Goal: Task Accomplishment & Management: Manage account settings

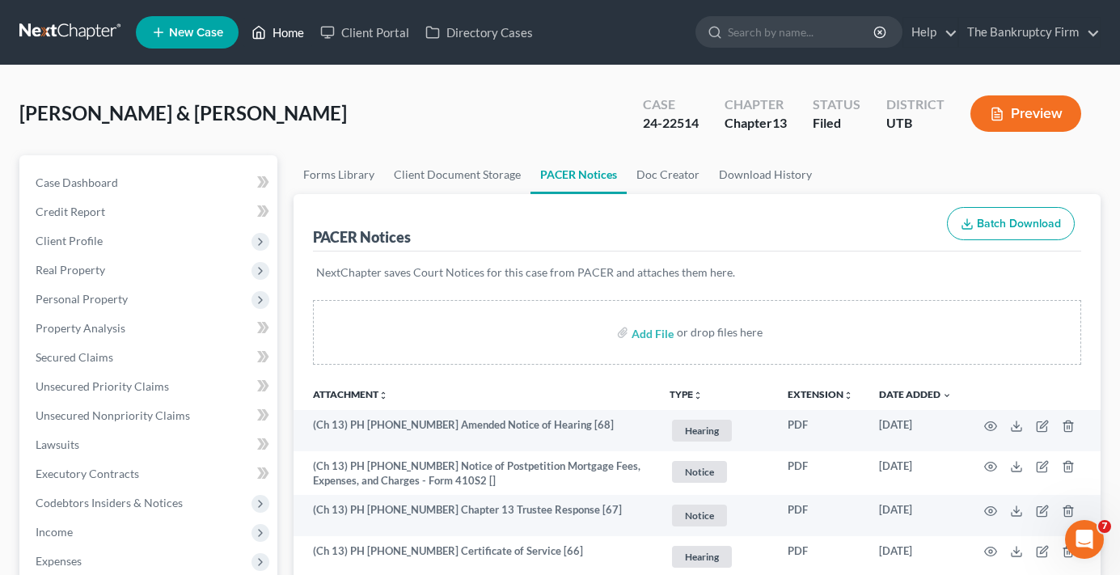
click at [298, 42] on link "Home" at bounding box center [277, 32] width 69 height 29
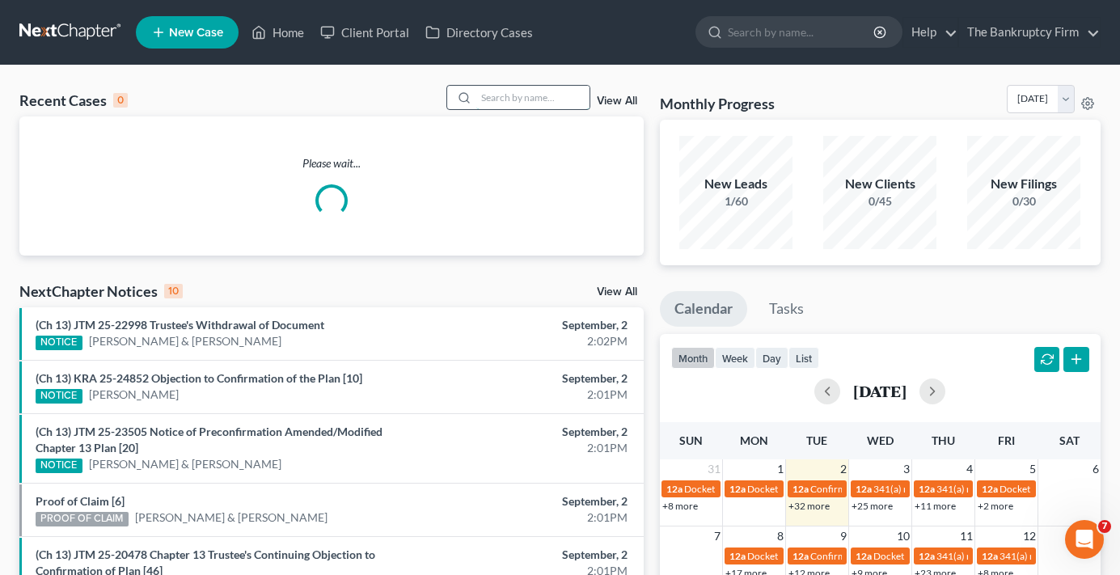
click at [532, 108] on input "search" at bounding box center [532, 97] width 113 height 23
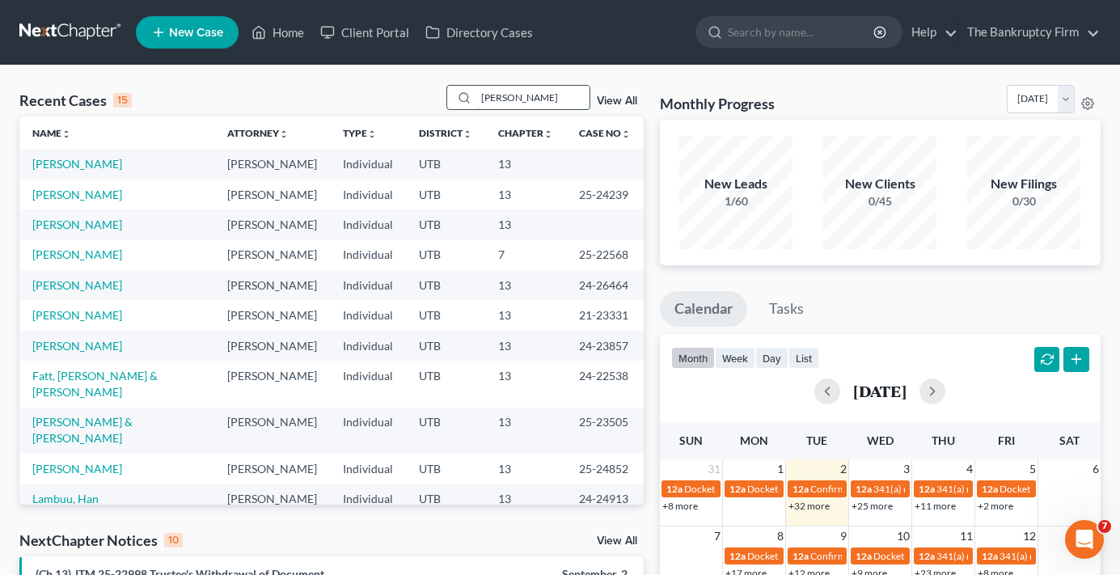
type input "[PERSON_NAME]"
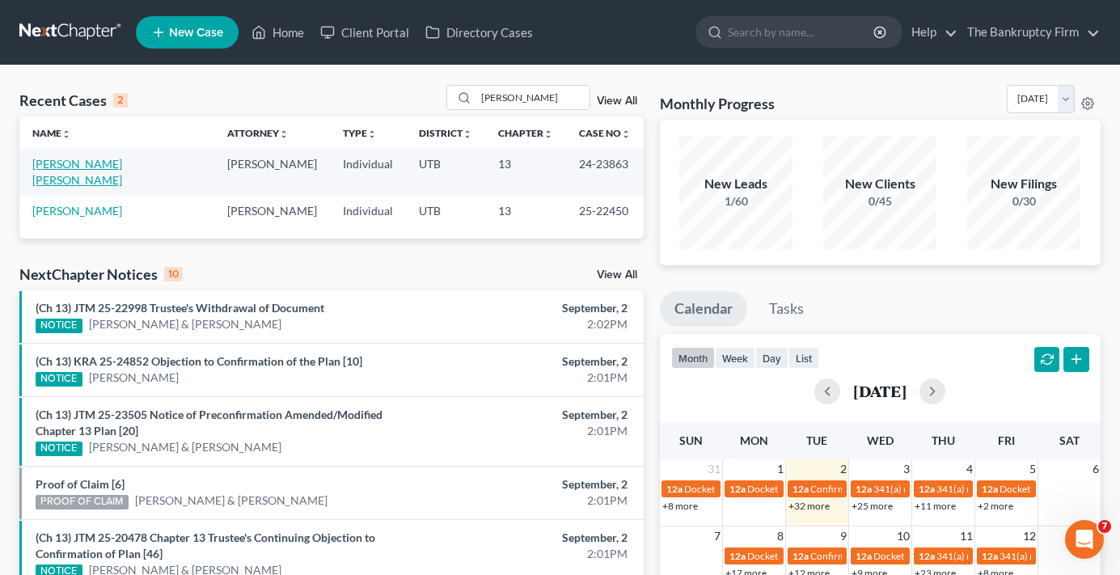
click at [84, 168] on link "[PERSON_NAME] [PERSON_NAME]" at bounding box center [77, 172] width 90 height 30
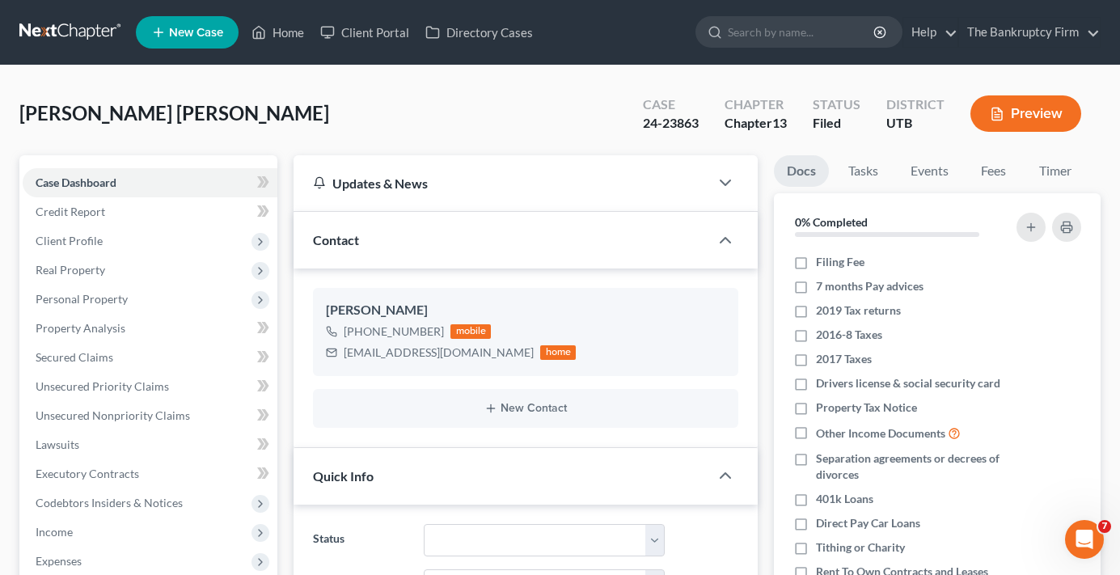
click at [51, 142] on div "[PERSON_NAME] [PERSON_NAME] Upgraded Case 24-23863 Chapter Chapter 13 Status Fi…" at bounding box center [559, 120] width 1081 height 70
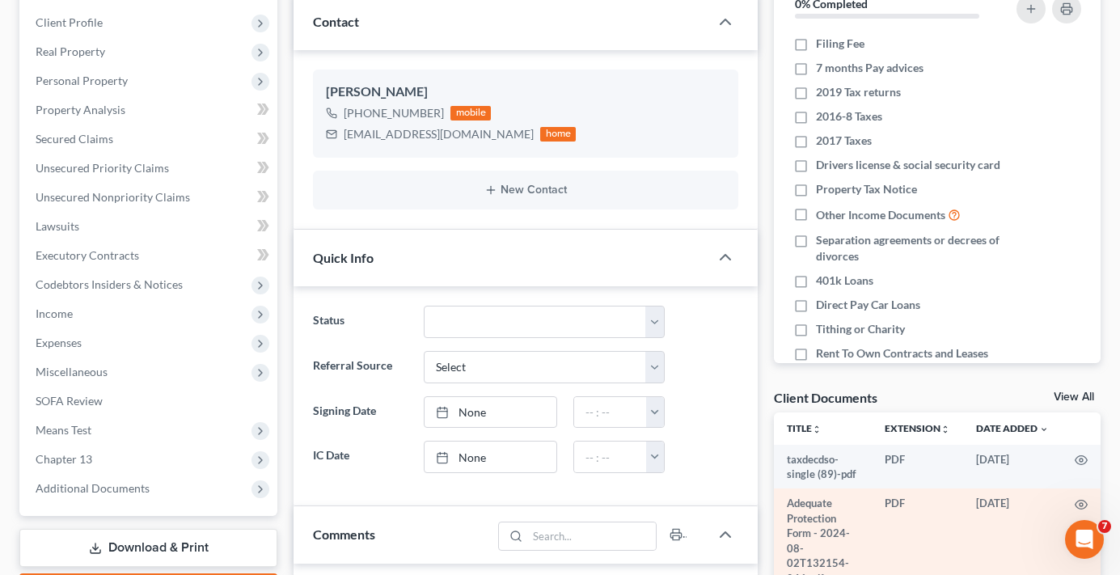
scroll to position [243, 0]
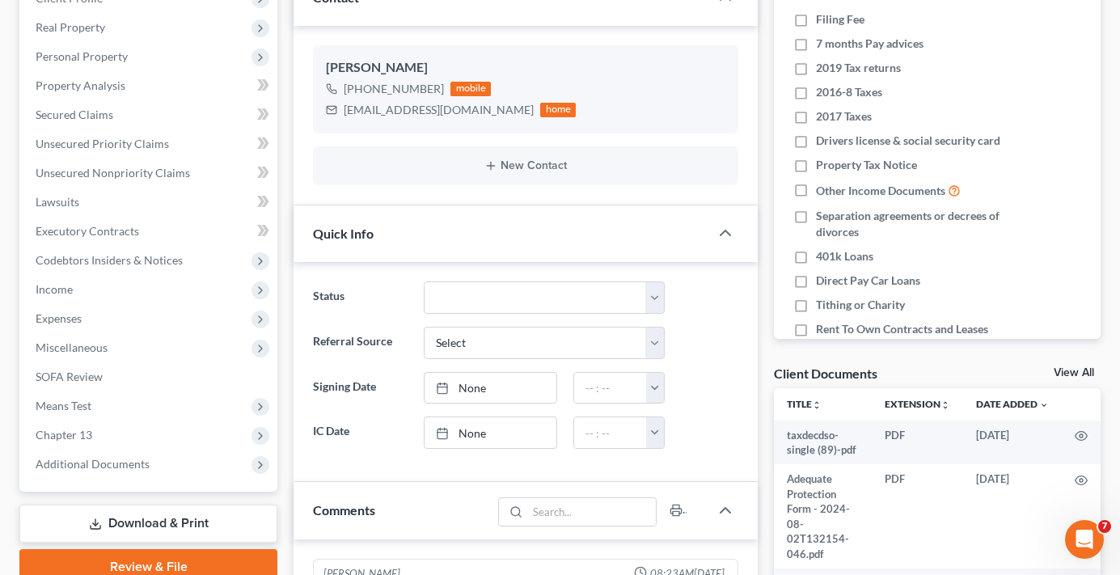
drag, startPoint x: 1062, startPoint y: 372, endPoint x: 783, endPoint y: 334, distance: 280.7
click at [1062, 372] on link "View All" at bounding box center [1074, 372] width 40 height 11
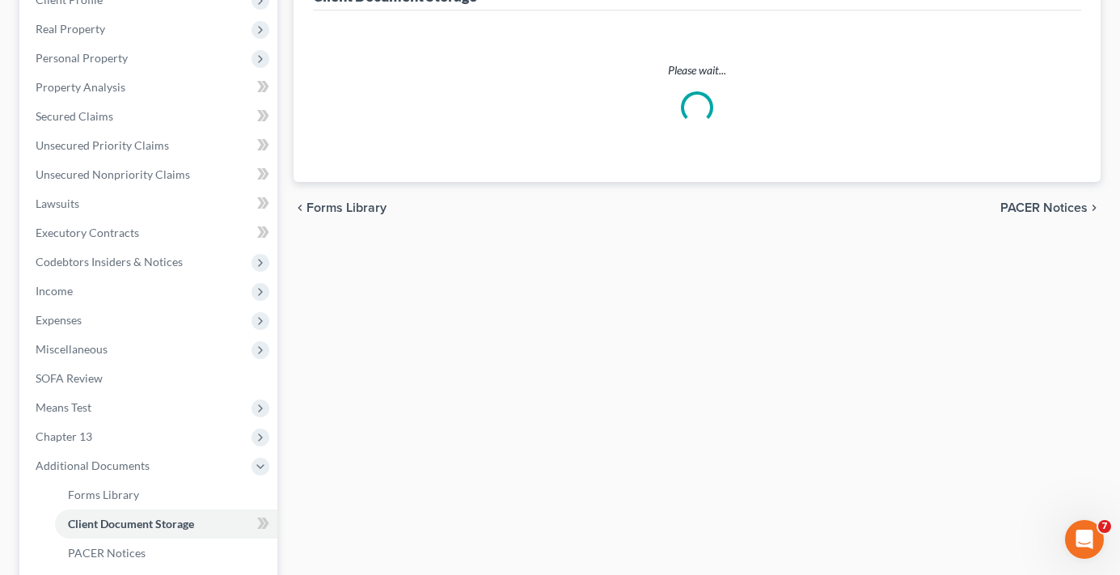
select select "30"
select select "26"
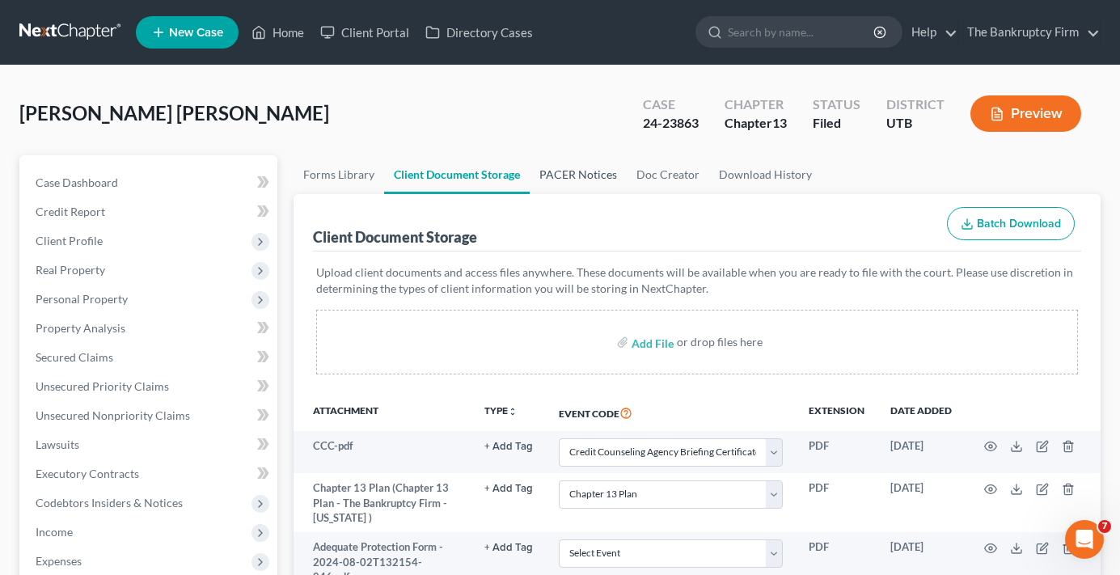
click at [566, 171] on link "PACER Notices" at bounding box center [578, 174] width 97 height 39
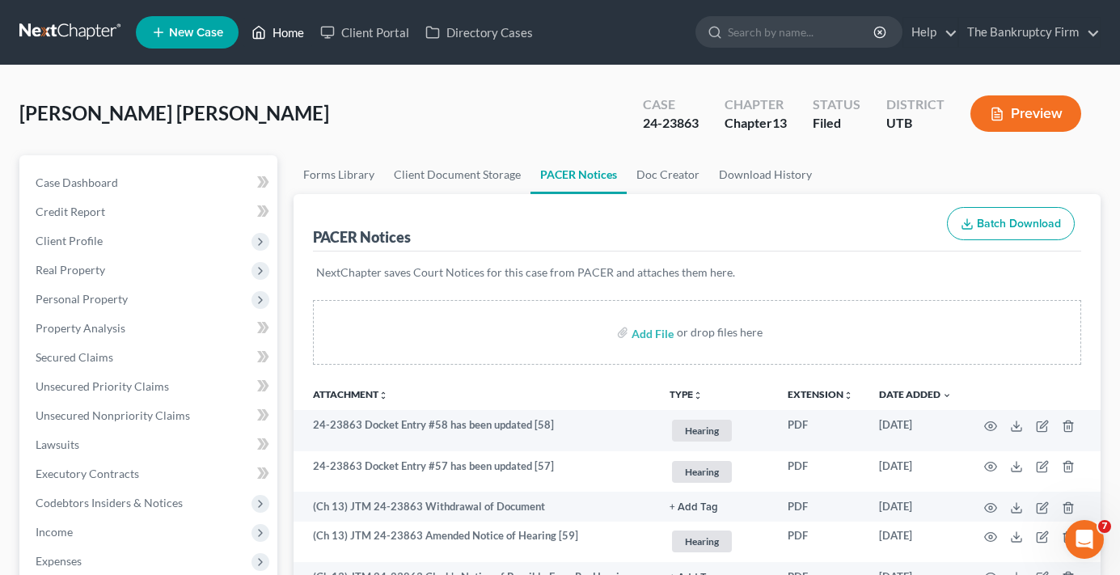
click at [284, 25] on link "Home" at bounding box center [277, 32] width 69 height 29
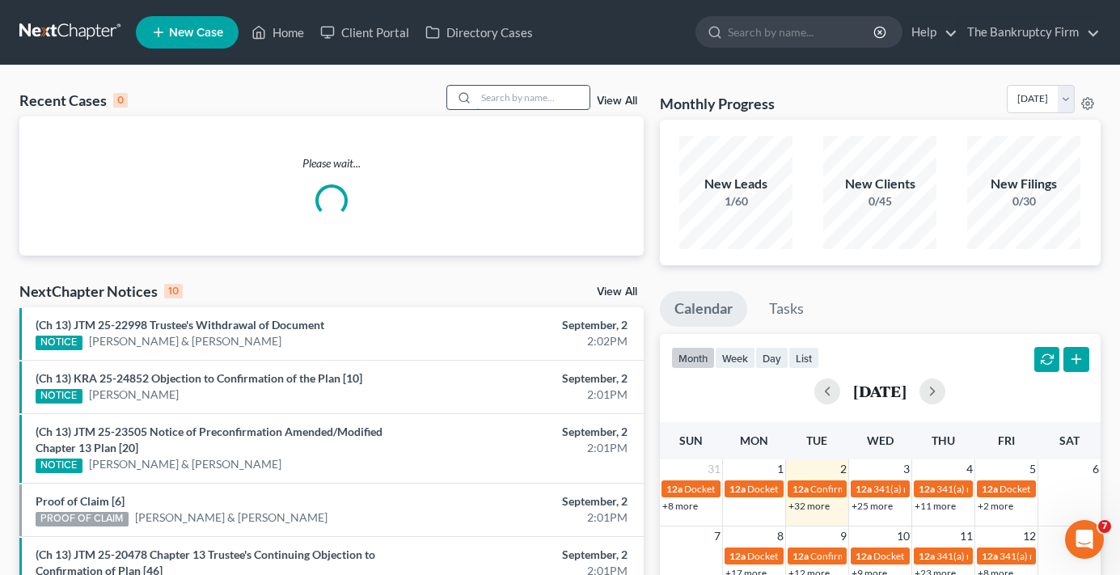
click at [532, 93] on input "search" at bounding box center [532, 97] width 113 height 23
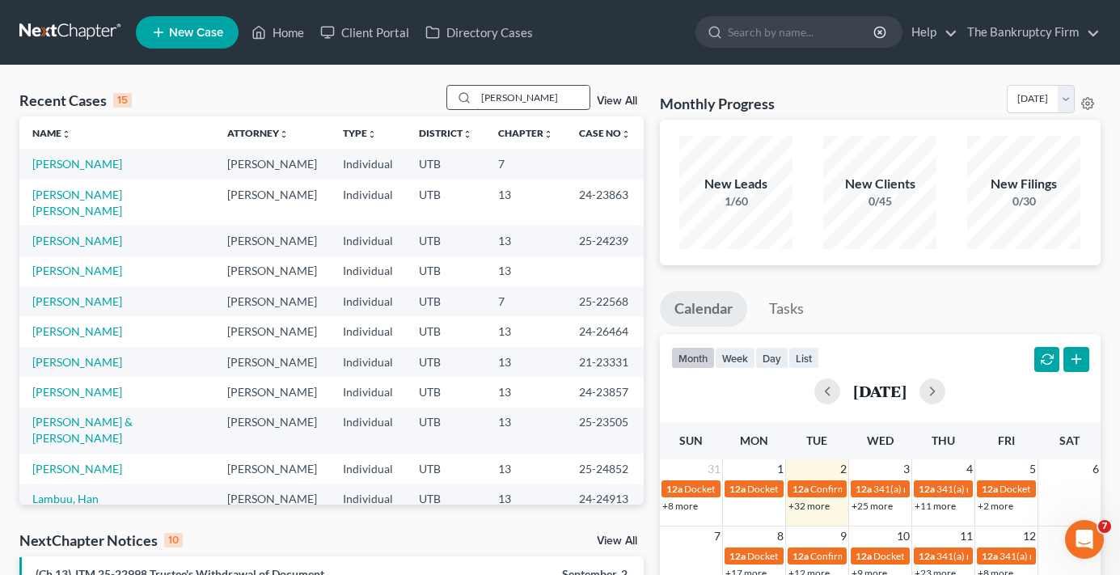
type input "[PERSON_NAME]"
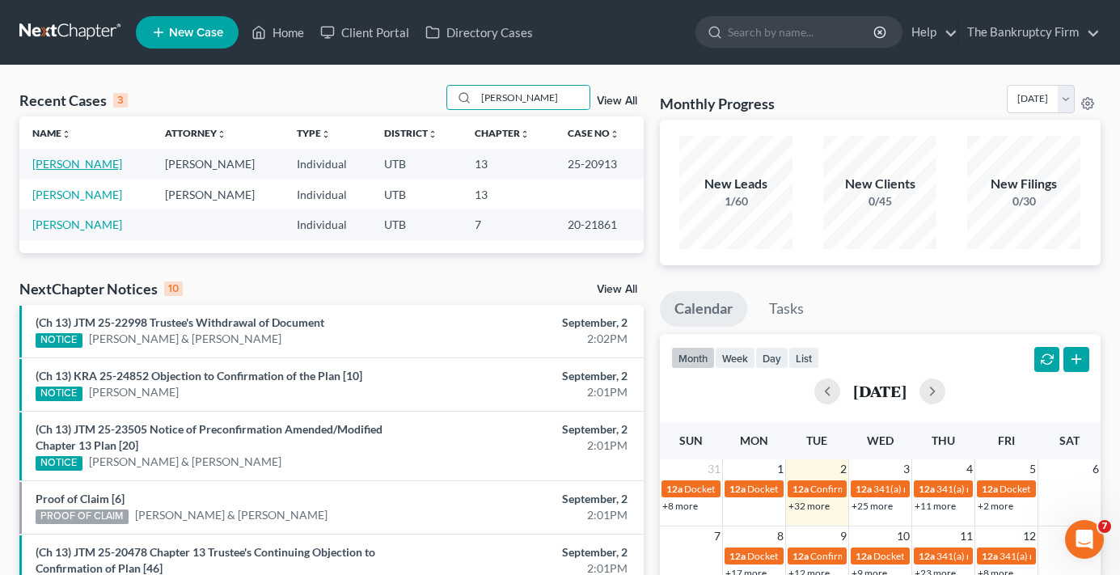
click at [99, 168] on link "[PERSON_NAME]" at bounding box center [77, 164] width 90 height 14
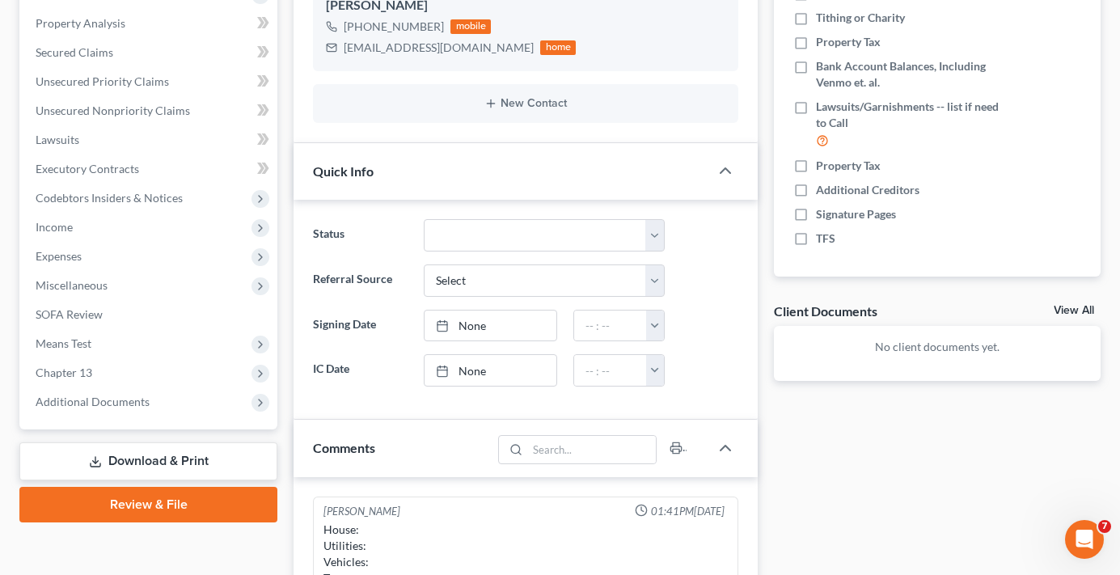
scroll to position [323, 0]
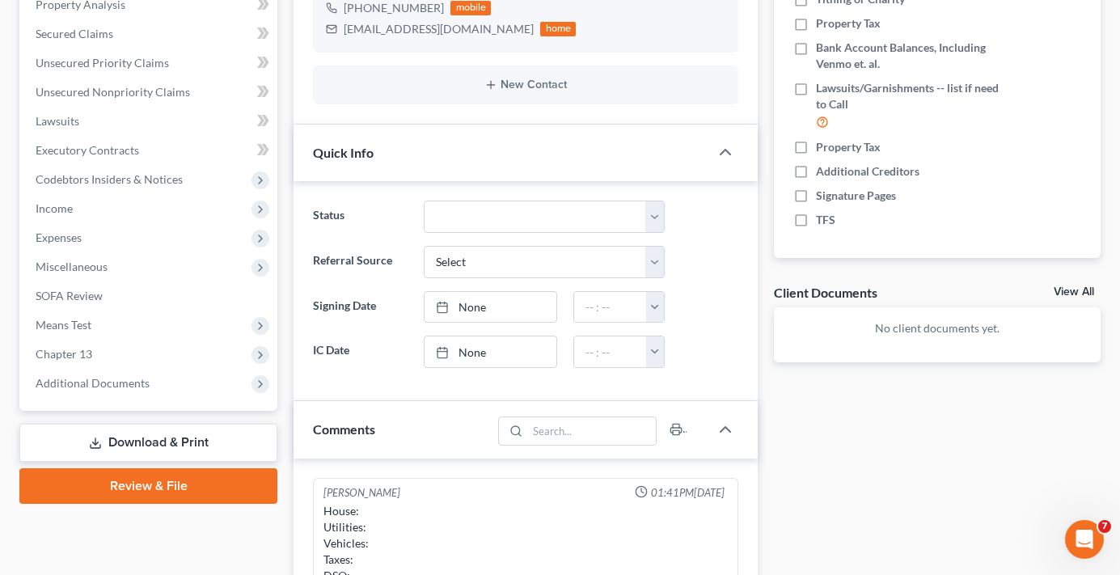
click at [1077, 284] on div "Client Documents View All" at bounding box center [937, 295] width 327 height 23
click at [1078, 290] on link "View All" at bounding box center [1074, 291] width 40 height 11
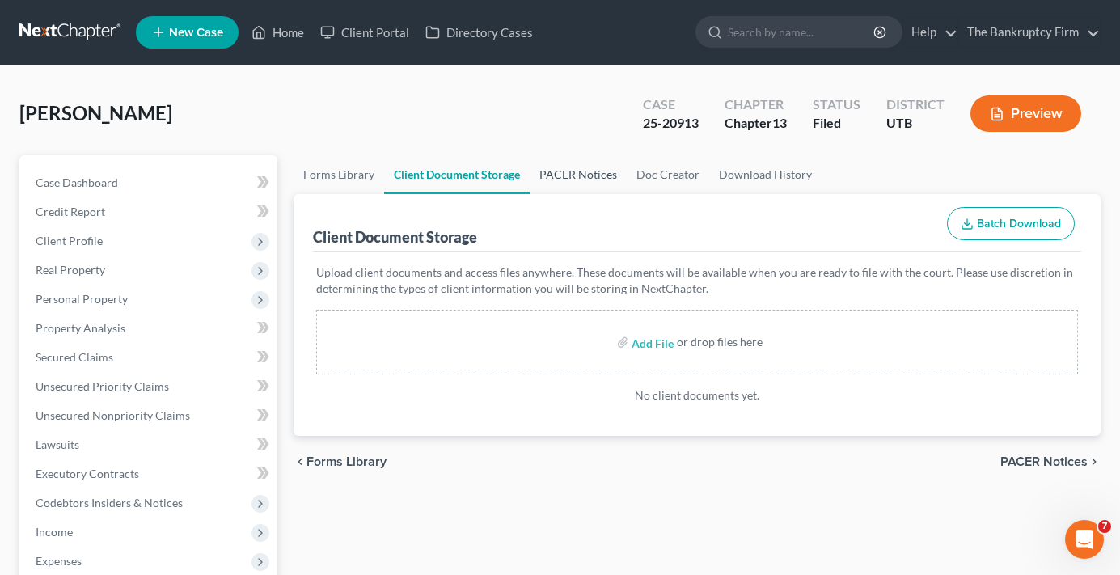
click at [570, 159] on link "PACER Notices" at bounding box center [578, 174] width 97 height 39
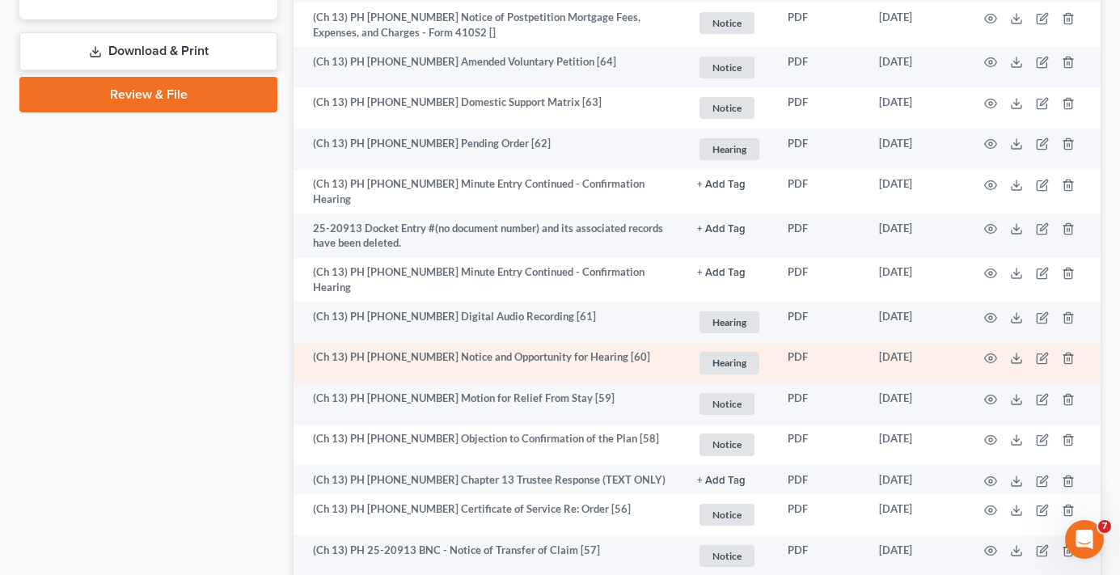
scroll to position [889, 0]
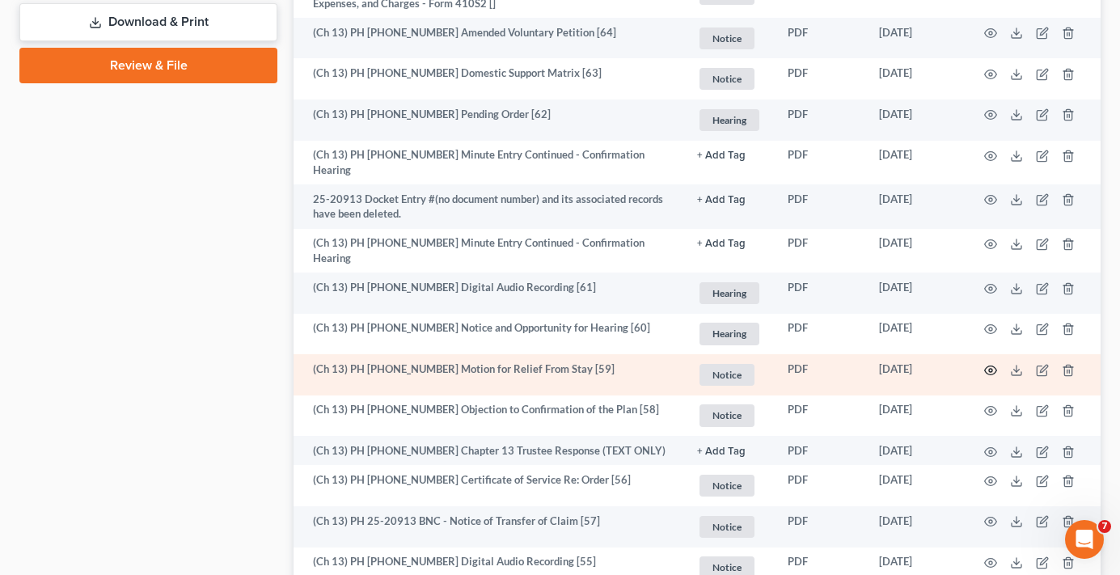
click at [994, 364] on icon "button" at bounding box center [990, 370] width 13 height 13
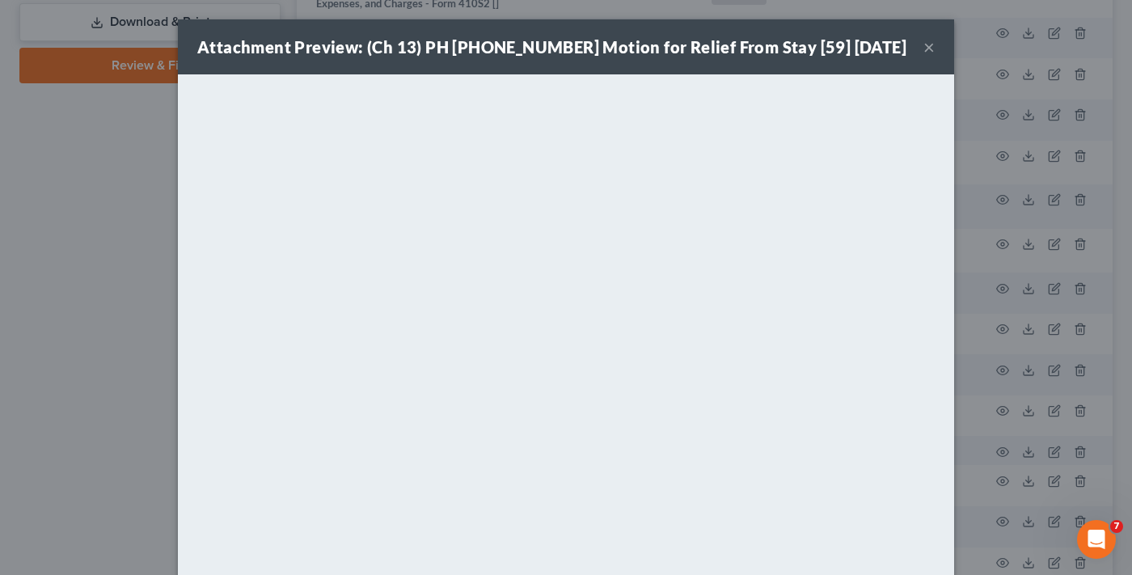
click at [923, 47] on button "×" at bounding box center [928, 46] width 11 height 19
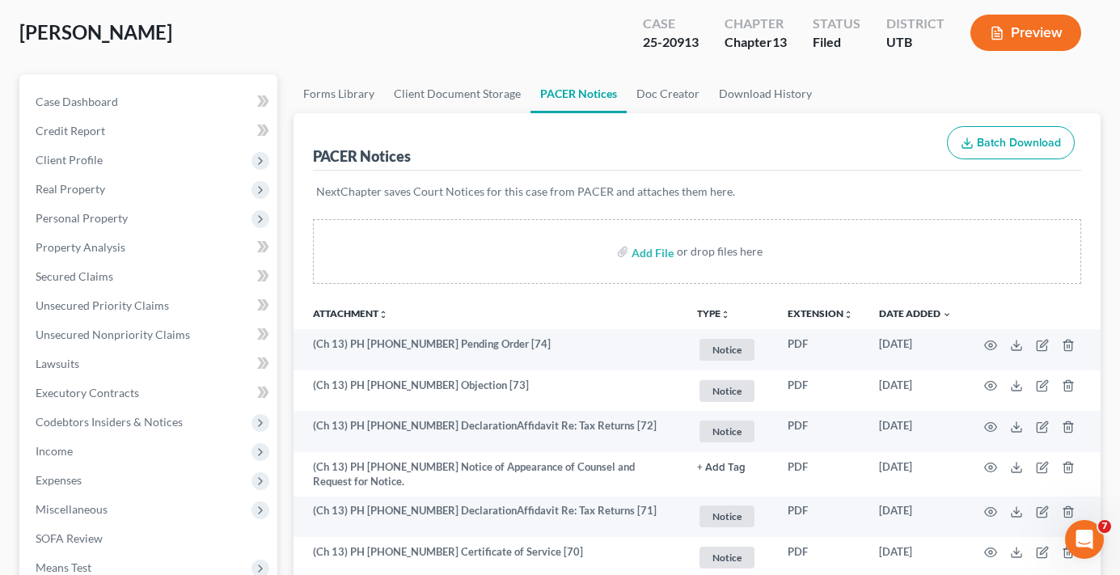
scroll to position [0, 0]
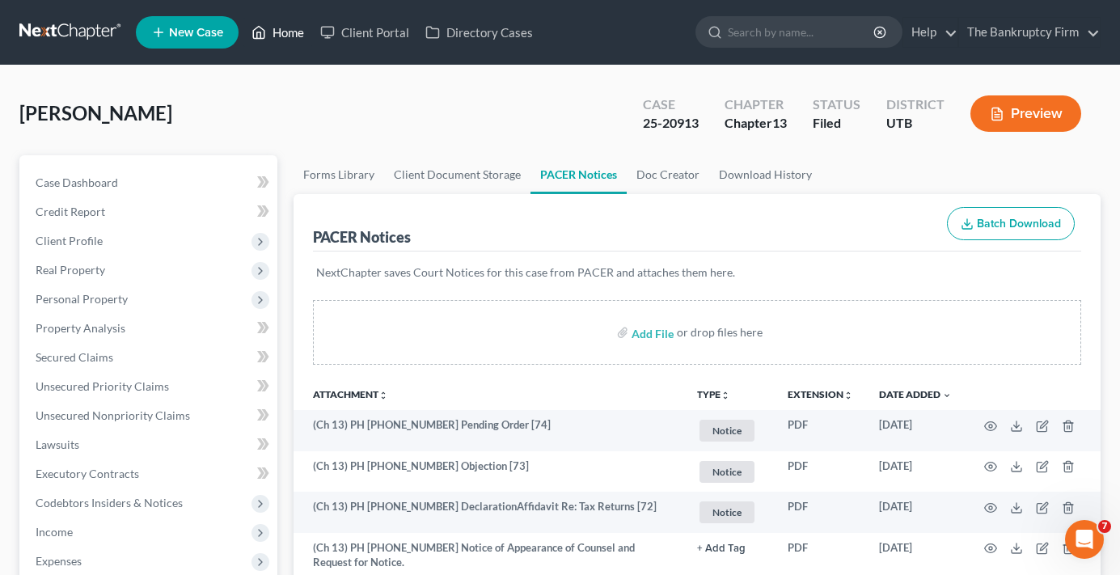
click at [287, 20] on link "Home" at bounding box center [277, 32] width 69 height 29
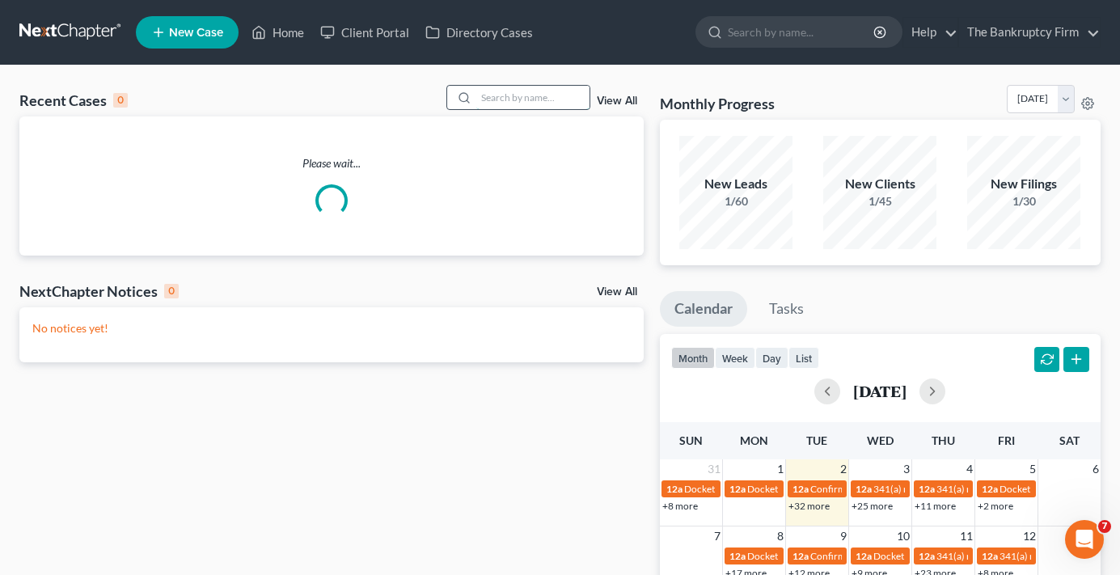
click at [521, 99] on input "search" at bounding box center [532, 97] width 113 height 23
type input "king"
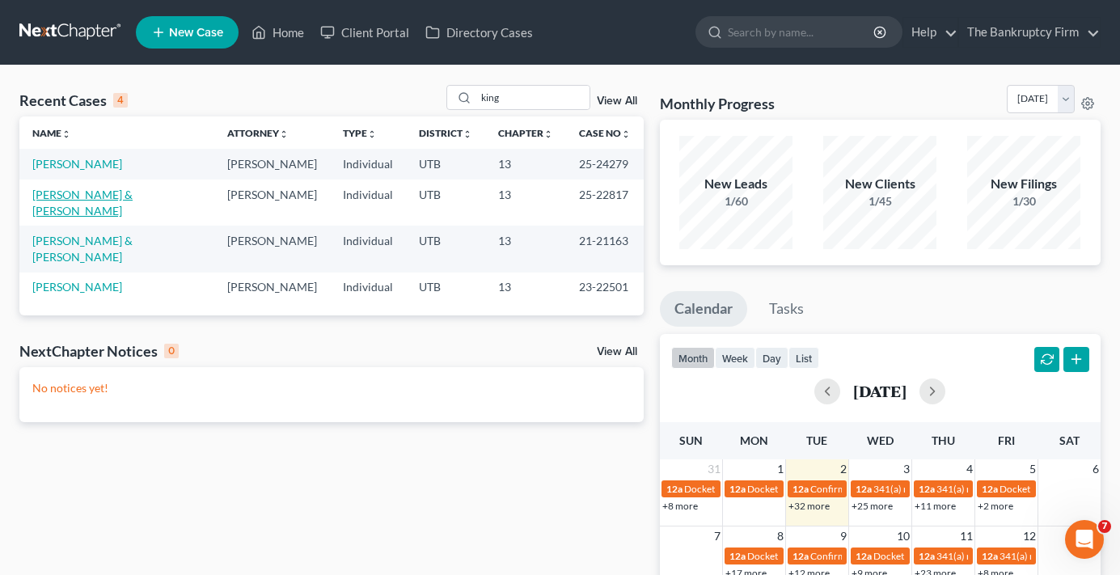
click at [84, 194] on link "[PERSON_NAME] & [PERSON_NAME]" at bounding box center [82, 203] width 100 height 30
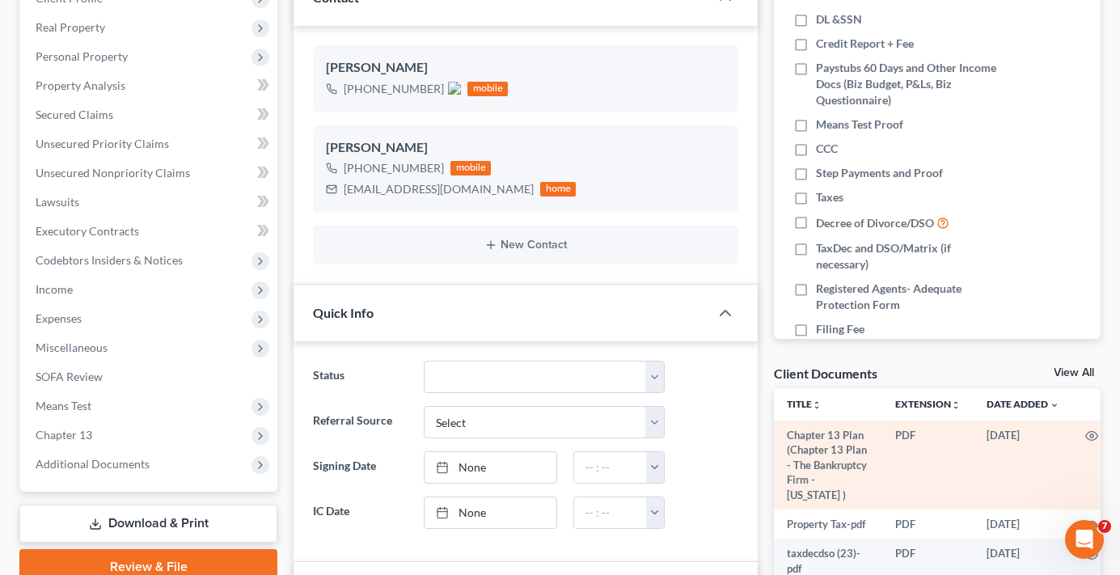
scroll to position [127, 0]
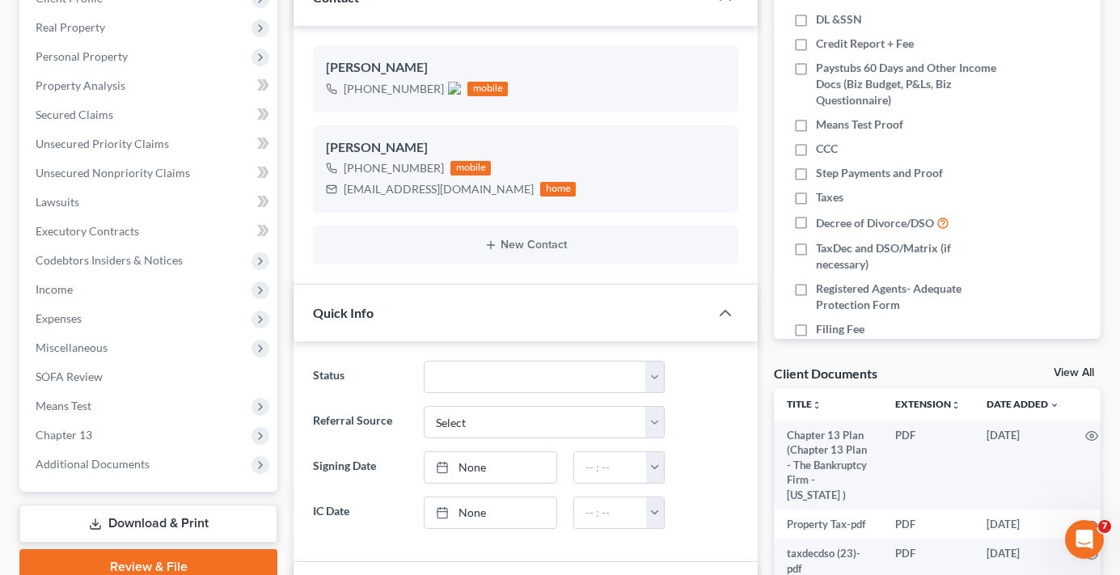
click at [1080, 374] on link "View All" at bounding box center [1074, 372] width 40 height 11
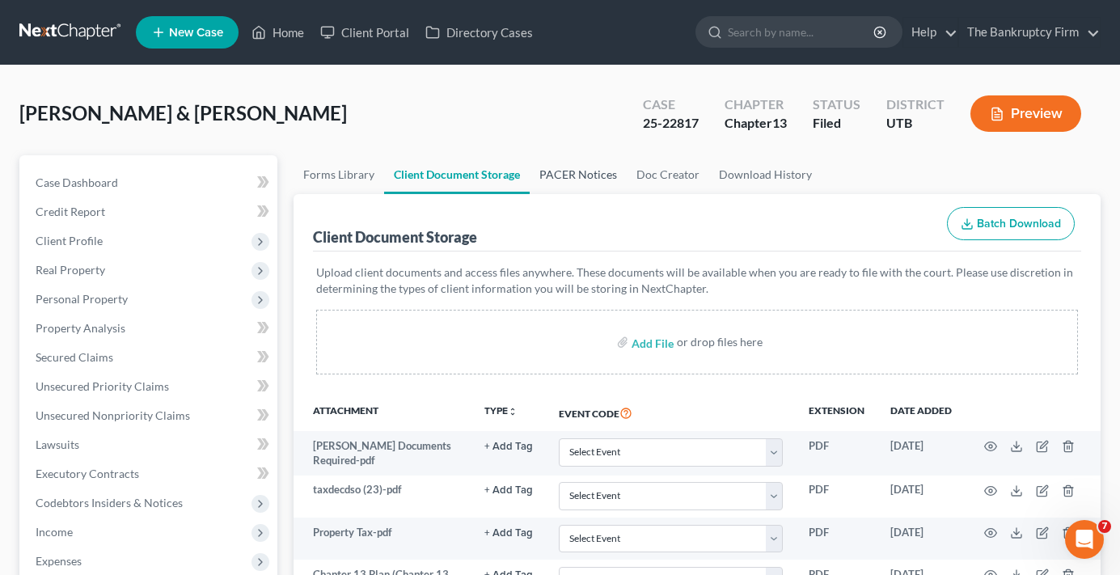
click at [570, 184] on link "PACER Notices" at bounding box center [578, 174] width 97 height 39
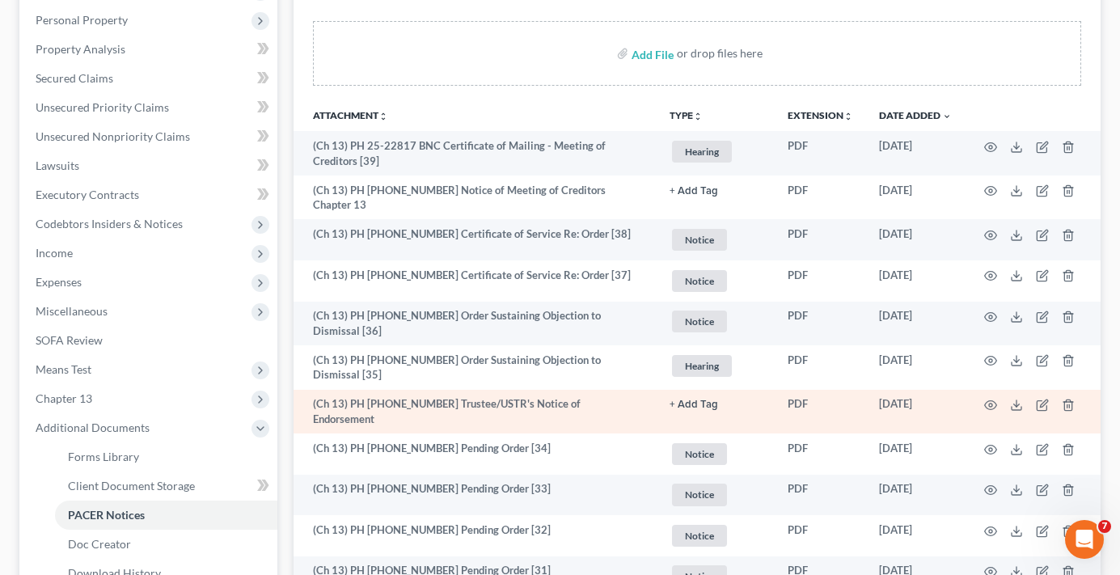
scroll to position [243, 0]
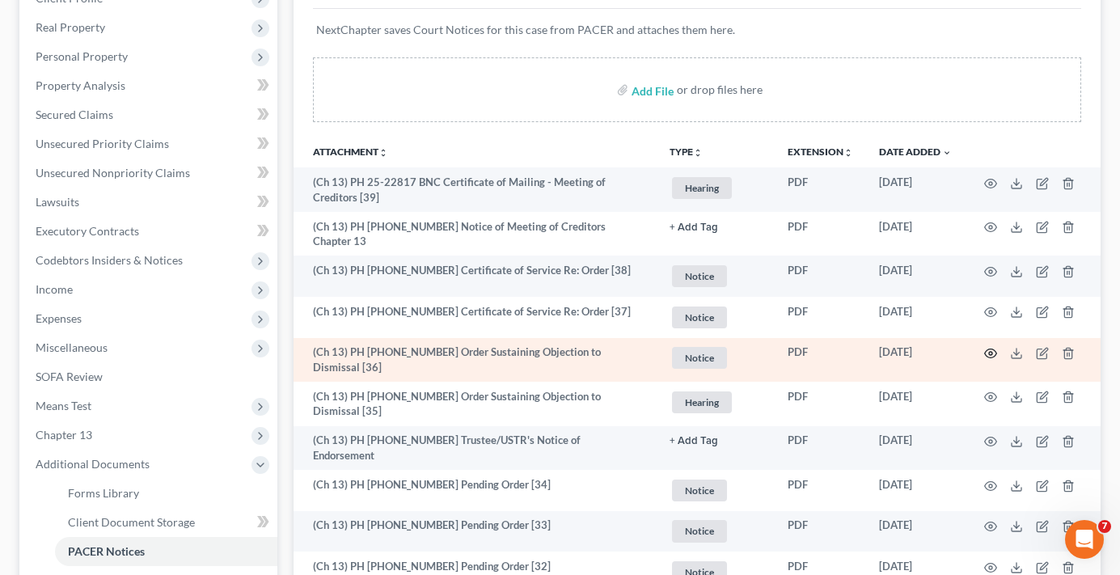
click at [986, 347] on icon "button" at bounding box center [990, 353] width 13 height 13
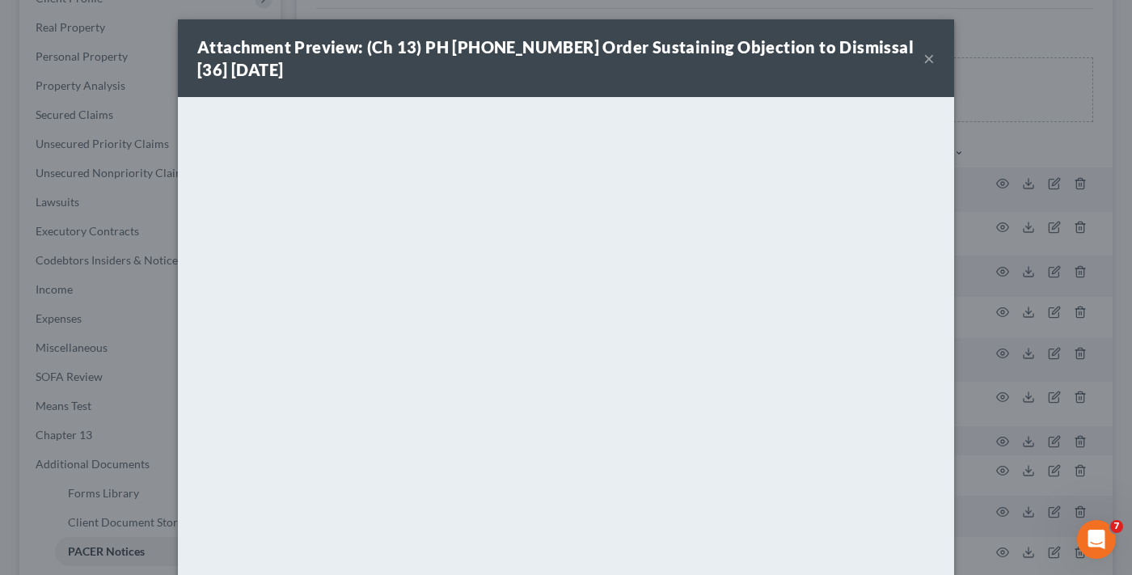
click at [923, 56] on button "×" at bounding box center [928, 58] width 11 height 19
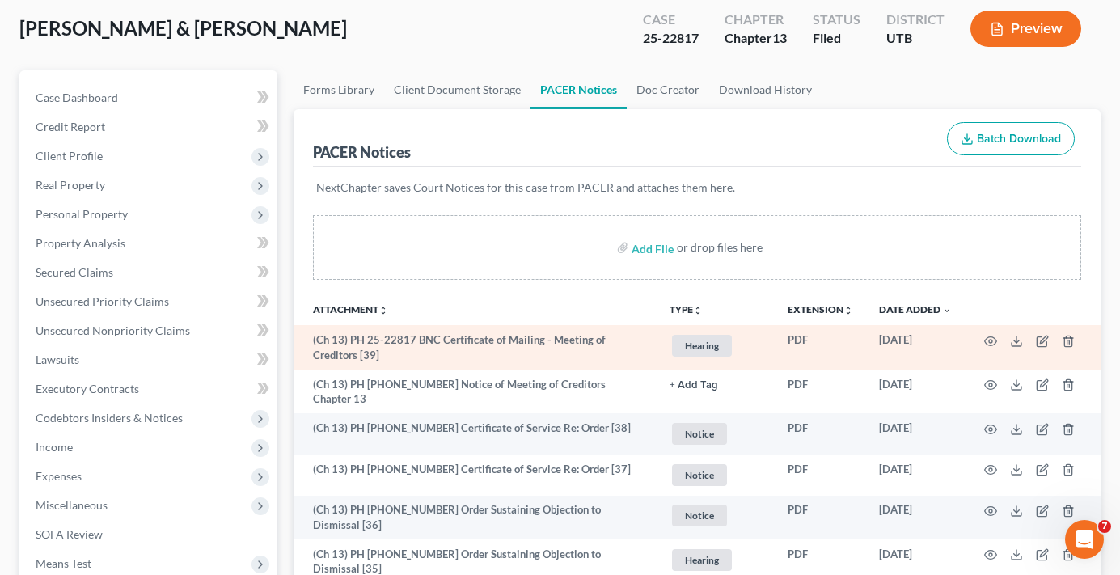
scroll to position [0, 0]
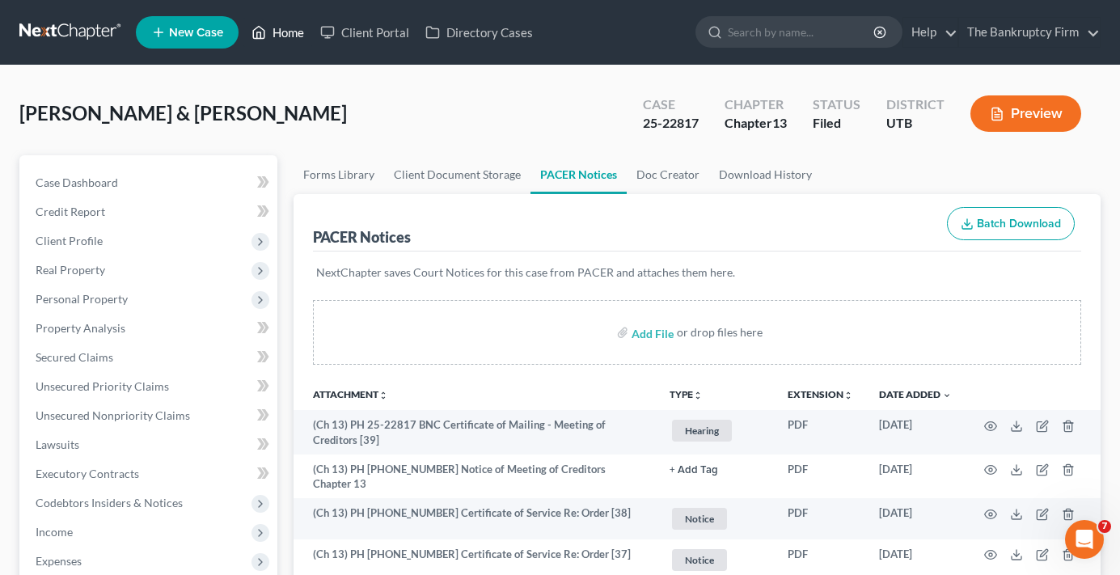
click at [302, 27] on link "Home" at bounding box center [277, 32] width 69 height 29
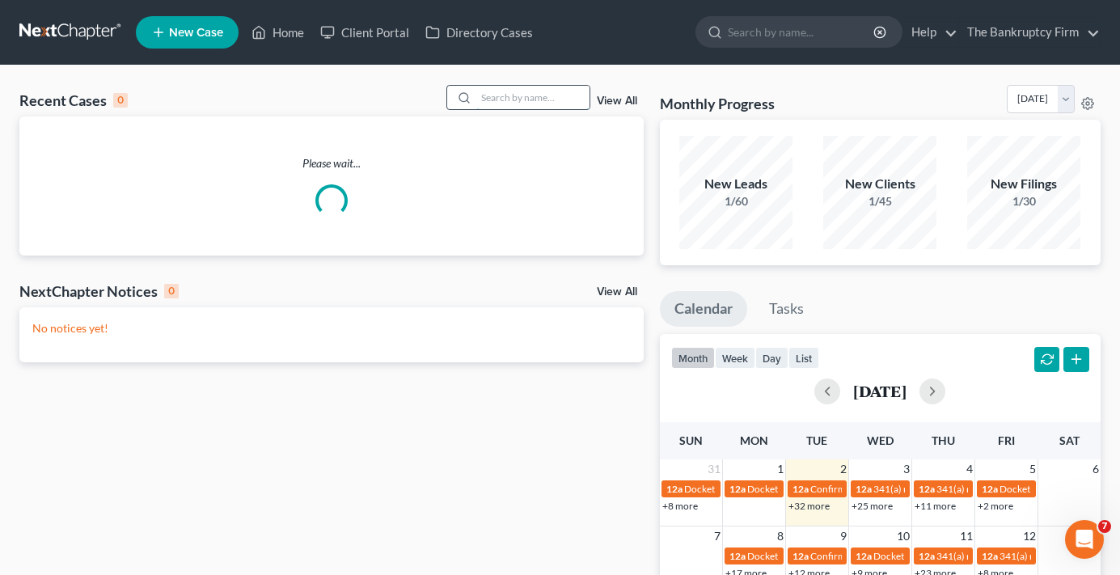
click at [517, 94] on input "search" at bounding box center [532, 97] width 113 height 23
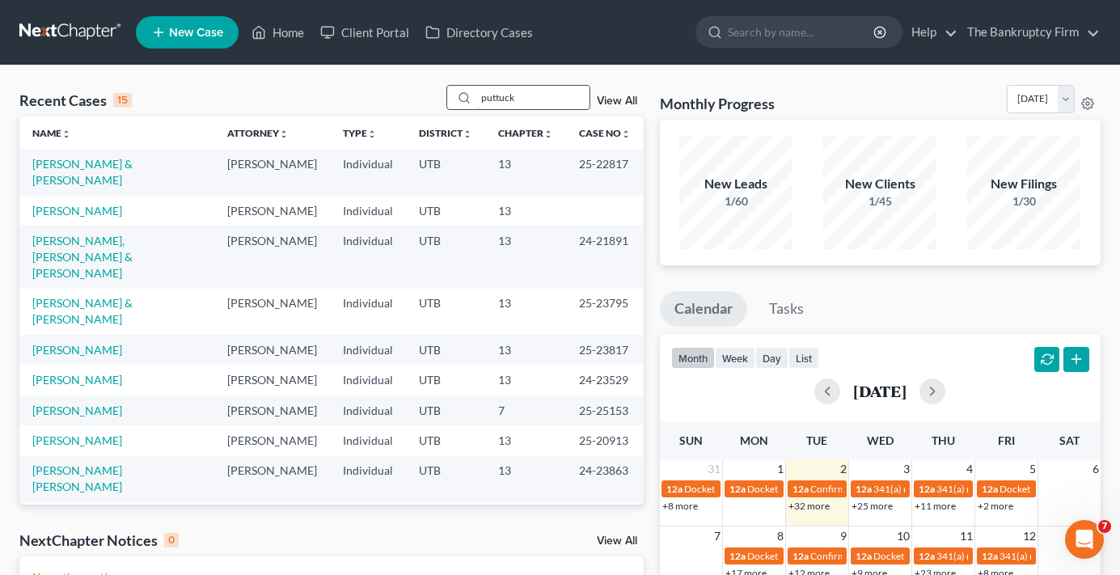
type input "puttuck"
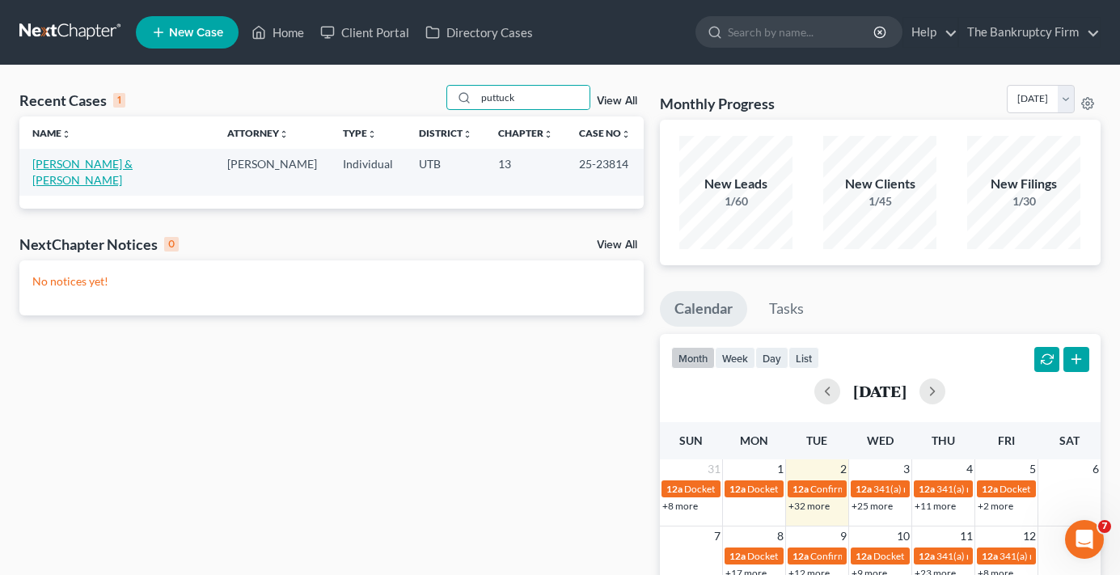
click at [70, 158] on link "[PERSON_NAME] & [PERSON_NAME]" at bounding box center [82, 172] width 100 height 30
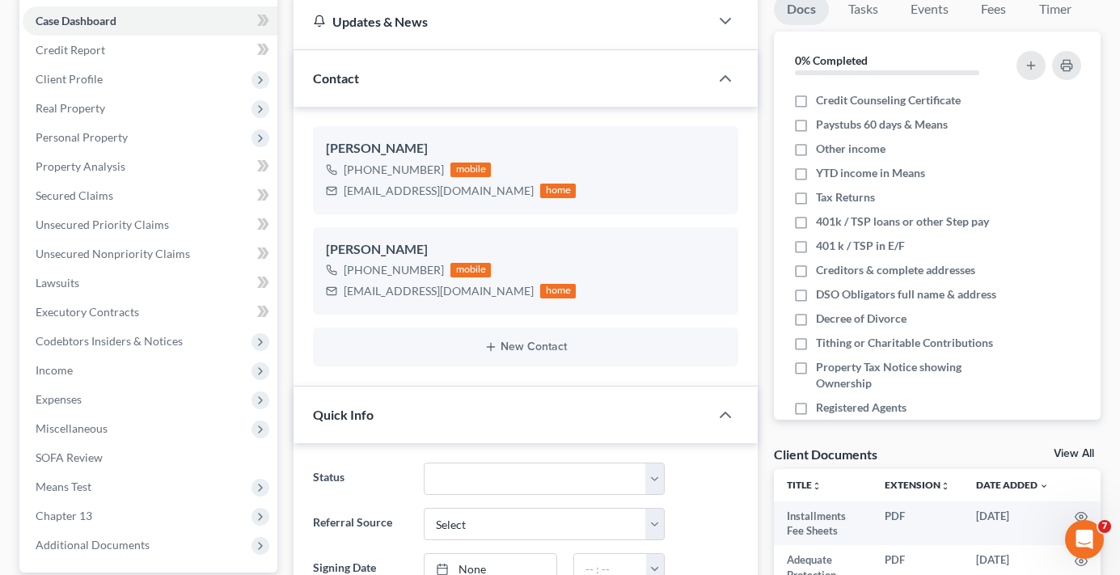
scroll to position [208, 0]
click at [1059, 450] on link "View All" at bounding box center [1074, 453] width 40 height 11
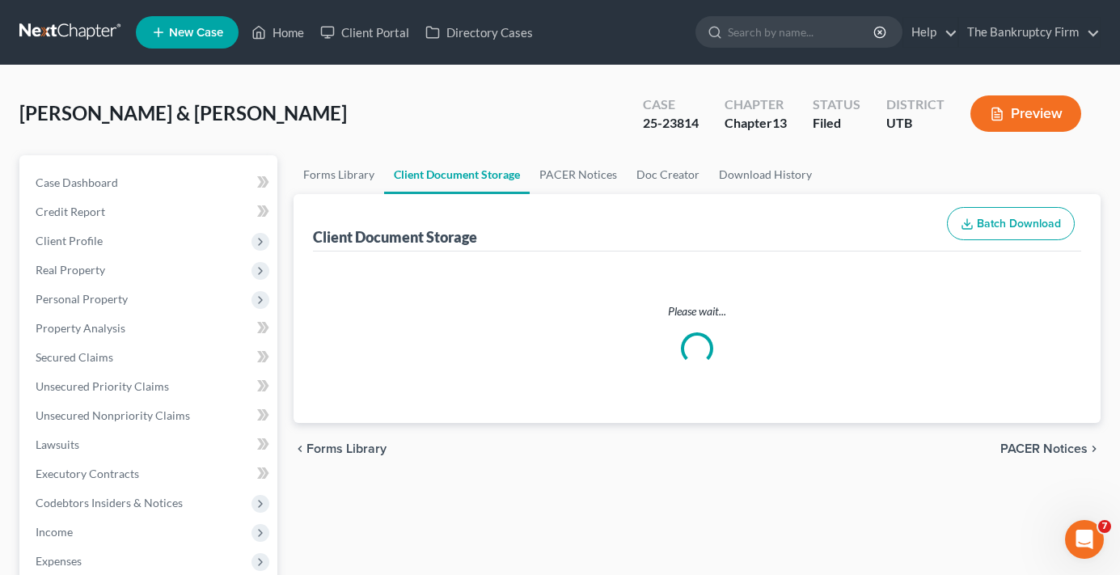
select select "30"
select select "26"
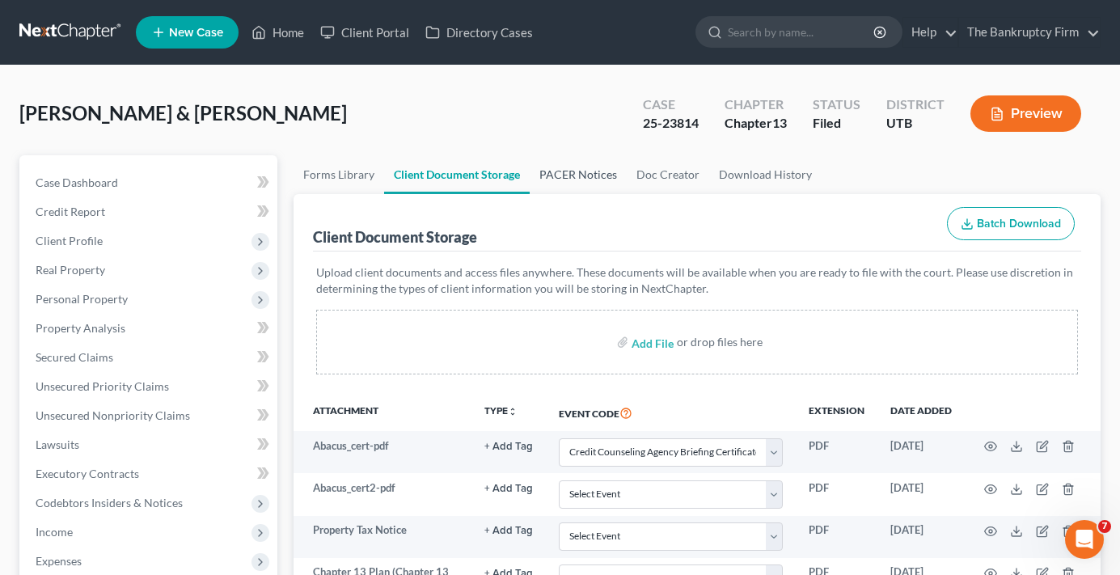
click at [567, 178] on link "PACER Notices" at bounding box center [578, 174] width 97 height 39
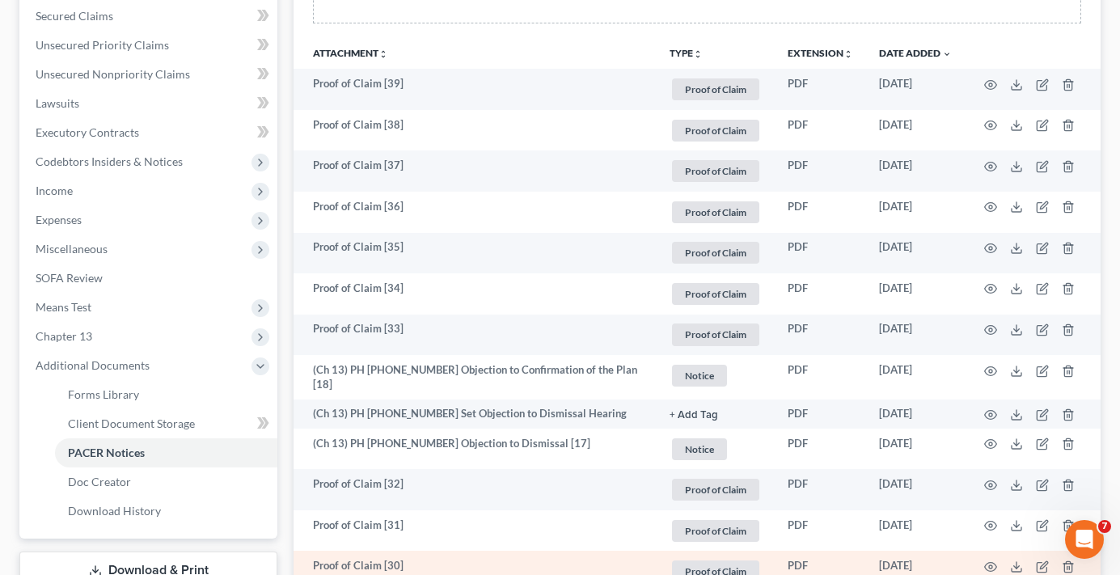
scroll to position [323, 0]
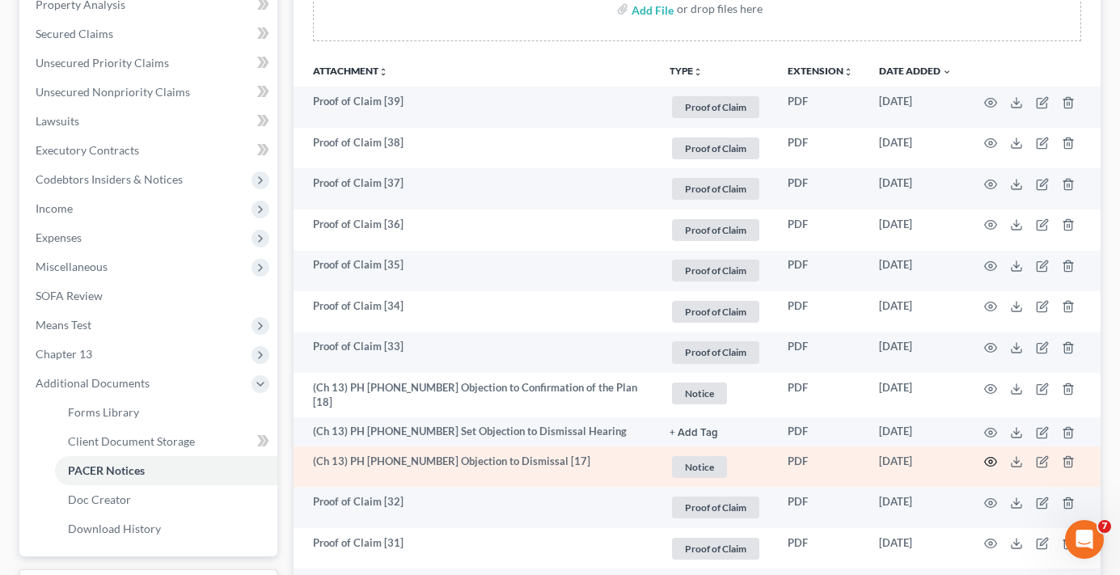
click at [990, 458] on icon "button" at bounding box center [990, 461] width 13 height 13
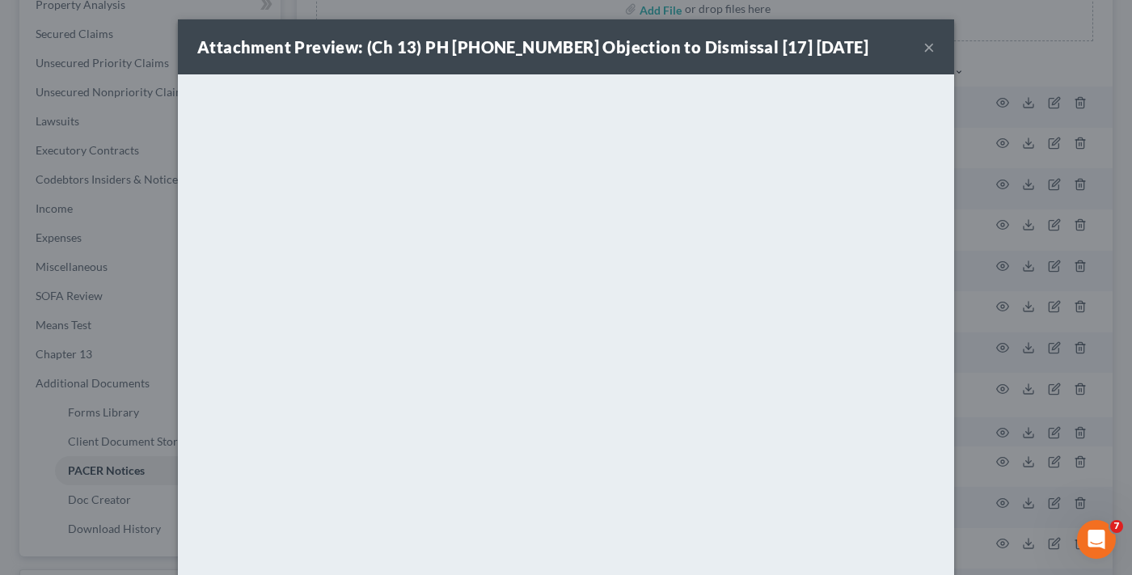
click at [923, 45] on button "×" at bounding box center [928, 46] width 11 height 19
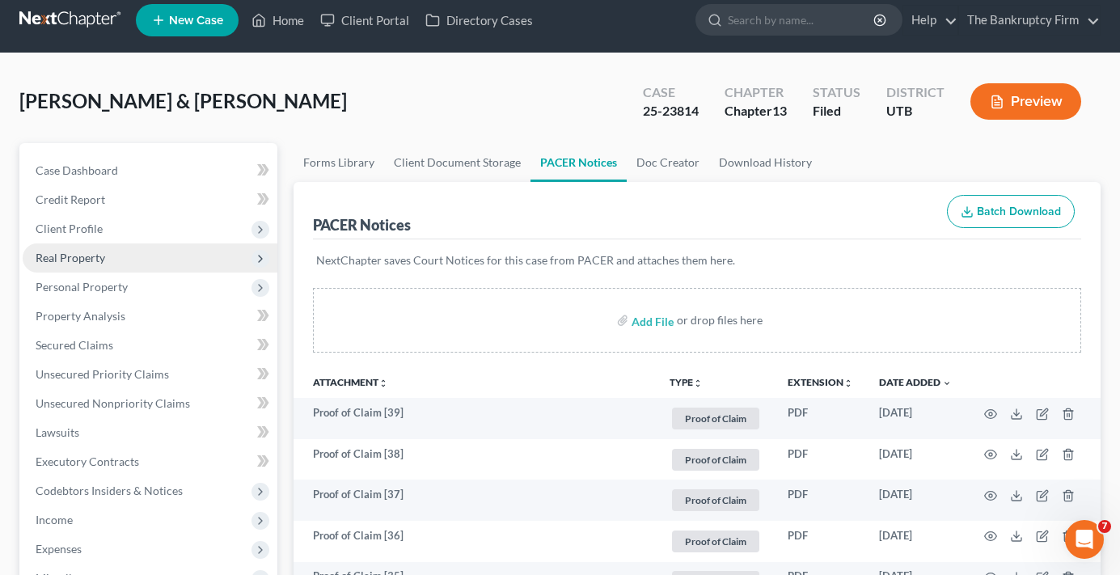
scroll to position [0, 0]
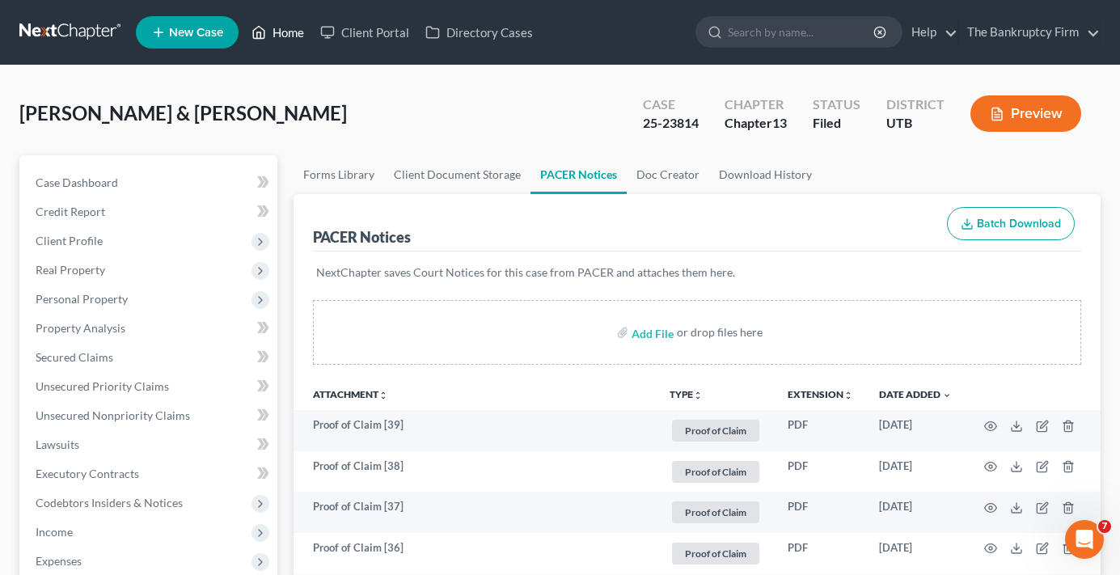
click at [293, 20] on link "Home" at bounding box center [277, 32] width 69 height 29
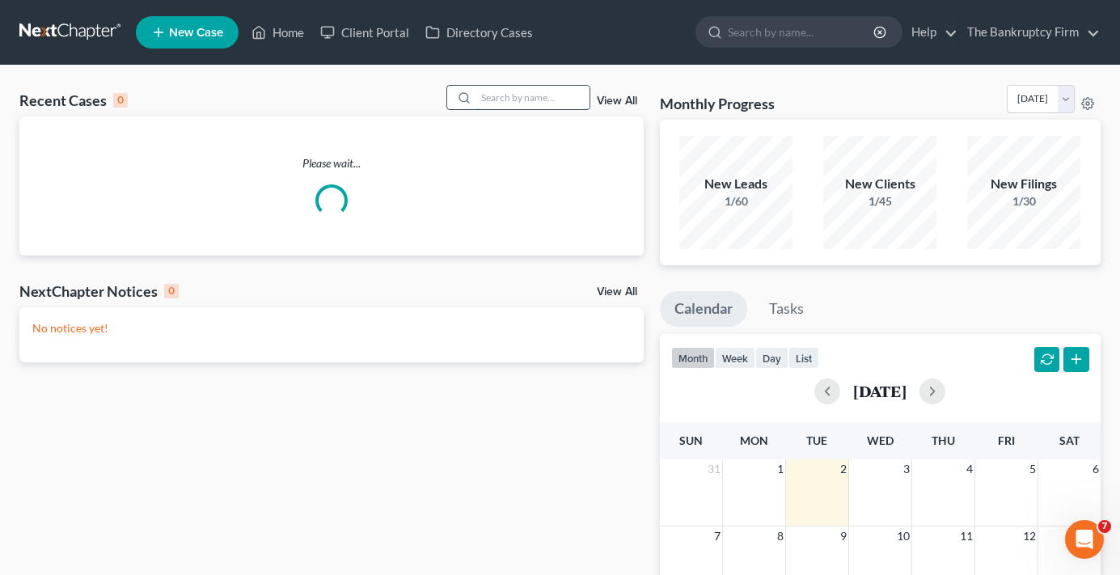
click at [514, 101] on input "search" at bounding box center [532, 97] width 113 height 23
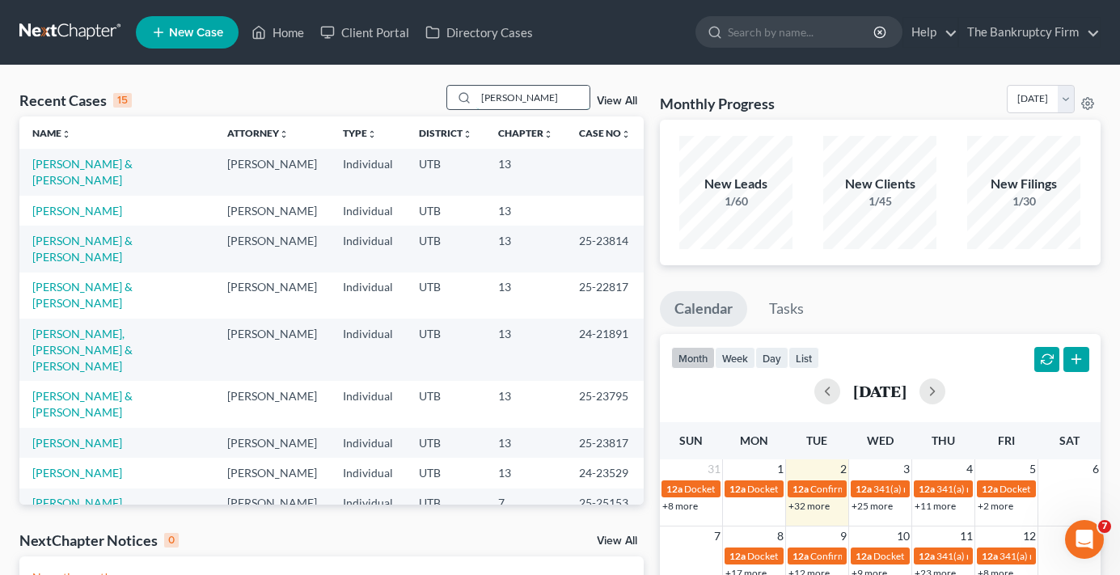
type input "[PERSON_NAME]"
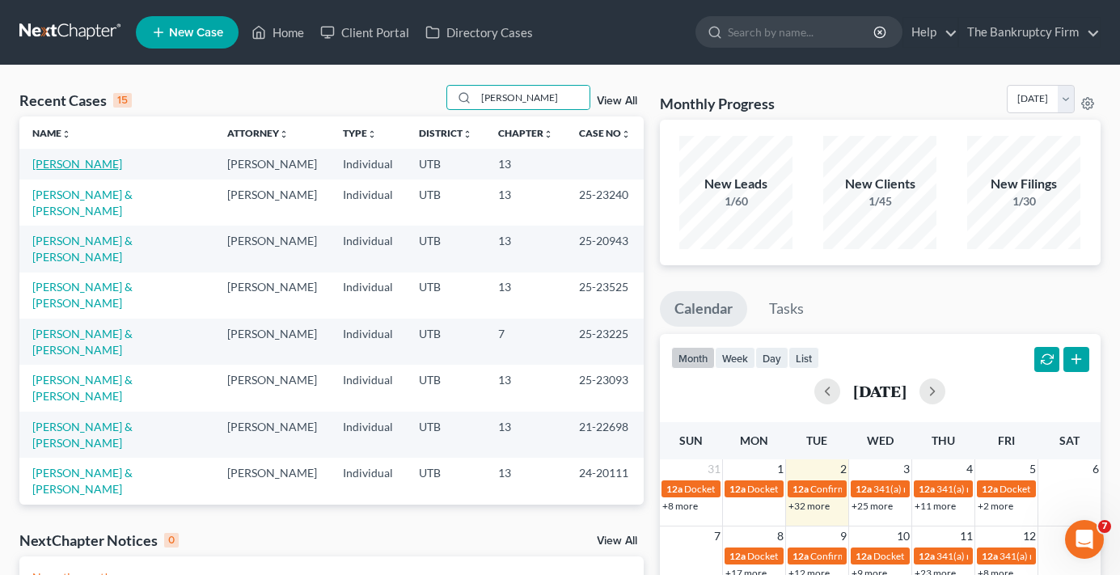
click at [83, 159] on link "[PERSON_NAME]" at bounding box center [77, 164] width 90 height 14
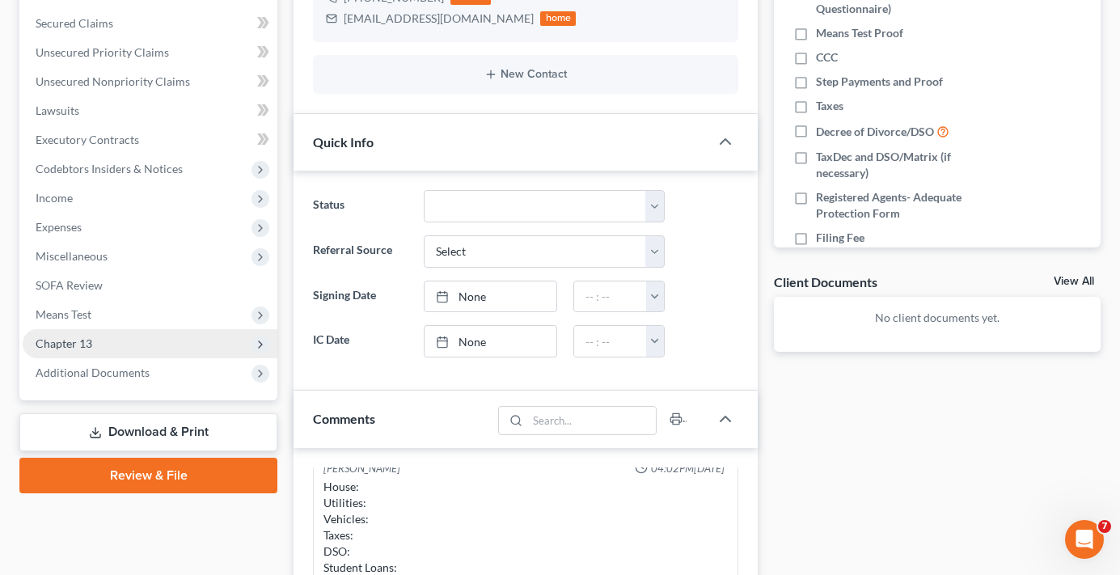
scroll to position [323, 0]
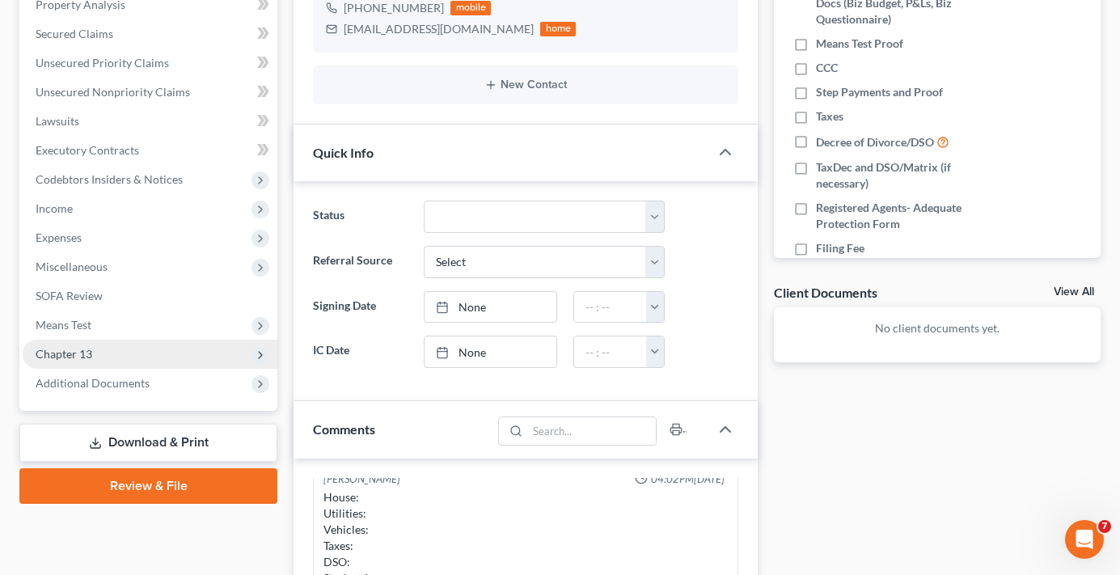
click at [65, 351] on span "Chapter 13" at bounding box center [64, 354] width 57 height 14
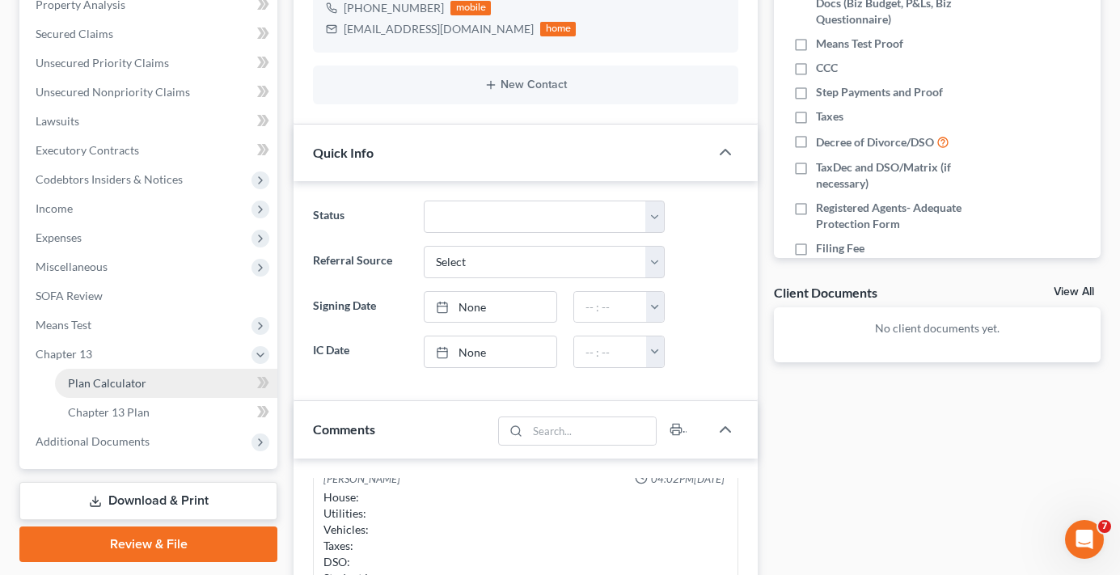
click at [99, 376] on span "Plan Calculator" at bounding box center [107, 383] width 78 height 14
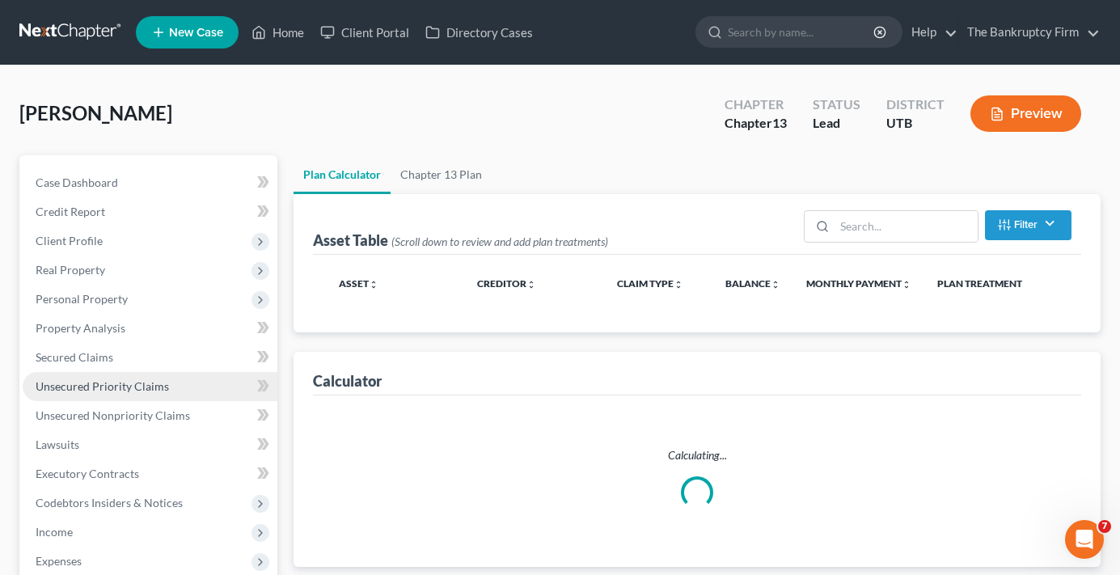
select select "59"
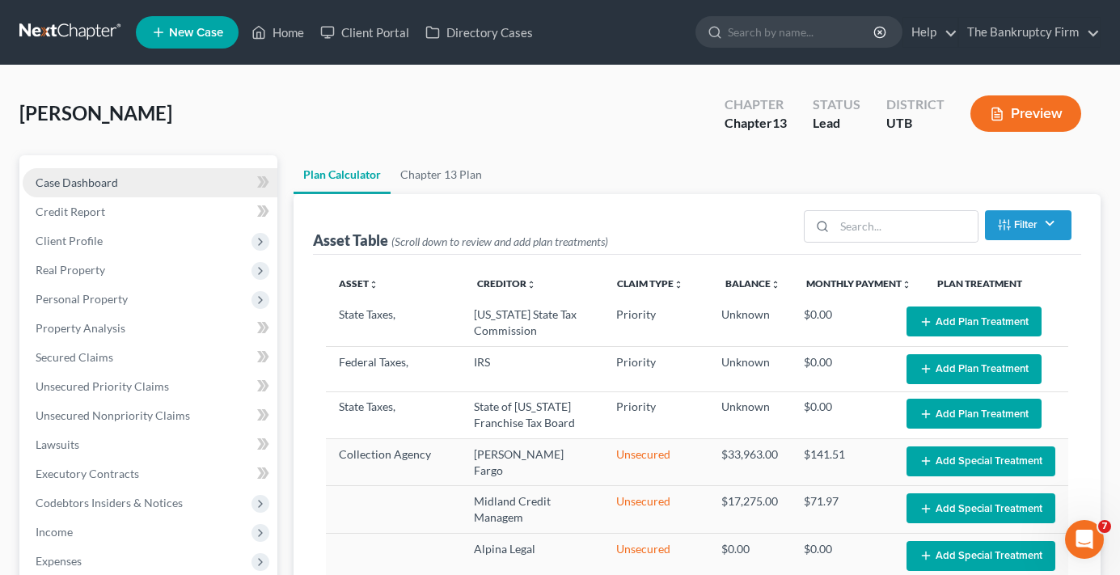
click at [93, 179] on span "Case Dashboard" at bounding box center [77, 182] width 82 height 14
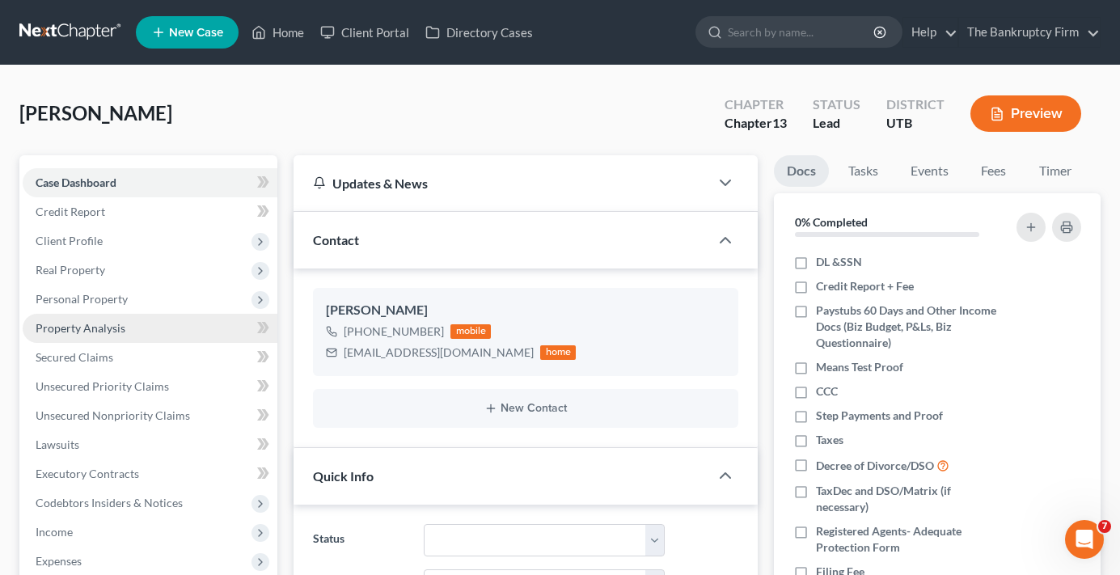
click at [88, 336] on link "Property Analysis" at bounding box center [150, 328] width 255 height 29
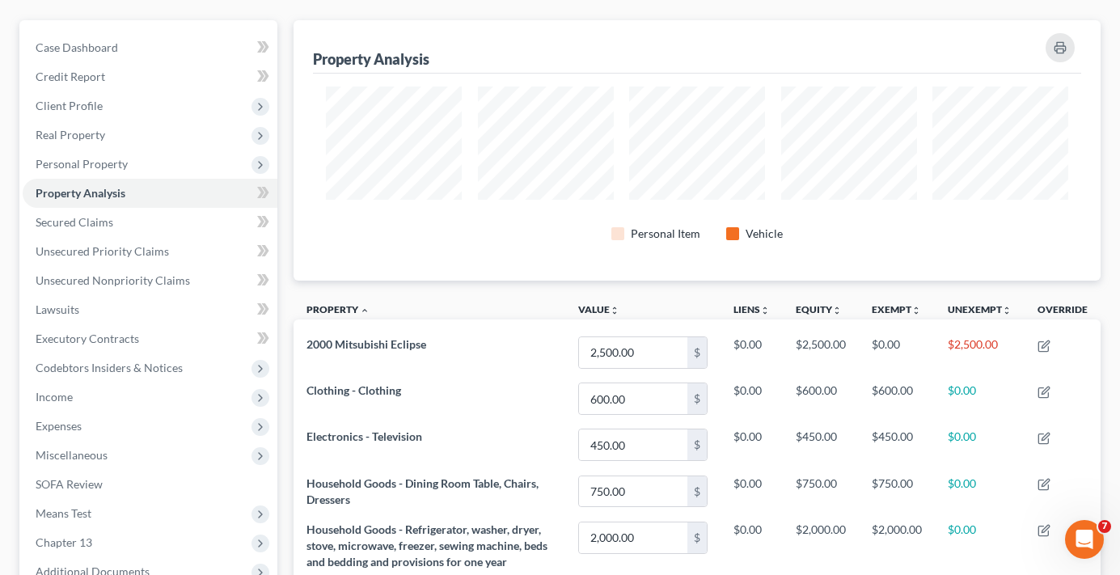
scroll to position [19, 0]
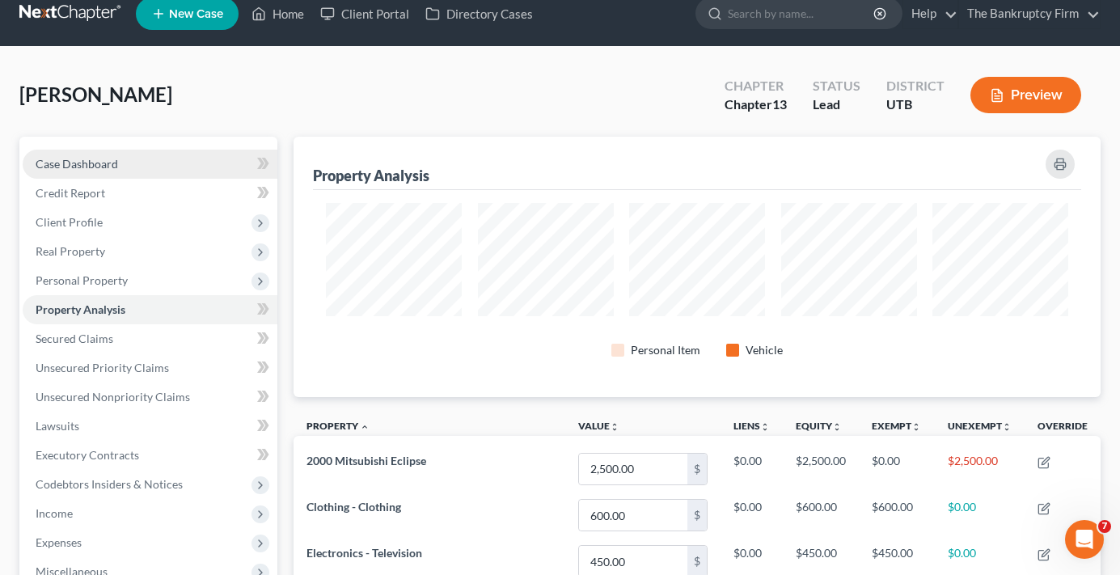
click at [115, 160] on span "Case Dashboard" at bounding box center [77, 164] width 82 height 14
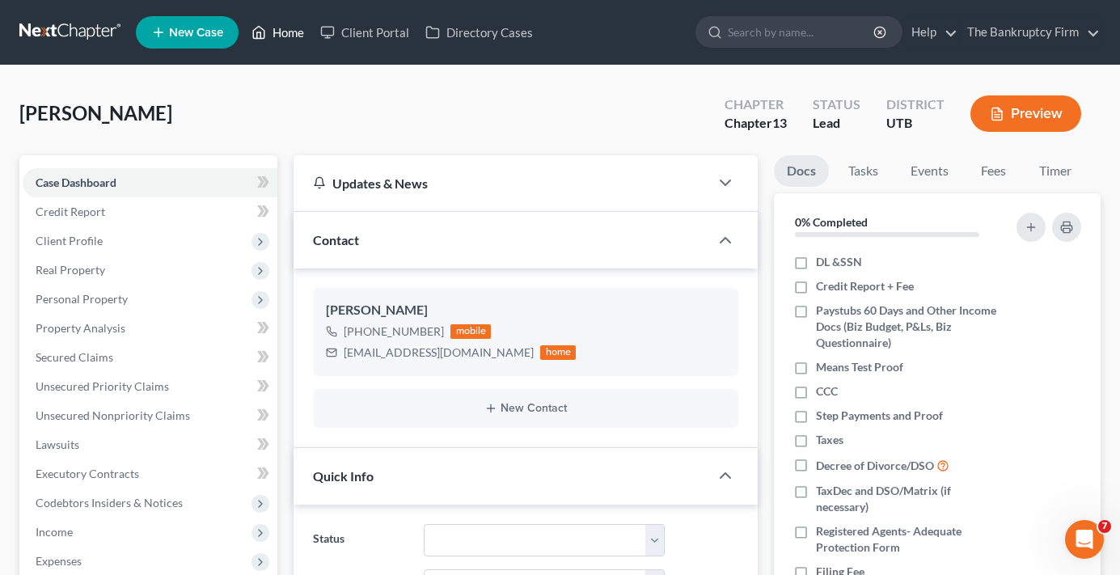
click at [302, 12] on ul "New Case Home Client Portal Directory Cases - No Result - See all results Or Pr…" at bounding box center [618, 32] width 965 height 42
click at [294, 27] on link "Home" at bounding box center [277, 32] width 69 height 29
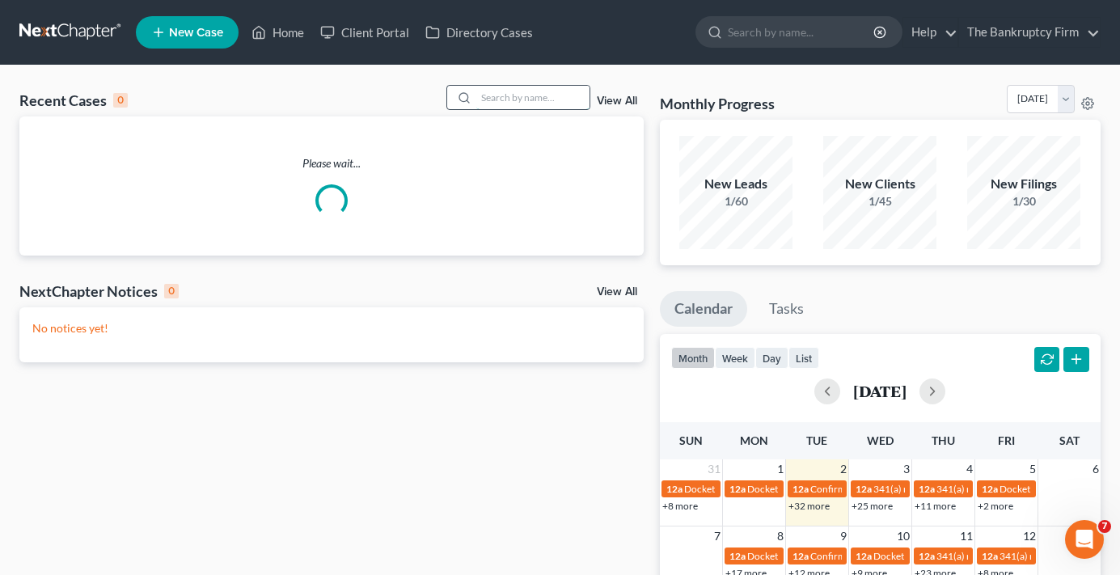
click at [501, 97] on input "search" at bounding box center [532, 97] width 113 height 23
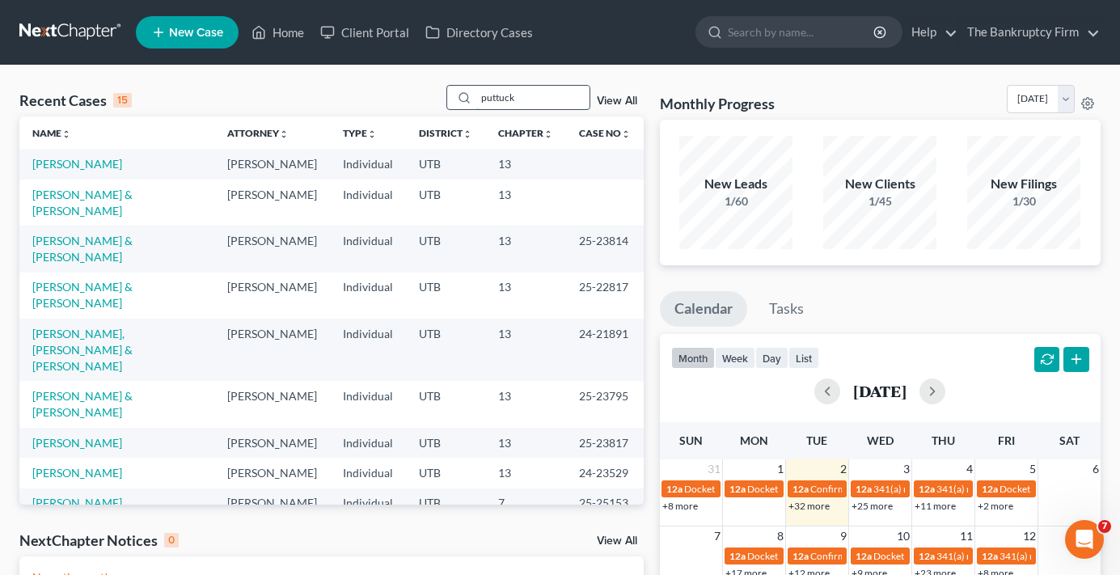
type input "puttuck"
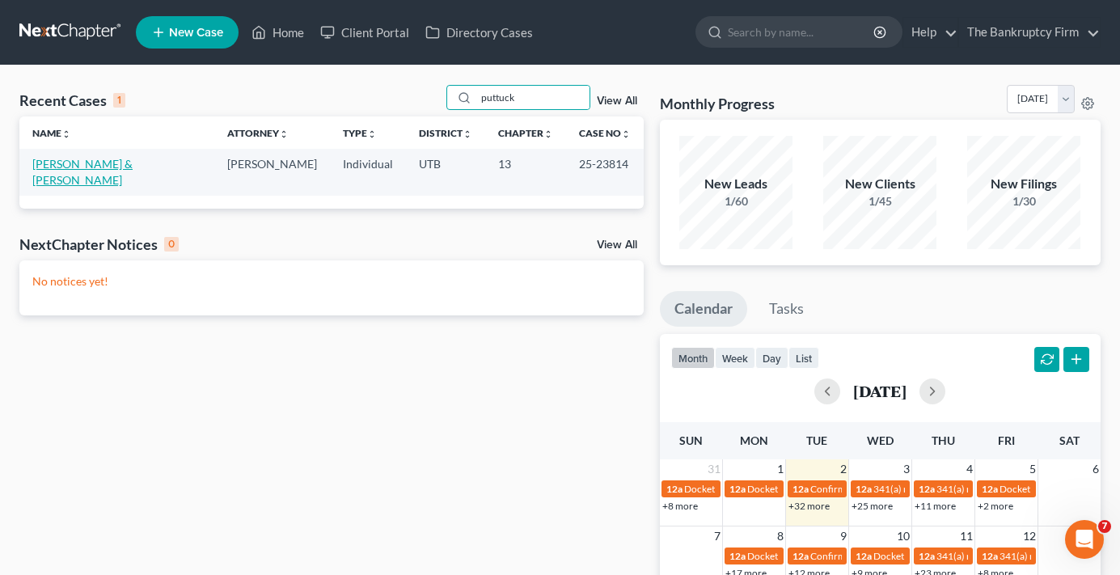
click at [88, 163] on link "[PERSON_NAME] & [PERSON_NAME]" at bounding box center [82, 172] width 100 height 30
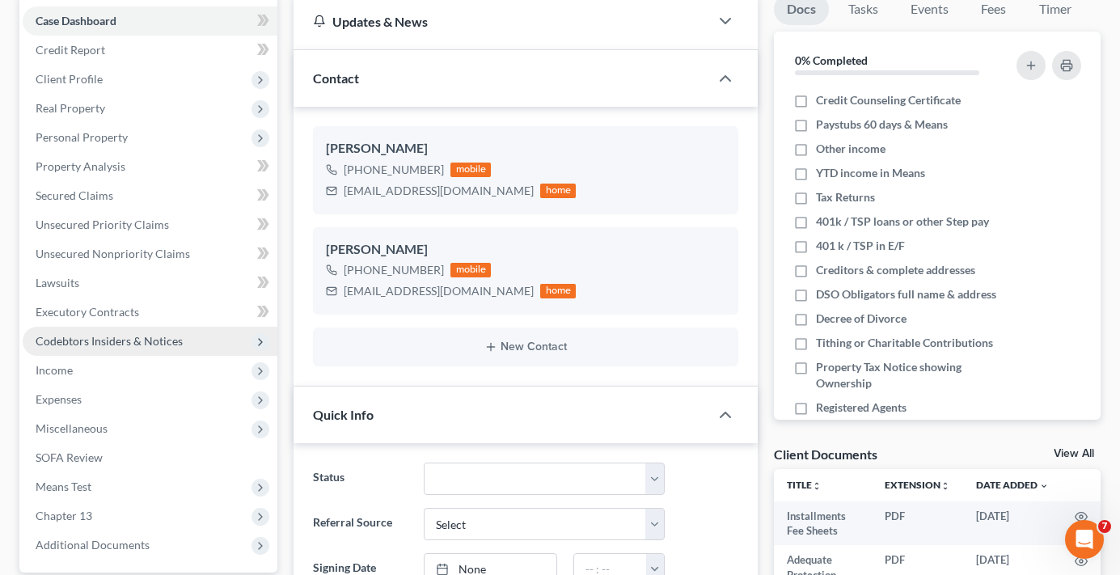
scroll to position [208, 0]
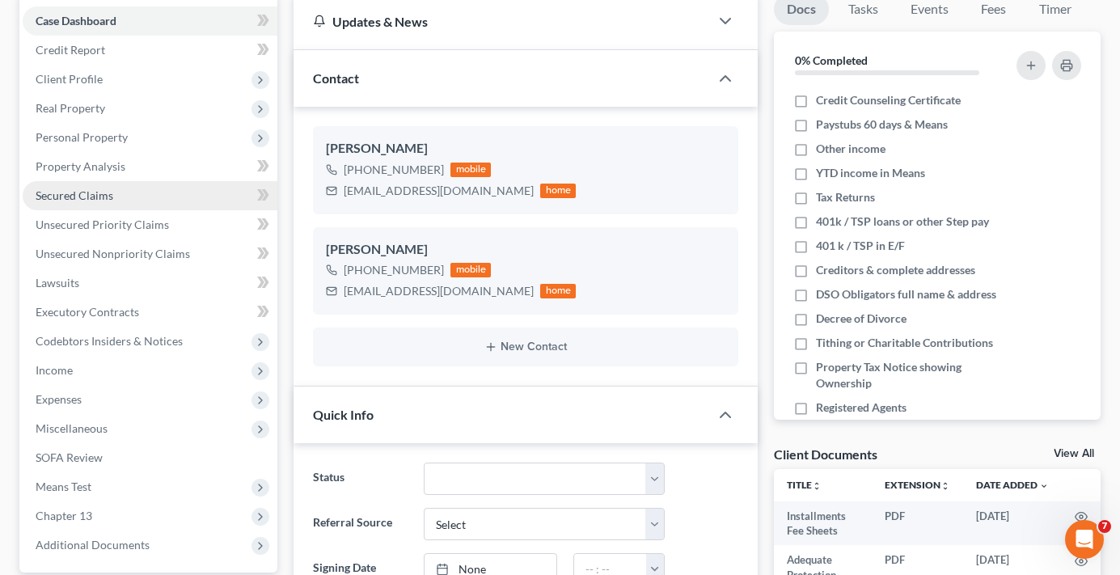
click at [59, 202] on link "Secured Claims" at bounding box center [150, 195] width 255 height 29
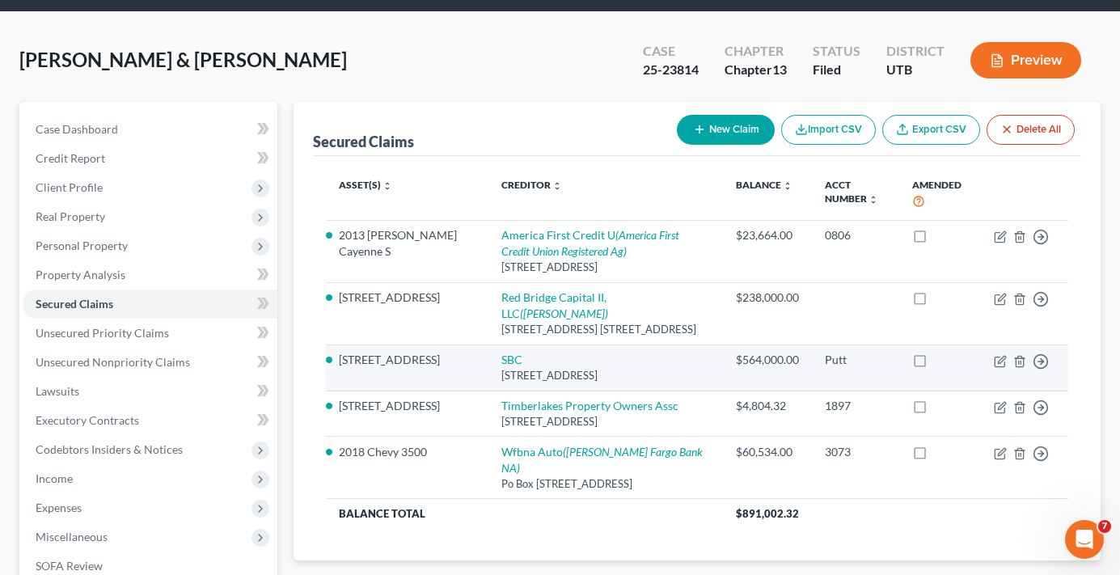
scroll to position [81, 0]
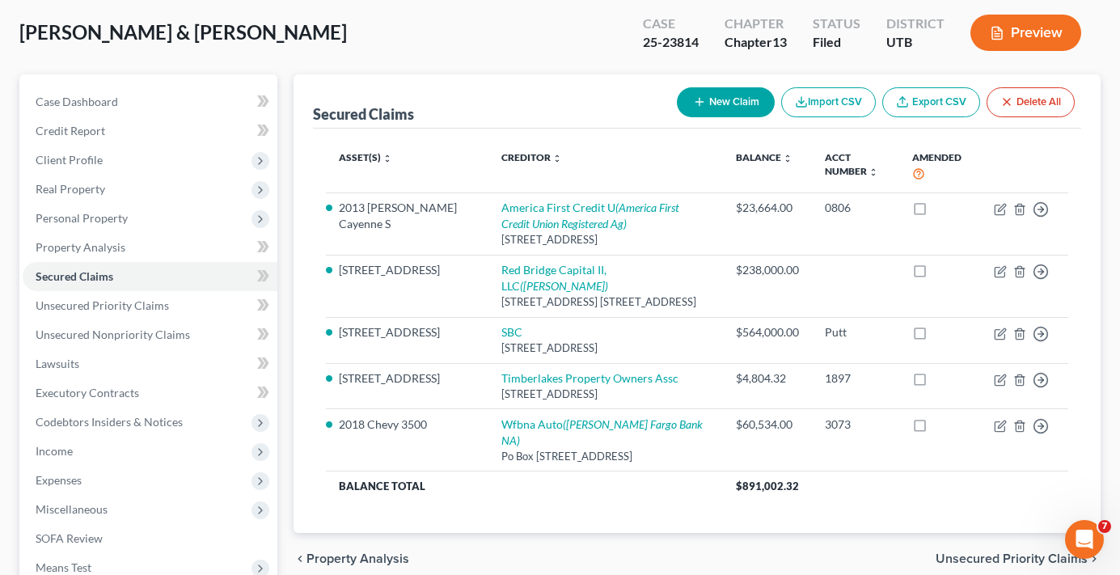
click at [332, 41] on div "[PERSON_NAME] & [PERSON_NAME] Upgraded Case 25-23814 Chapter Chapter 13 Status …" at bounding box center [559, 39] width 1081 height 70
click at [113, 339] on span "Unsecured Nonpriority Claims" at bounding box center [113, 334] width 154 height 14
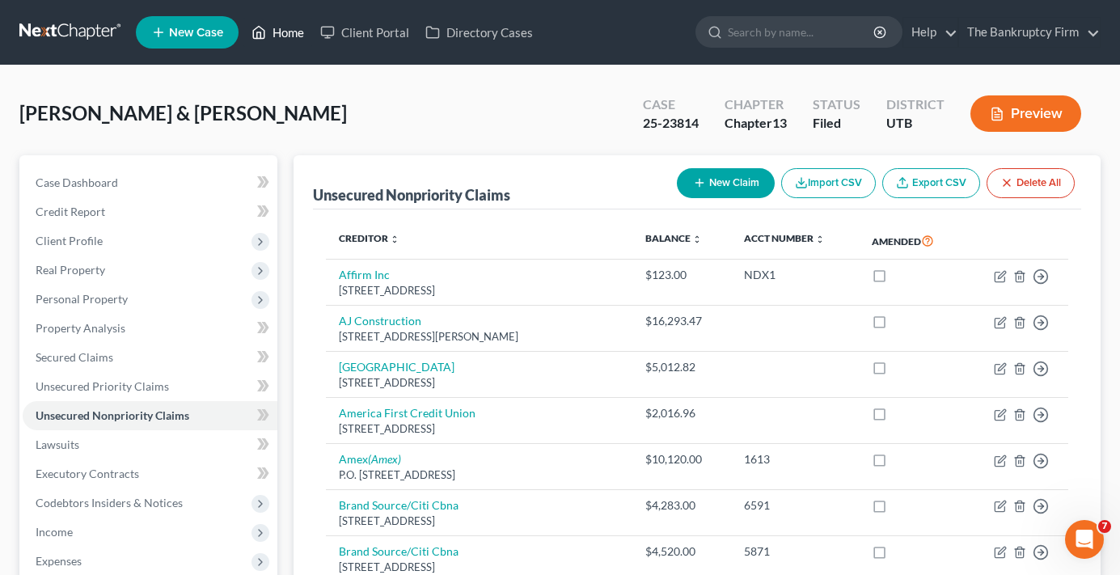
click at [281, 29] on link "Home" at bounding box center [277, 32] width 69 height 29
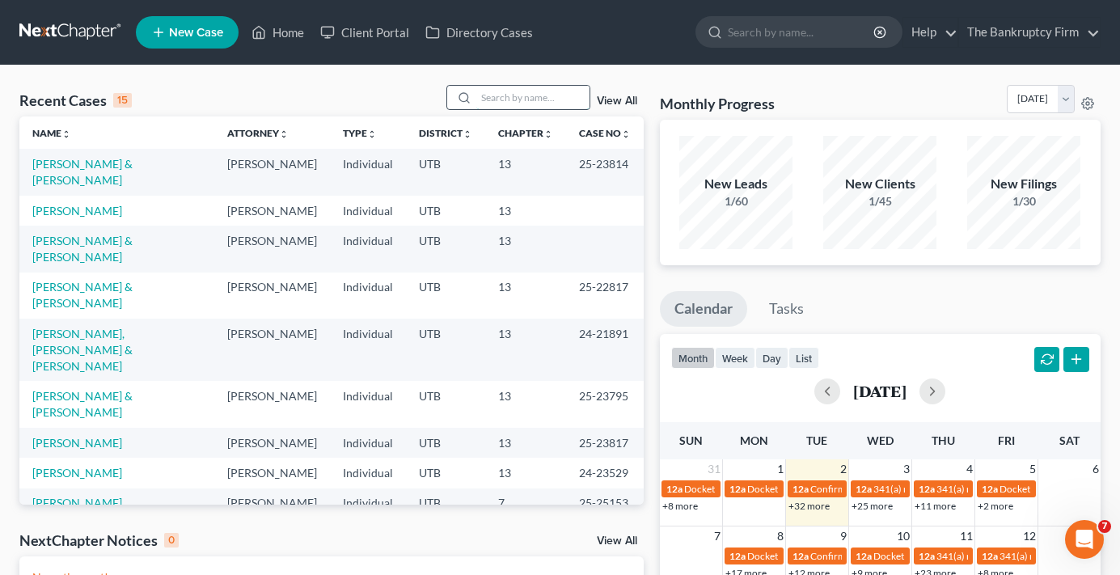
click at [488, 97] on input "search" at bounding box center [532, 97] width 113 height 23
type input "[PERSON_NAME]"
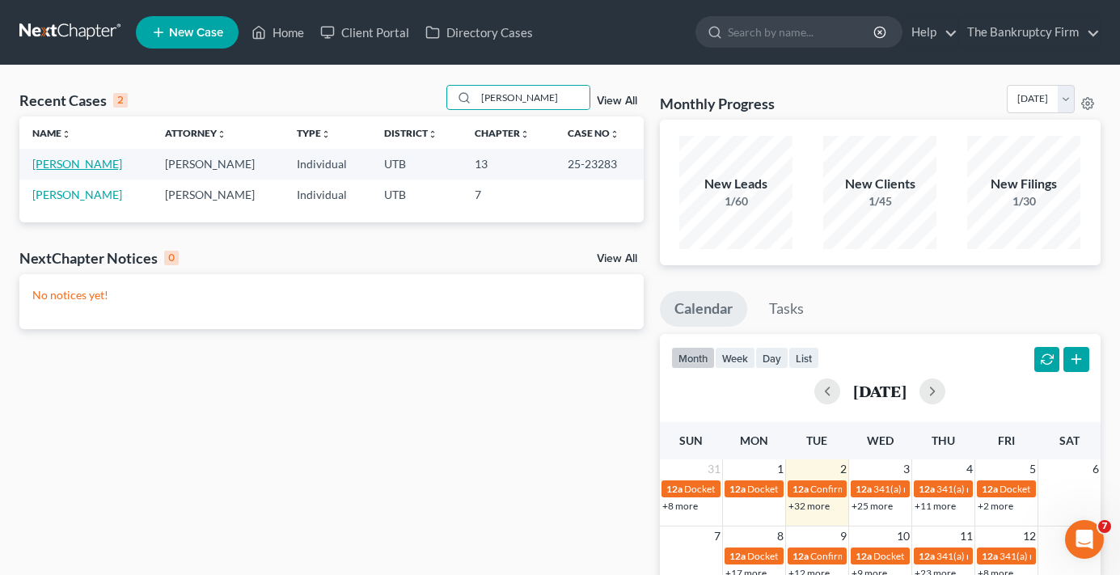
click at [58, 163] on link "[PERSON_NAME]" at bounding box center [77, 164] width 90 height 14
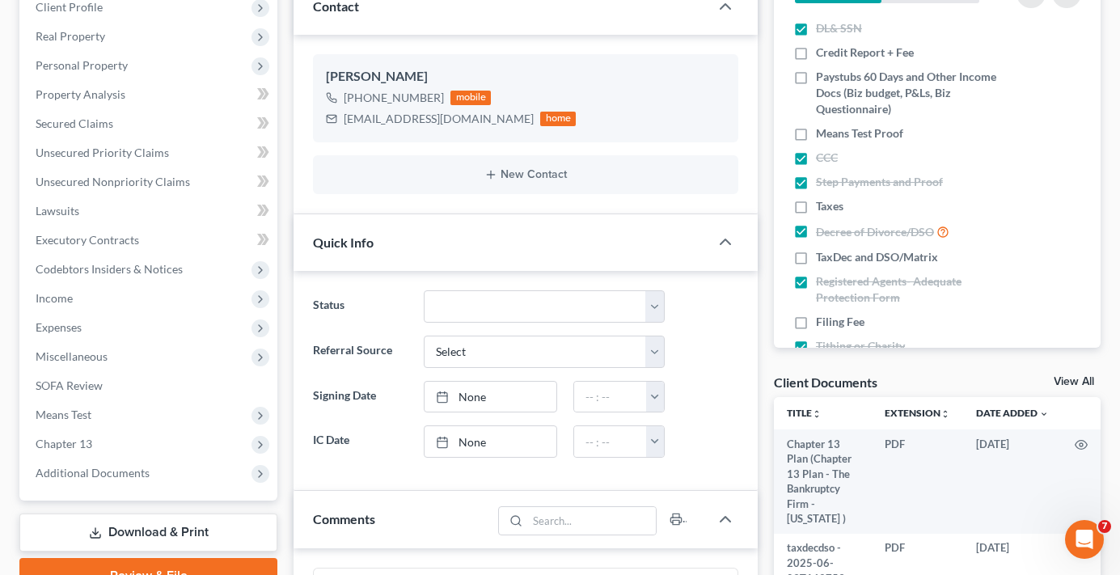
scroll to position [243, 0]
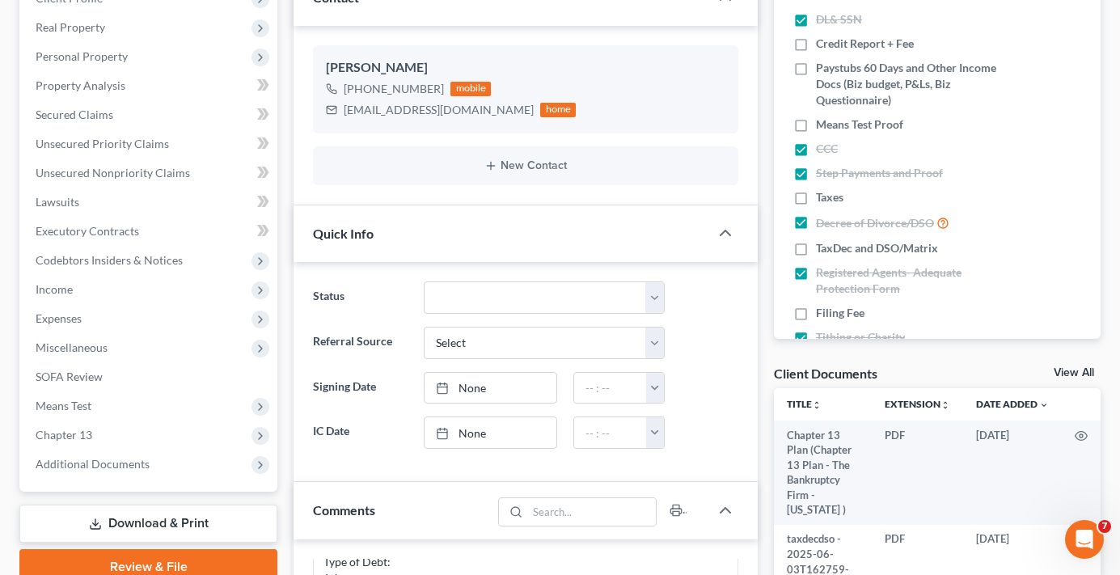
click at [1066, 369] on link "View All" at bounding box center [1074, 372] width 40 height 11
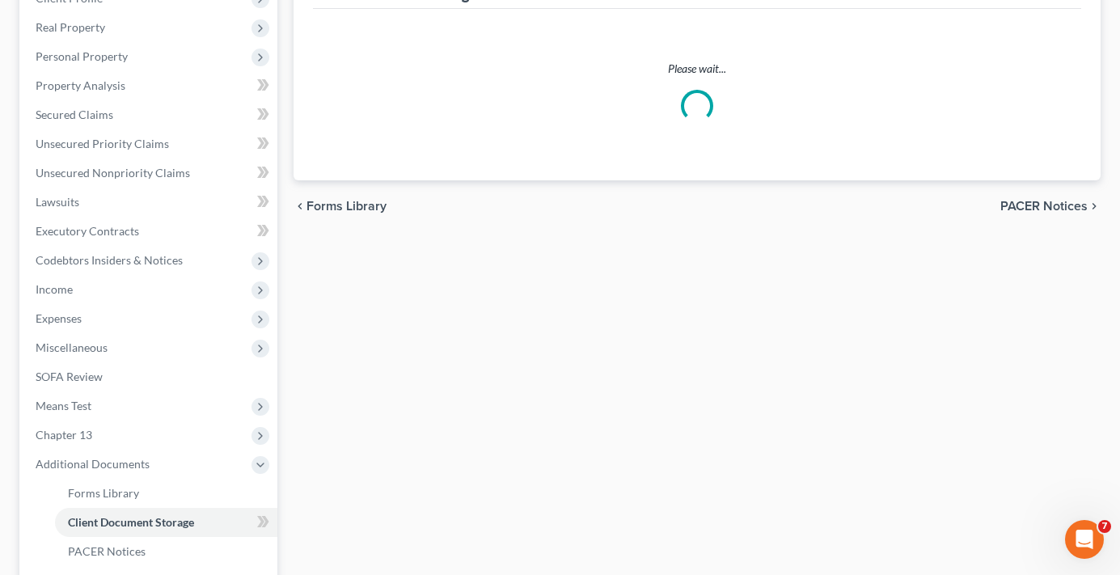
scroll to position [31, 0]
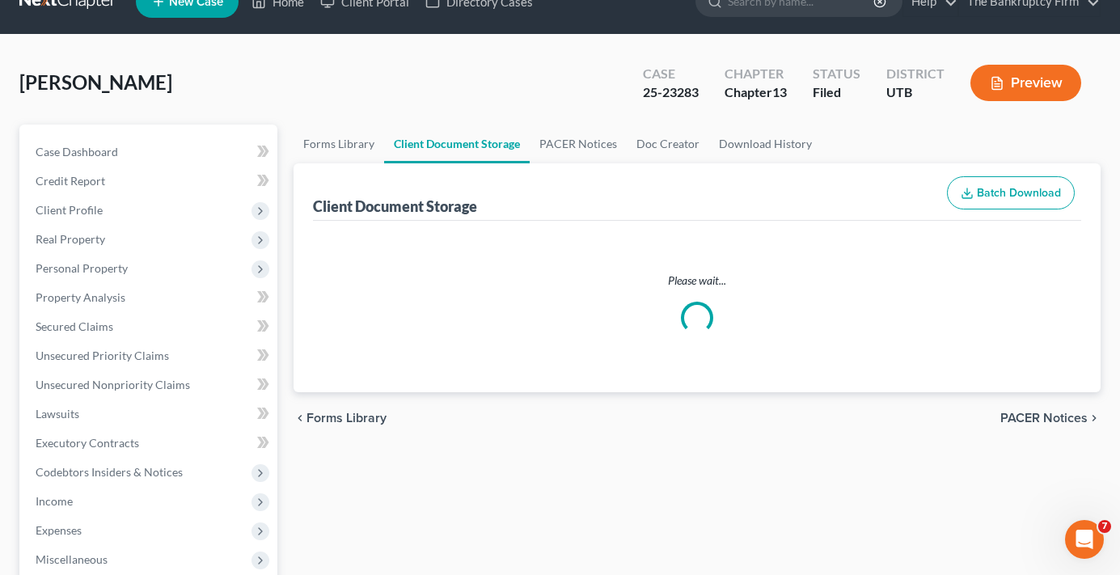
select select "30"
select select "26"
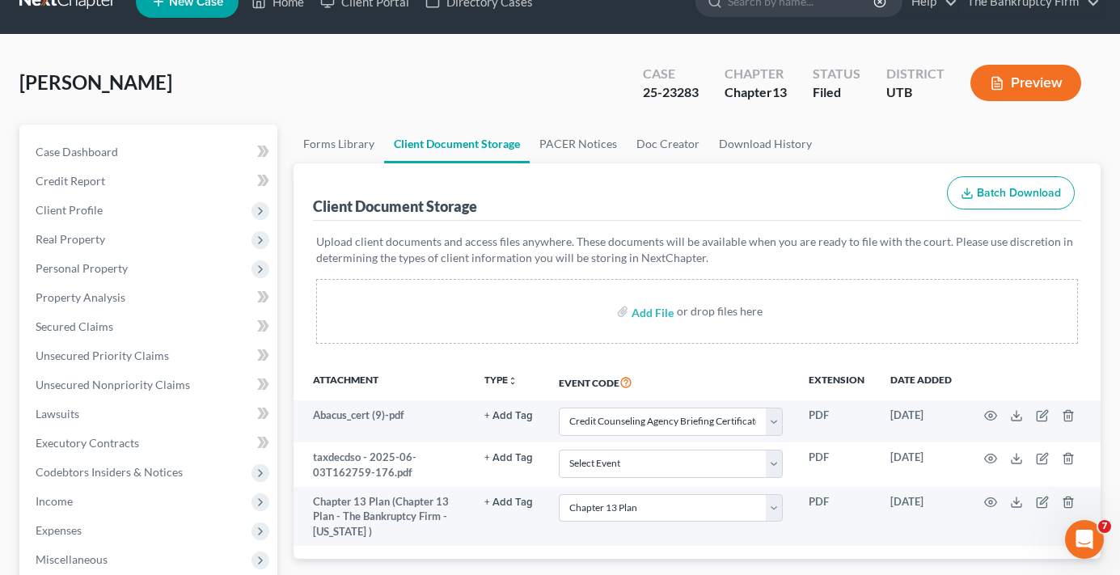
scroll to position [0, 0]
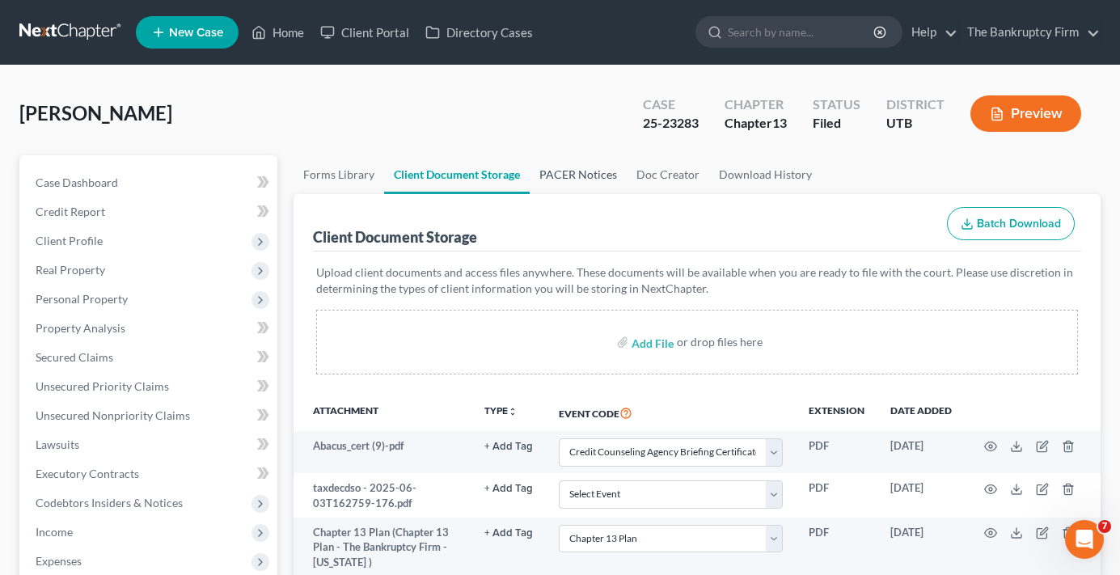
click at [585, 175] on link "PACER Notices" at bounding box center [578, 174] width 97 height 39
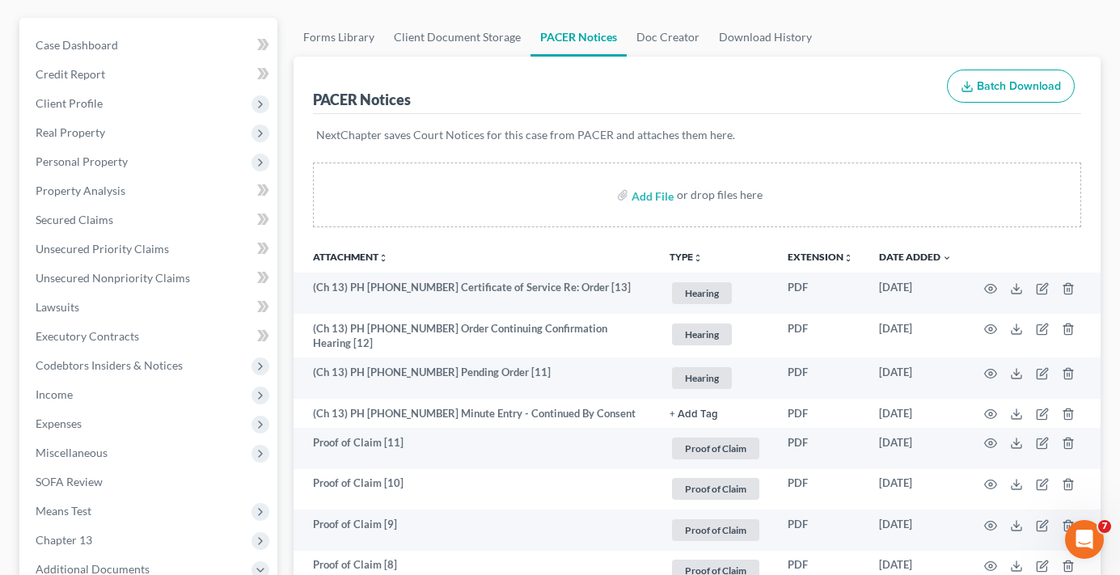
scroll to position [162, 0]
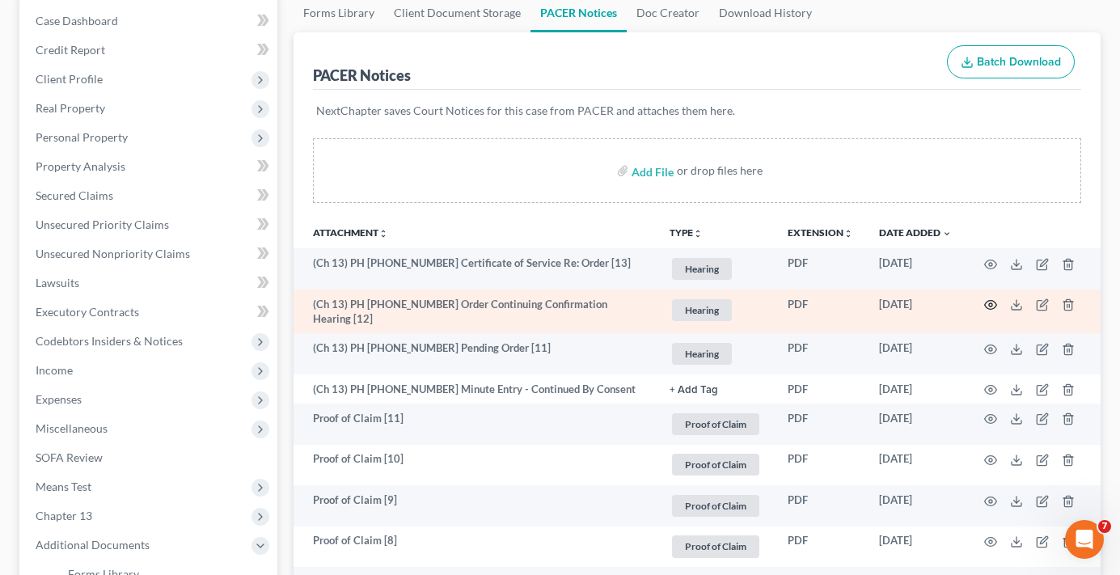
click at [990, 304] on circle "button" at bounding box center [990, 304] width 3 height 3
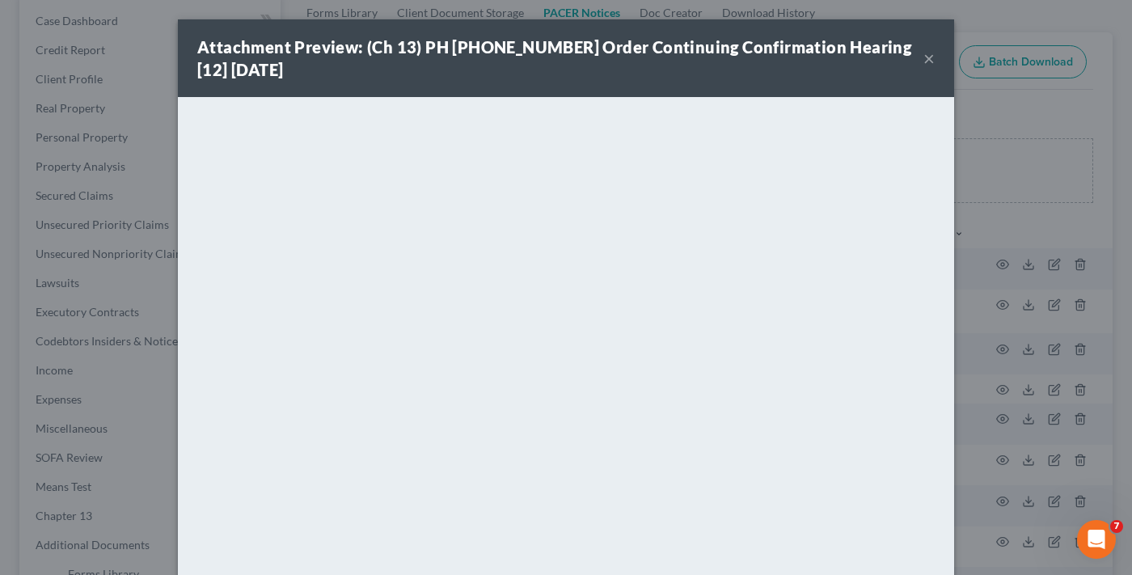
click at [923, 59] on button "×" at bounding box center [928, 58] width 11 height 19
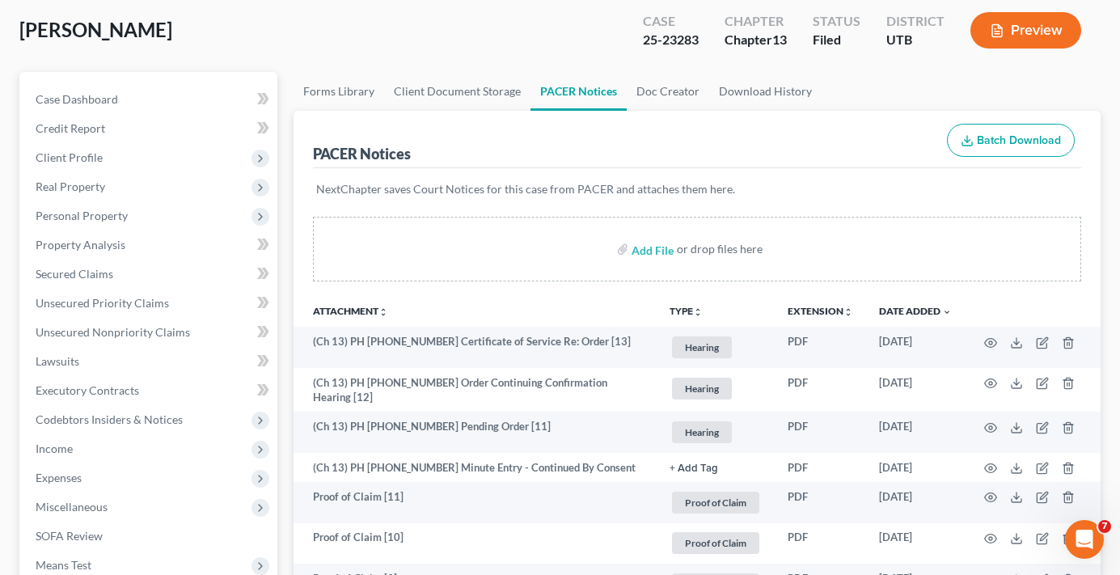
scroll to position [0, 0]
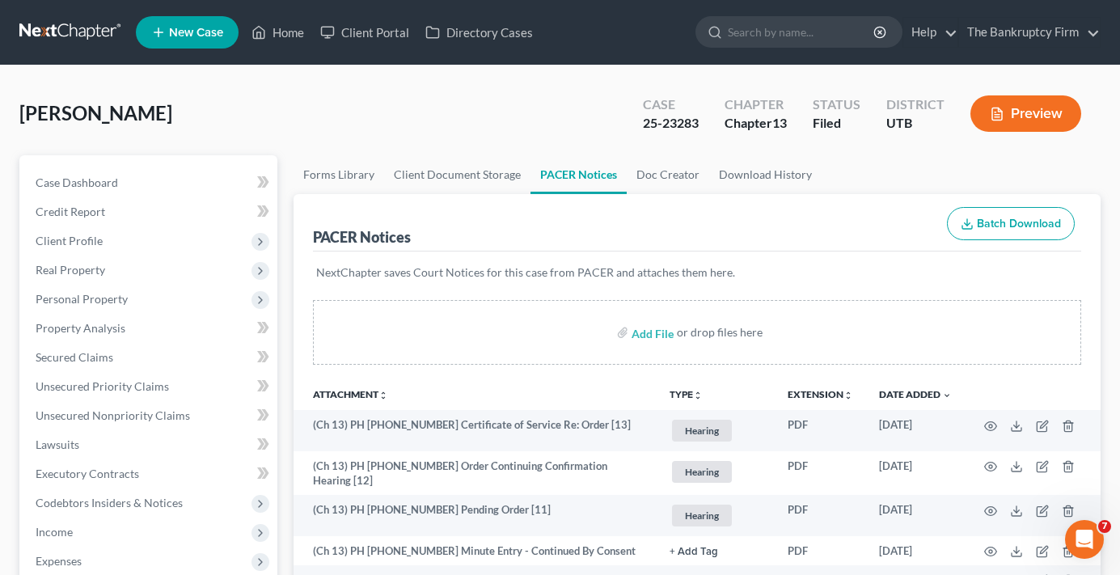
drag, startPoint x: 330, startPoint y: 108, endPoint x: 332, endPoint y: 127, distance: 18.8
click at [330, 108] on div "[PERSON_NAME] Upgraded Case 25-23283 Chapter Chapter 13 Status Filed District […" at bounding box center [559, 120] width 1081 height 70
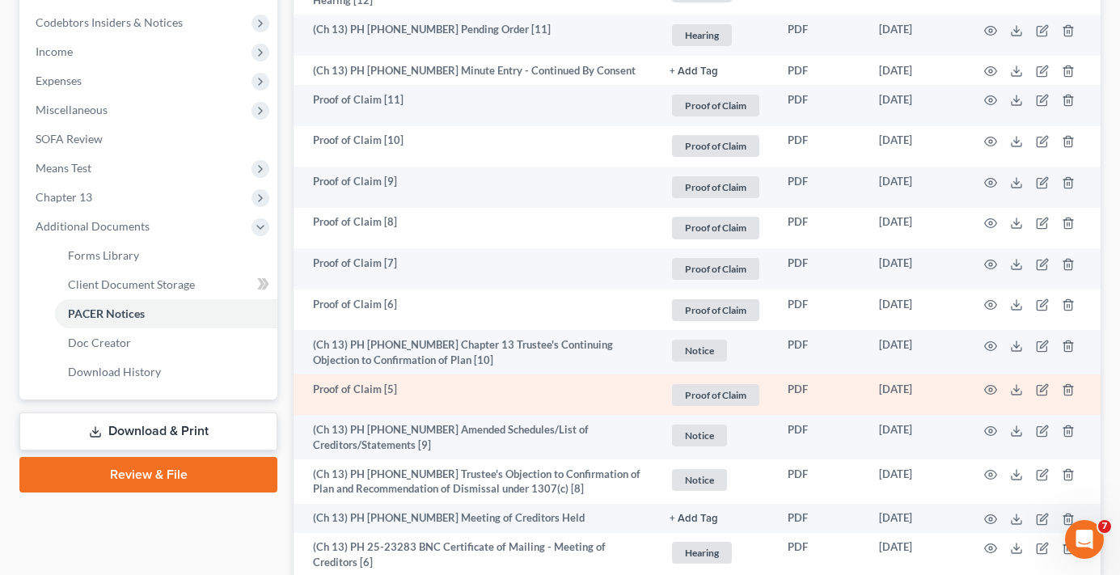
scroll to position [485, 0]
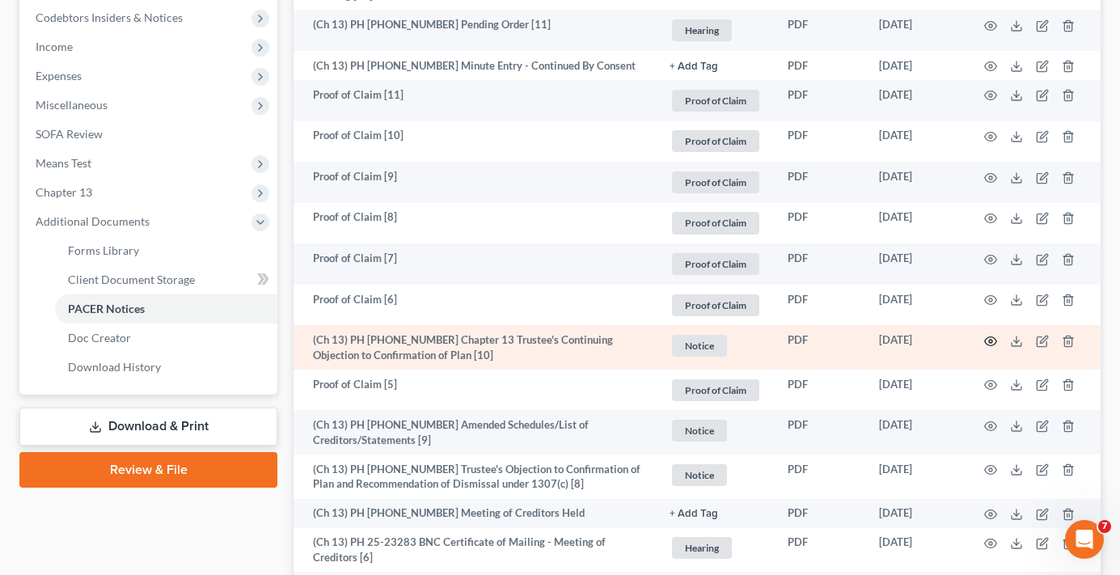
click at [988, 336] on icon "button" at bounding box center [990, 341] width 13 height 13
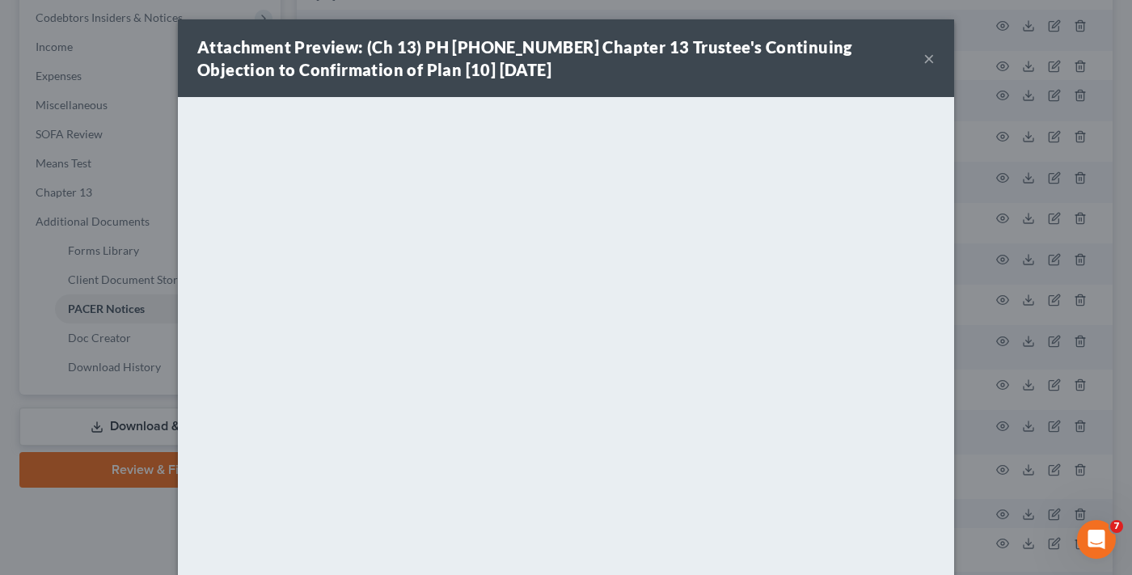
click at [923, 57] on button "×" at bounding box center [928, 58] width 11 height 19
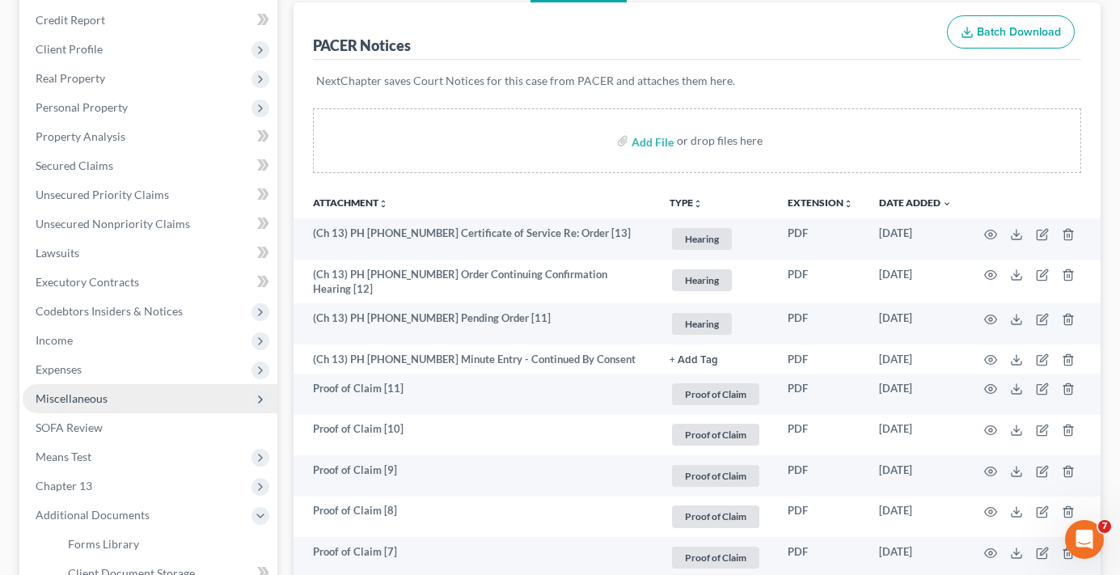
scroll to position [243, 0]
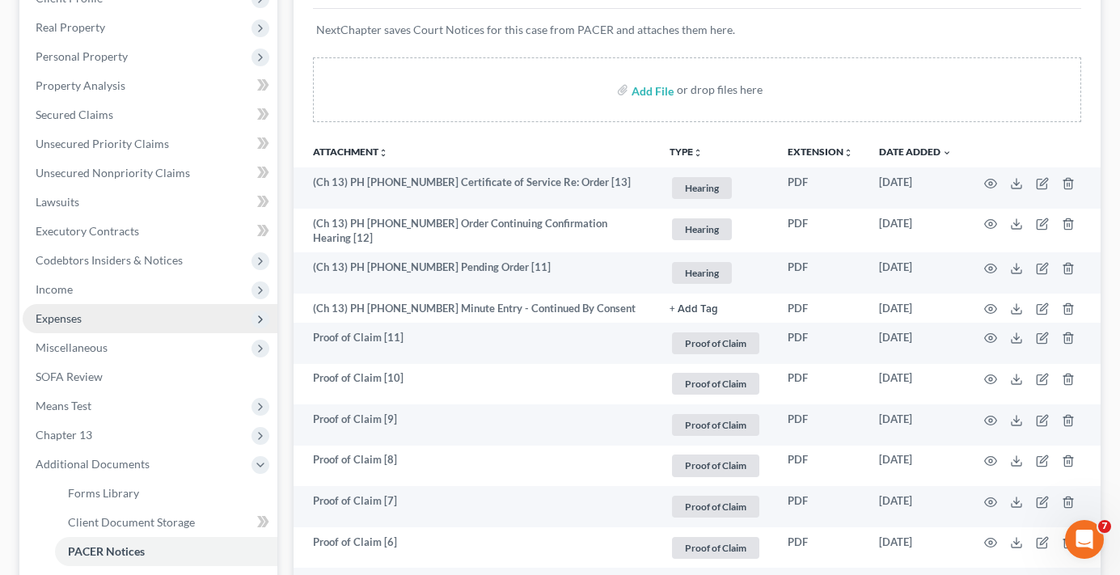
click at [57, 319] on span "Expenses" at bounding box center [59, 318] width 46 height 14
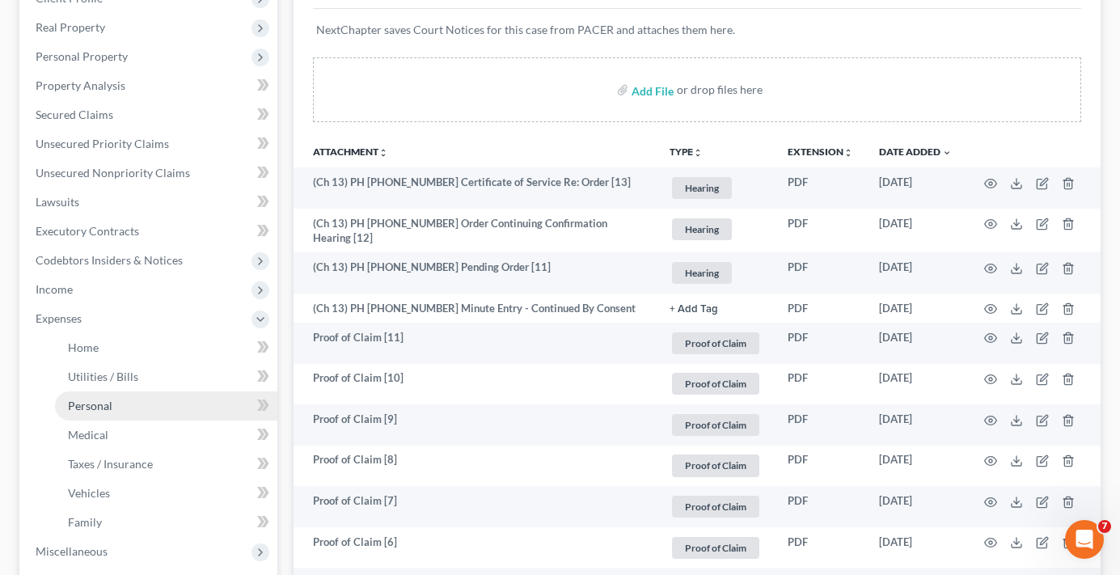
click at [87, 417] on link "Personal" at bounding box center [166, 405] width 222 height 29
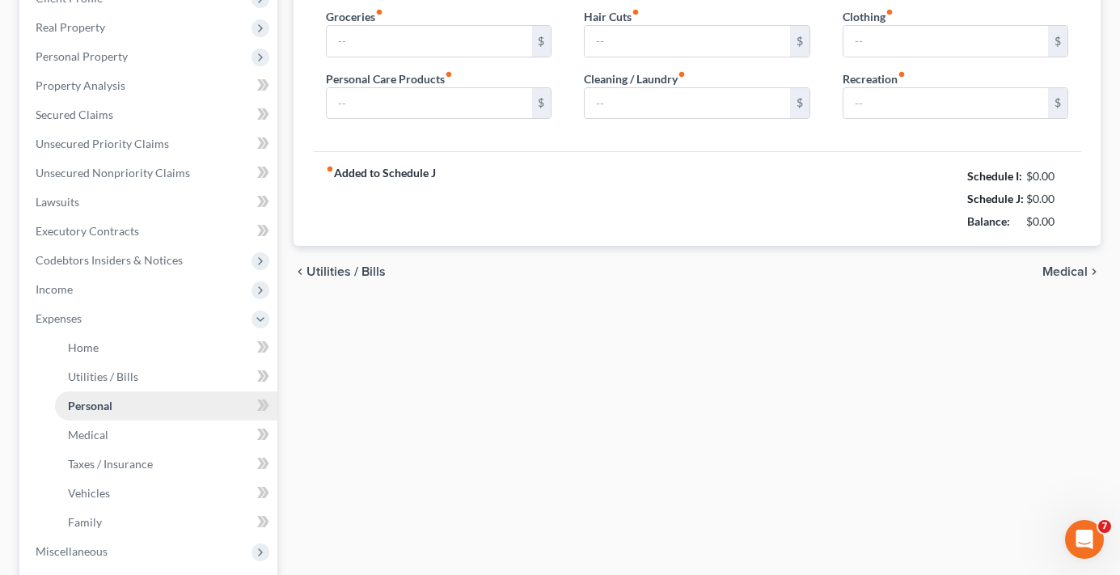
type input "1,068.00"
type input "176.00"
type input "181.00"
type input "220.86"
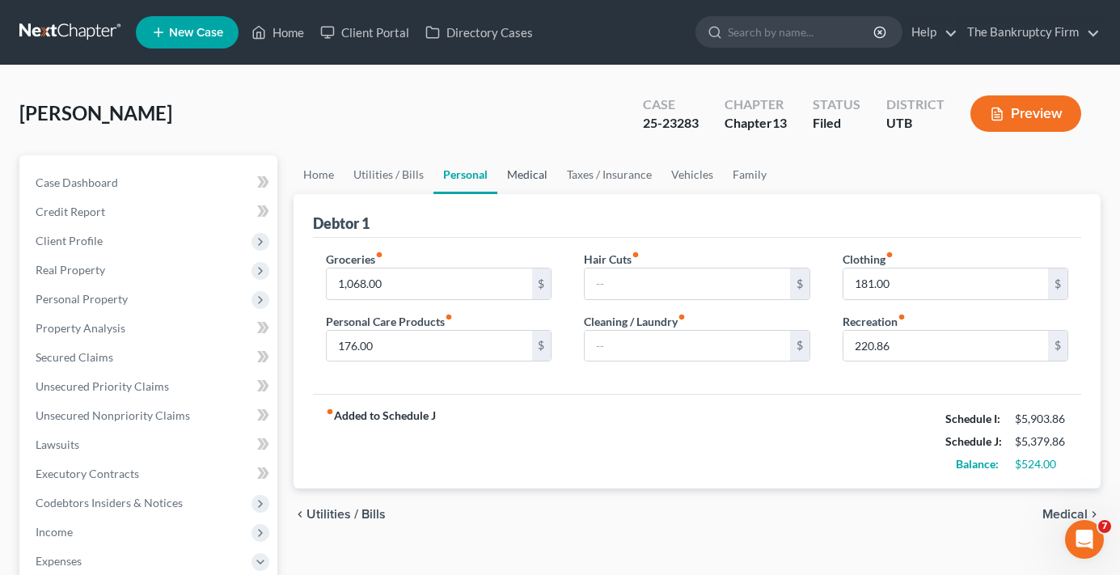
click at [523, 177] on link "Medical" at bounding box center [527, 174] width 60 height 39
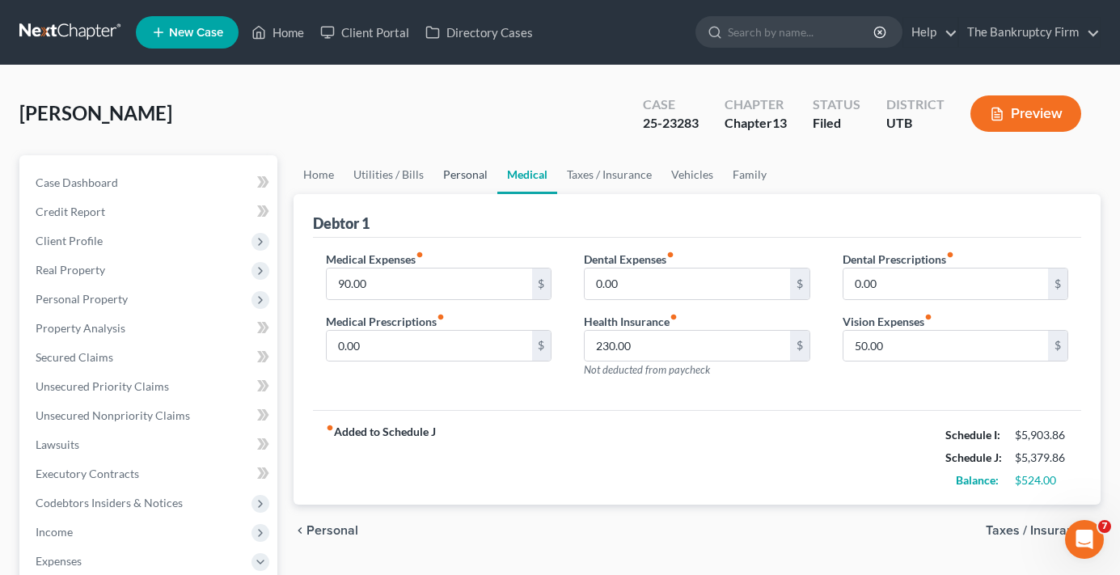
click at [466, 172] on link "Personal" at bounding box center [465, 174] width 64 height 39
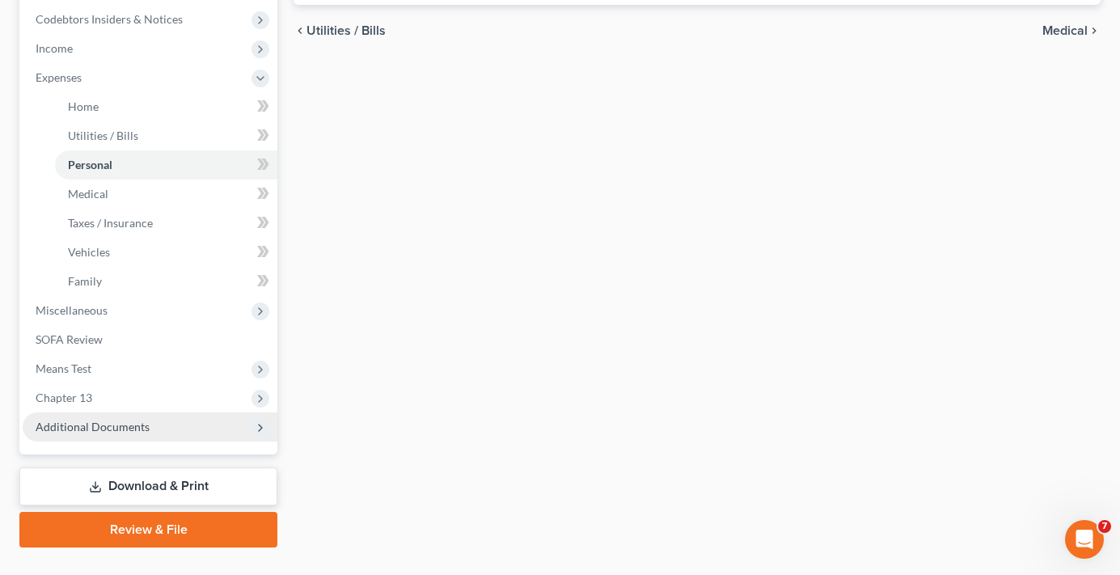
scroll to position [485, 0]
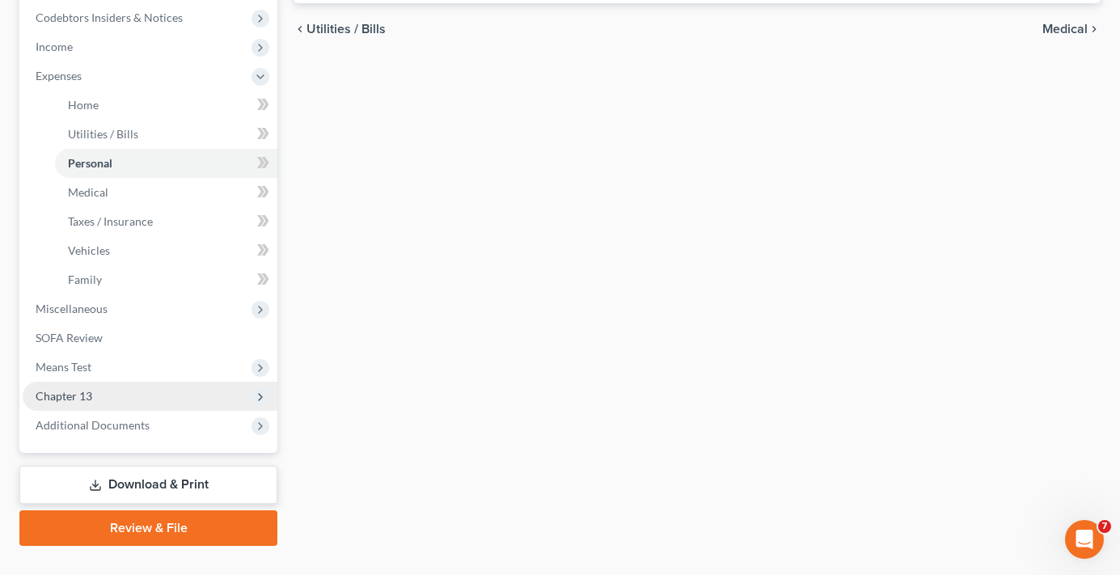
click at [81, 401] on span "Chapter 13" at bounding box center [64, 396] width 57 height 14
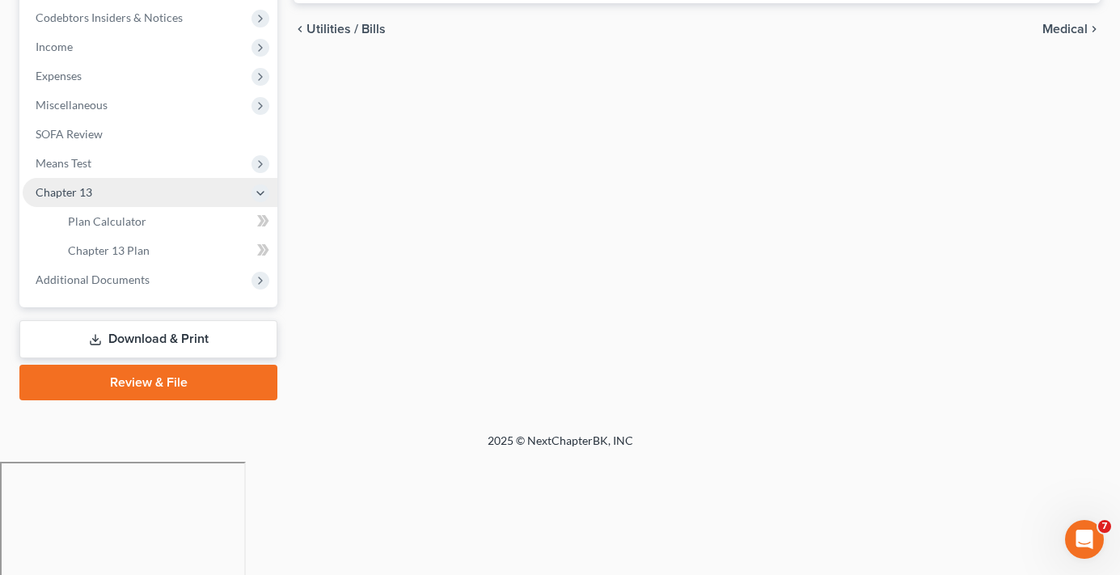
scroll to position [372, 0]
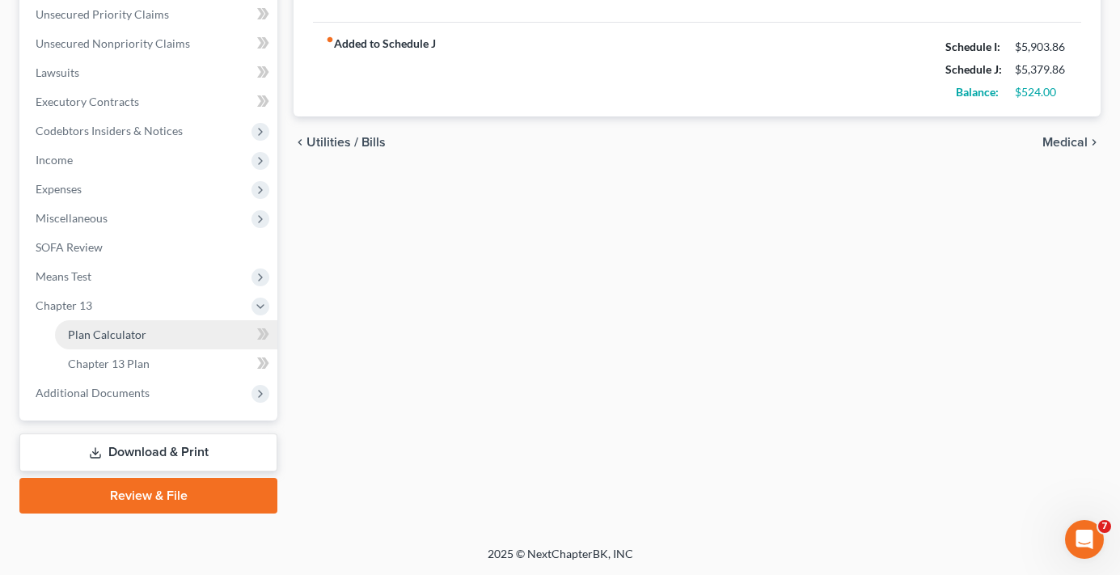
click at [129, 327] on span "Plan Calculator" at bounding box center [107, 334] width 78 height 14
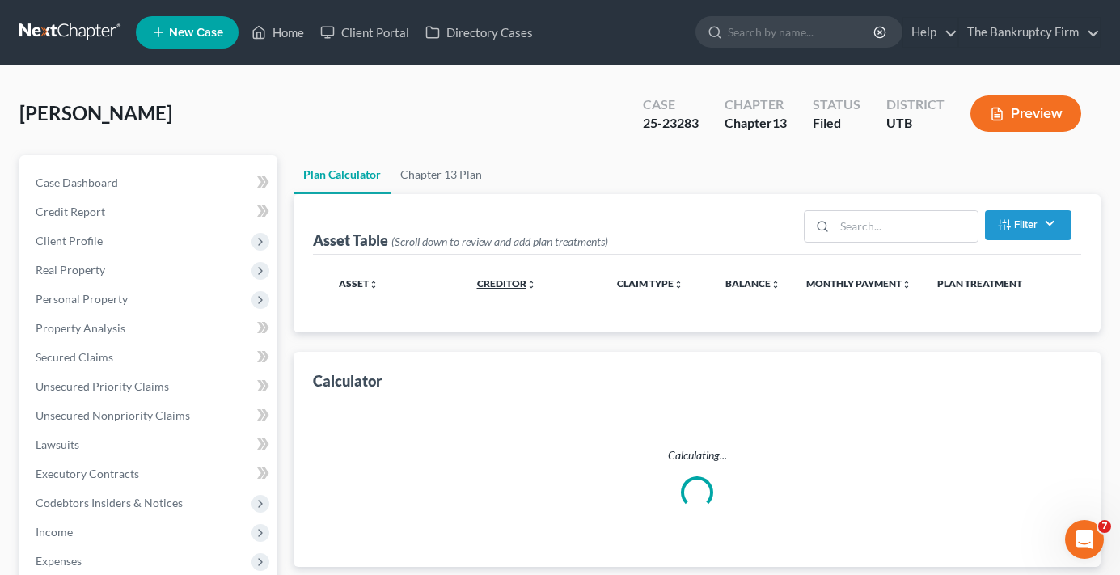
select select "35"
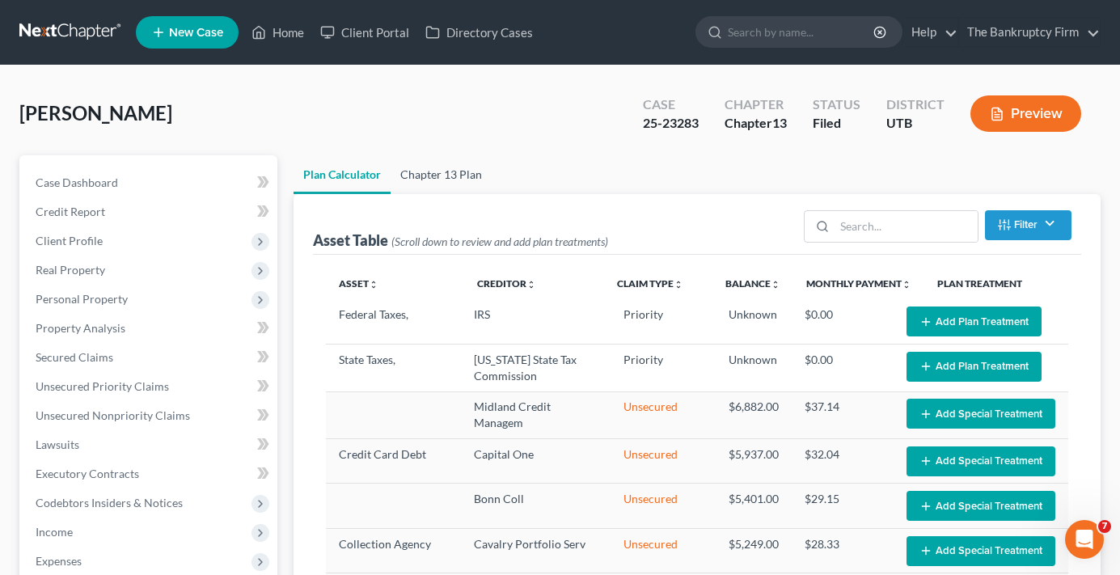
select select "35"
click at [452, 172] on link "Chapter 13 Plan" at bounding box center [441, 174] width 101 height 39
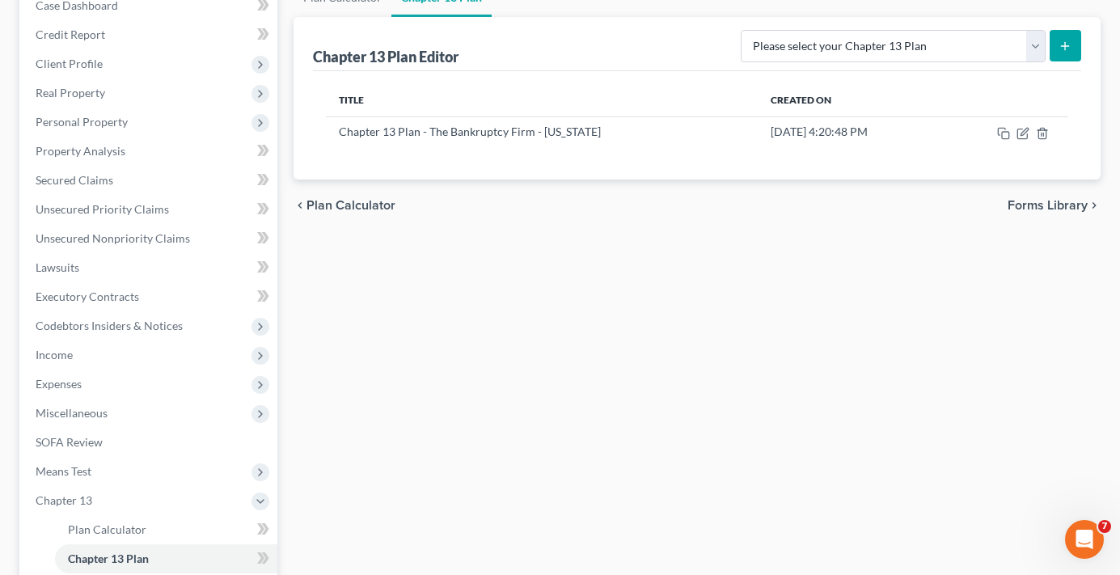
scroll to position [243, 0]
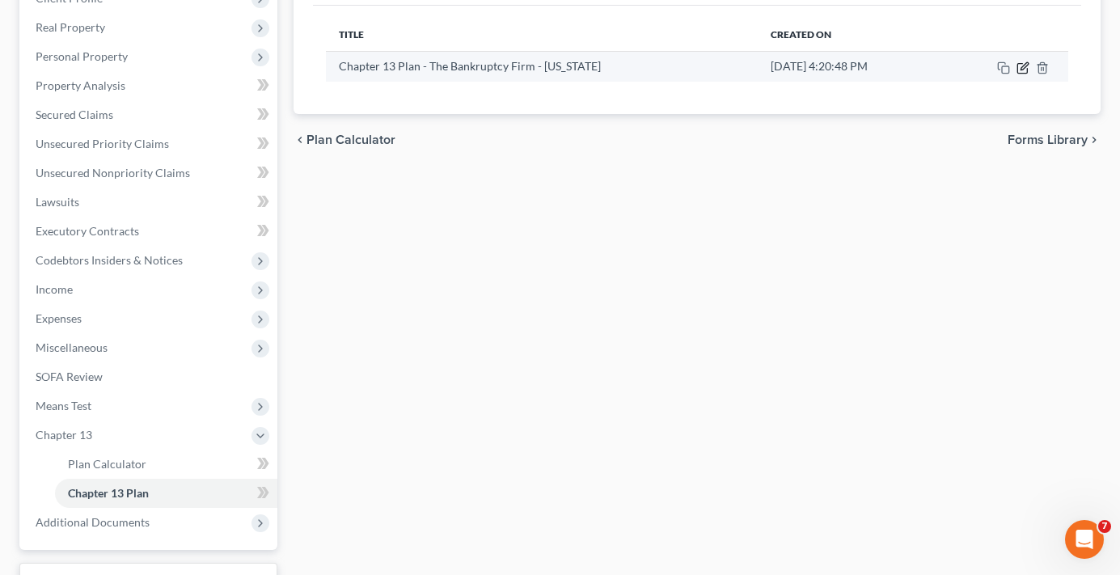
click at [1017, 72] on icon "button" at bounding box center [1022, 68] width 10 height 10
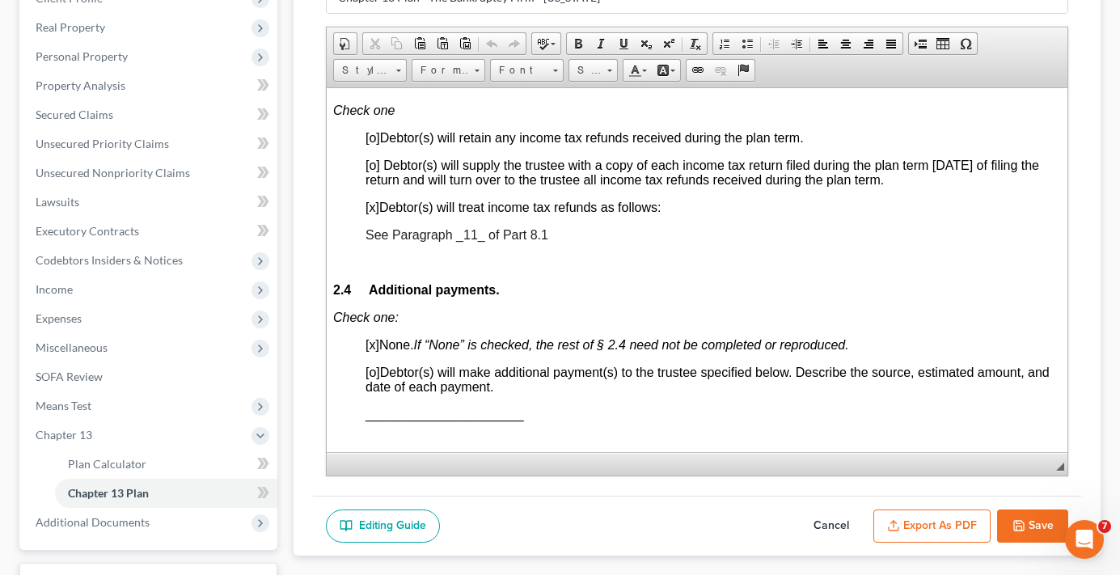
scroll to position [1132, 0]
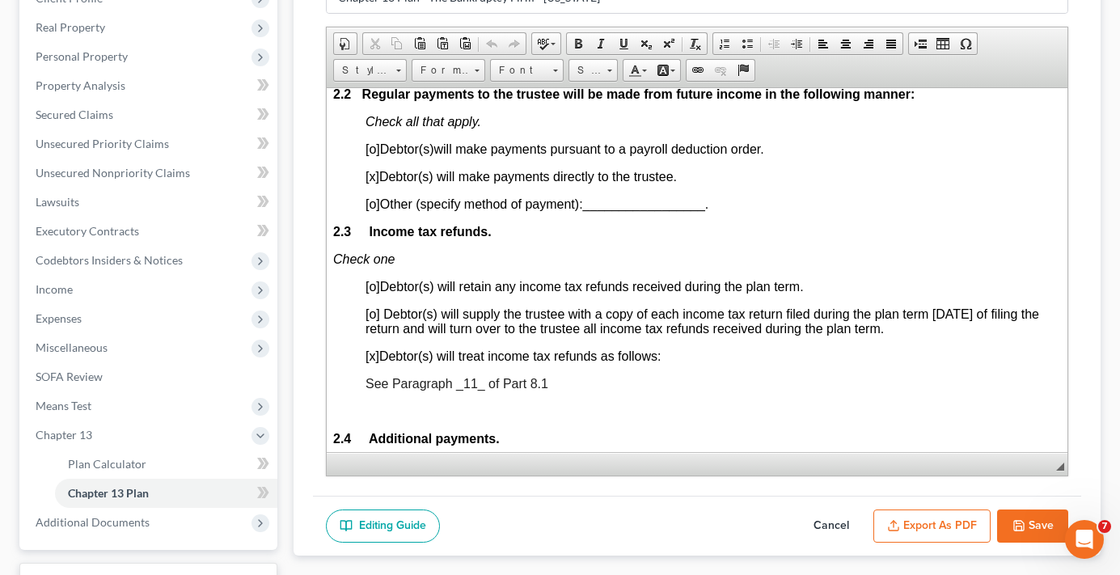
click at [830, 515] on button "Cancel" at bounding box center [831, 526] width 71 height 34
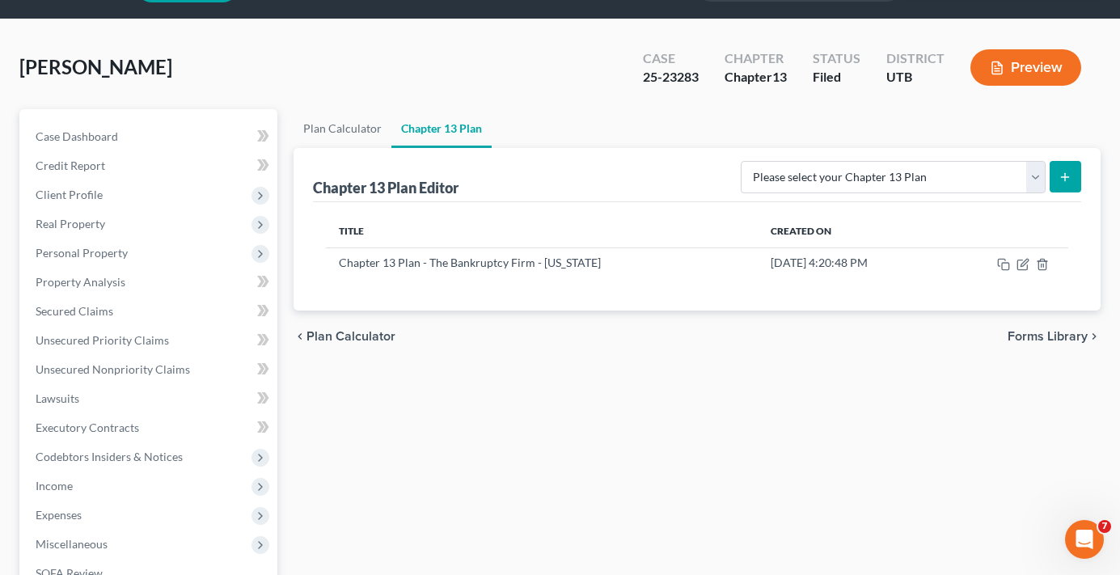
scroll to position [0, 0]
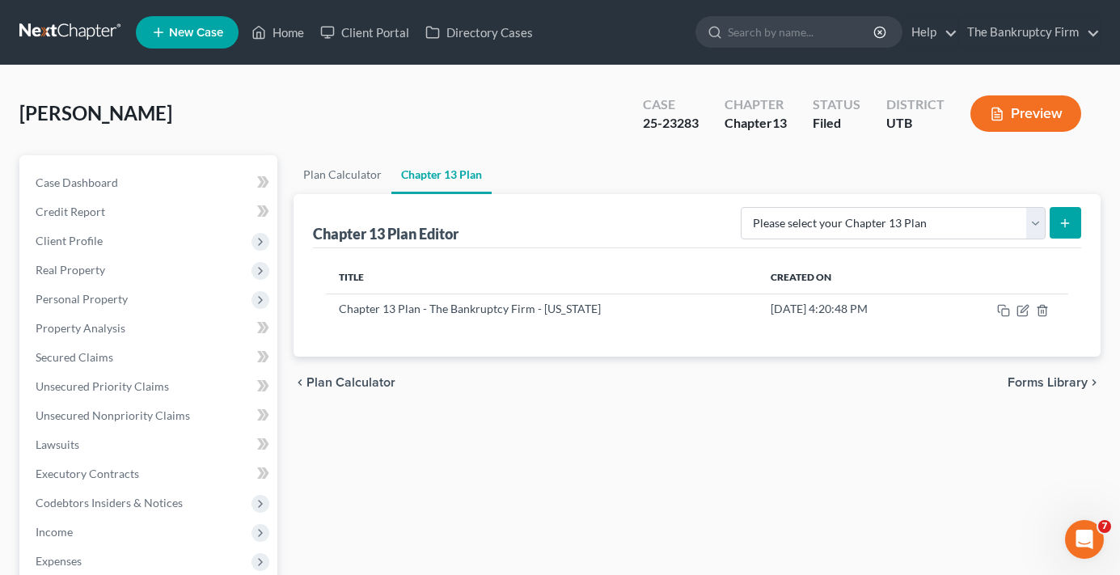
click at [283, 157] on div "Case Dashboard Payments Invoices Payments Payments Credit Report Client Profile" at bounding box center [148, 520] width 274 height 730
click at [280, 156] on div "Case Dashboard Payments Invoices Payments Payments Credit Report Client Profile" at bounding box center [148, 520] width 274 height 730
click at [281, 151] on div "[PERSON_NAME] Upgraded Case 25-23283 Chapter Chapter 13 Status Filed District […" at bounding box center [559, 120] width 1081 height 70
click at [281, 158] on div "Case Dashboard Payments Invoices Payments Payments Credit Report Client Profile" at bounding box center [148, 520] width 274 height 730
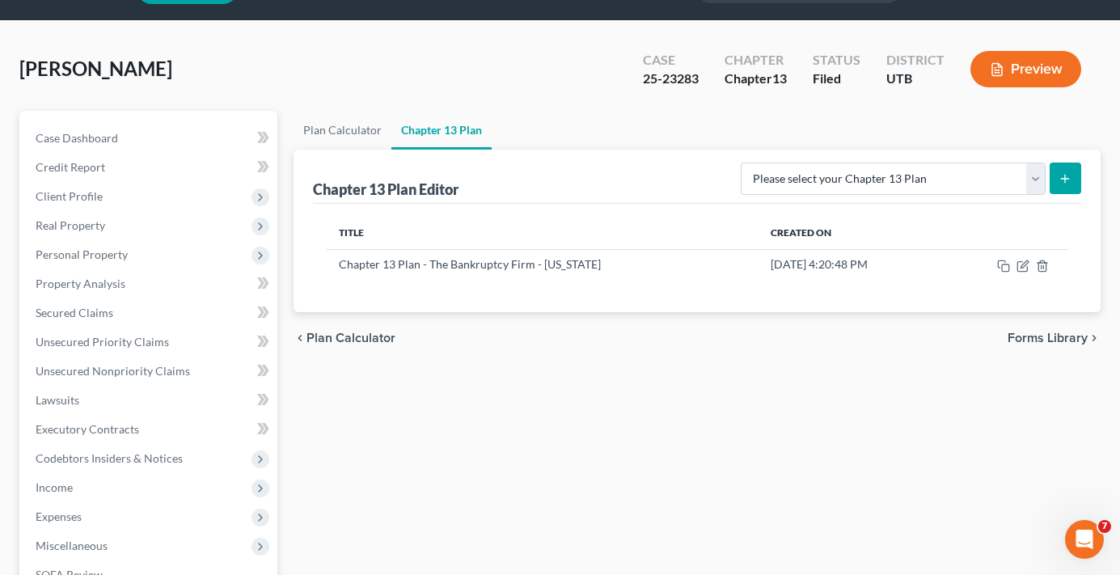
scroll to position [81, 0]
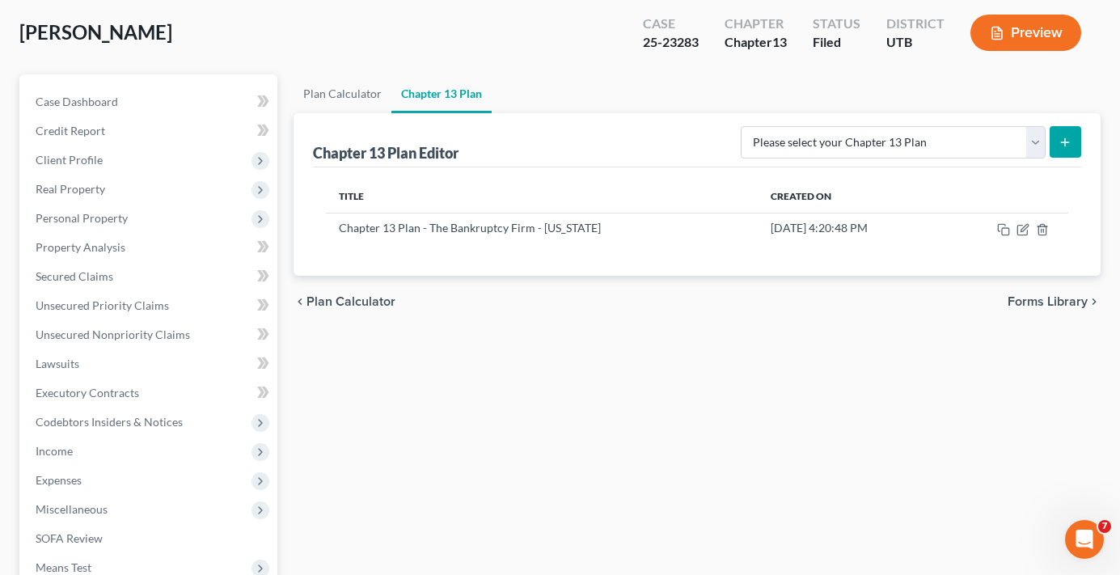
click at [281, 158] on div "Case Dashboard Payments Invoices Payments Payments Credit Report Client Profile" at bounding box center [148, 439] width 274 height 730
click at [310, 45] on div "[PERSON_NAME] Upgraded Case 25-23283 Chapter Chapter 13 Status Filed District […" at bounding box center [559, 39] width 1081 height 70
click at [330, 36] on div "[PERSON_NAME] Upgraded Case 25-23283 Chapter Chapter 13 Status Filed District […" at bounding box center [559, 39] width 1081 height 70
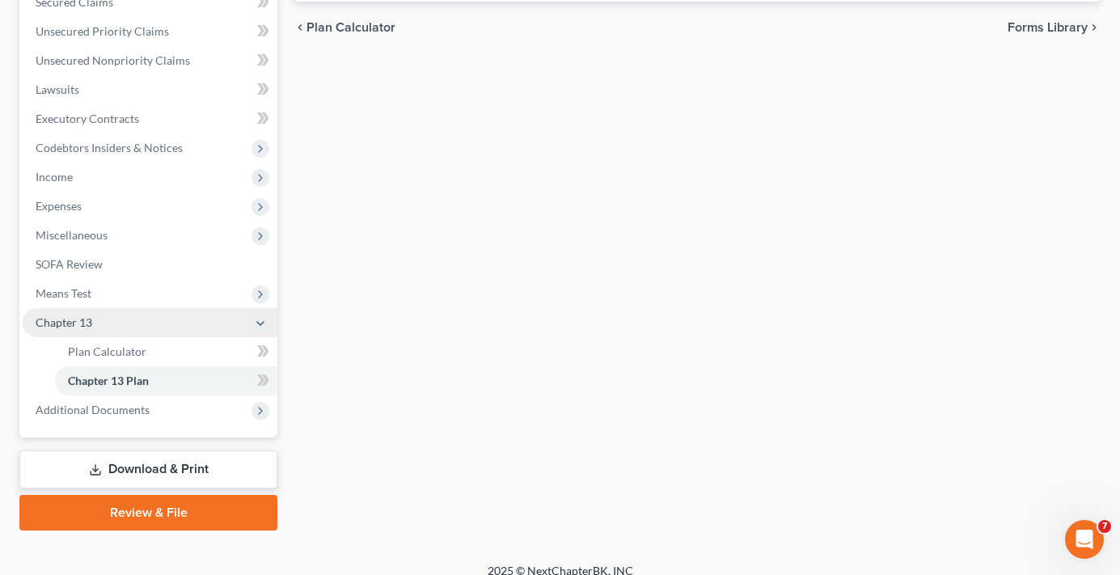
scroll to position [372, 0]
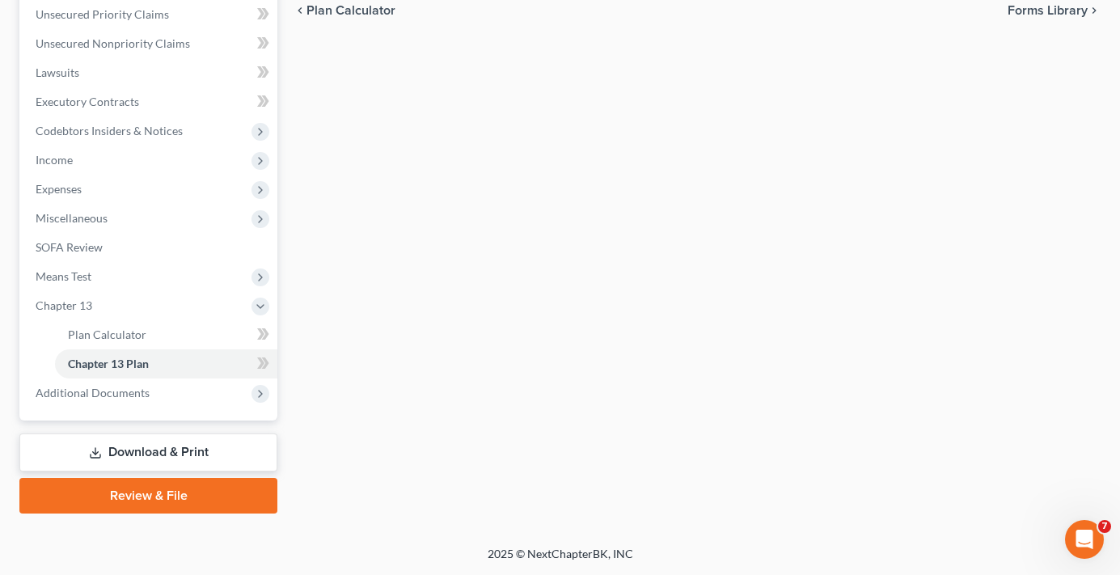
click at [318, 427] on div "Plan Calculator Chapter 13 Plan Chapter 13 Plan Editor Please select your Chapt…" at bounding box center [696, 148] width 823 height 730
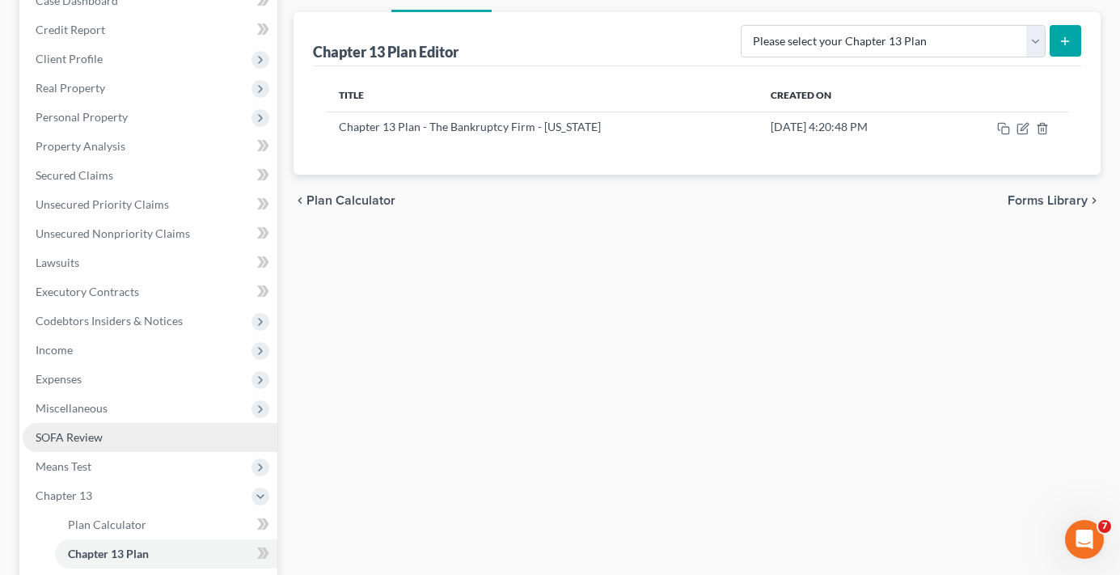
scroll to position [210, 0]
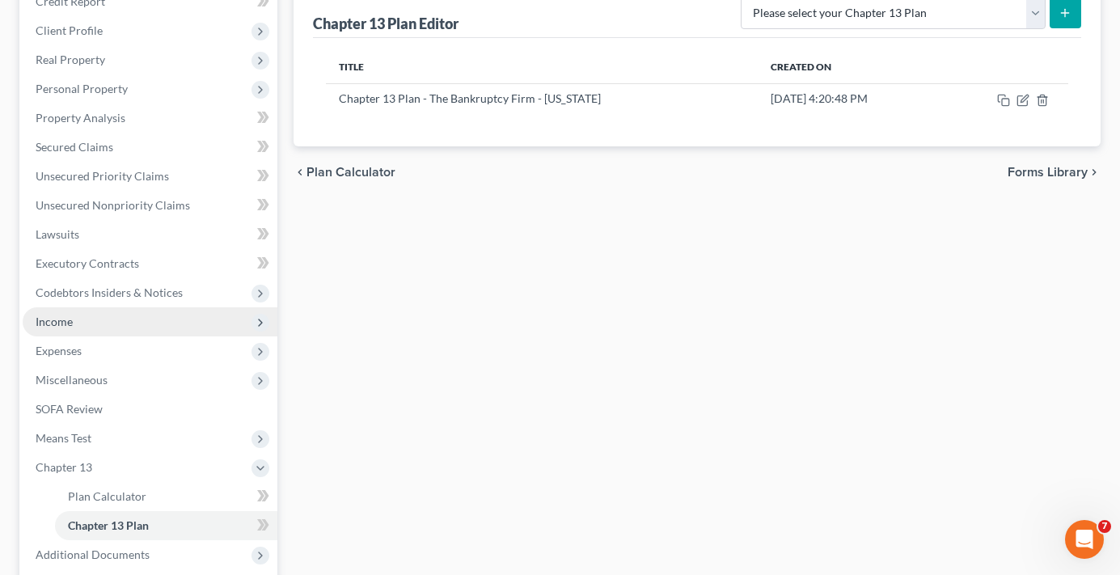
click at [84, 315] on span "Income" at bounding box center [150, 321] width 255 height 29
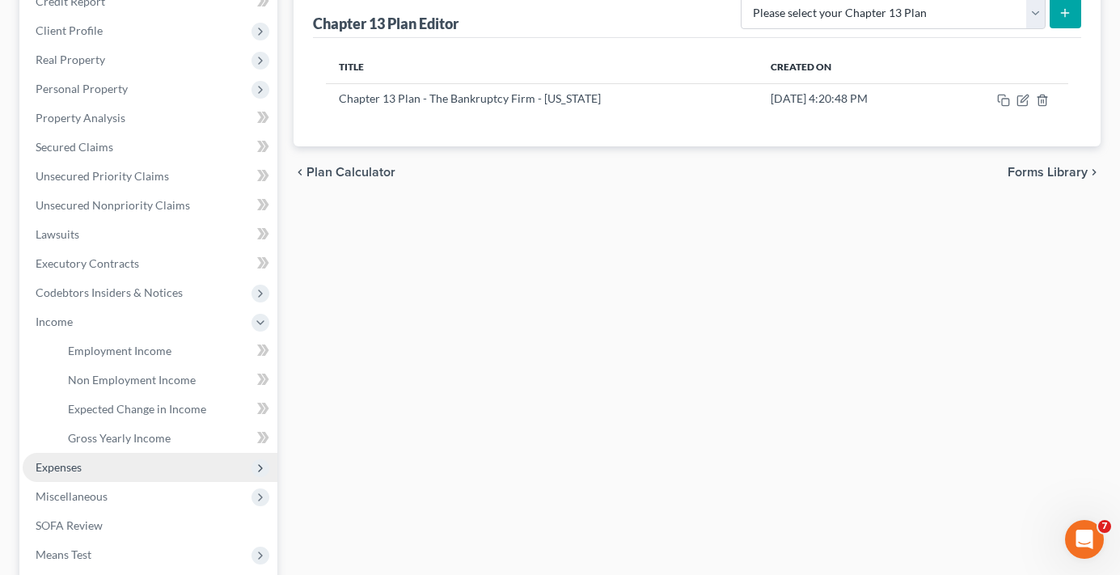
click at [70, 479] on span "Expenses" at bounding box center [150, 467] width 255 height 29
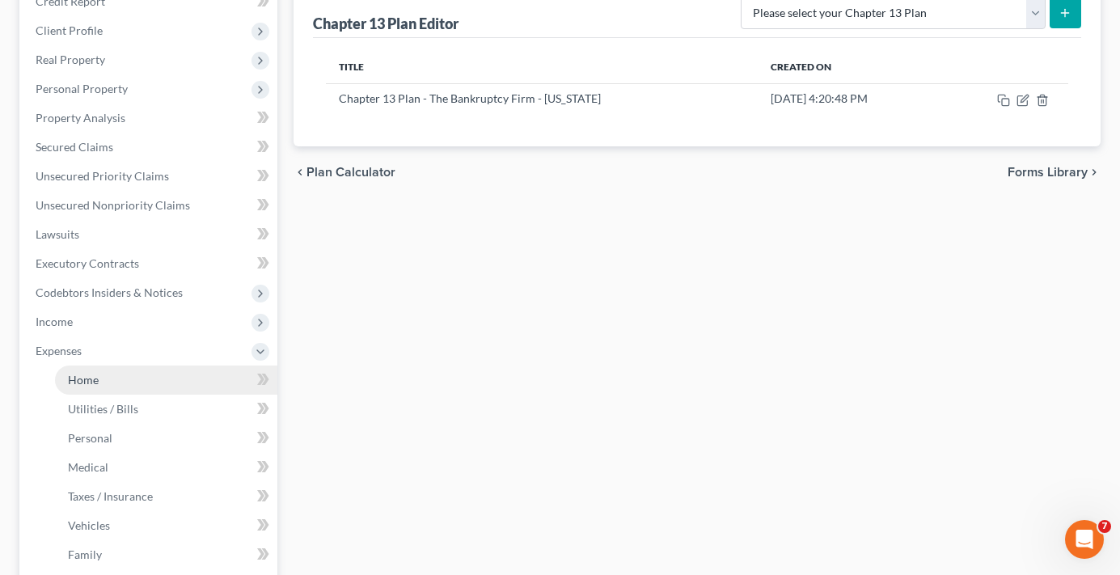
click at [107, 382] on link "Home" at bounding box center [166, 379] width 222 height 29
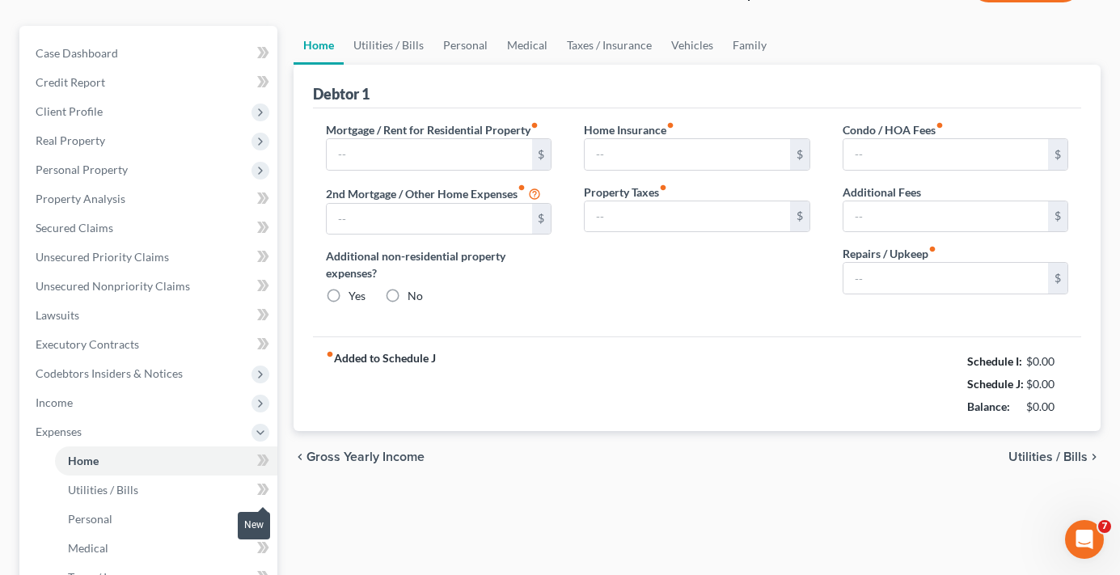
type input "1,465.00"
type input "0.00"
radio input "true"
type input "20.00"
type input "0.00"
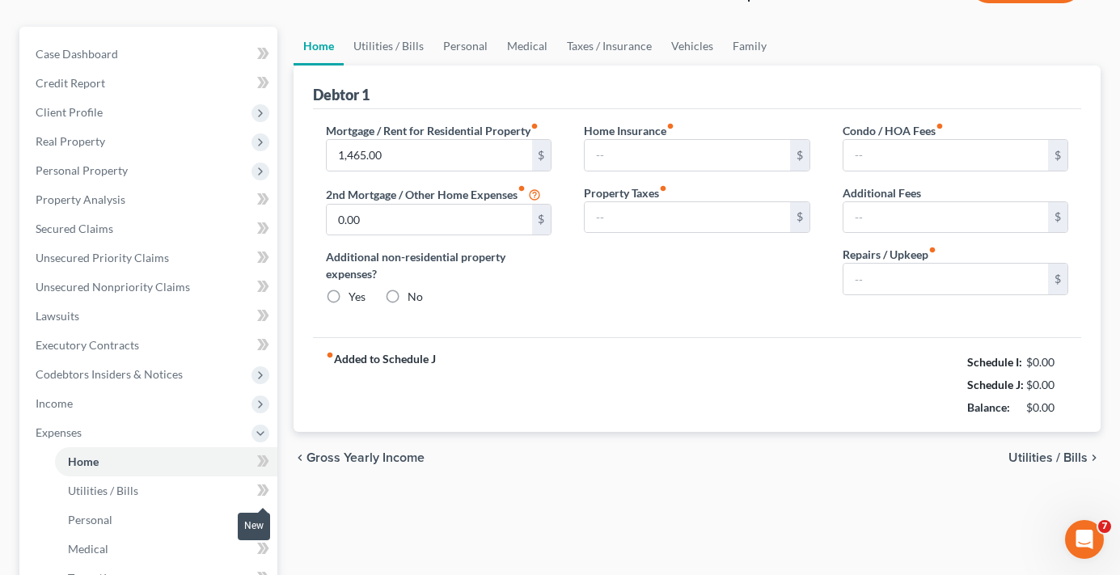
type input "0.00"
type input "80.00"
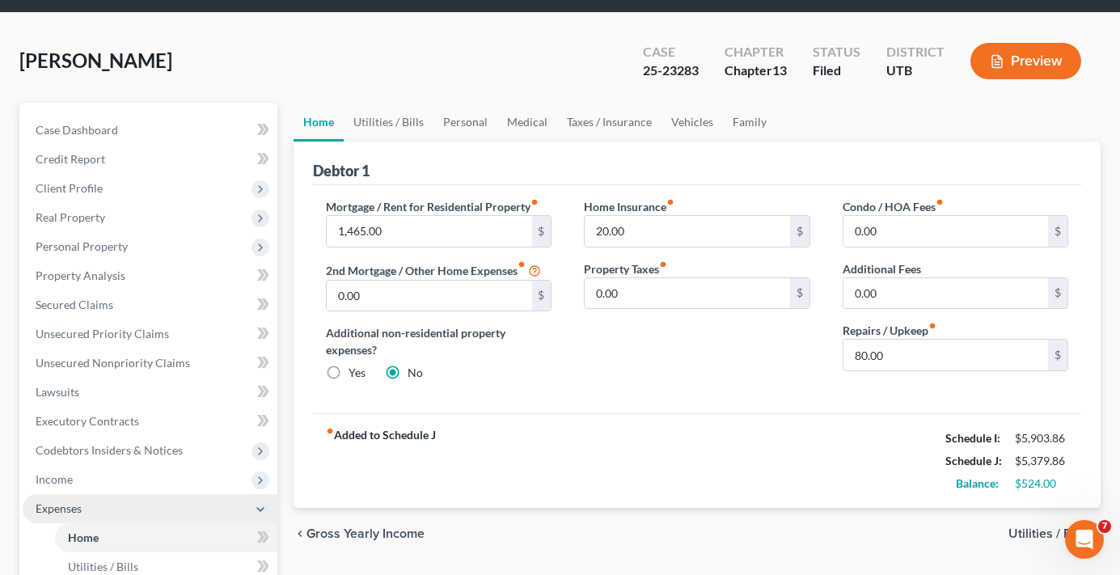
scroll to position [81, 0]
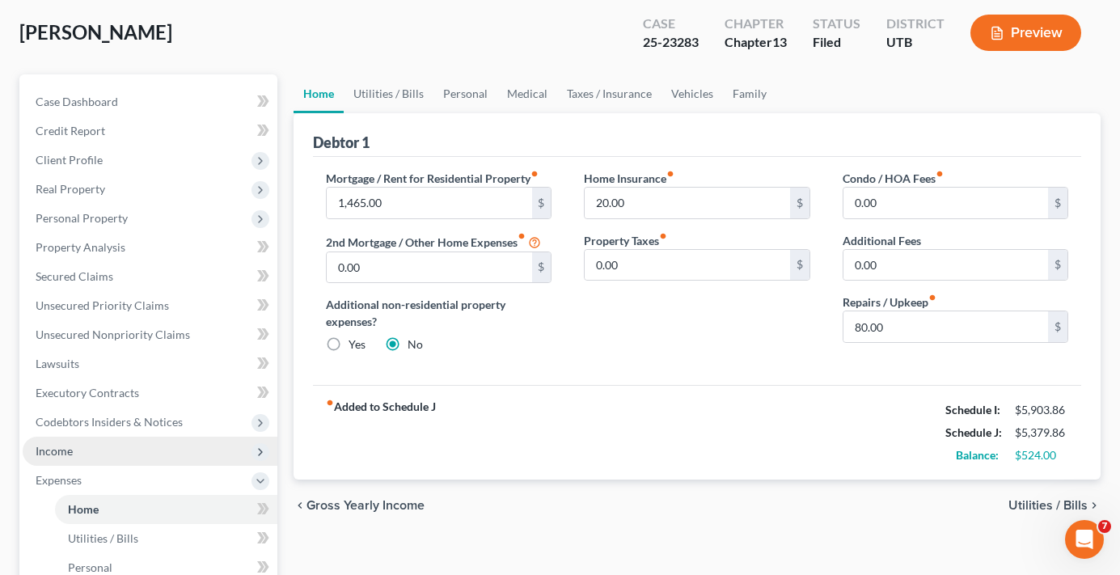
click at [74, 446] on span "Income" at bounding box center [150, 451] width 255 height 29
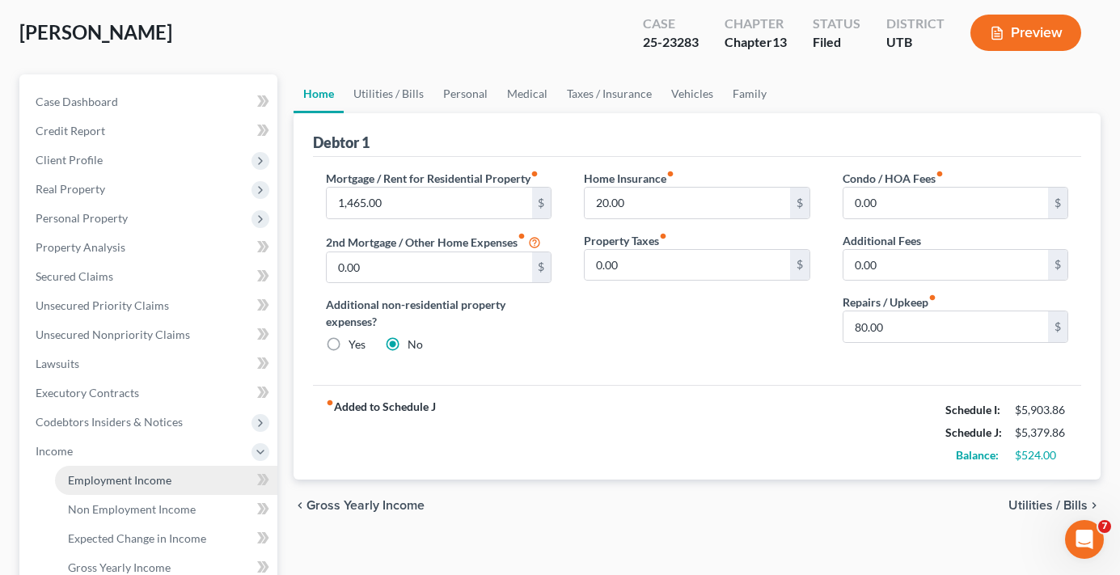
click at [144, 484] on span "Employment Income" at bounding box center [119, 480] width 103 height 14
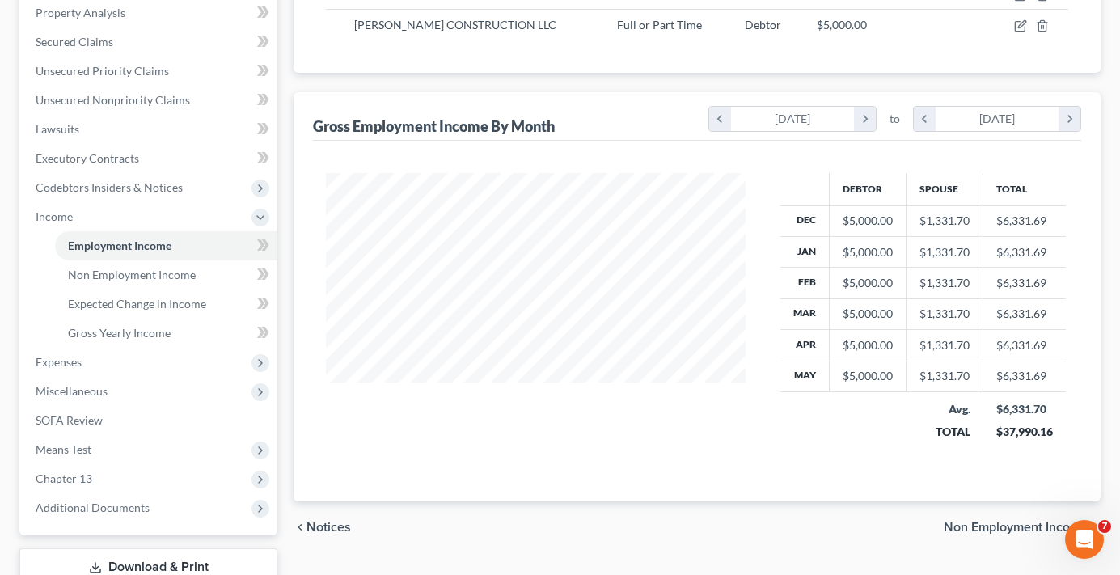
scroll to position [323, 0]
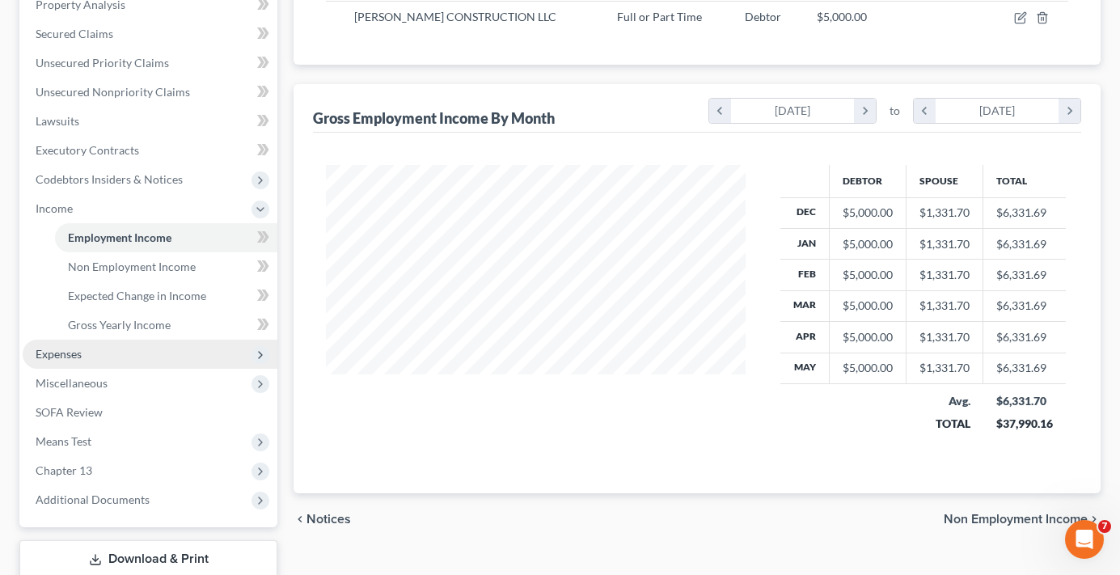
click at [78, 361] on span "Expenses" at bounding box center [150, 354] width 255 height 29
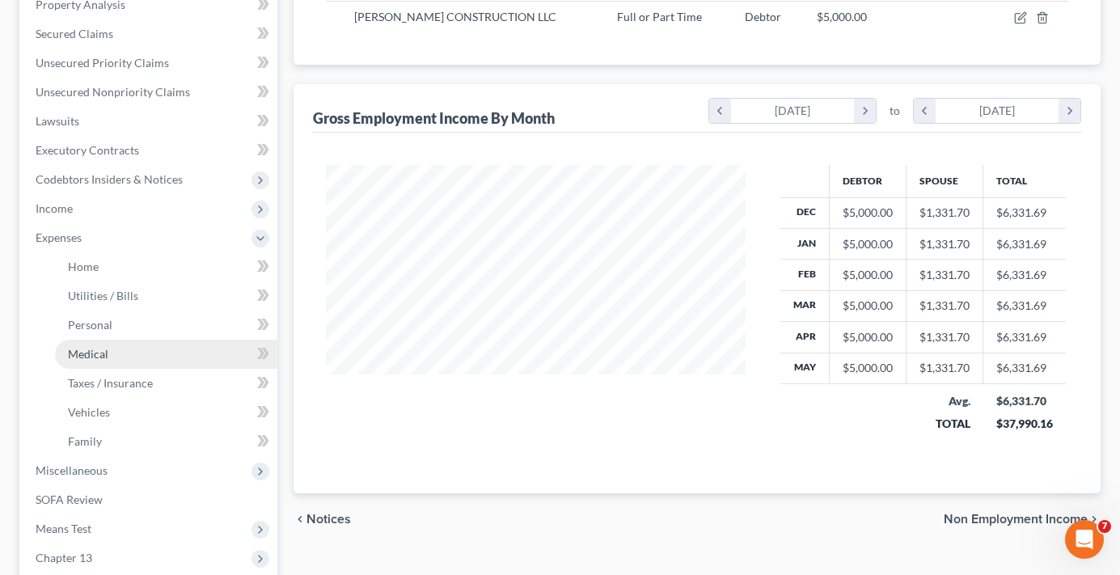
click at [90, 349] on span "Medical" at bounding box center [88, 354] width 40 height 14
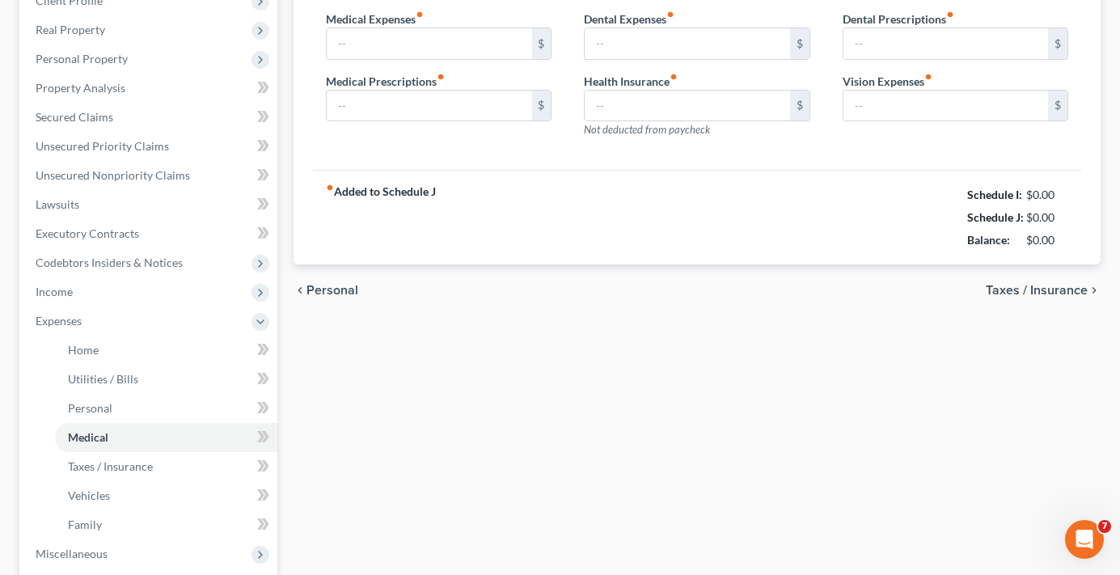
scroll to position [60, 0]
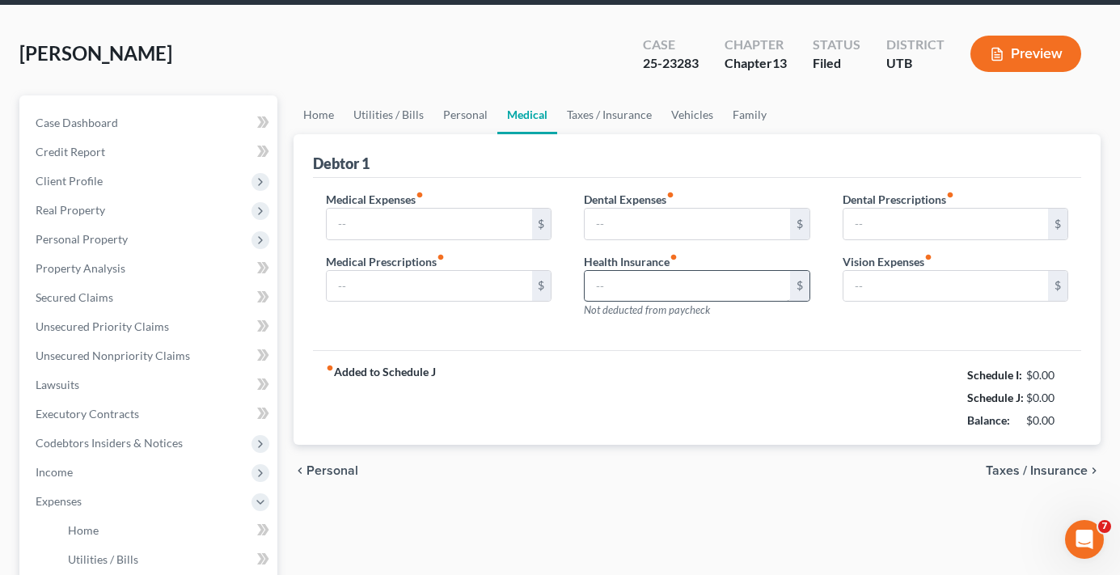
type input "90.00"
type input "0.00"
type input "230.00"
type input "0.00"
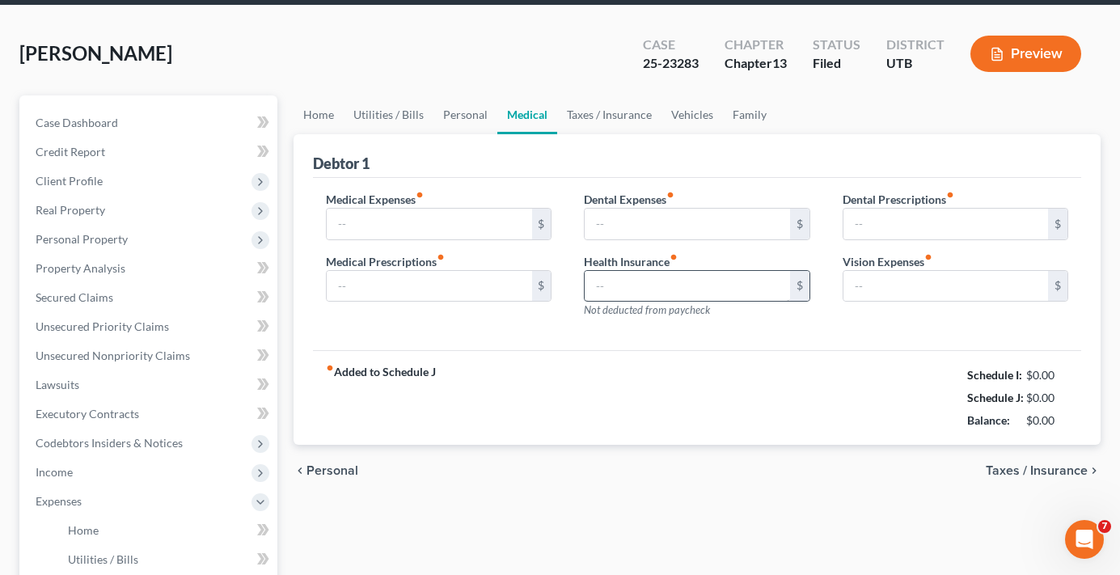
type input "50.00"
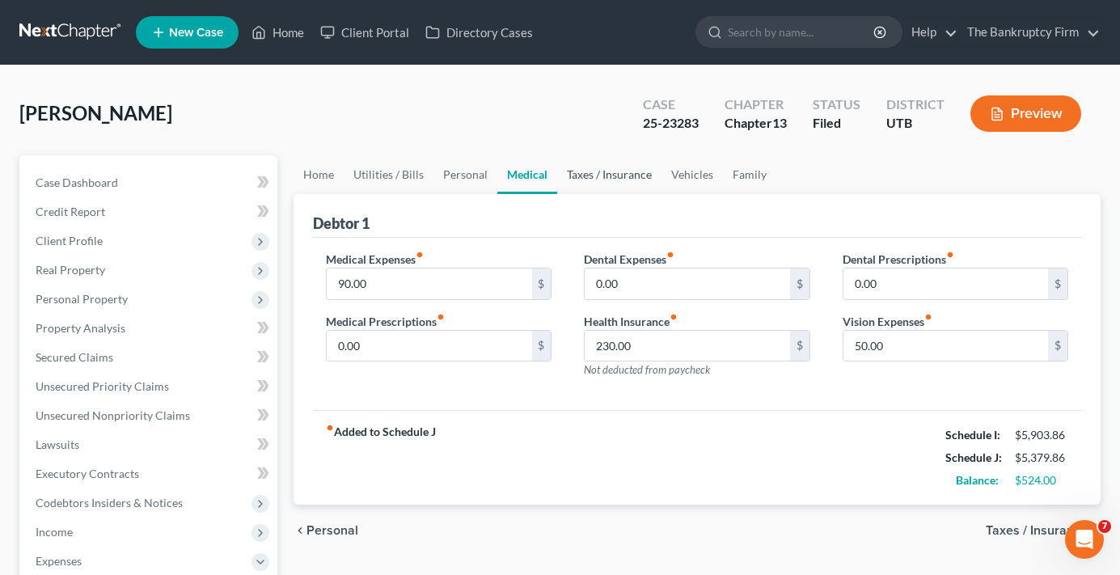
click at [579, 173] on link "Taxes / Insurance" at bounding box center [609, 174] width 104 height 39
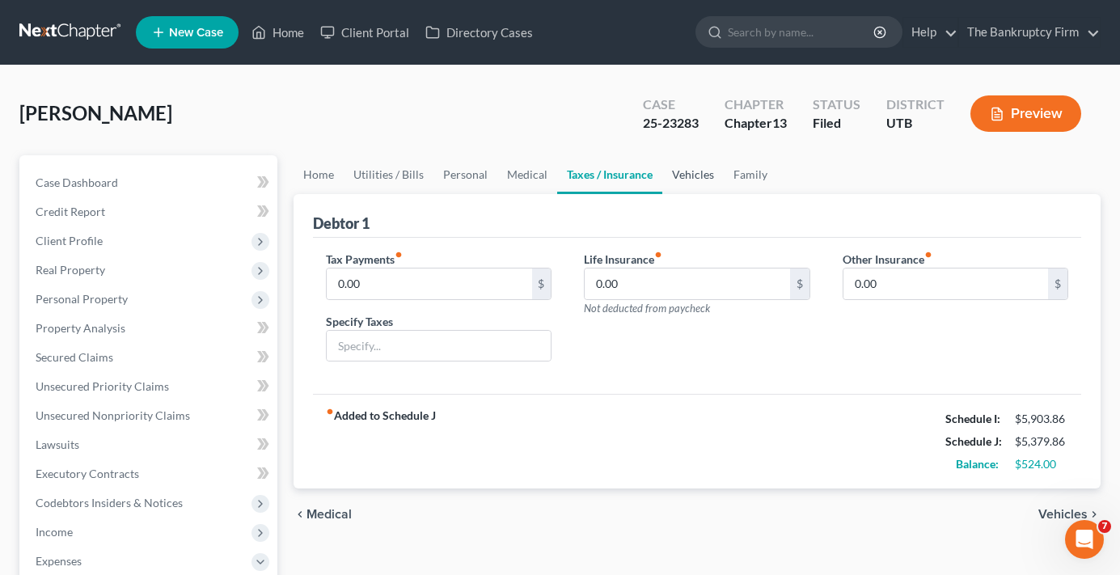
click at [687, 173] on link "Vehicles" at bounding box center [692, 174] width 61 height 39
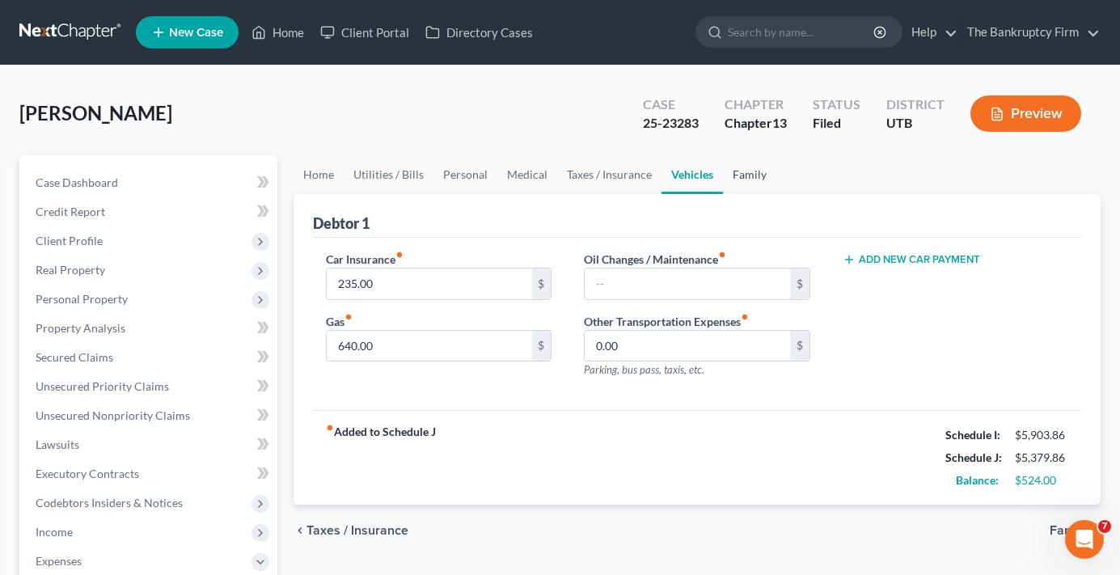
click at [736, 170] on link "Family" at bounding box center [749, 174] width 53 height 39
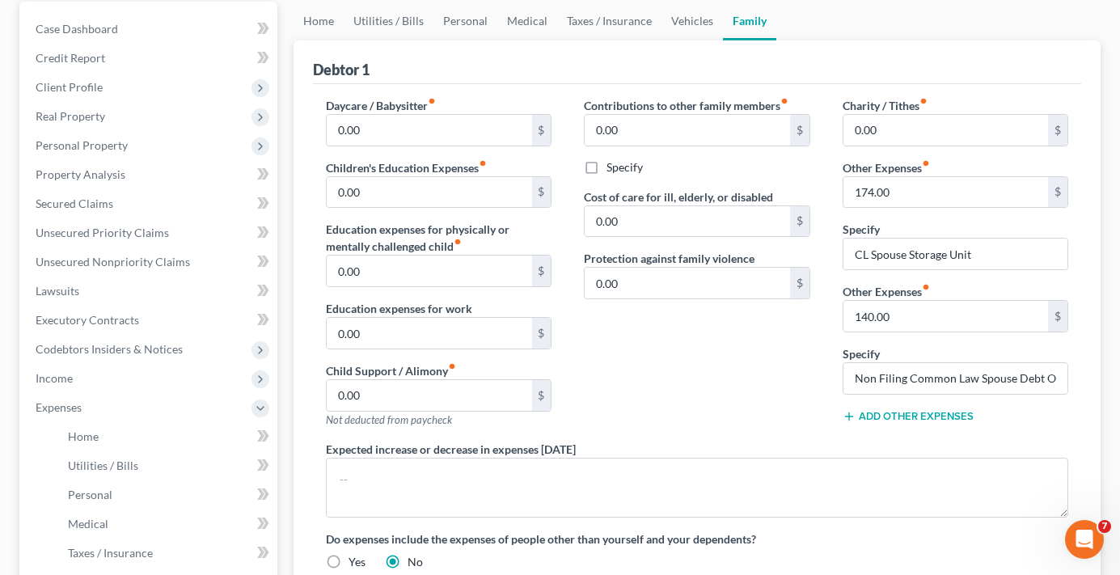
scroll to position [162, 0]
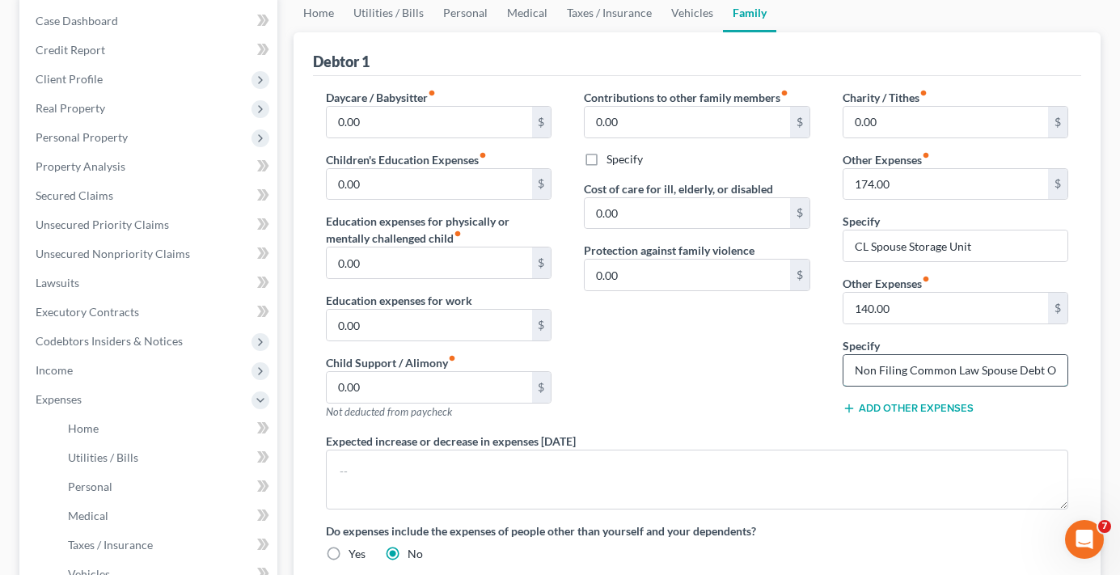
click at [928, 370] on input "Non Filing Common Law Spouse Debt Obligations" at bounding box center [955, 370] width 224 height 31
drag, startPoint x: 902, startPoint y: 374, endPoint x: 1257, endPoint y: 357, distance: 355.3
click at [1119, 357] on html "Home New Case Client Portal Directory Cases The Bankruptcy Firm [EMAIL_ADDRESS]…" at bounding box center [560, 448] width 1120 height 1221
click at [760, 353] on div "Contributions to other family members fiber_manual_record 0.00 $ Specify Cost o…" at bounding box center [697, 261] width 258 height 344
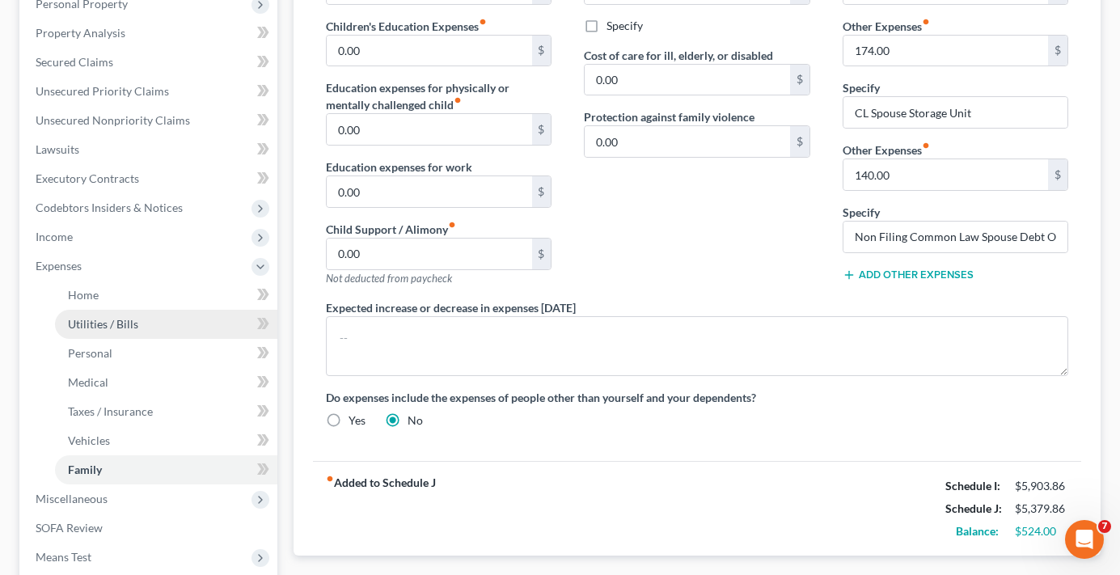
scroll to position [323, 0]
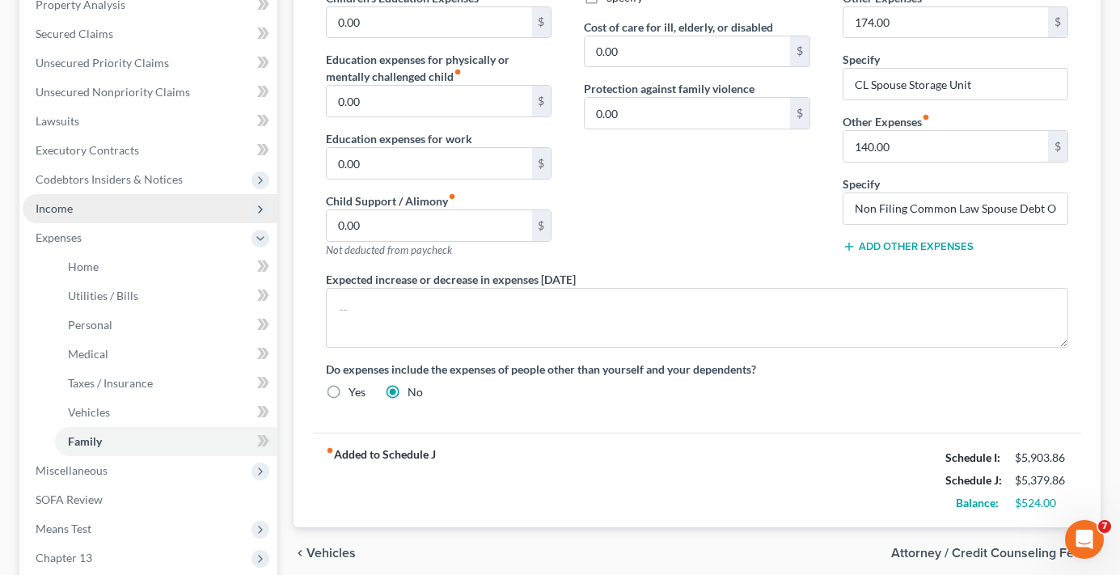
click at [82, 208] on span "Income" at bounding box center [150, 208] width 255 height 29
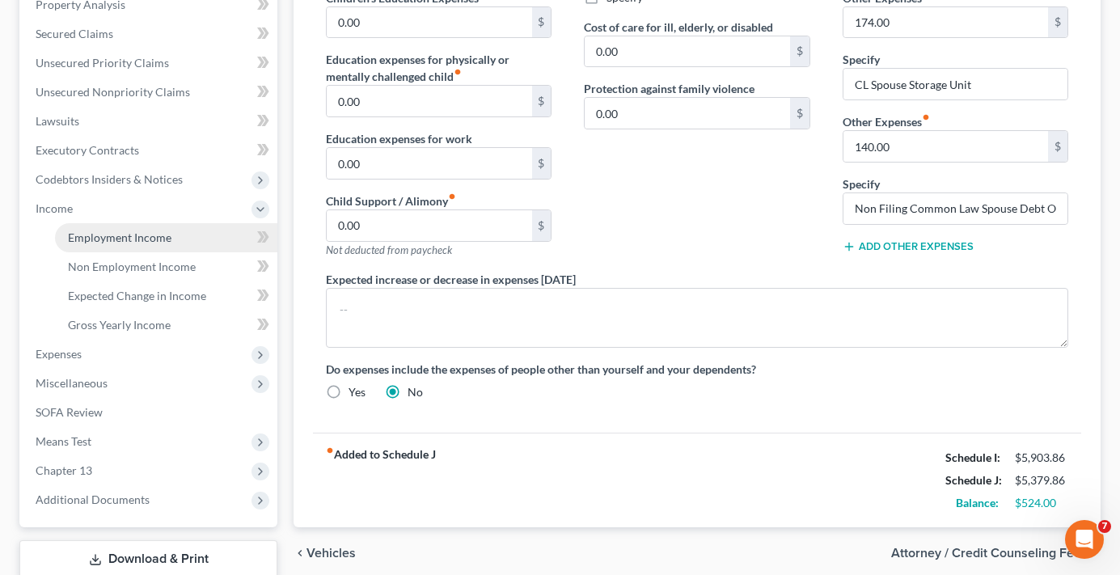
click at [148, 238] on span "Employment Income" at bounding box center [119, 237] width 103 height 14
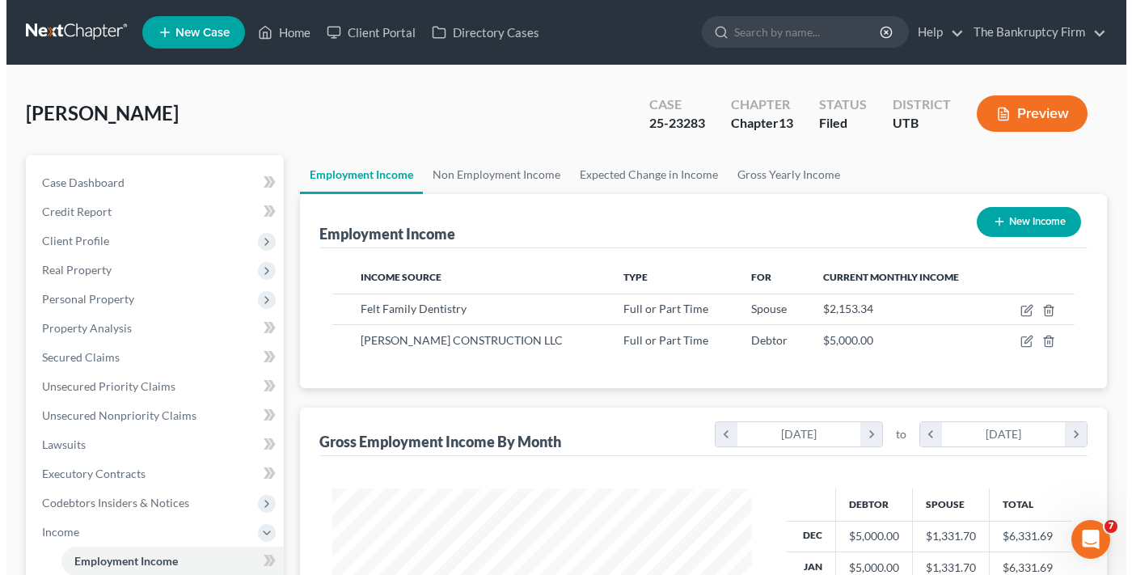
scroll to position [290, 451]
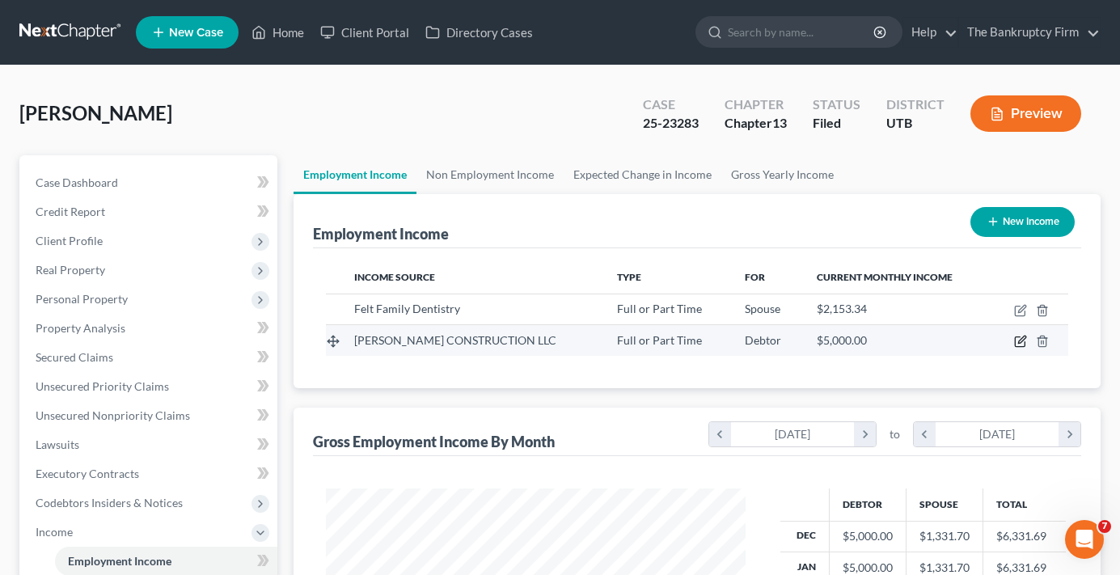
click at [1018, 340] on icon "button" at bounding box center [1020, 341] width 13 height 13
select select "0"
select select "46"
select select "2"
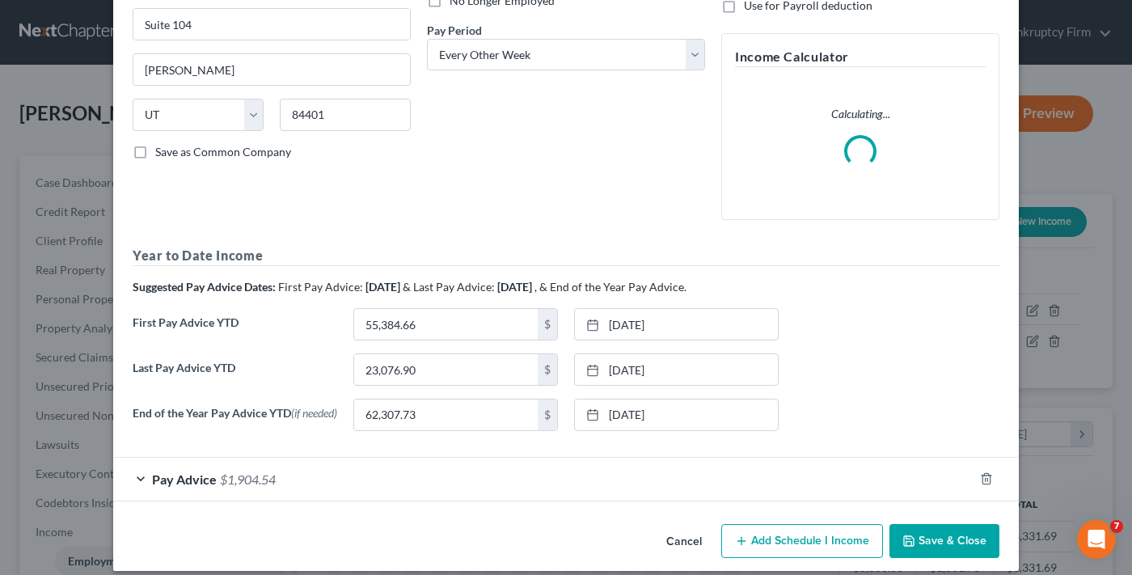
scroll to position [254, 0]
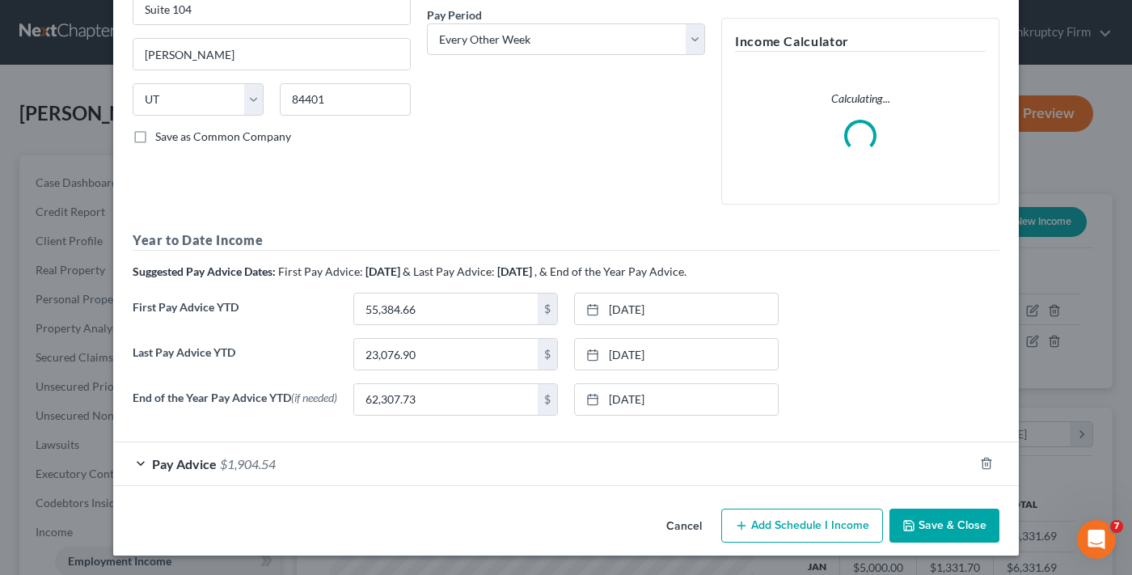
click at [488, 461] on div "Pay Advice $1,904.54" at bounding box center [543, 463] width 860 height 43
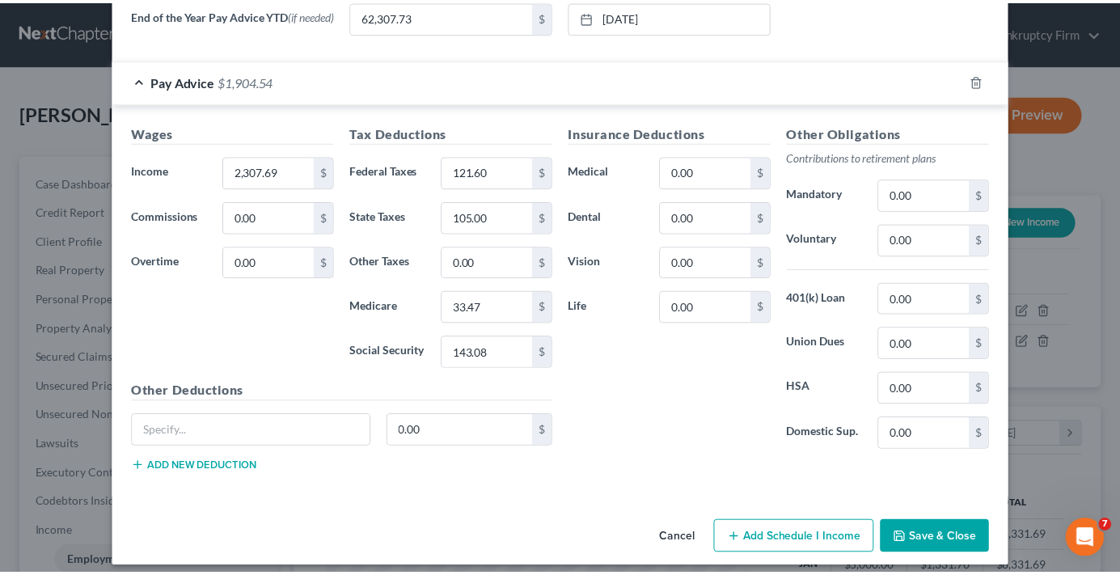
scroll to position [649, 0]
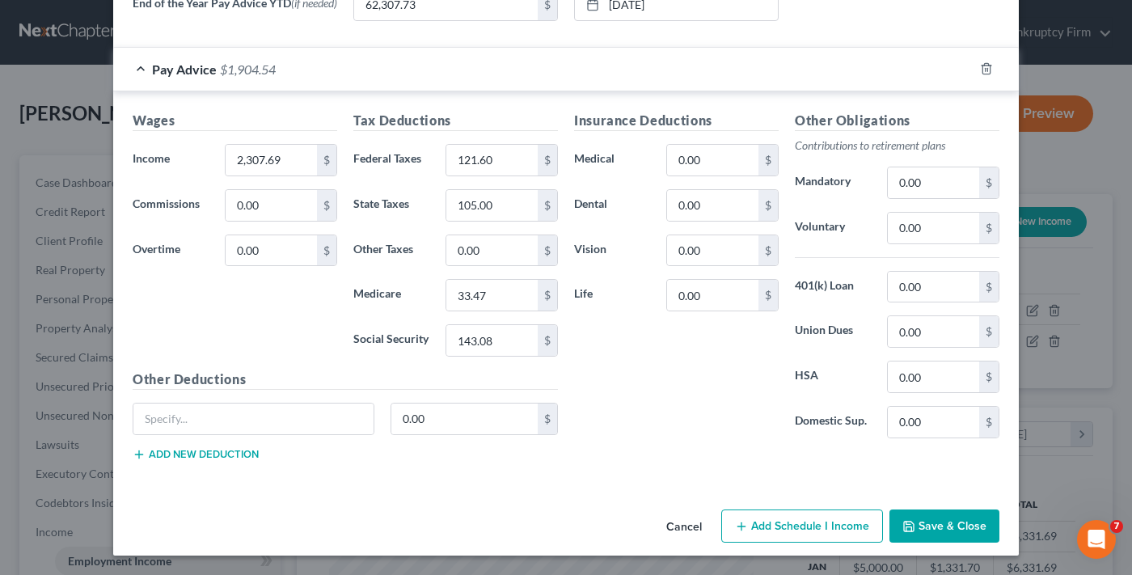
click at [683, 526] on button "Cancel" at bounding box center [683, 527] width 61 height 32
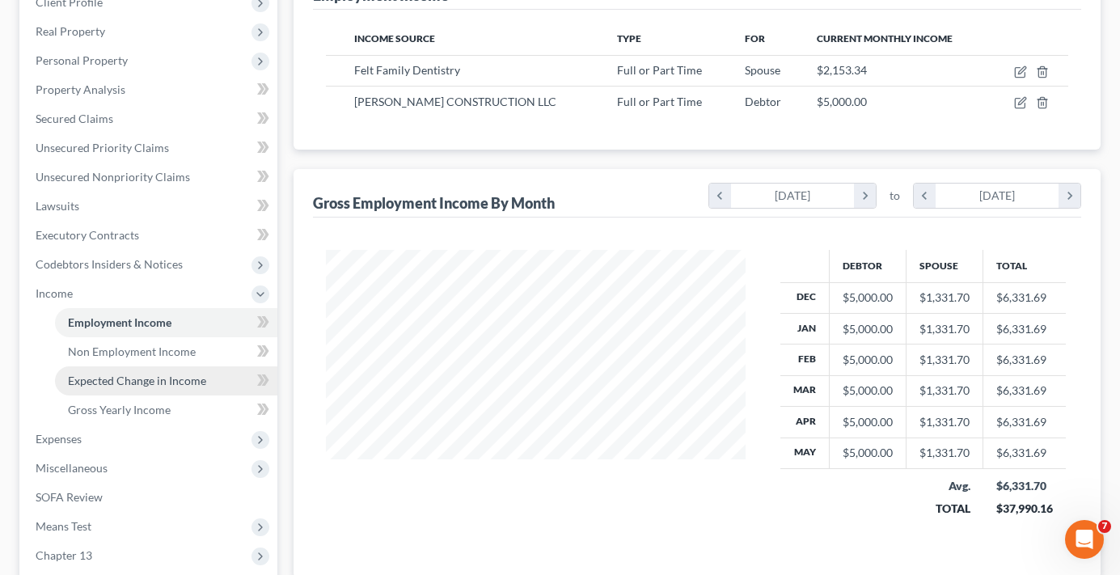
scroll to position [243, 0]
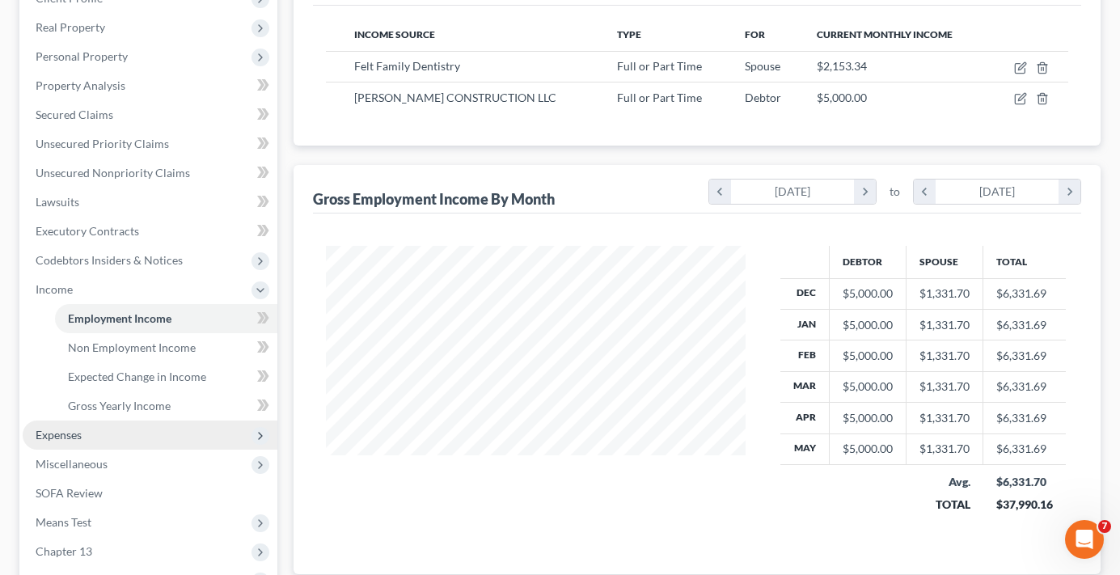
click at [104, 444] on span "Expenses" at bounding box center [150, 434] width 255 height 29
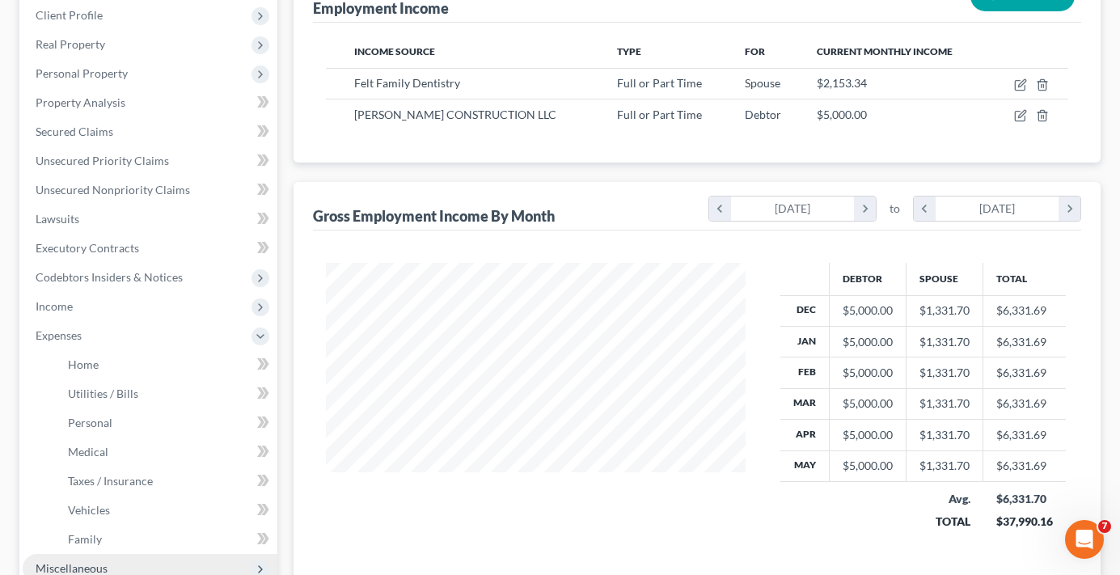
scroll to position [323, 0]
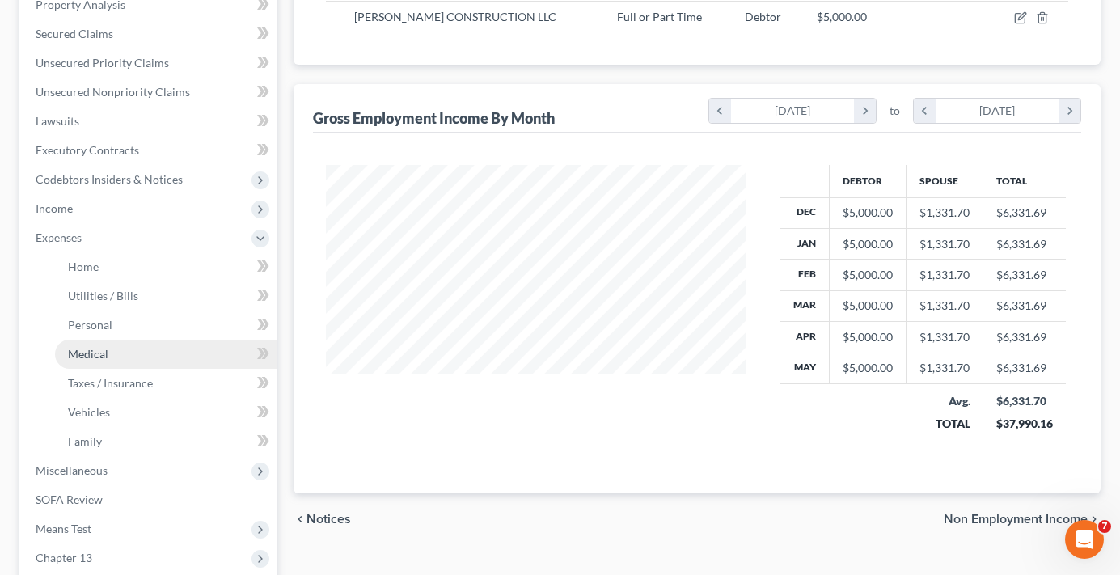
click at [94, 347] on span "Medical" at bounding box center [88, 354] width 40 height 14
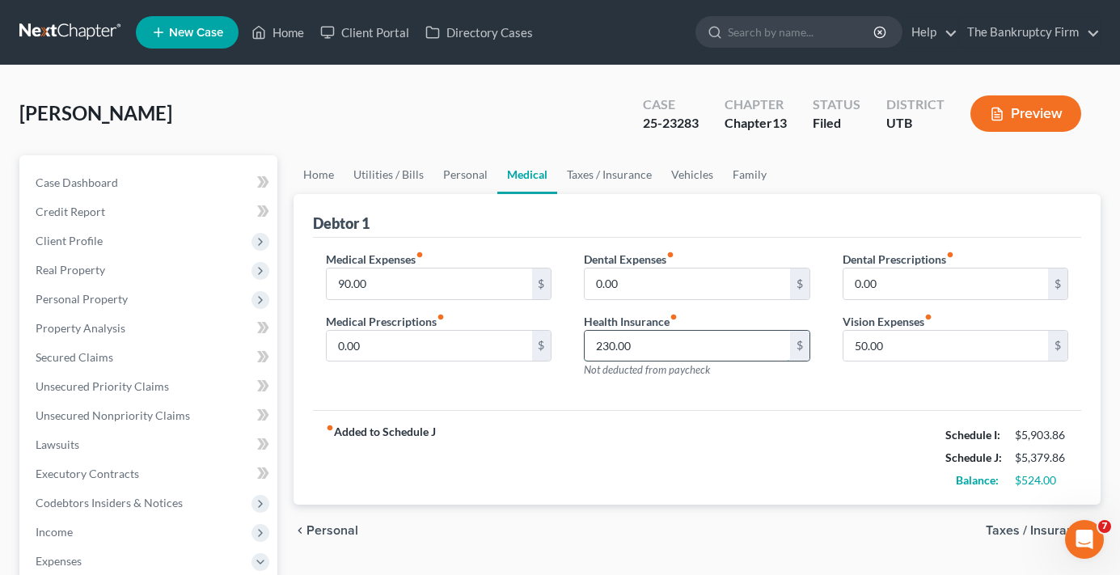
click at [680, 344] on input "230.00" at bounding box center [687, 346] width 205 height 31
click at [676, 343] on input "230.00" at bounding box center [687, 346] width 205 height 31
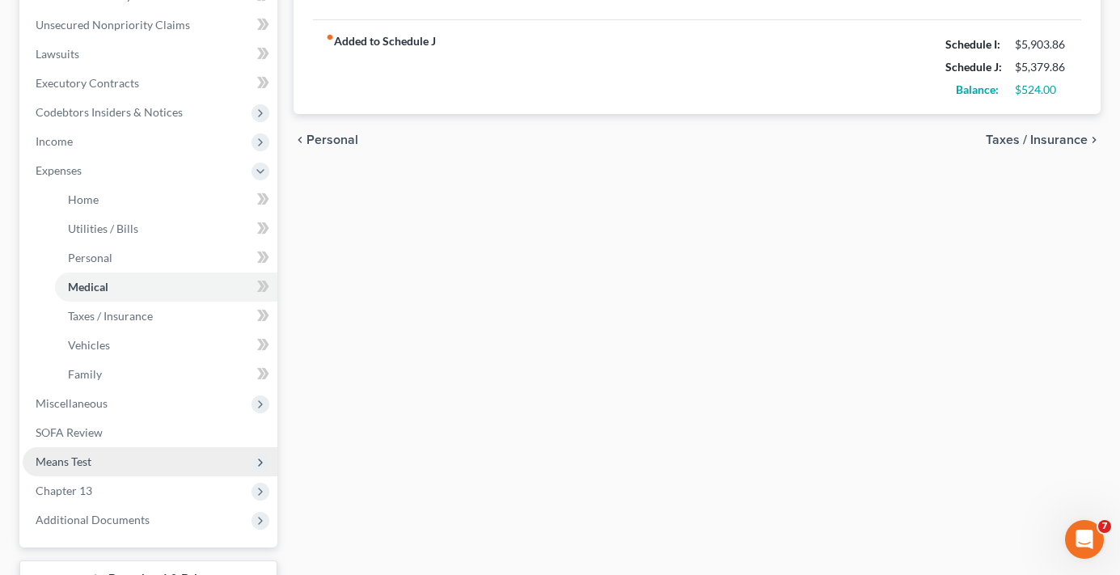
scroll to position [404, 0]
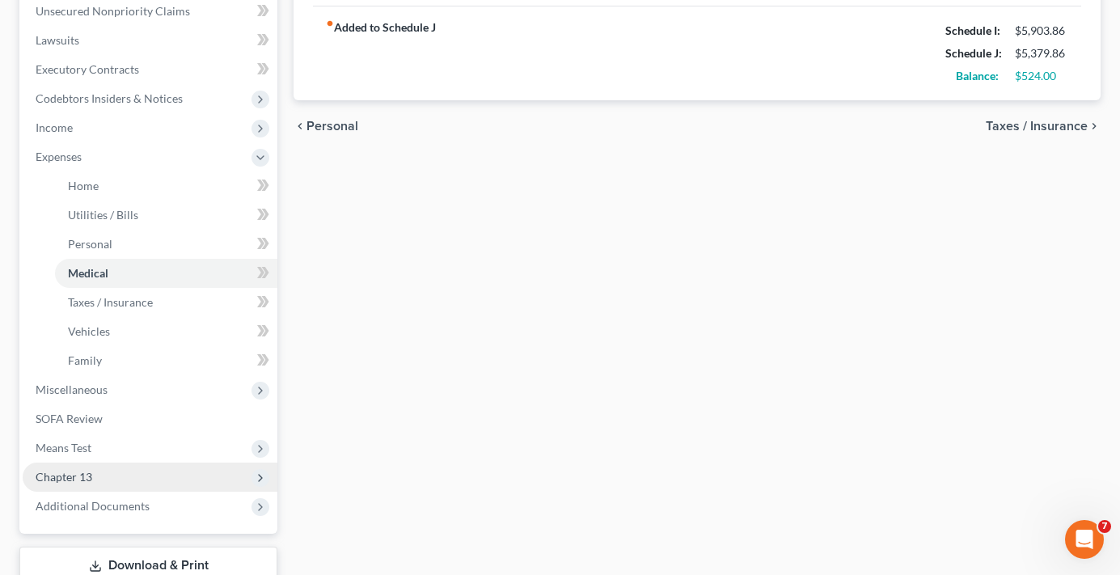
click at [85, 482] on span "Chapter 13" at bounding box center [64, 477] width 57 height 14
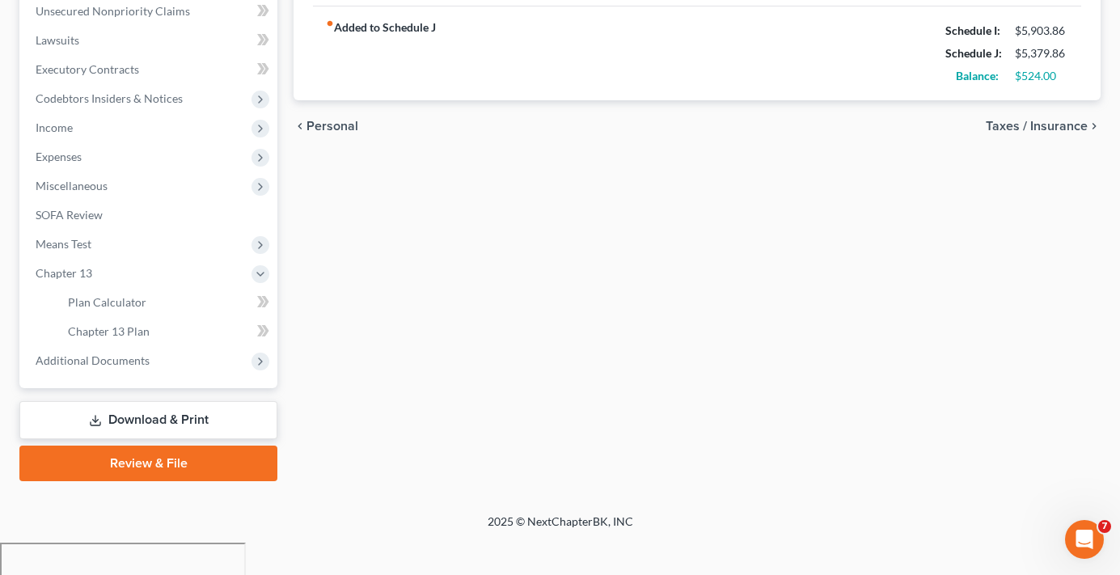
scroll to position [372, 0]
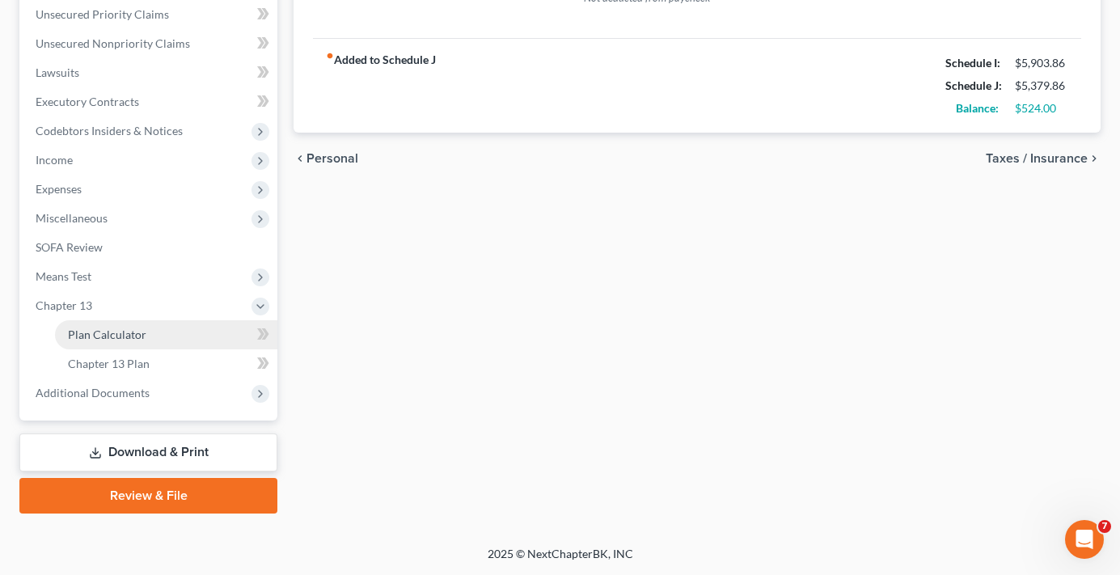
click at [120, 336] on span "Plan Calculator" at bounding box center [107, 334] width 78 height 14
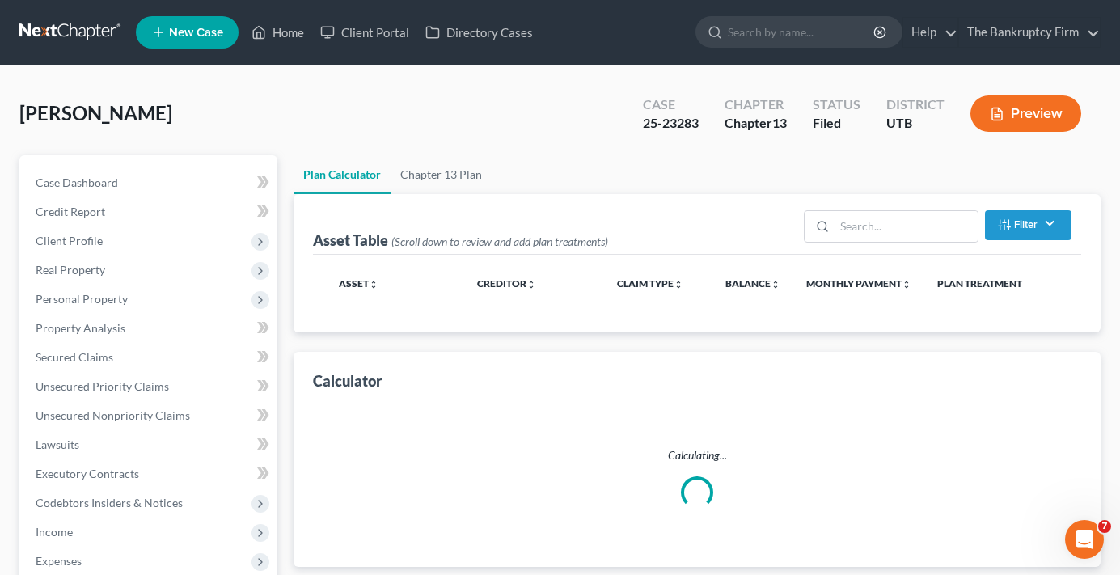
select select "35"
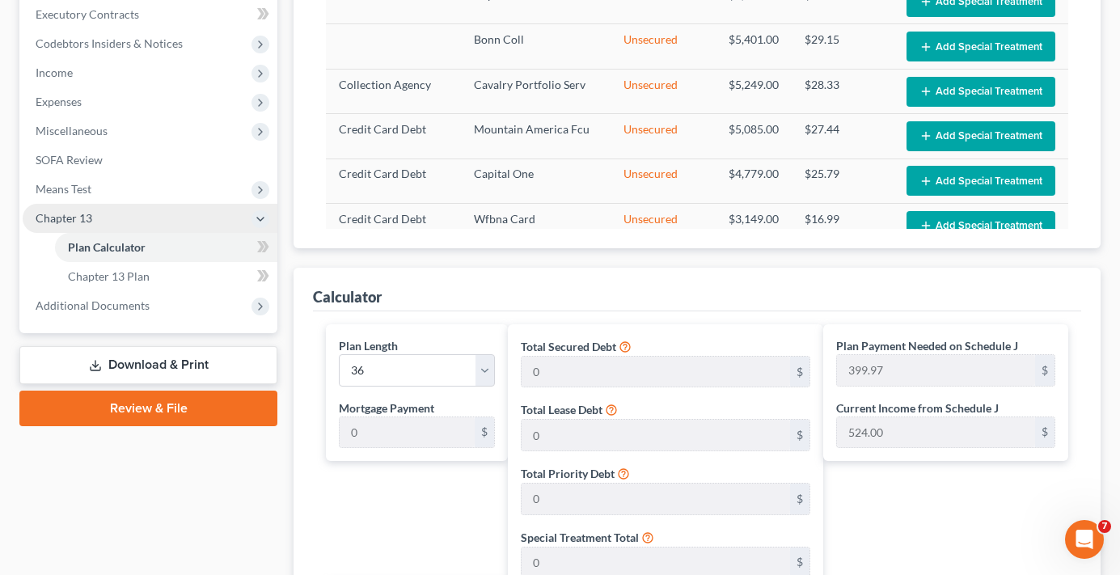
scroll to position [432, 0]
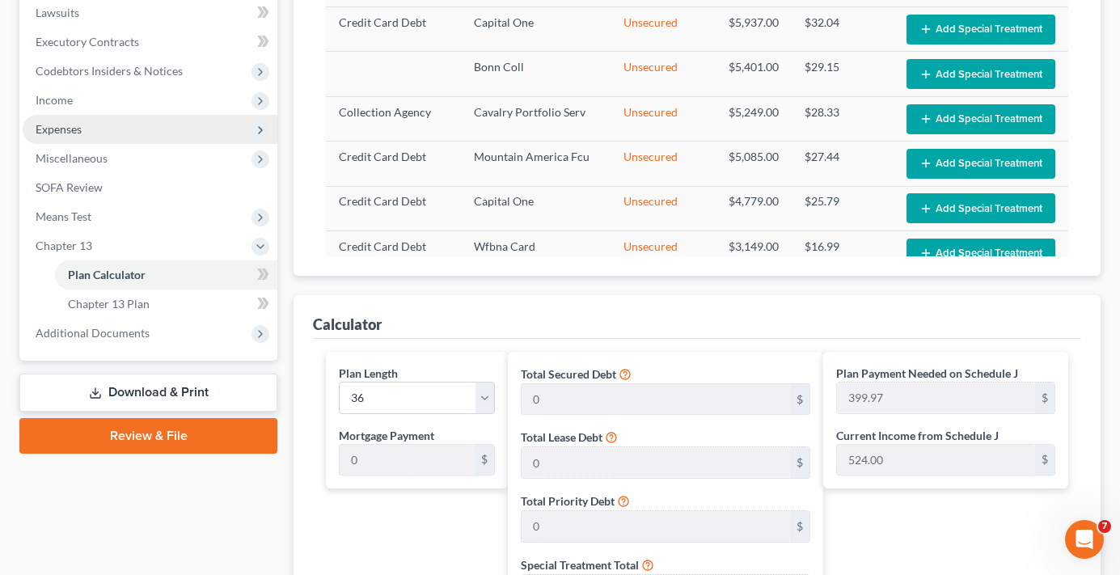
click at [57, 128] on span "Expenses" at bounding box center [59, 129] width 46 height 14
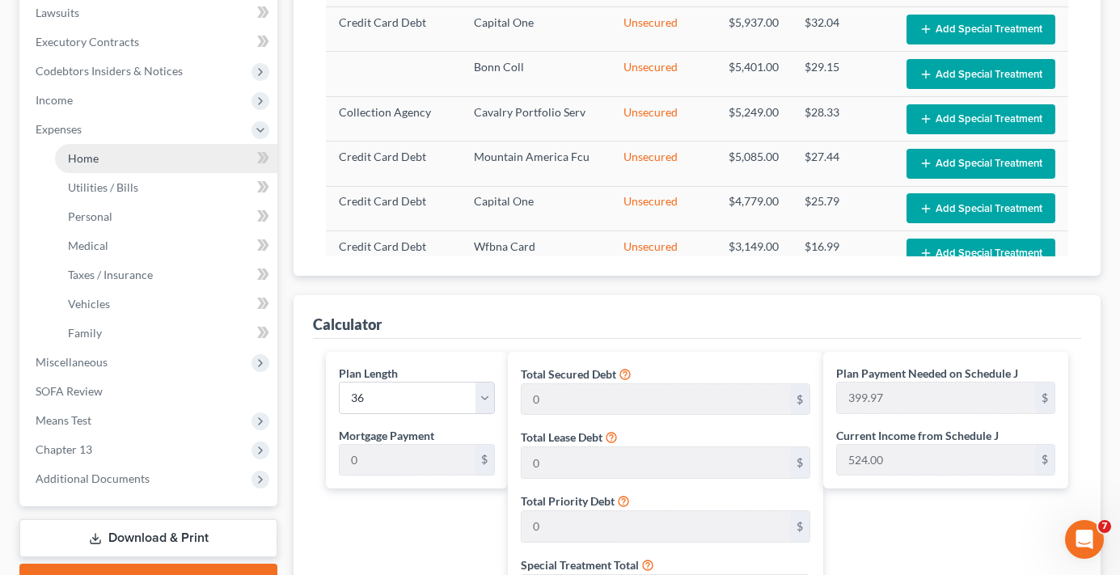
click at [106, 160] on link "Home" at bounding box center [166, 158] width 222 height 29
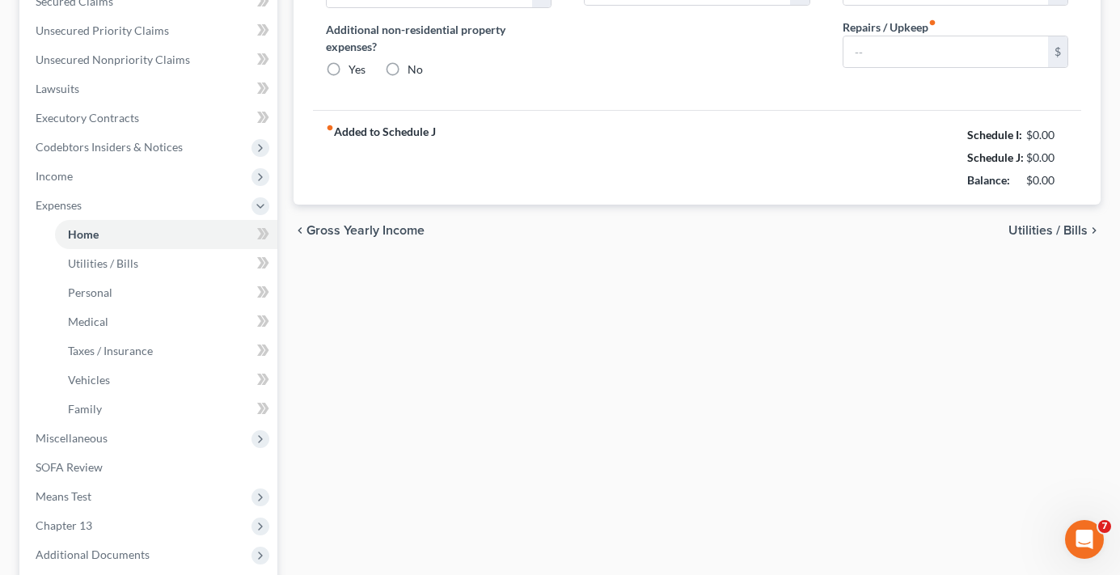
type input "1,465.00"
type input "0.00"
radio input "true"
type input "20.00"
type input "0.00"
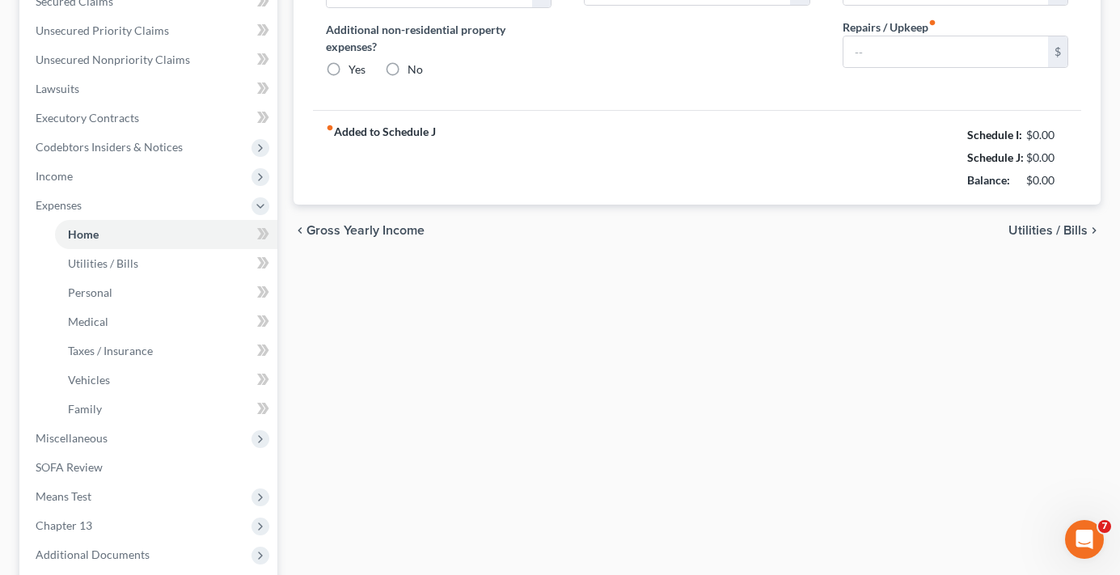
type input "0.00"
type input "80.00"
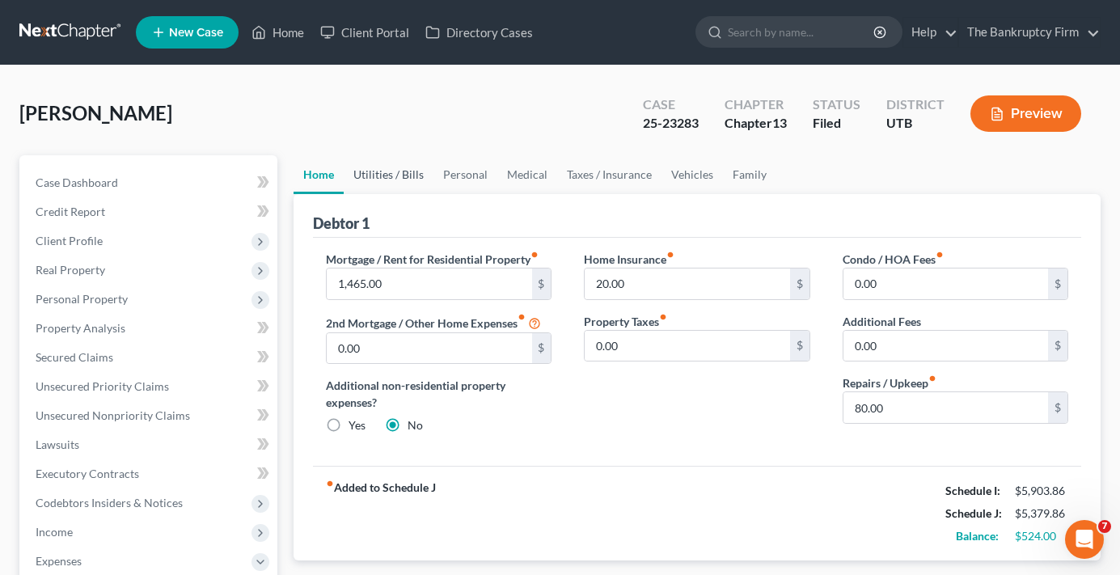
click at [381, 165] on link "Utilities / Bills" at bounding box center [389, 174] width 90 height 39
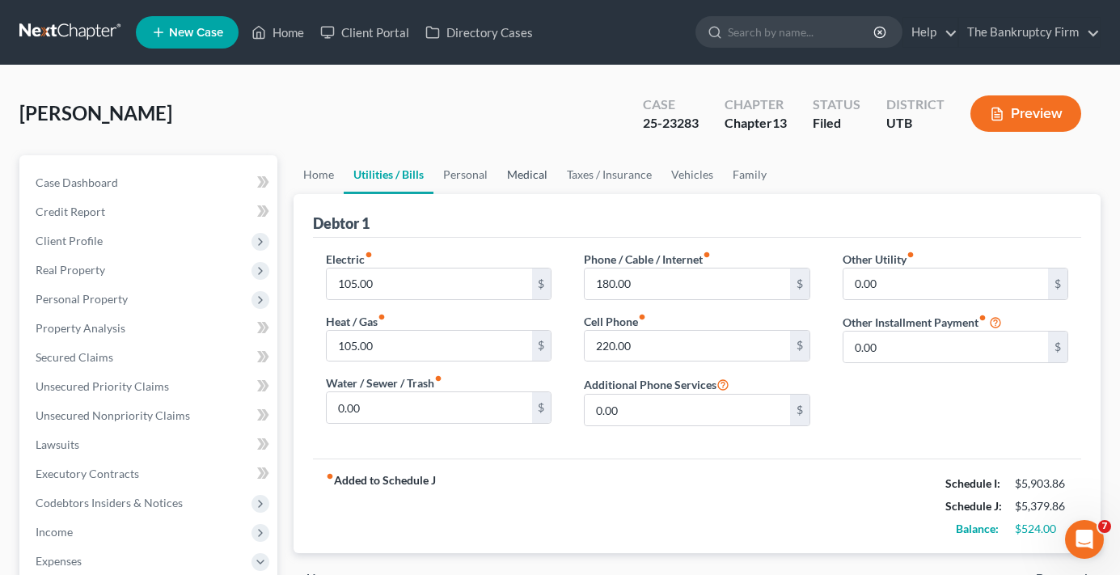
click at [498, 184] on link "Medical" at bounding box center [527, 174] width 60 height 39
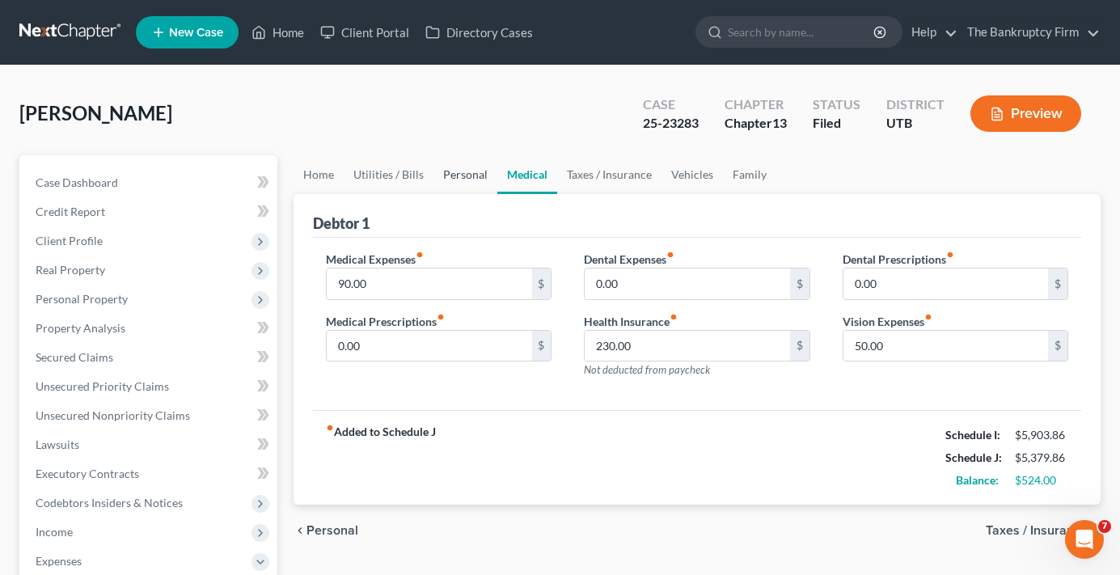
click at [453, 175] on link "Personal" at bounding box center [465, 174] width 64 height 39
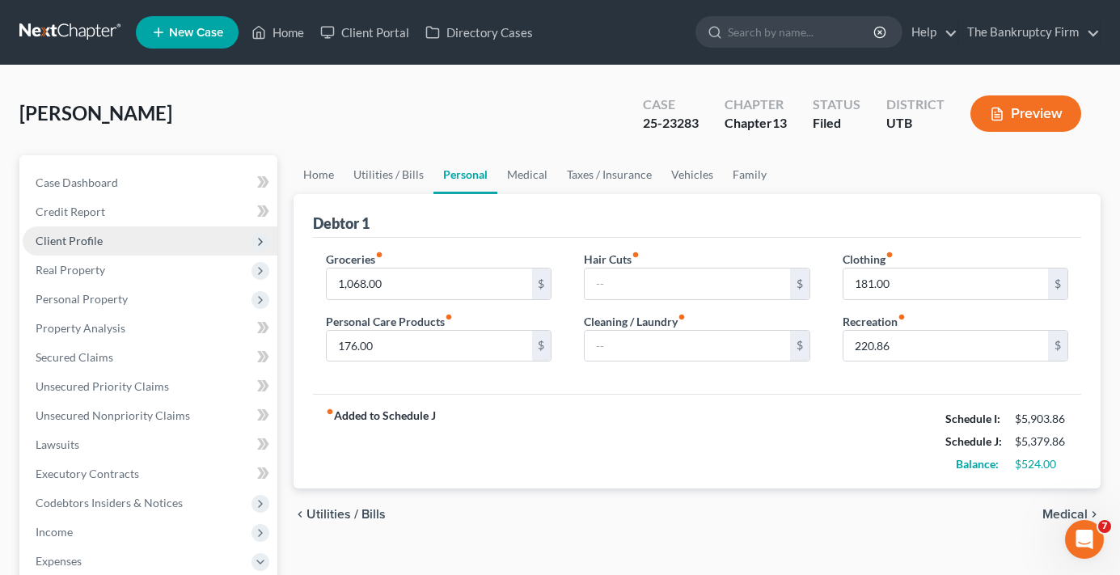
click at [87, 228] on span "Client Profile" at bounding box center [150, 240] width 255 height 29
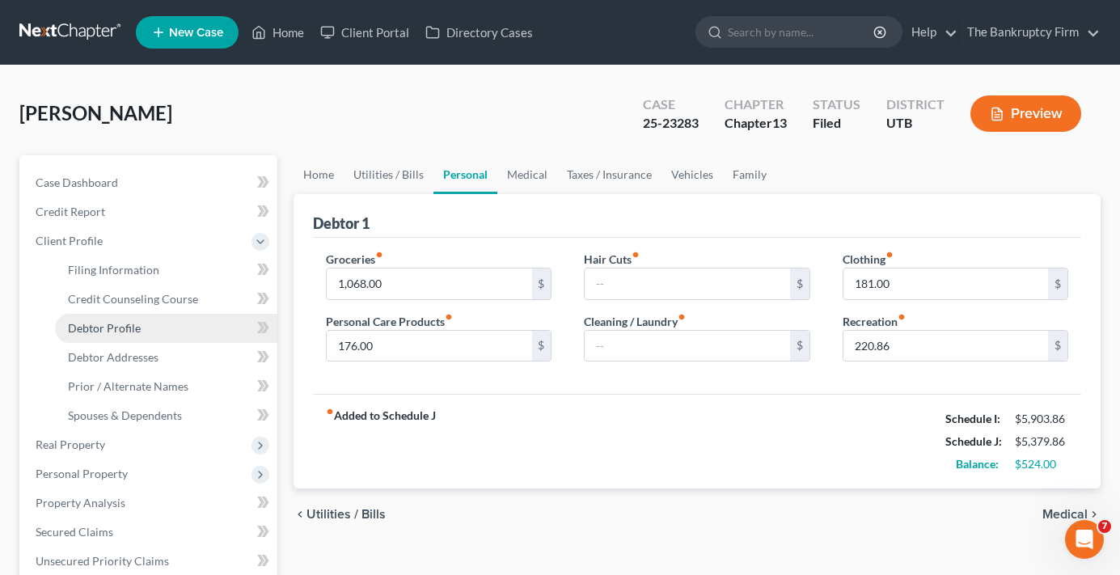
click at [135, 323] on span "Debtor Profile" at bounding box center [104, 328] width 73 height 14
select select "0"
select select "2"
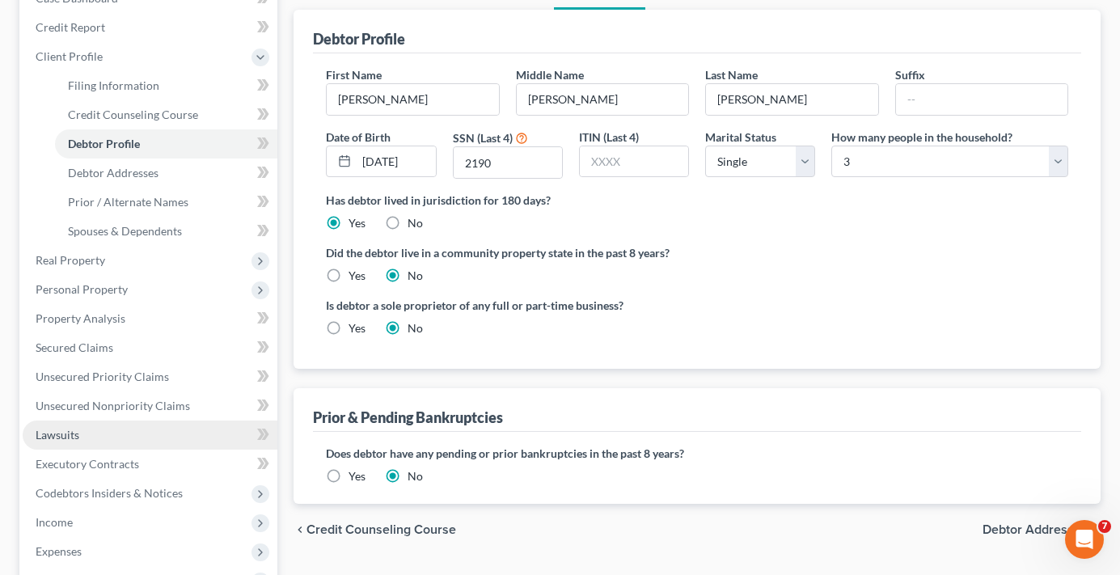
scroll to position [323, 0]
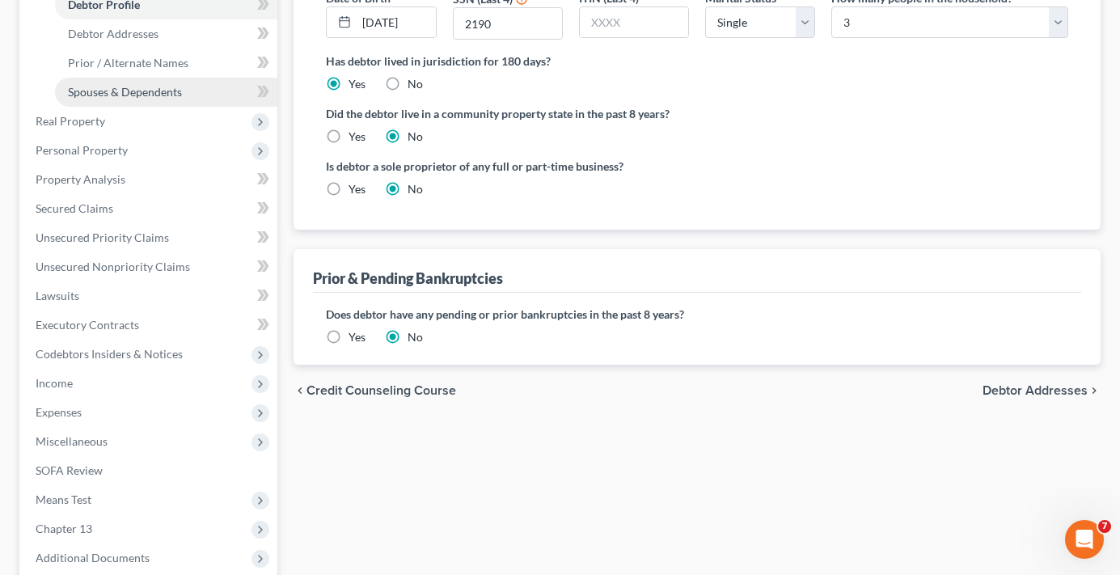
click at [105, 97] on span "Spouses & Dependents" at bounding box center [125, 92] width 114 height 14
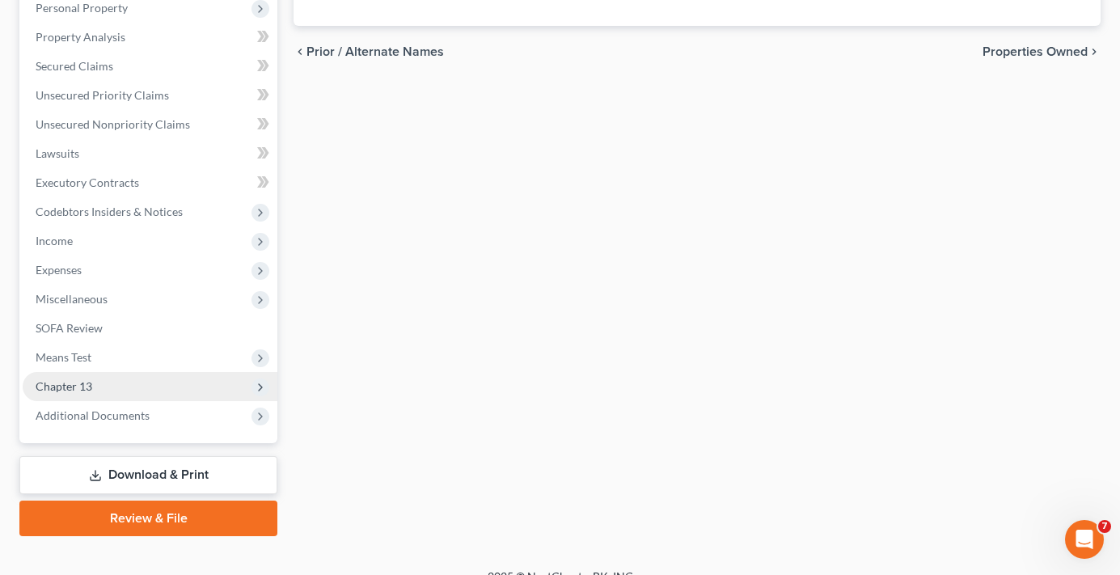
scroll to position [485, 0]
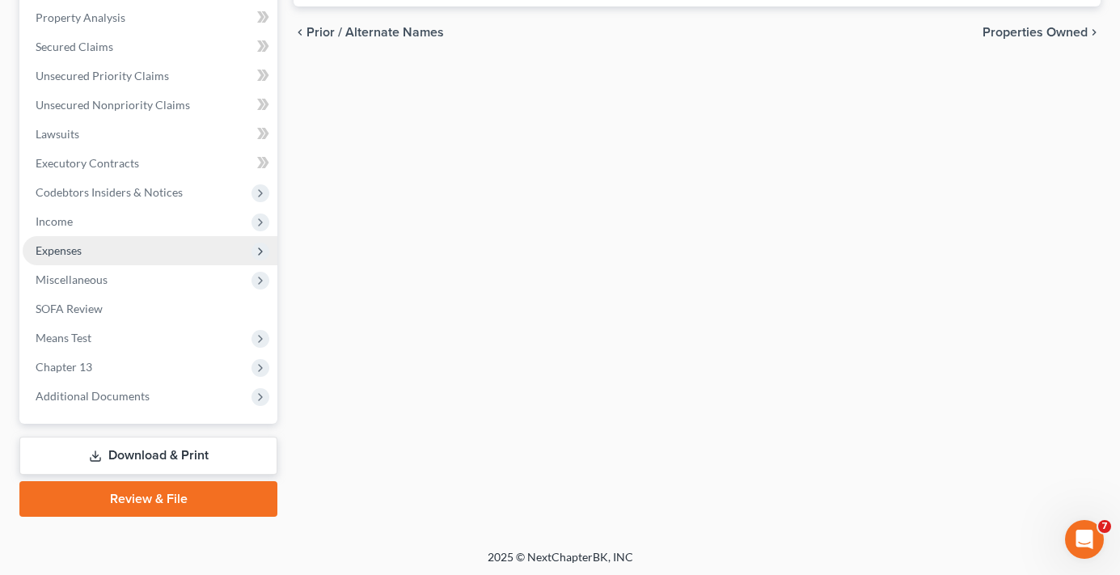
click at [87, 247] on span "Expenses" at bounding box center [150, 250] width 255 height 29
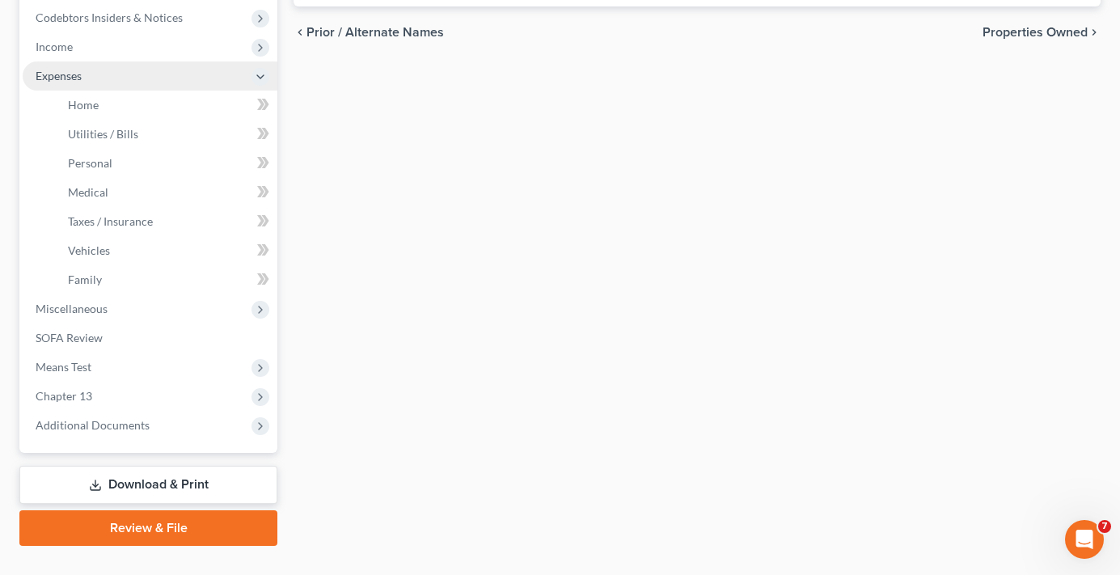
scroll to position [310, 0]
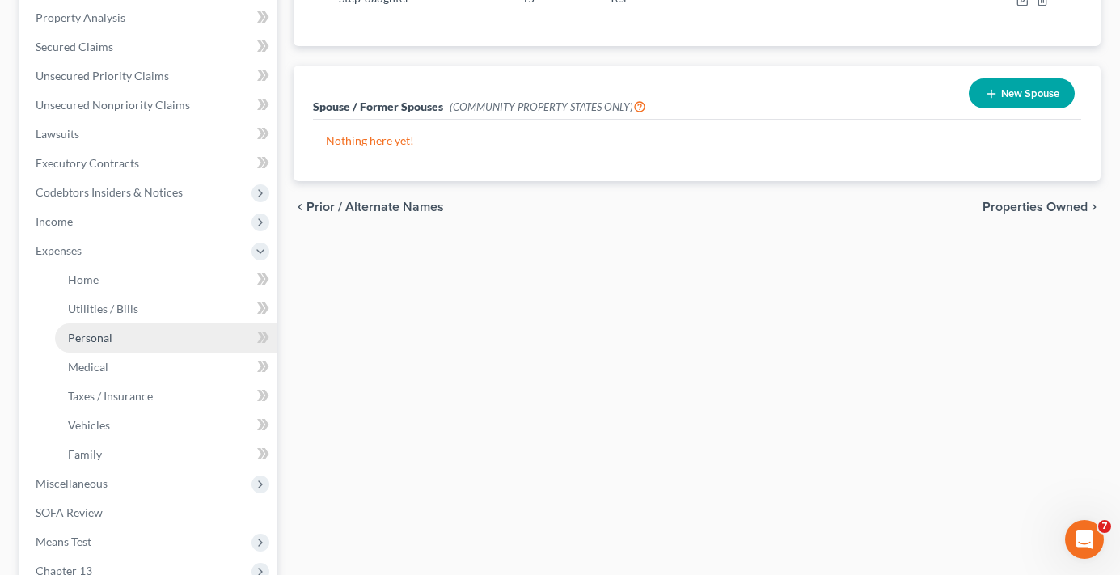
click at [106, 336] on span "Personal" at bounding box center [90, 338] width 44 height 14
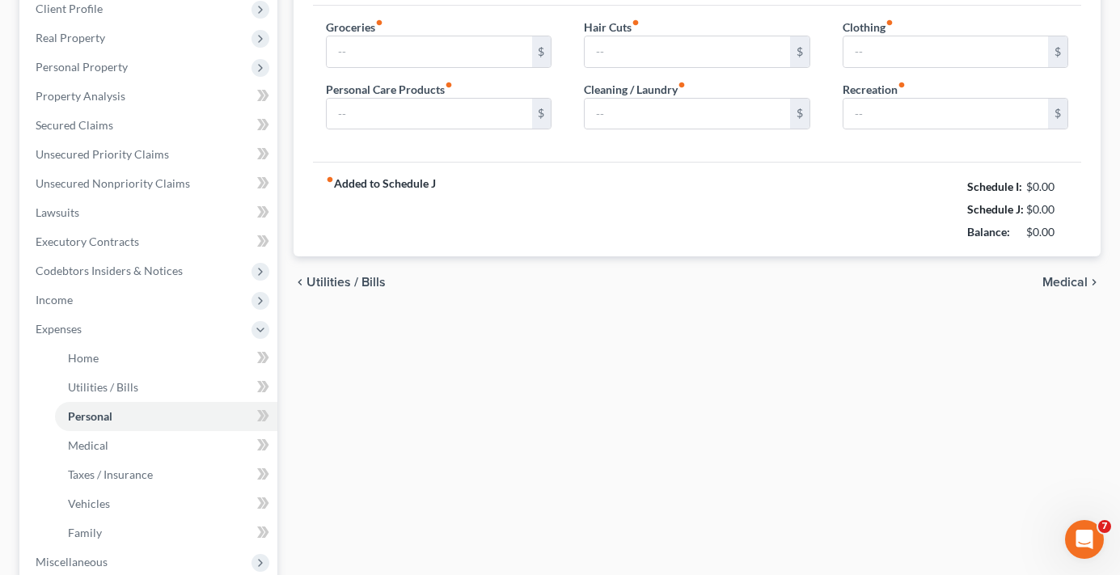
type input "1,068.00"
type input "176.00"
type input "181.00"
type input "220.86"
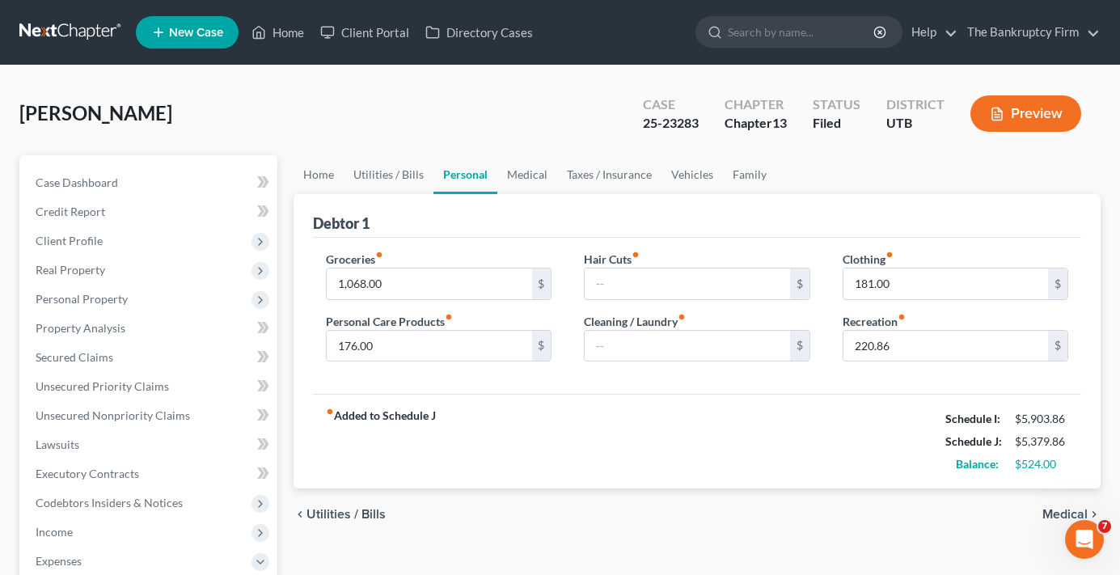
click at [330, 124] on div "[PERSON_NAME] Upgraded Case 25-23283 Chapter Chapter 13 Status Filed District […" at bounding box center [559, 120] width 1081 height 70
click at [519, 174] on link "Medical" at bounding box center [527, 174] width 60 height 39
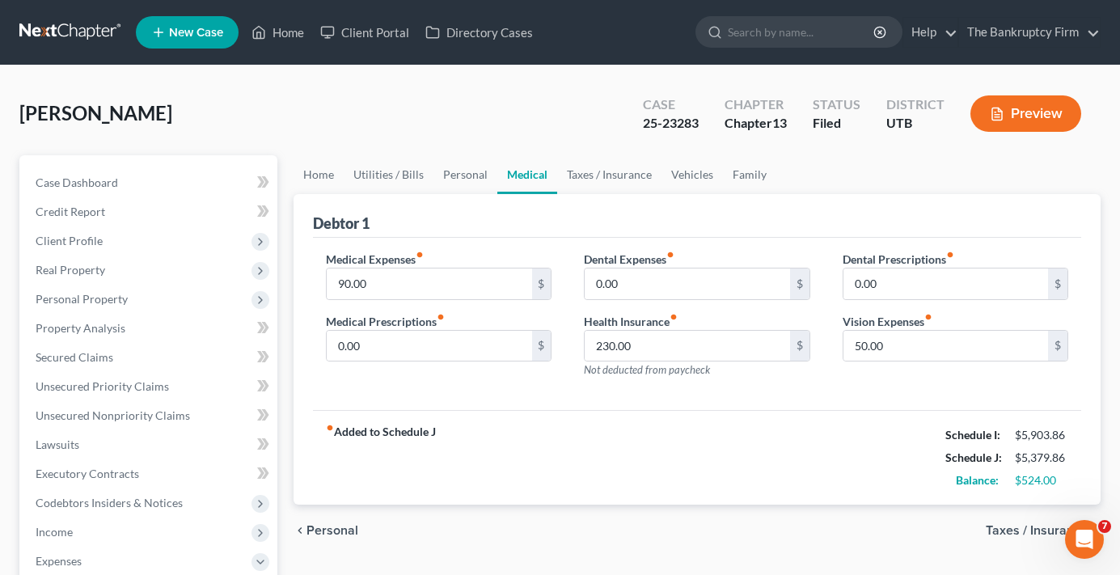
click at [289, 106] on div "[PERSON_NAME] Upgraded Case 25-23283 Chapter Chapter 13 Status Filed District […" at bounding box center [559, 120] width 1081 height 70
click at [610, 167] on link "Taxes / Insurance" at bounding box center [609, 174] width 104 height 39
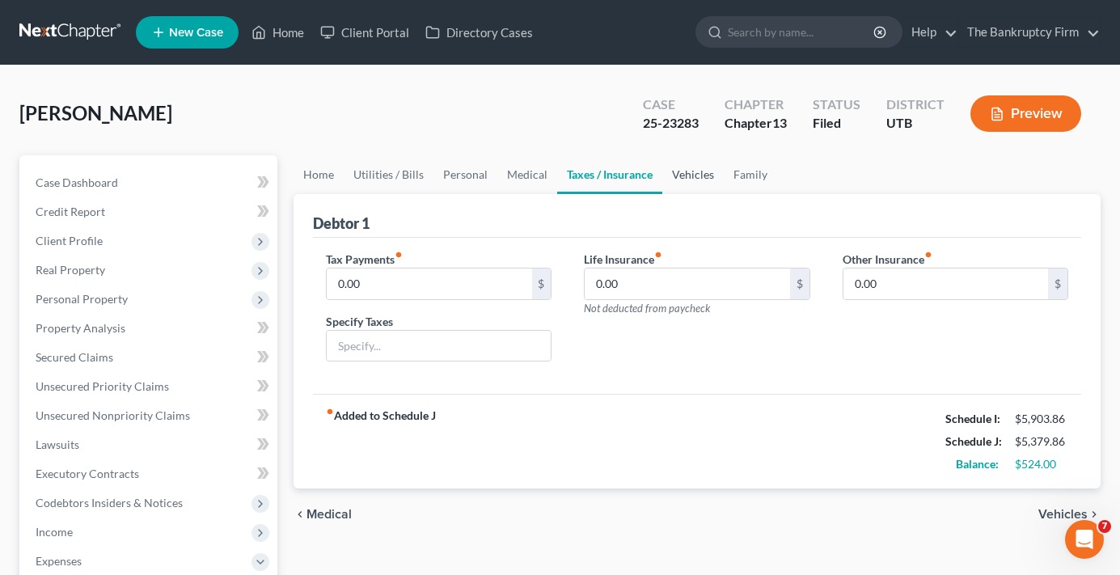
click at [680, 179] on link "Vehicles" at bounding box center [692, 174] width 61 height 39
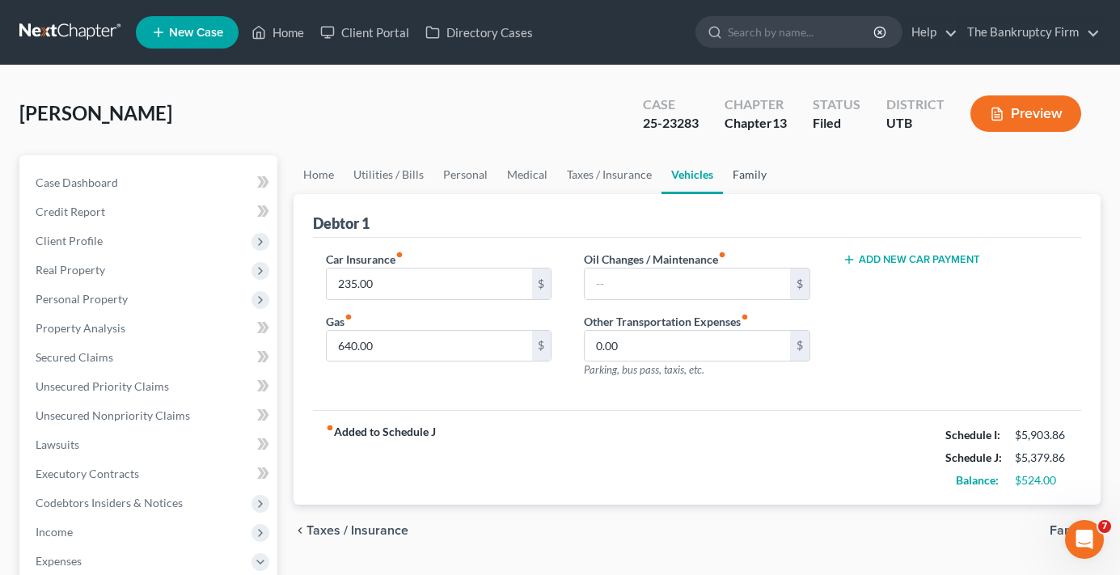
click at [746, 177] on link "Family" at bounding box center [749, 174] width 53 height 39
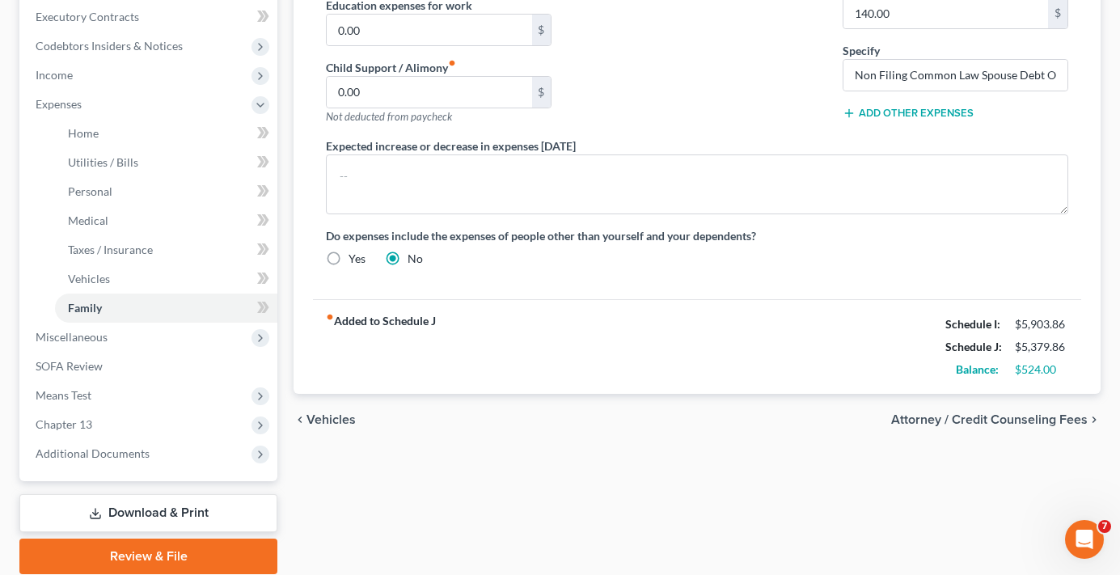
scroll to position [485, 0]
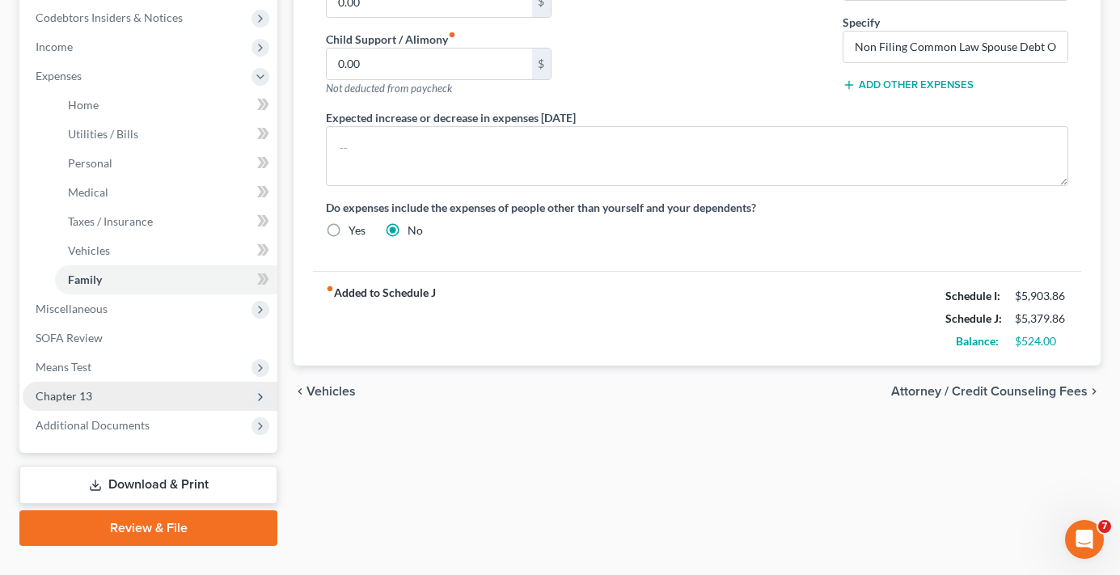
click at [80, 397] on span "Chapter 13" at bounding box center [64, 396] width 57 height 14
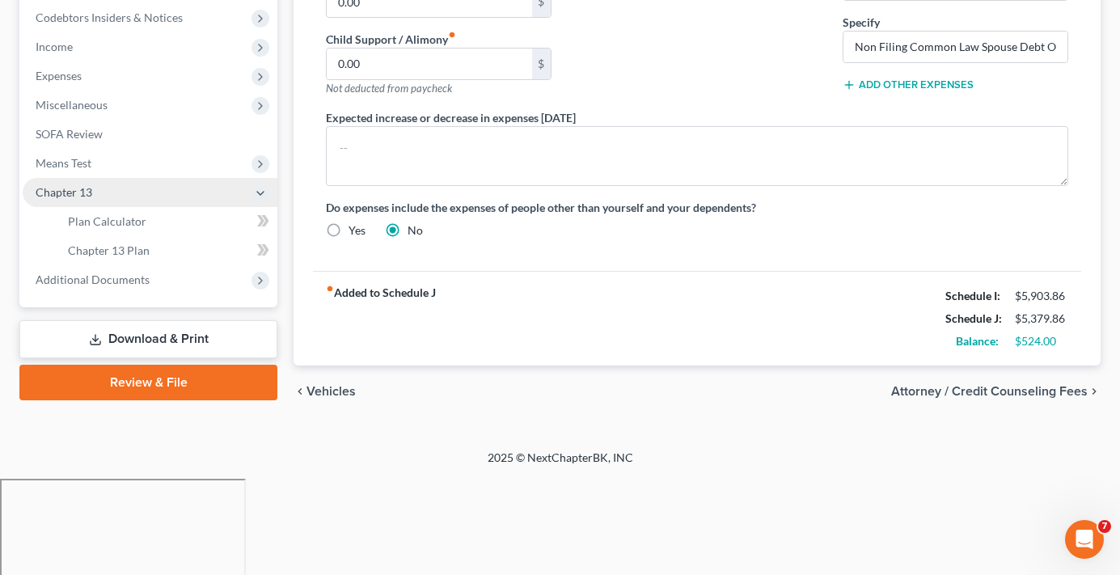
scroll to position [389, 0]
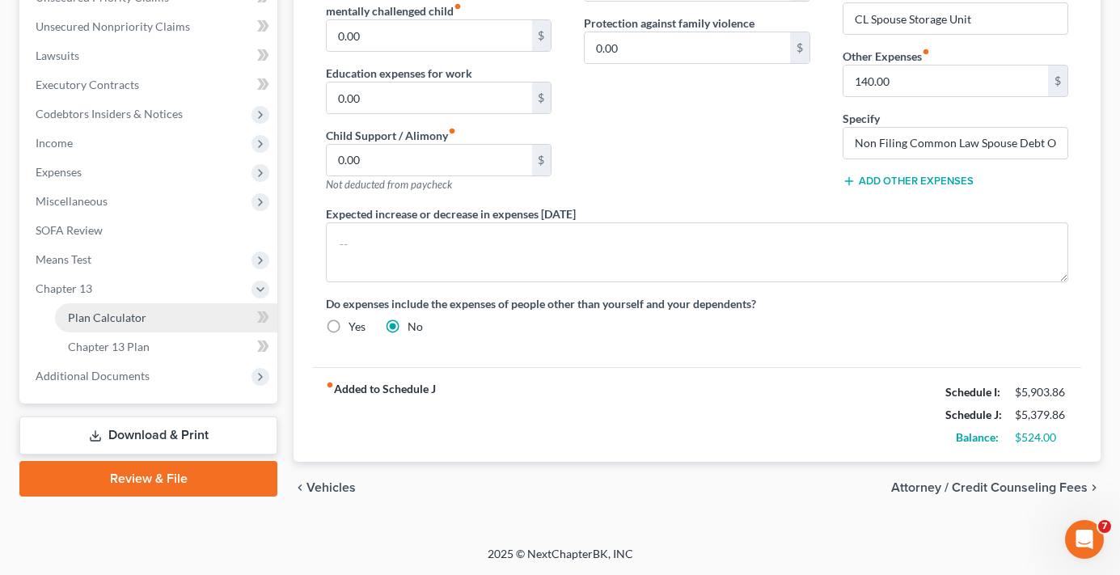
click at [129, 316] on span "Plan Calculator" at bounding box center [107, 317] width 78 height 14
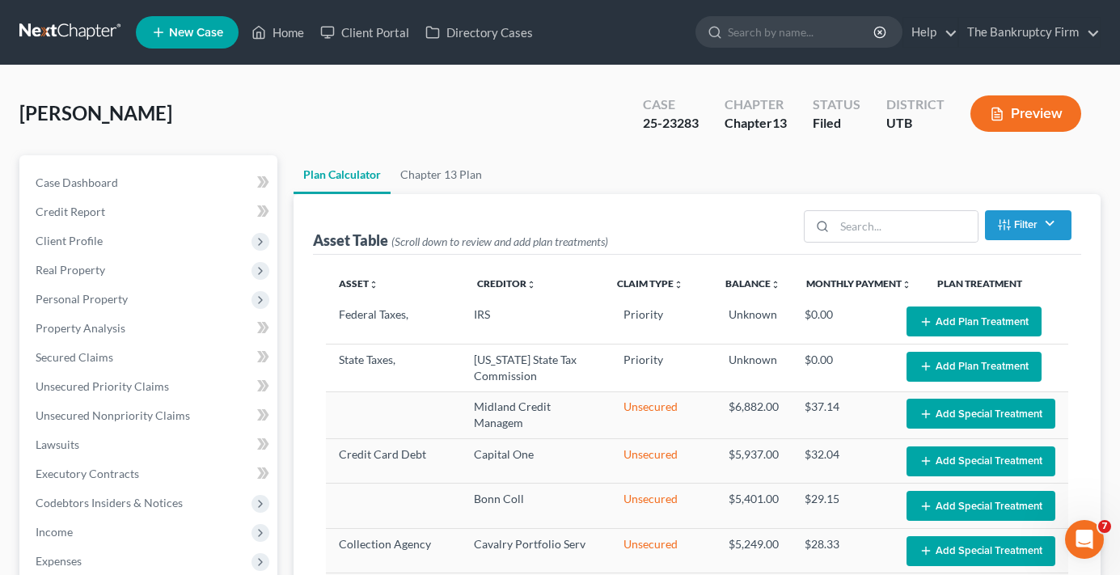
select select "35"
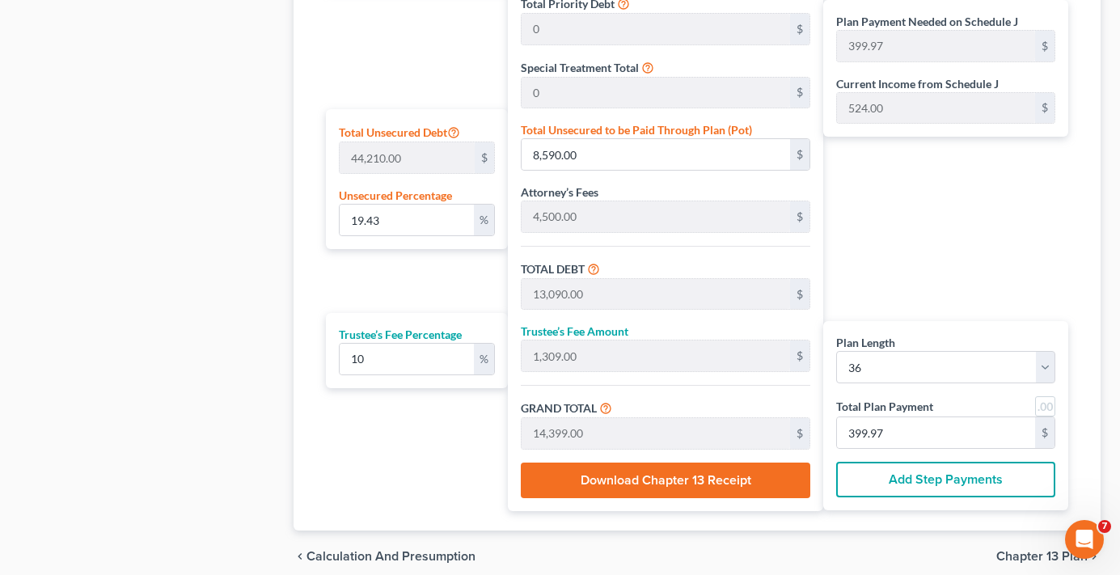
scroll to position [998, 0]
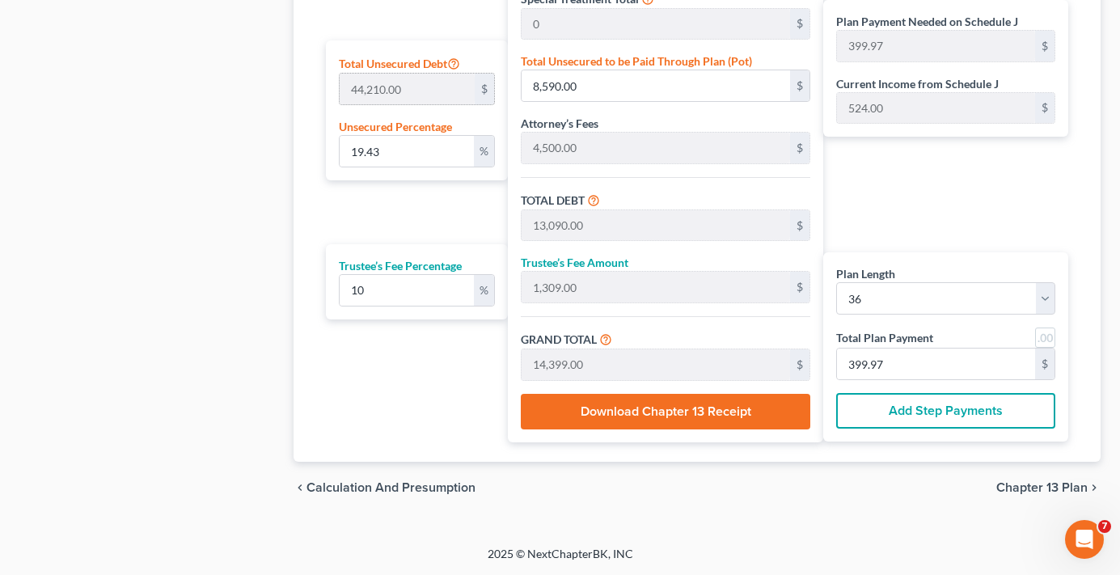
drag, startPoint x: 275, startPoint y: 142, endPoint x: 348, endPoint y: 78, distance: 96.8
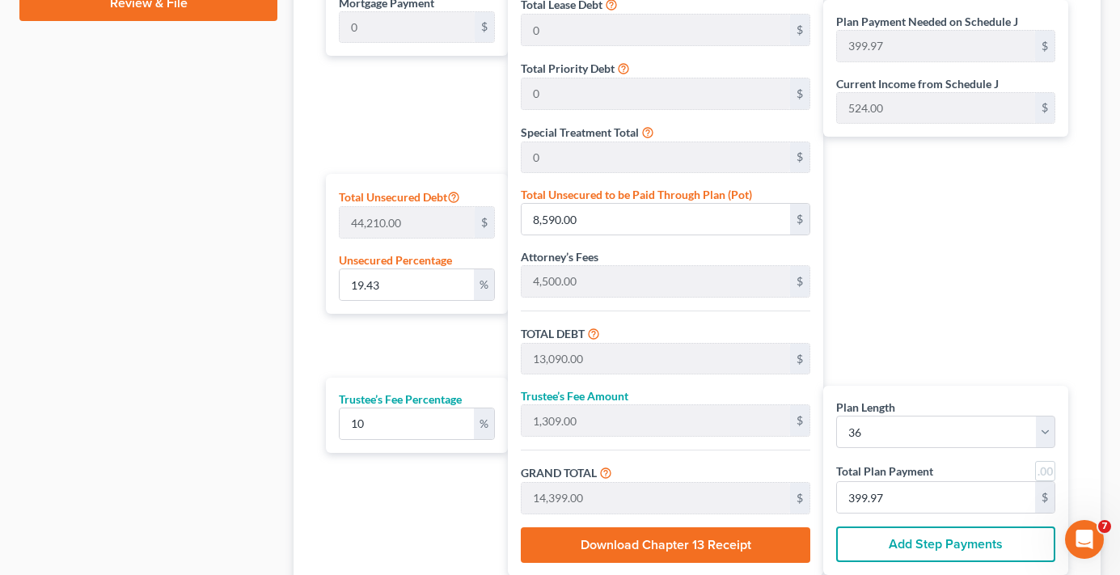
scroll to position [836, 0]
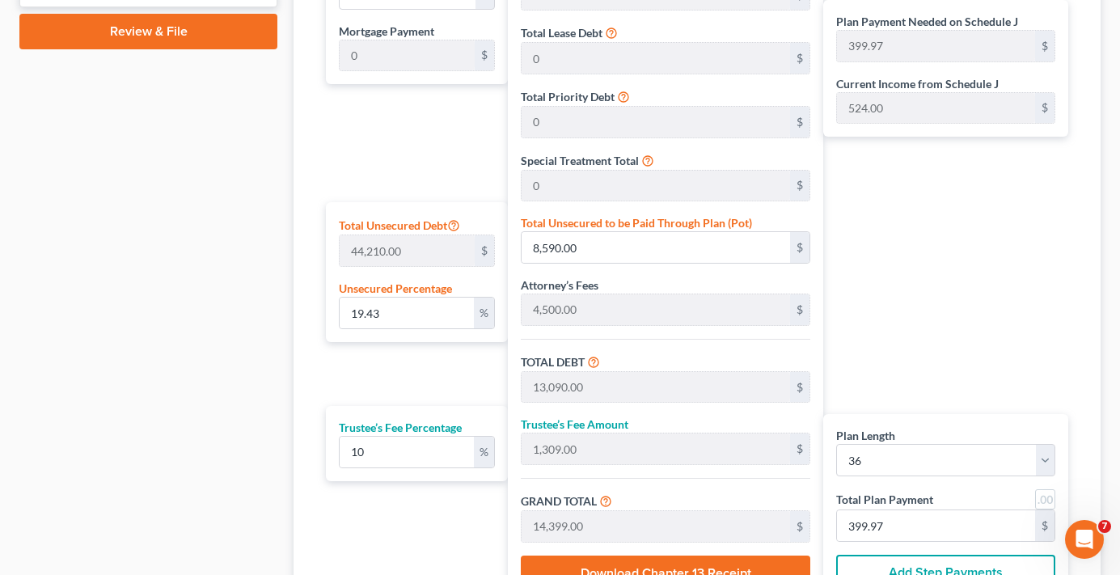
click at [825, 209] on div "Plan Payment Needed on Schedule J 399.97 $ Current Income from Schedule J 524.0…" at bounding box center [949, 275] width 253 height 657
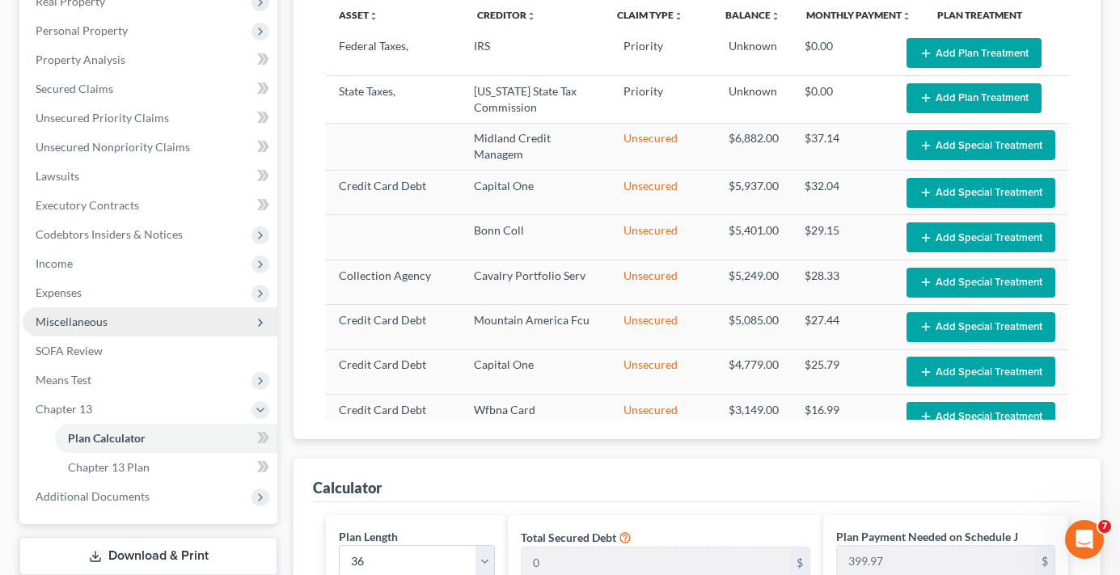
scroll to position [270, 0]
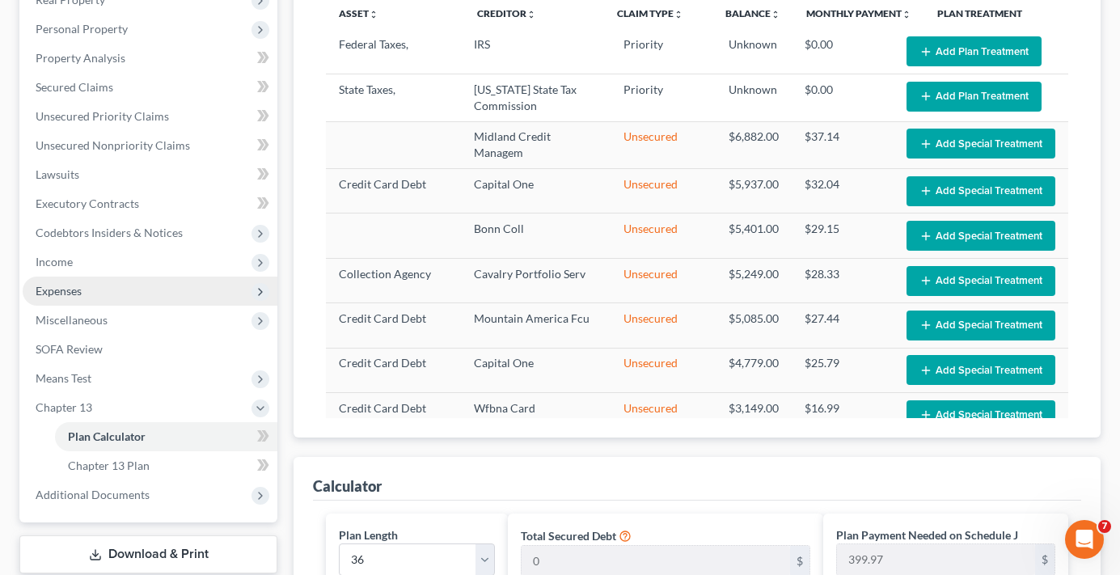
click at [78, 282] on span "Expenses" at bounding box center [150, 291] width 255 height 29
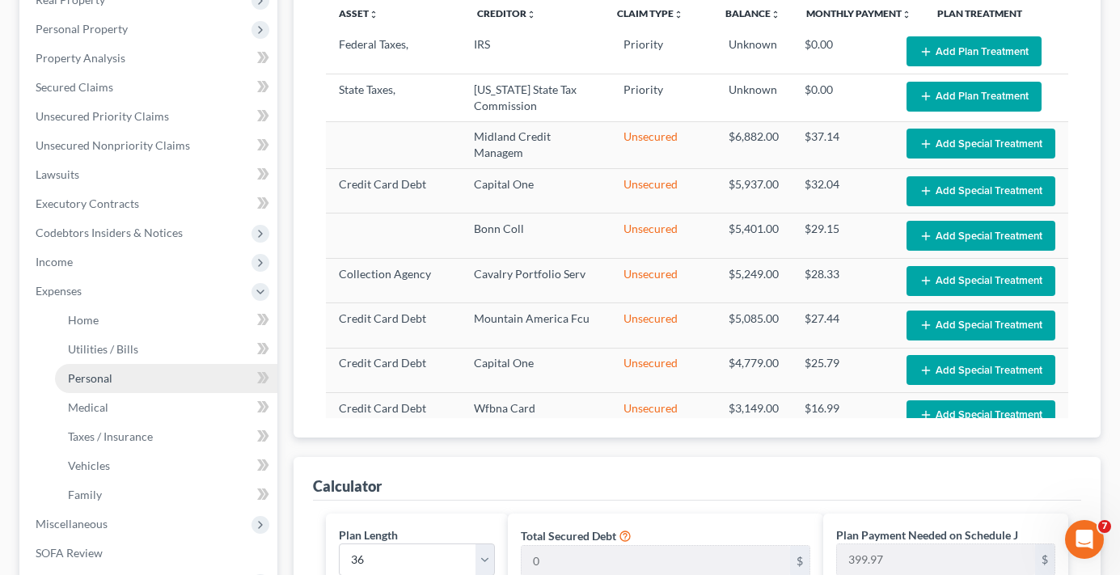
click at [120, 381] on link "Personal" at bounding box center [166, 378] width 222 height 29
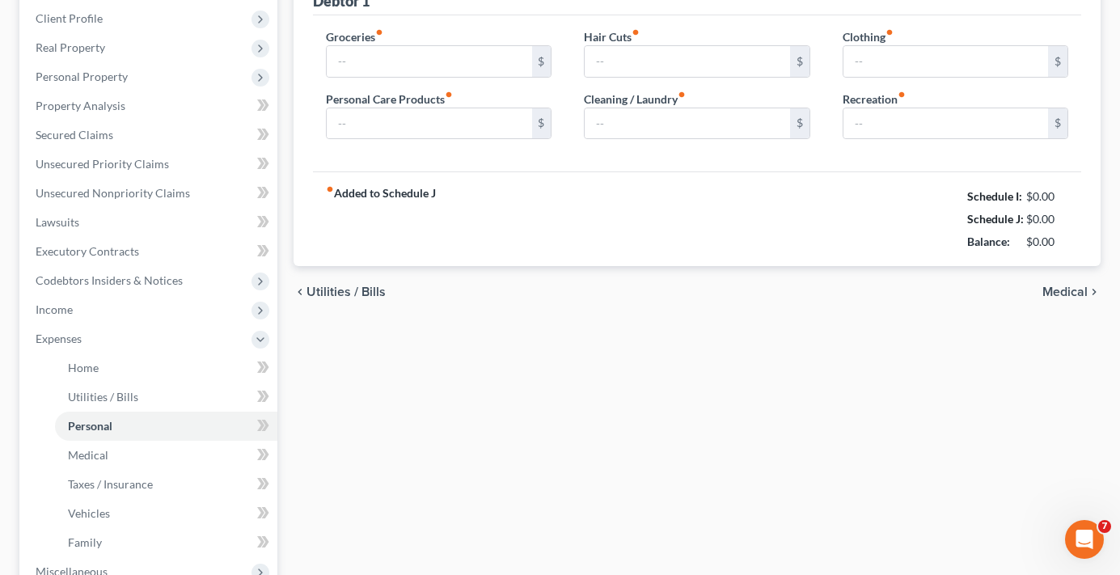
type input "1,068.00"
type input "176.00"
type input "181.00"
type input "220.86"
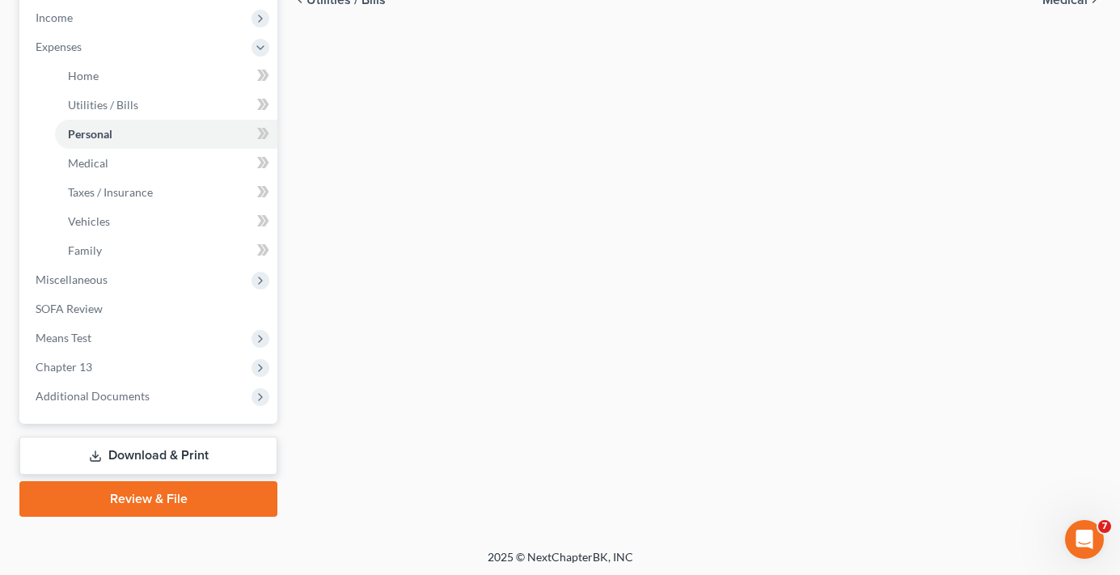
scroll to position [517, 0]
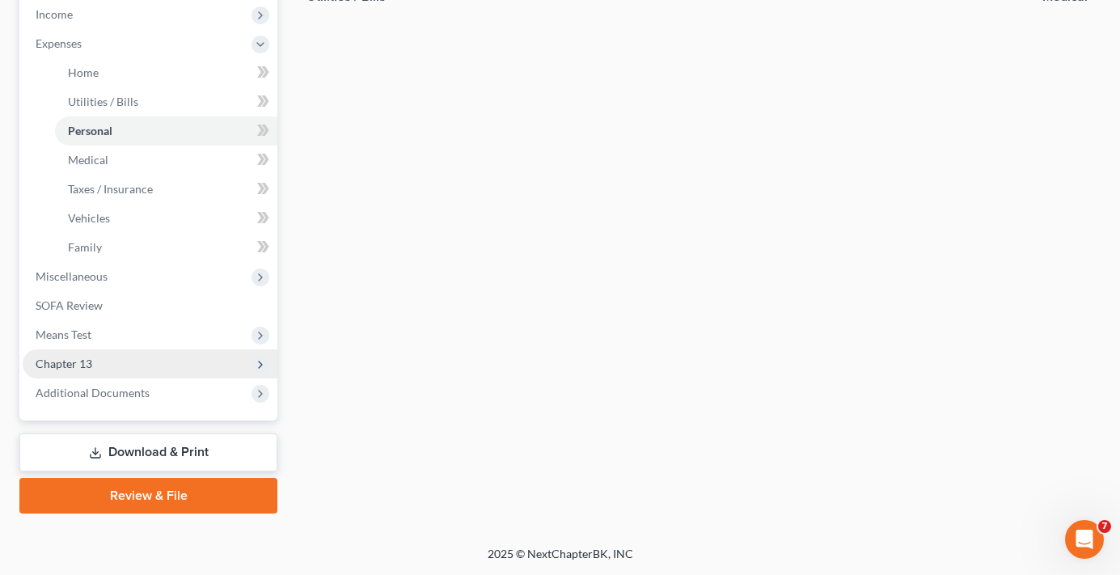
click at [79, 354] on span "Chapter 13" at bounding box center [150, 363] width 255 height 29
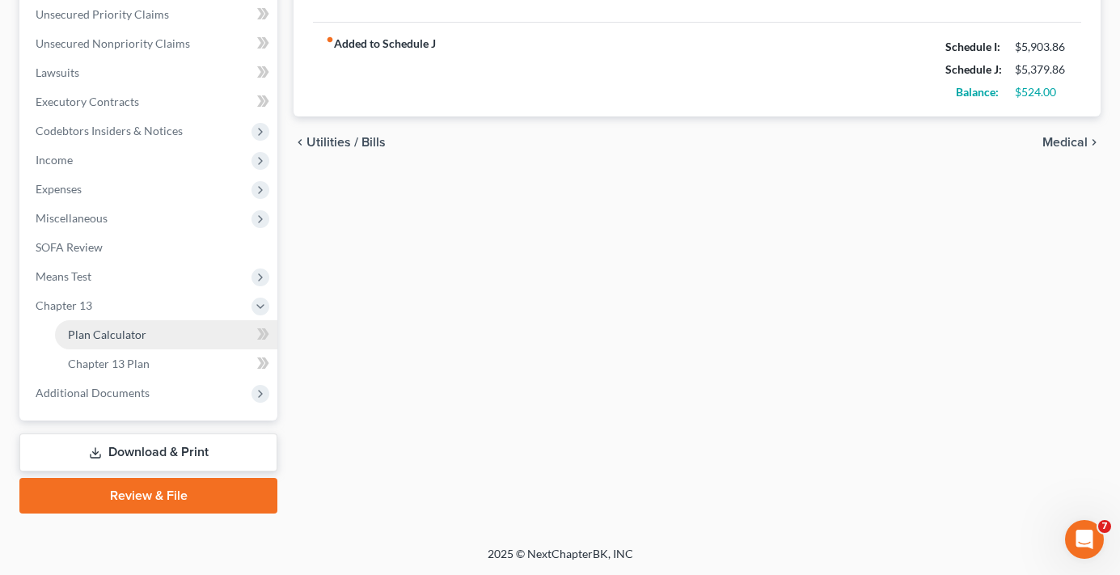
click at [102, 340] on span "Plan Calculator" at bounding box center [107, 334] width 78 height 14
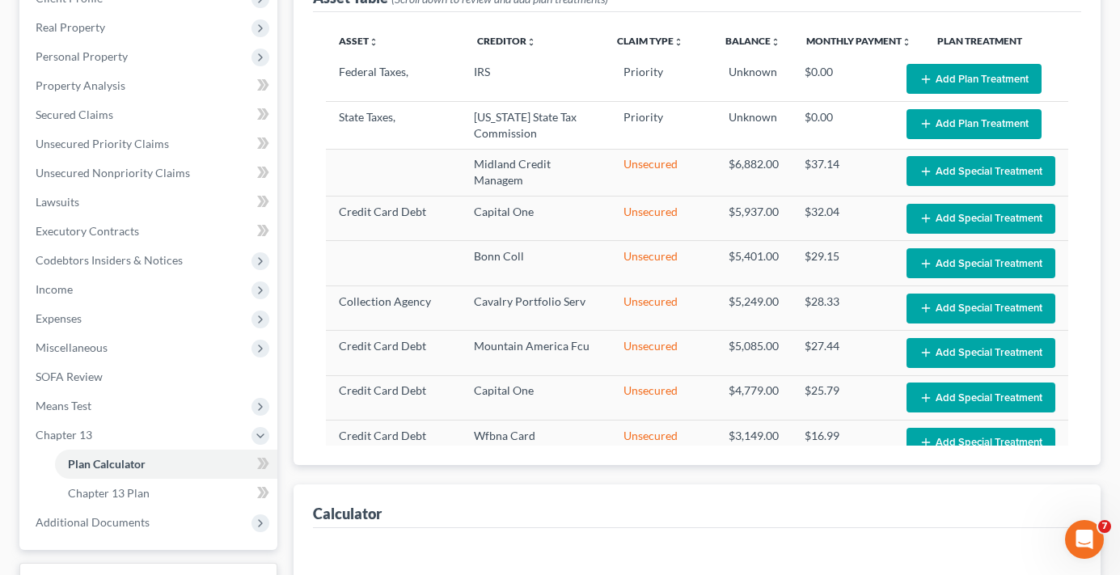
select select "35"
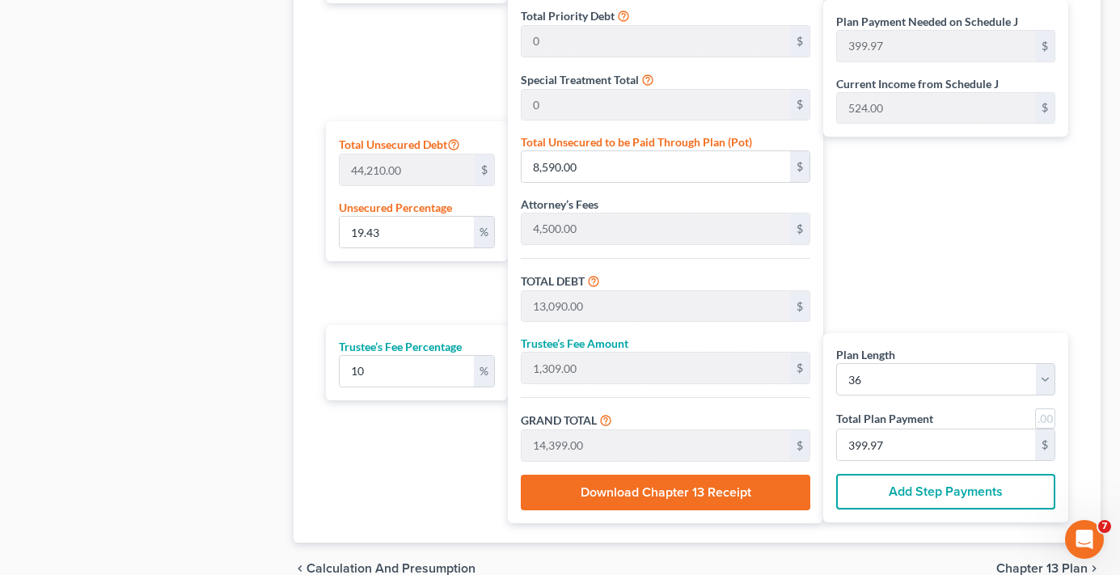
scroll to position [889, 0]
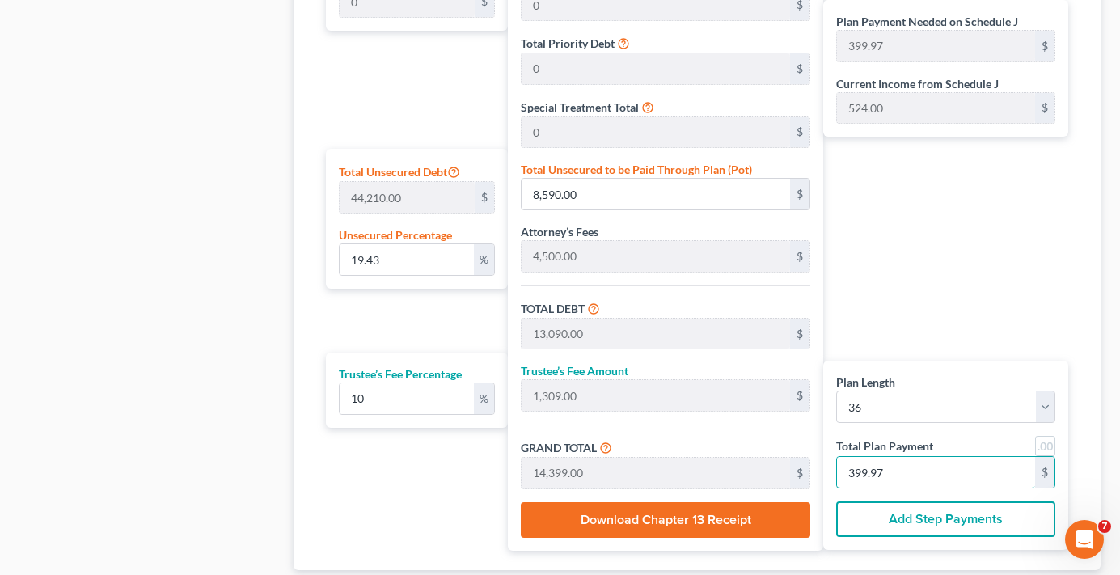
type input "0"
type input "163.63"
type input "16.36"
type input "180.00"
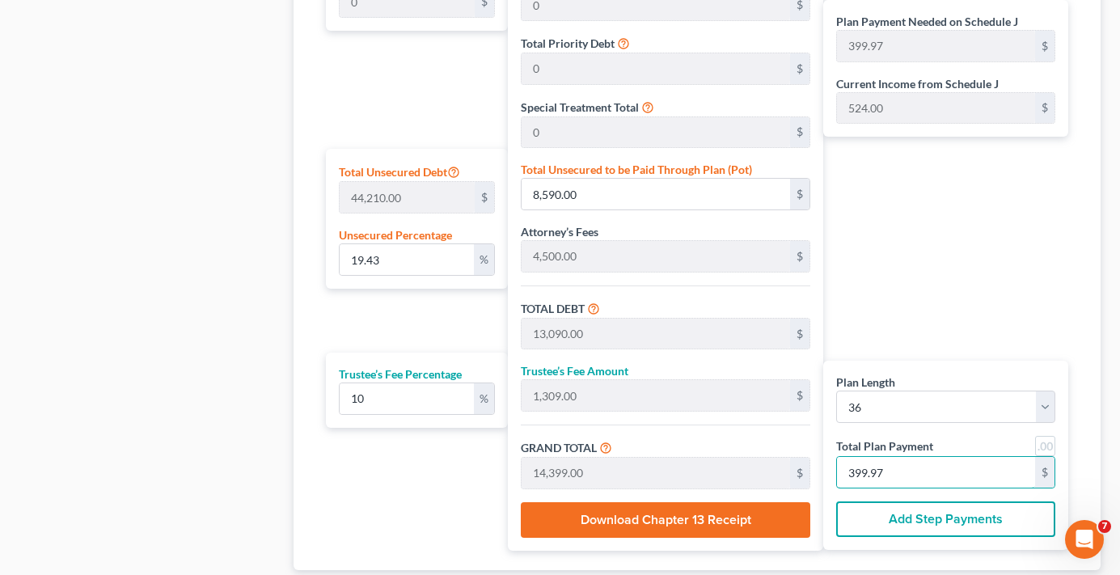
type input "5"
type input "1,701.81"
type input "170.18"
type input "1,872.00"
type input "52"
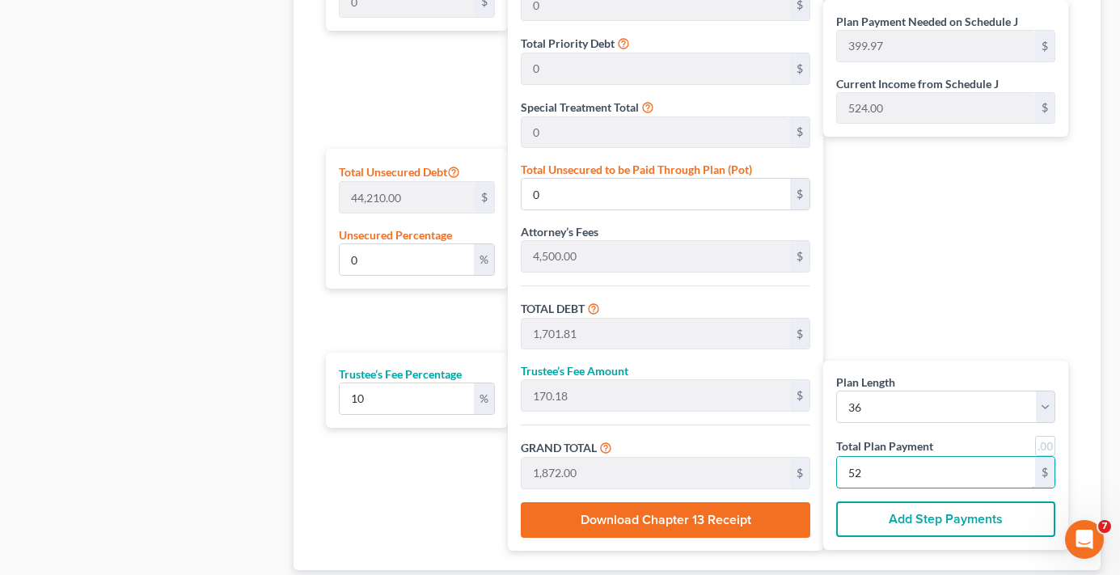
type input "28.61"
type input "12,649.09"
type input "17,149.09"
type input "1,714.90"
type input "18,864.00"
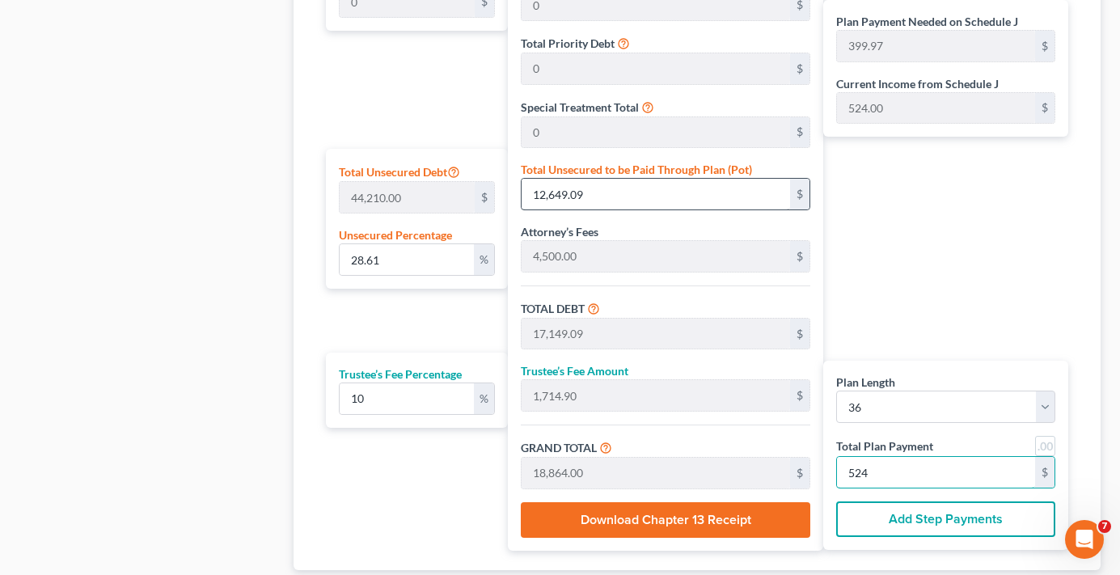
type input "524"
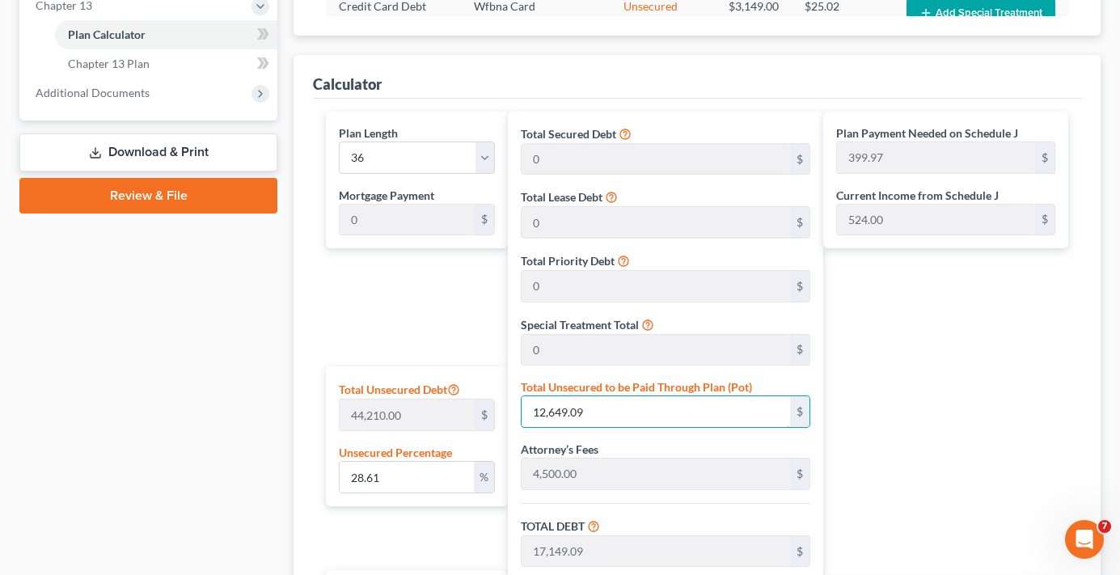
scroll to position [647, 0]
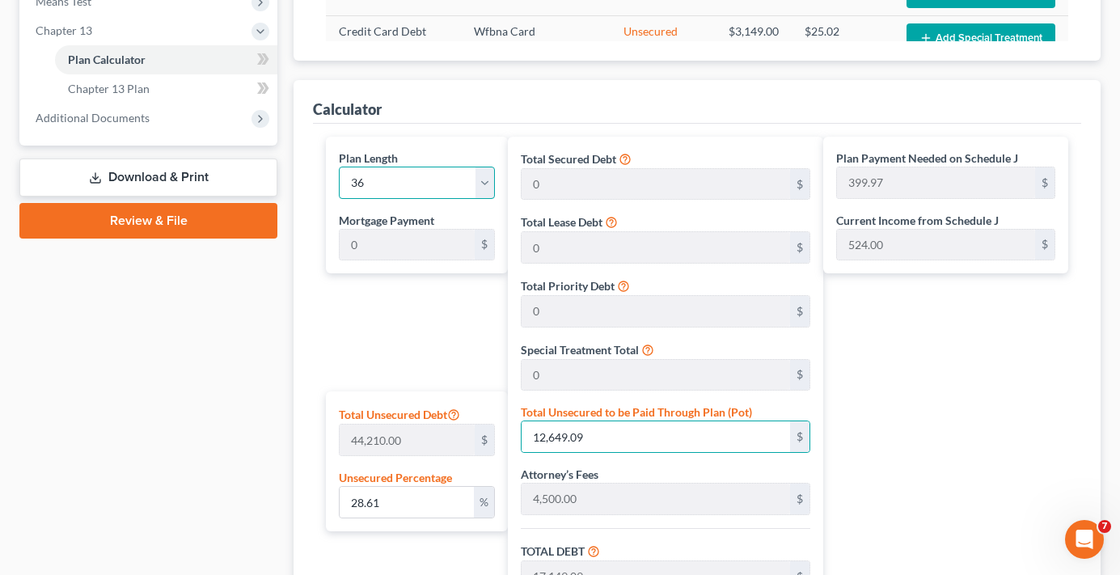
click at [485, 174] on select "1 2 3 4 5 6 7 8 9 10 11 12 13 14 15 16 17 18 19 20 21 22 23 24 25 26 27 28 29 3…" at bounding box center [416, 183] width 155 height 32
select select "59"
click at [339, 167] on select "1 2 3 4 5 6 7 8 9 10 11 12 13 14 15 16 17 18 19 20 21 22 23 24 25 26 27 28 29 3…" at bounding box center [416, 183] width 155 height 32
type input "314.40"
select select "59"
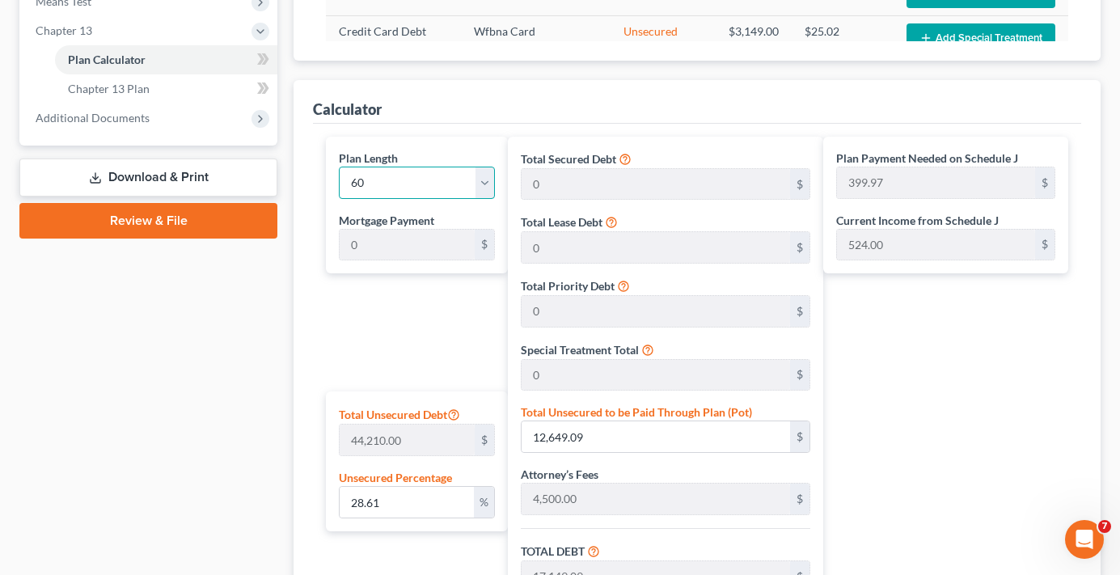
type input "314.40"
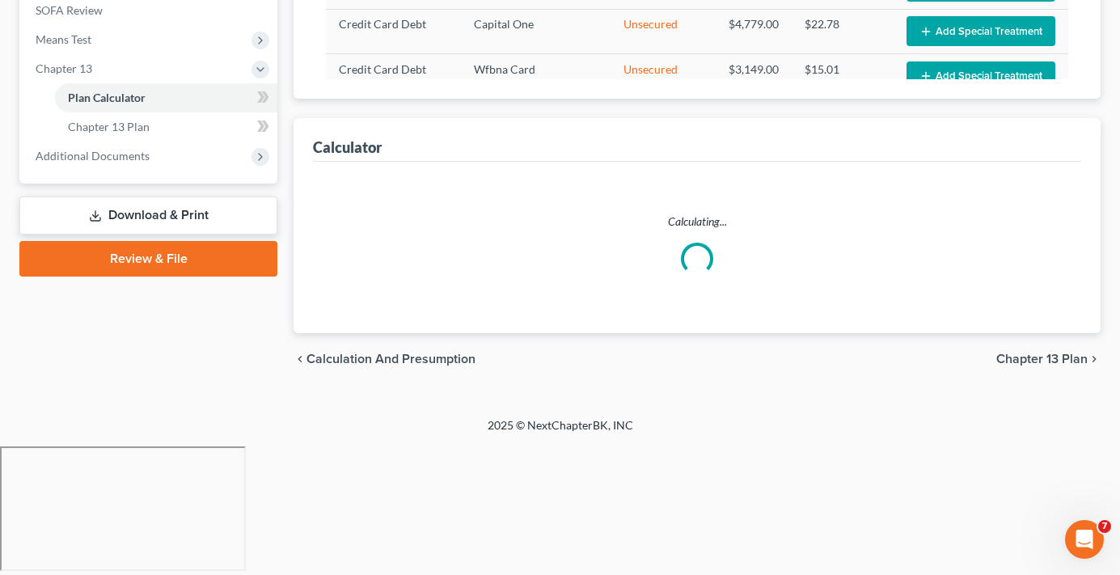
scroll to position [480, 0]
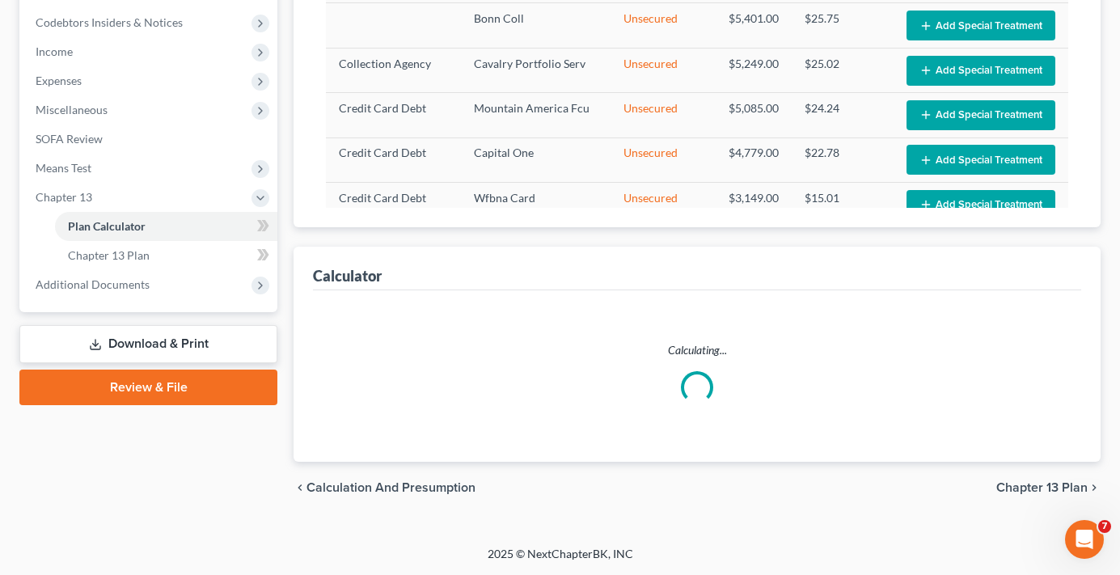
select select "59"
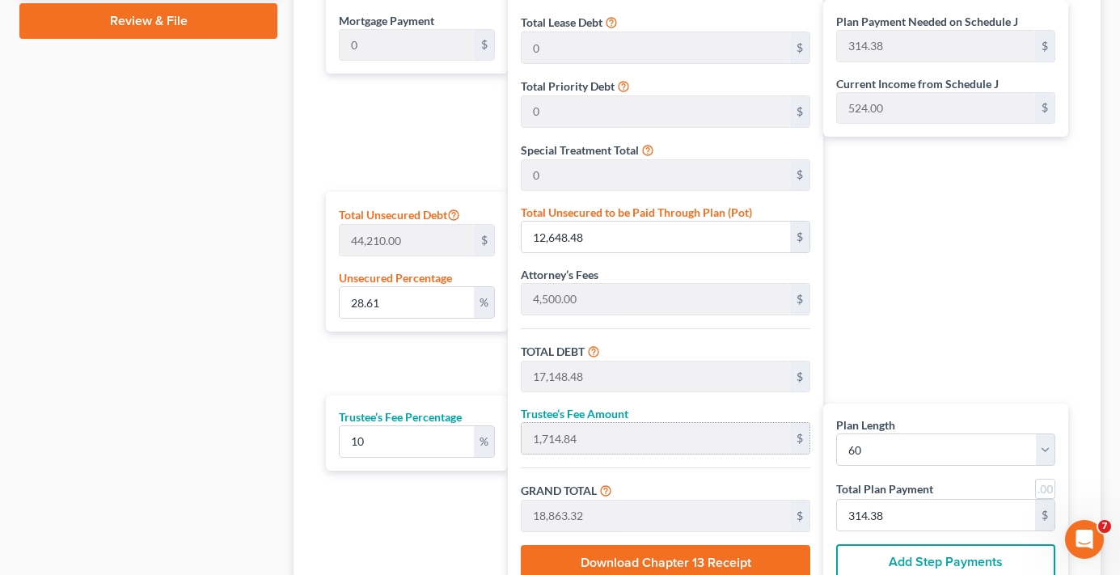
scroll to position [836, 0]
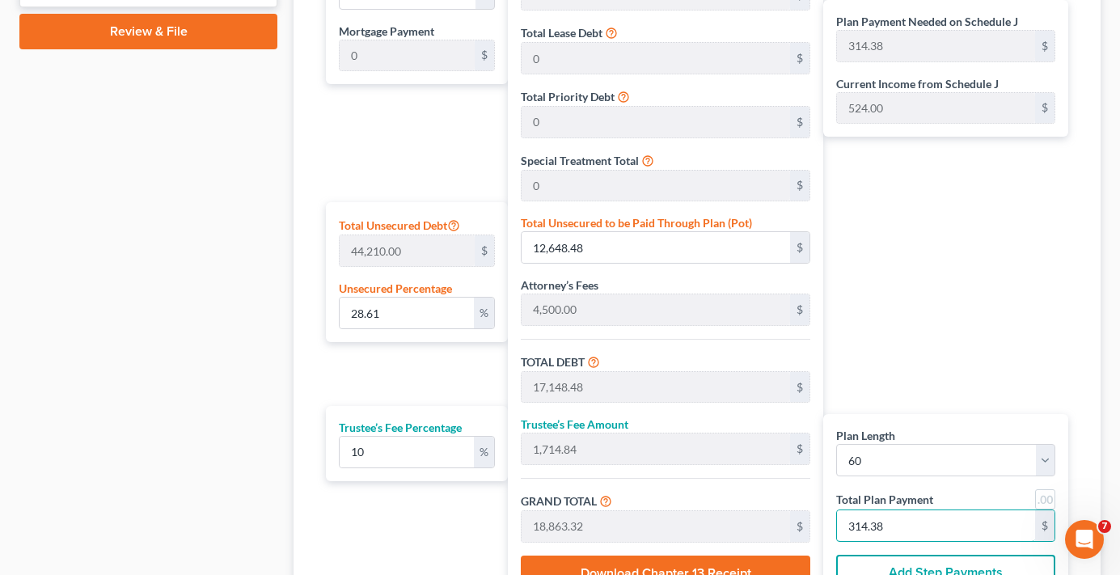
type input "0"
type input "272.72"
type input "27.27"
type input "300.00"
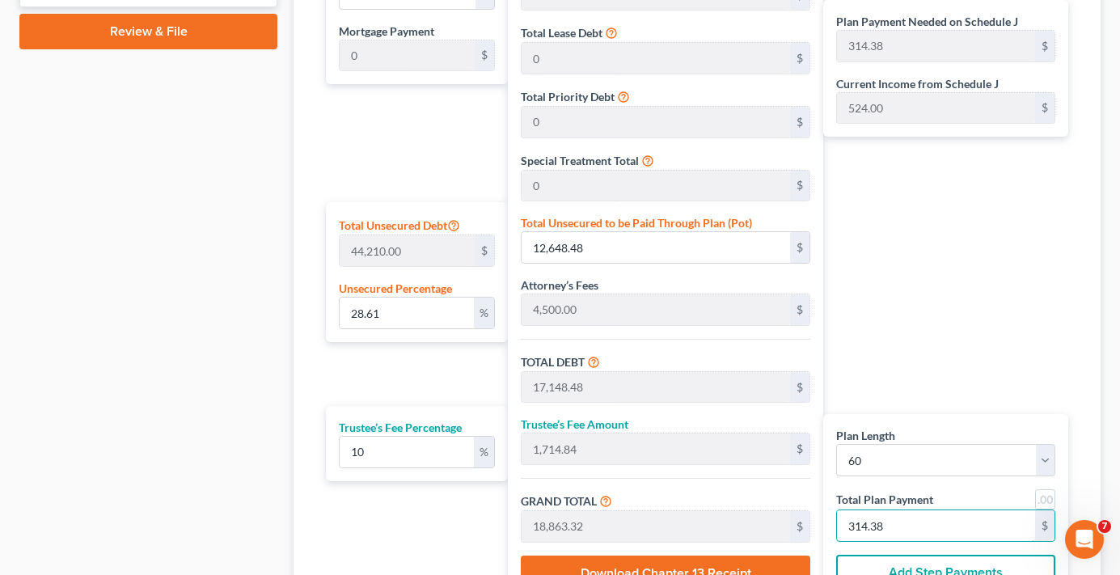
type input "5"
type input "2,836.36"
type input "283.63"
type input "3,120.00"
type input "52"
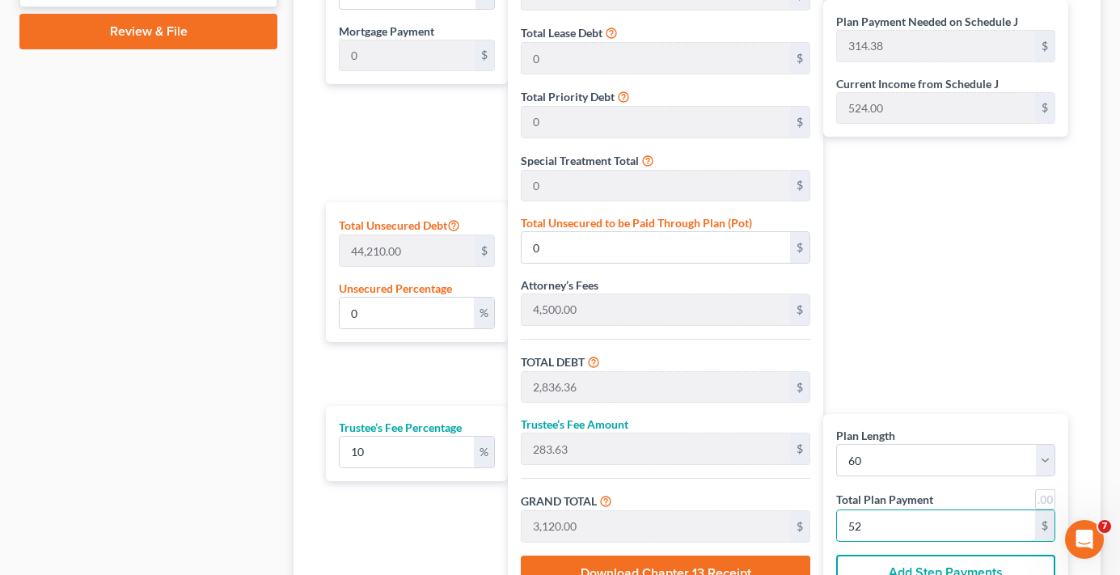
type input "54.47"
type input "24,081.81"
type input "28,581.81"
type input "2,858.18"
type input "31,440.00"
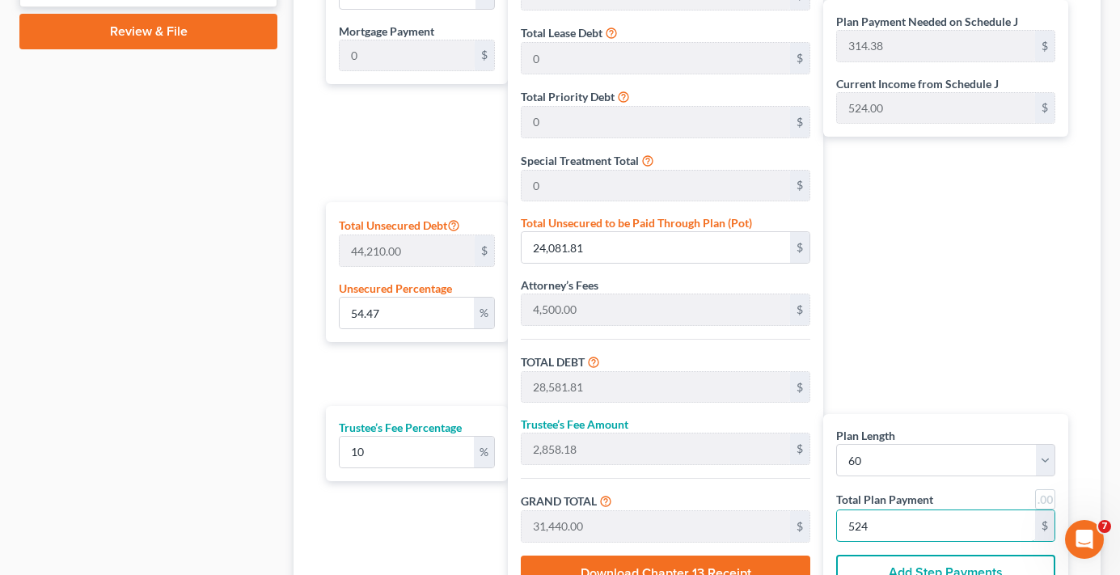
type input "524"
click at [868, 338] on div "Plan Payment Needed on Schedule J 314.38 $ Current Income from Schedule J 524.0…" at bounding box center [949, 275] width 253 height 657
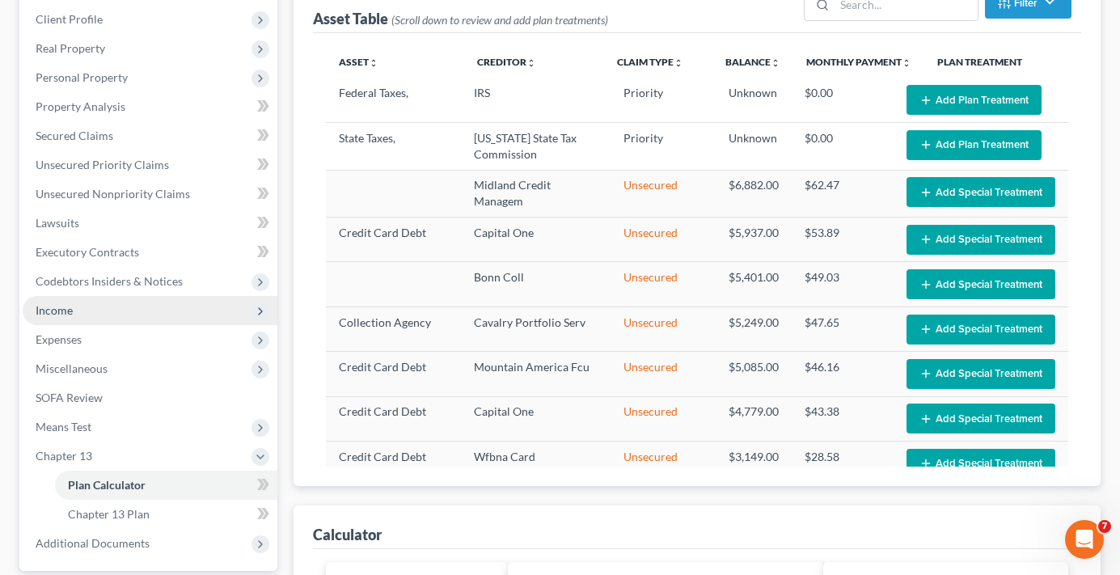
scroll to position [323, 0]
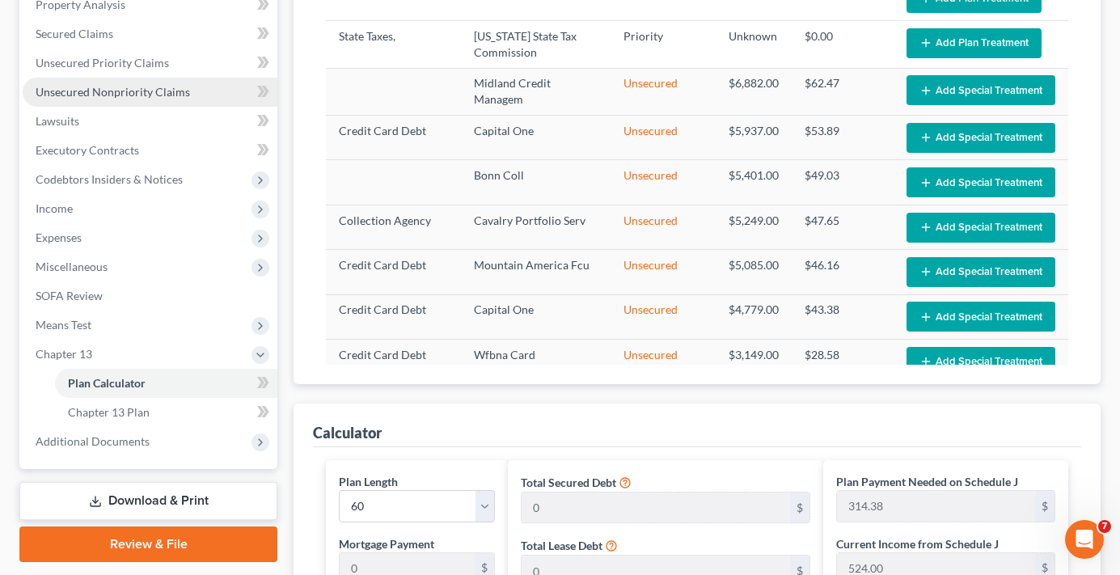
click at [124, 99] on link "Unsecured Nonpriority Claims" at bounding box center [150, 92] width 255 height 29
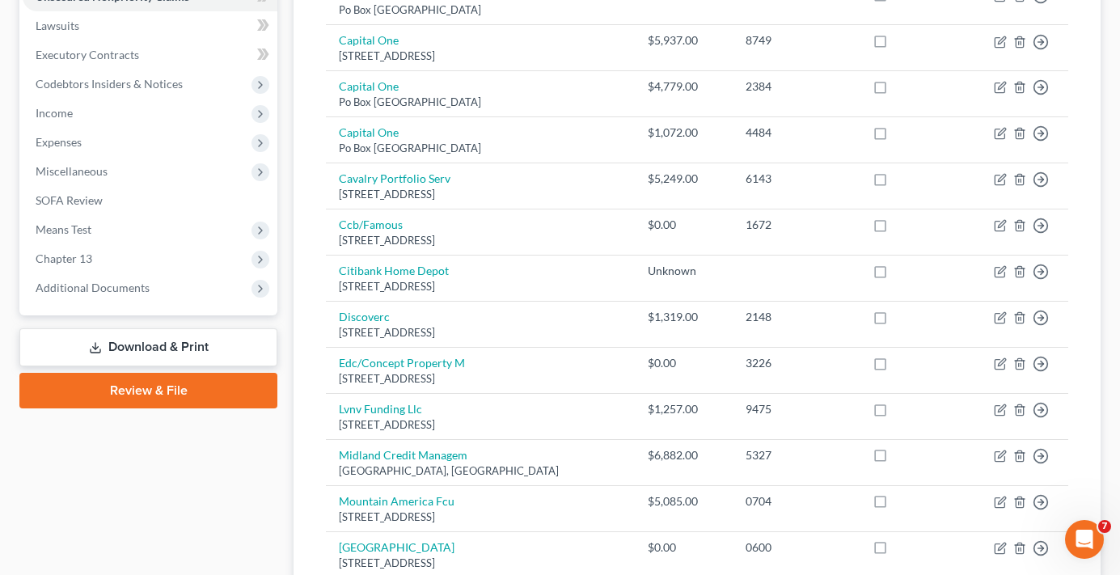
scroll to position [399, 0]
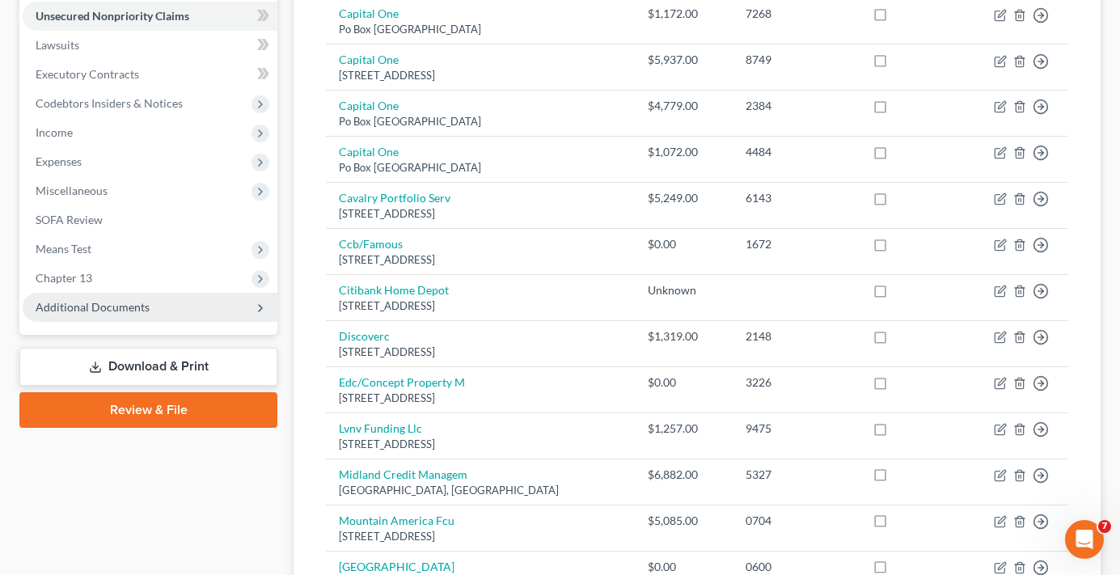
click at [114, 301] on span "Additional Documents" at bounding box center [93, 307] width 114 height 14
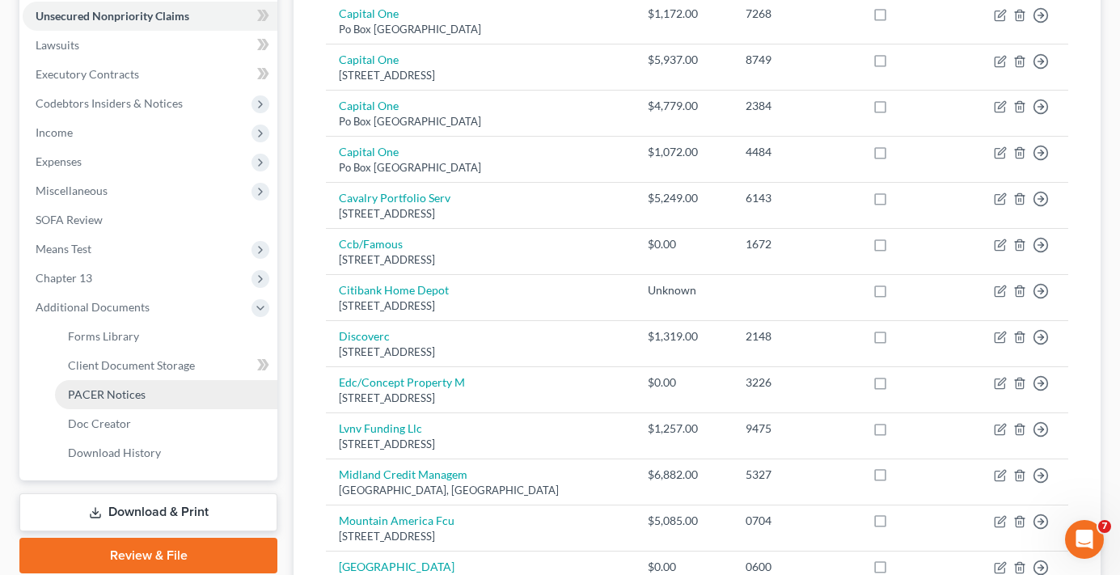
click at [114, 398] on span "PACER Notices" at bounding box center [107, 394] width 78 height 14
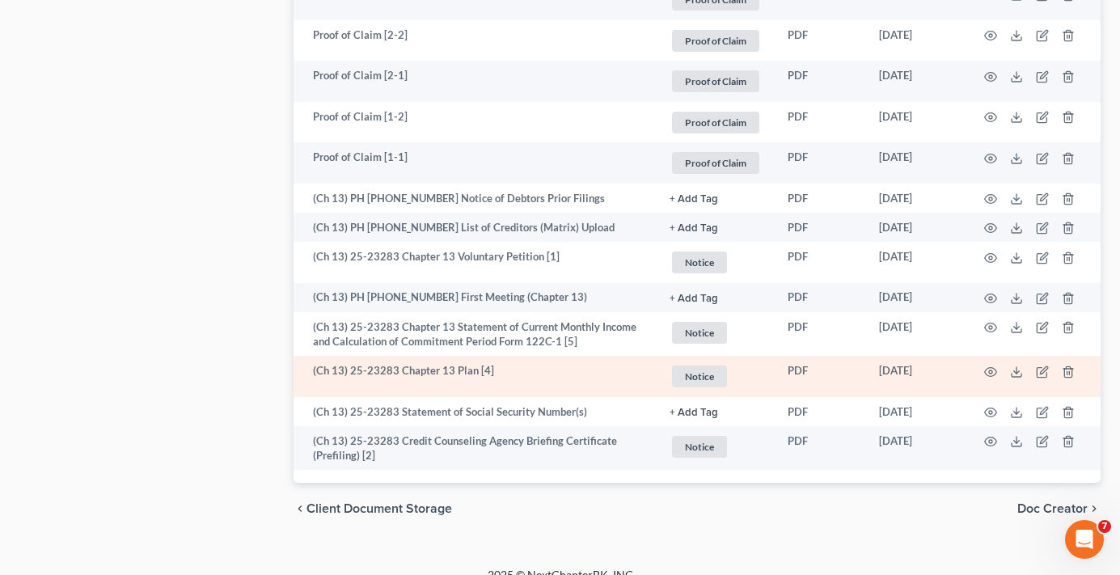
scroll to position [1260, 0]
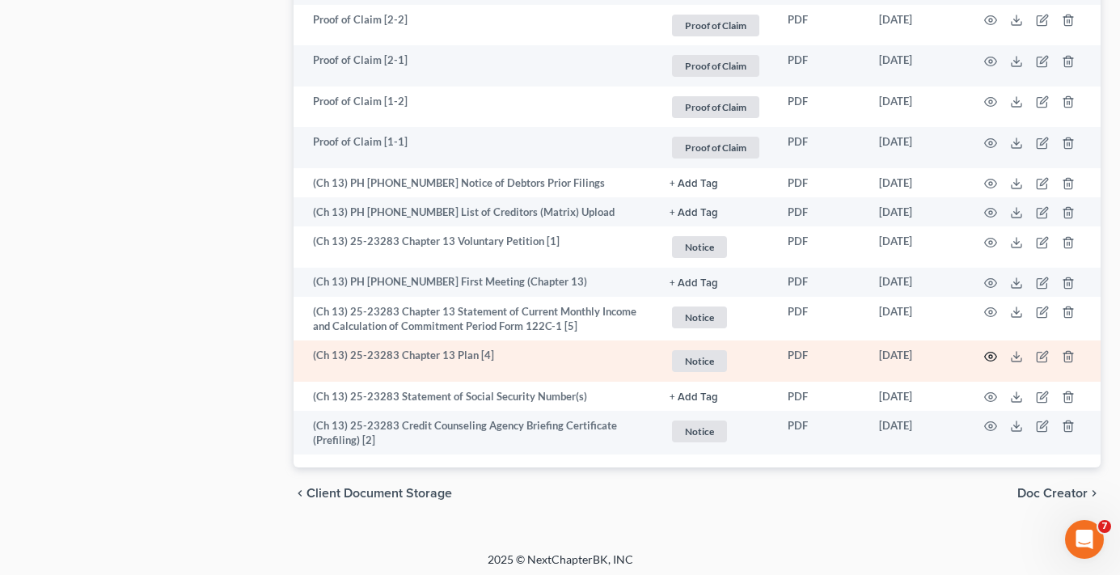
click at [993, 353] on icon "button" at bounding box center [990, 356] width 13 height 13
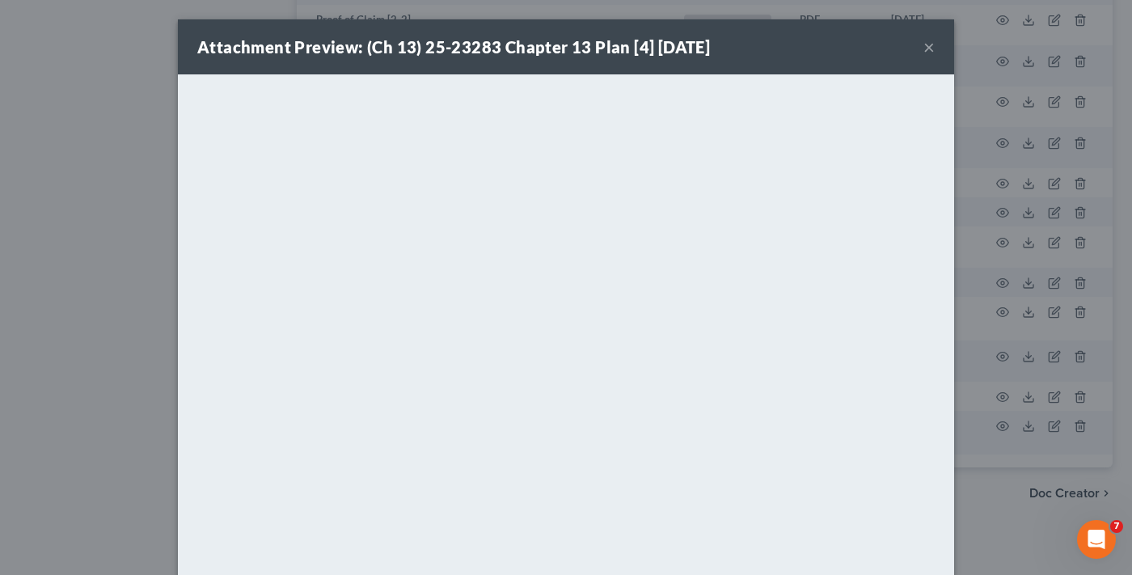
click at [927, 44] on button "×" at bounding box center [928, 46] width 11 height 19
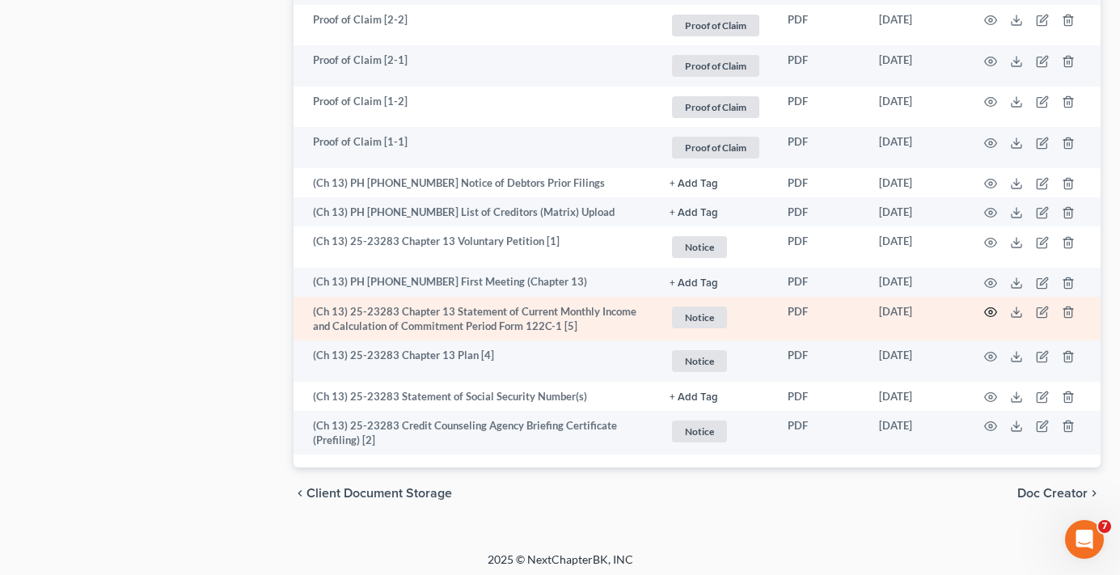
click at [989, 308] on icon "button" at bounding box center [990, 312] width 13 height 13
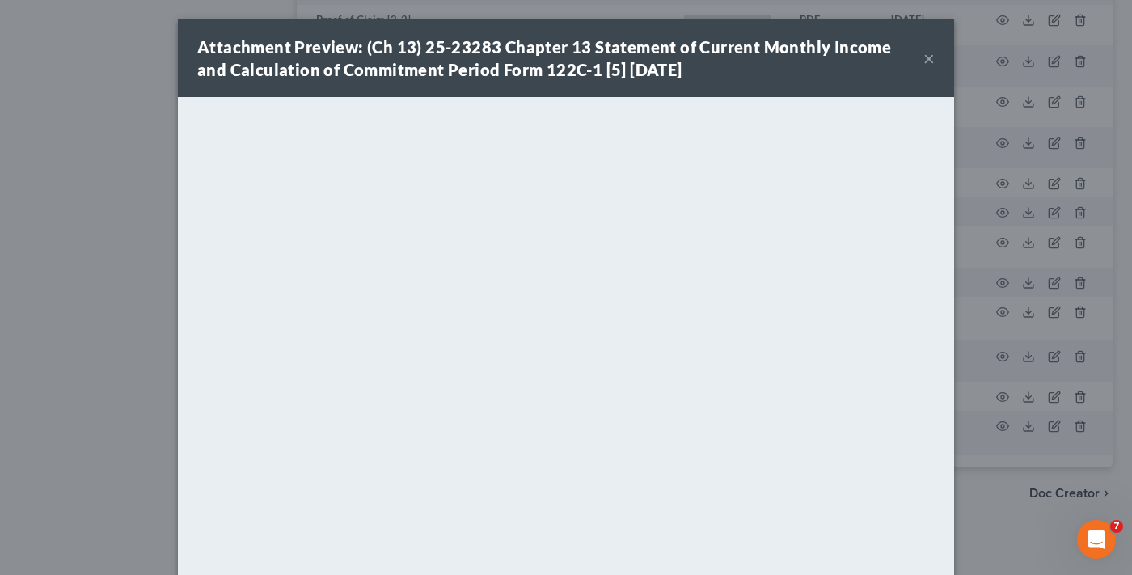
click at [923, 55] on button "×" at bounding box center [928, 58] width 11 height 19
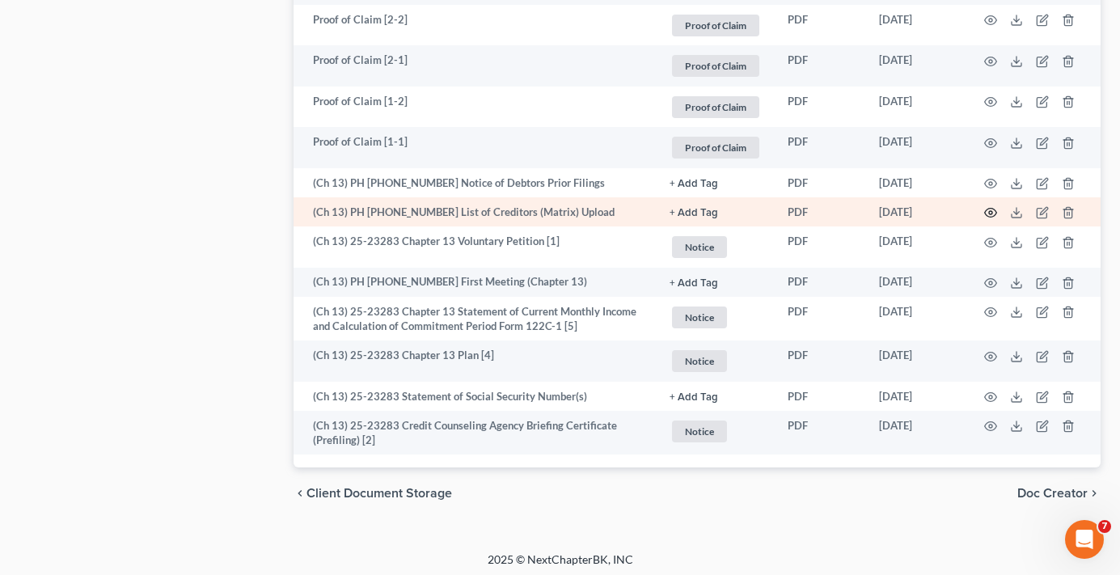
click at [986, 206] on icon "button" at bounding box center [990, 212] width 13 height 13
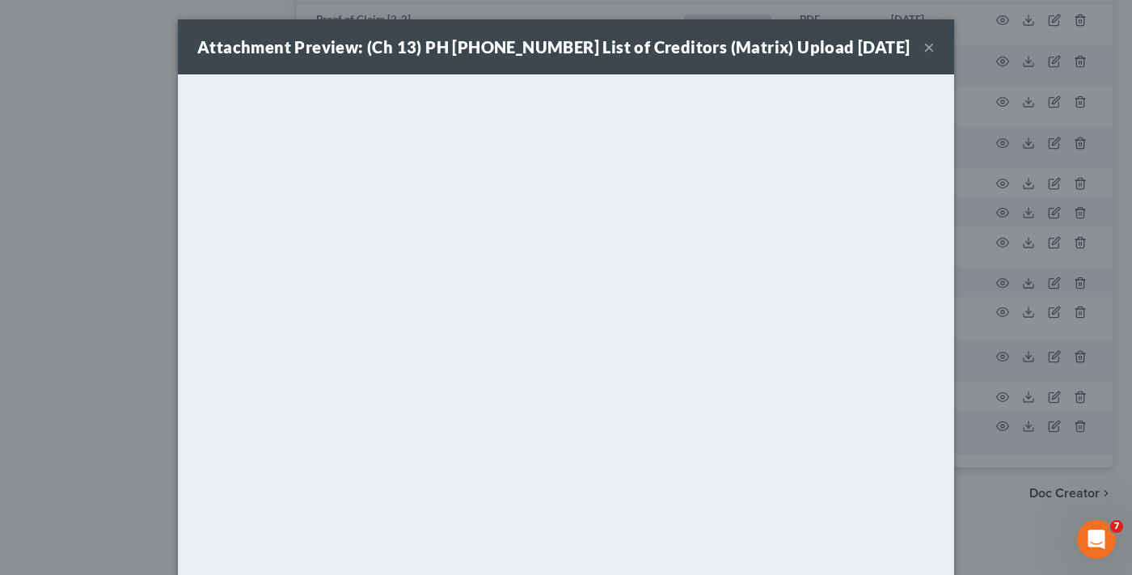
click at [923, 46] on button "×" at bounding box center [928, 46] width 11 height 19
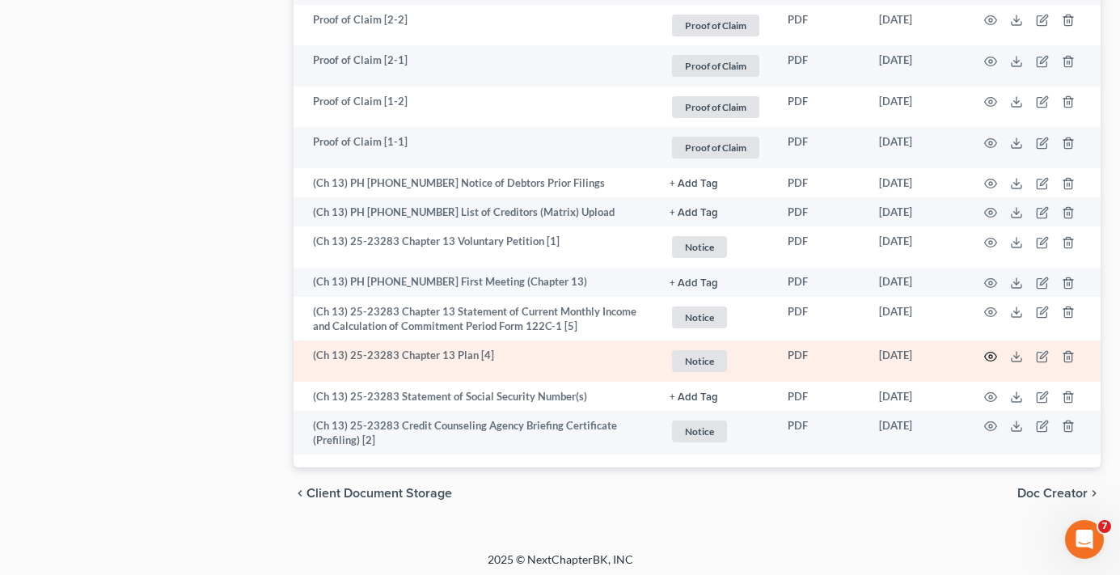
click at [987, 350] on icon "button" at bounding box center [990, 356] width 13 height 13
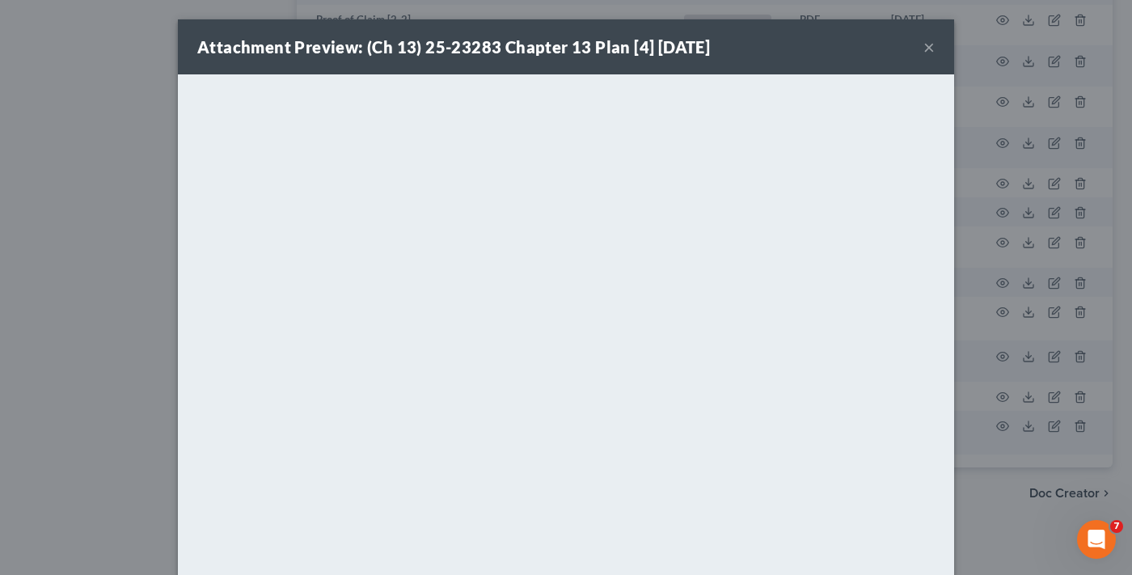
click at [927, 44] on button "×" at bounding box center [928, 46] width 11 height 19
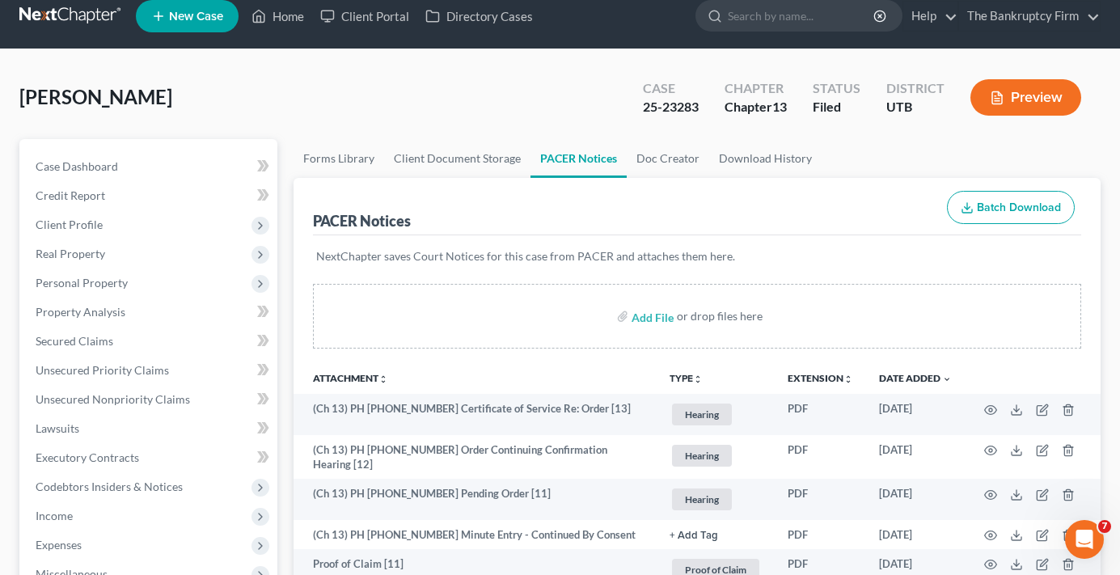
scroll to position [0, 0]
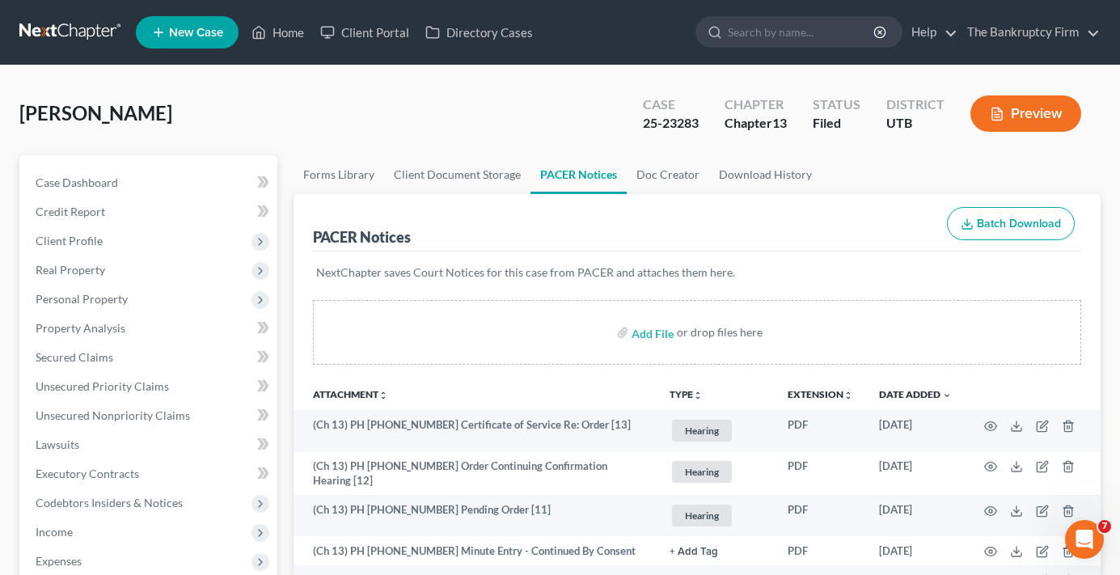
click at [287, 141] on div "[PERSON_NAME] Upgraded Case 25-23283 Chapter Chapter 13 Status Filed District […" at bounding box center [559, 120] width 1081 height 70
click at [289, 40] on link "Home" at bounding box center [277, 32] width 69 height 29
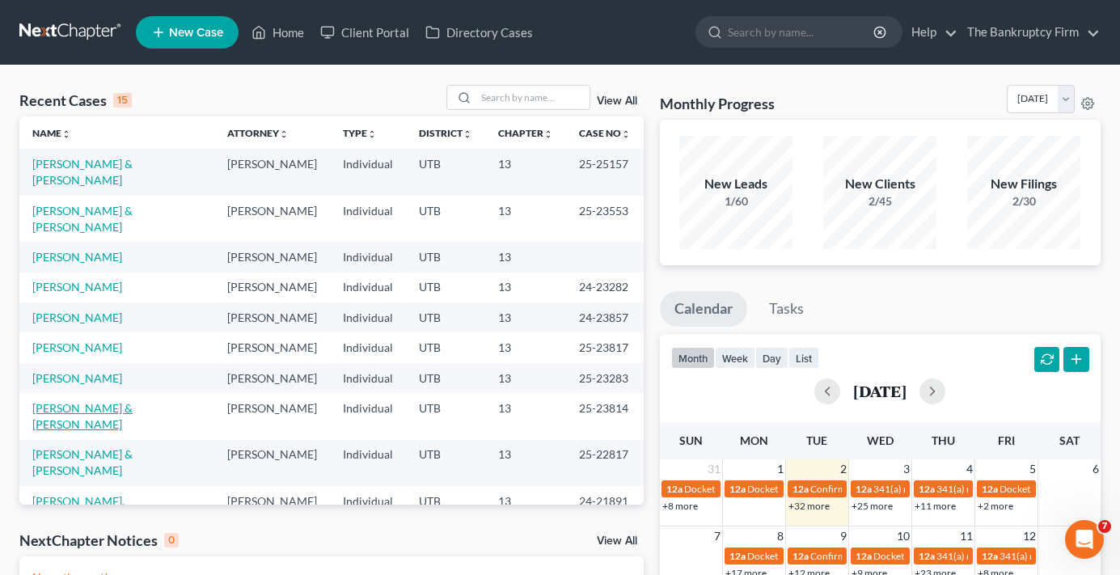
click at [74, 401] on link "[PERSON_NAME] & [PERSON_NAME]" at bounding box center [82, 416] width 100 height 30
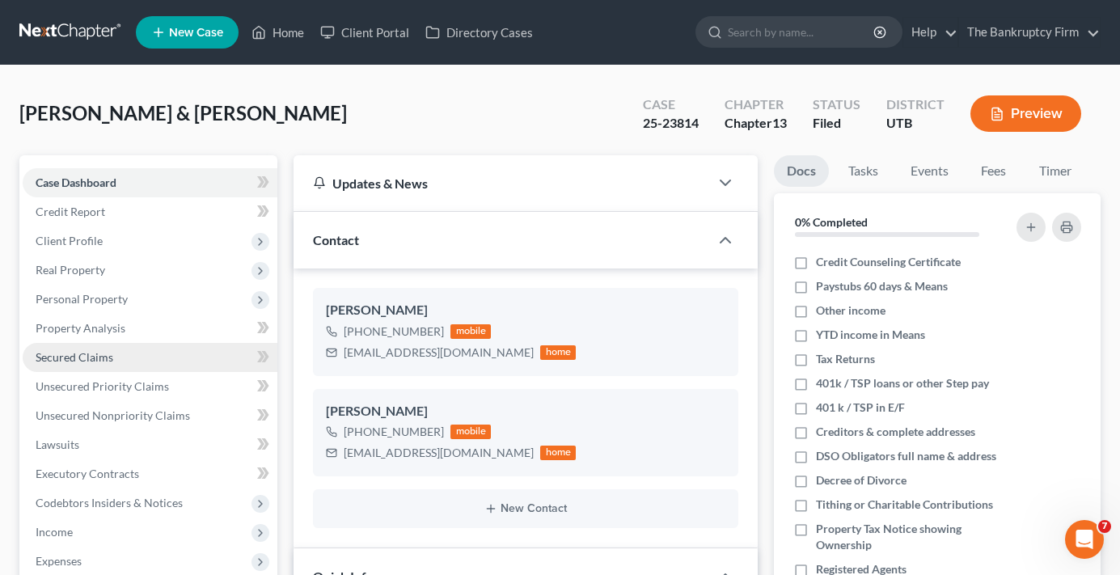
scroll to position [208, 0]
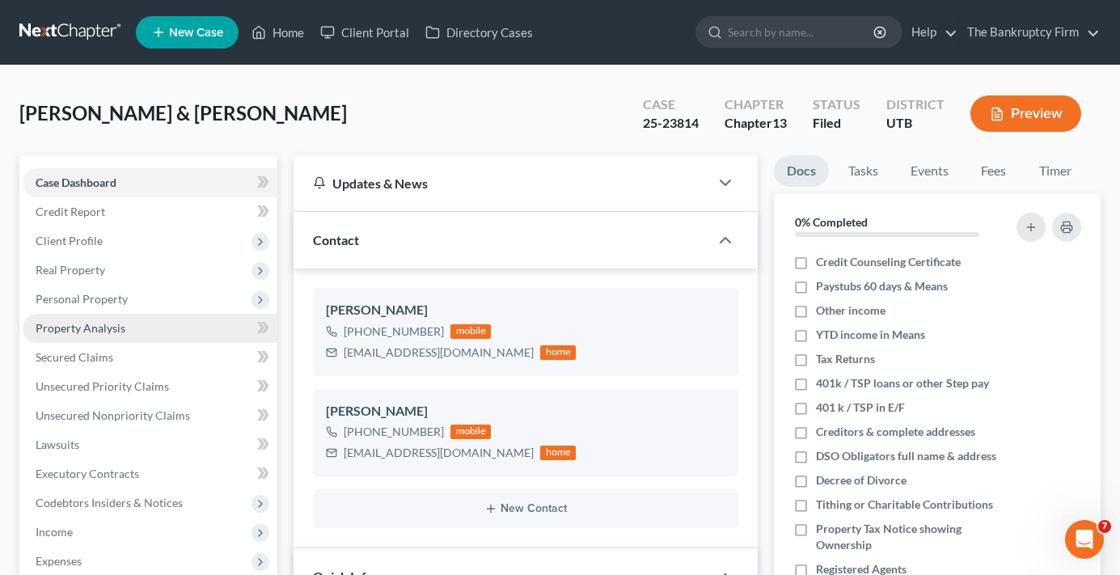
click at [97, 334] on span "Property Analysis" at bounding box center [81, 328] width 90 height 14
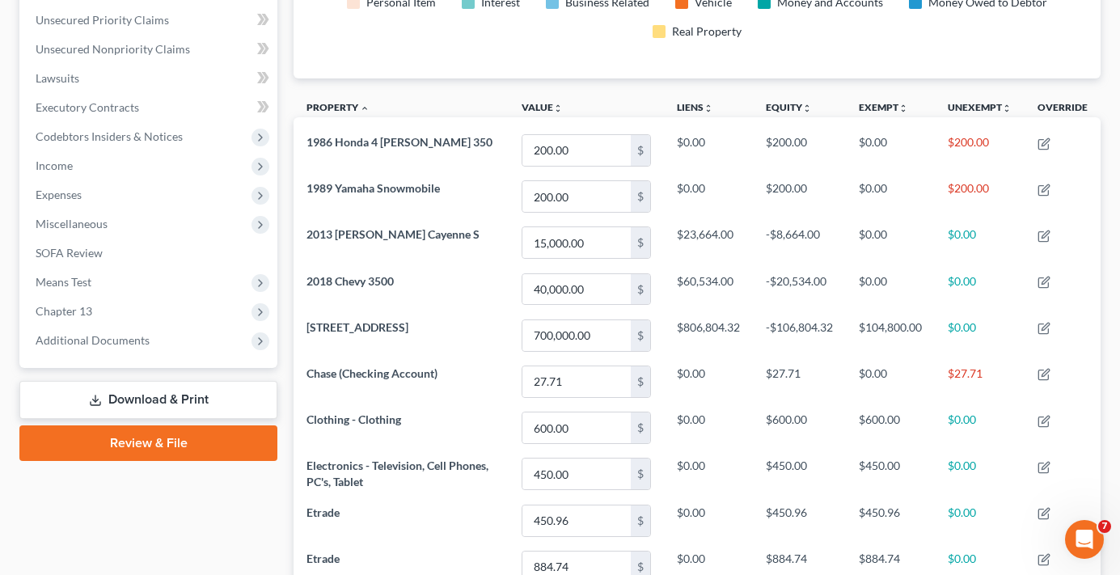
scroll to position [347, 0]
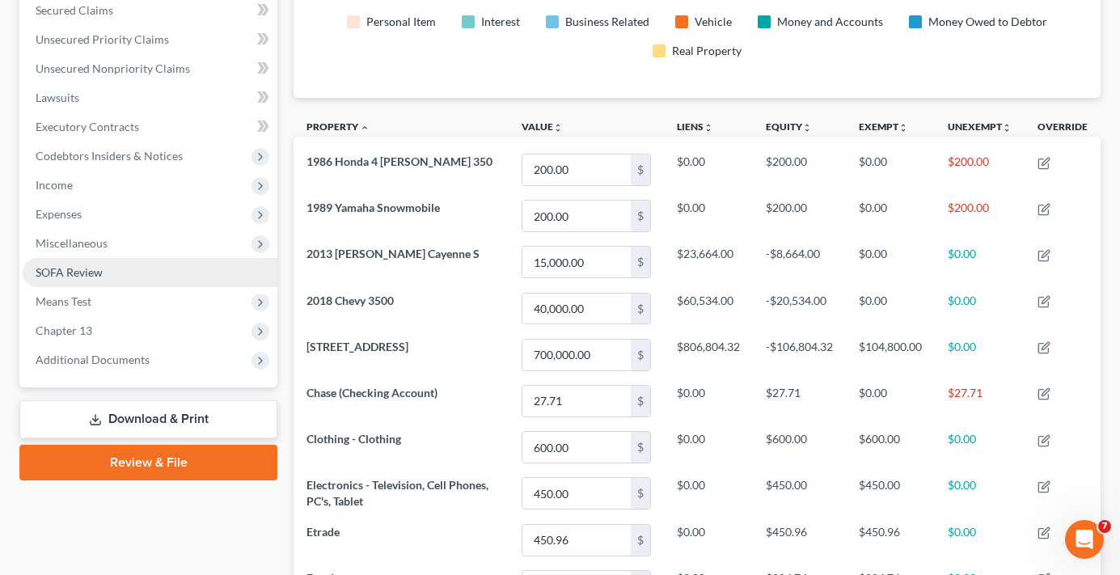
click at [71, 274] on span "SOFA Review" at bounding box center [69, 272] width 67 height 14
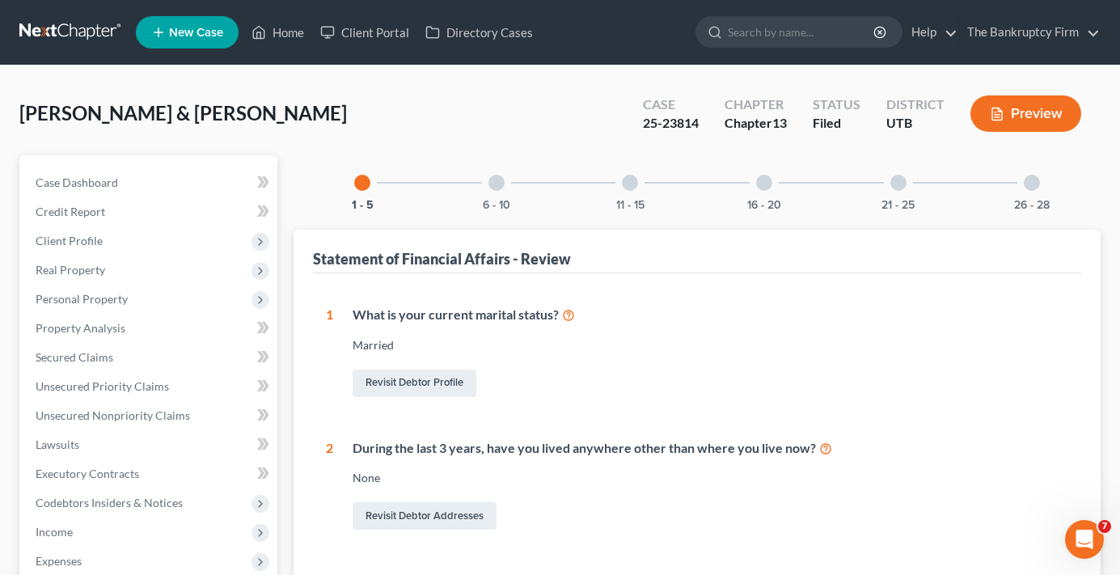
click at [897, 183] on div at bounding box center [898, 183] width 16 height 16
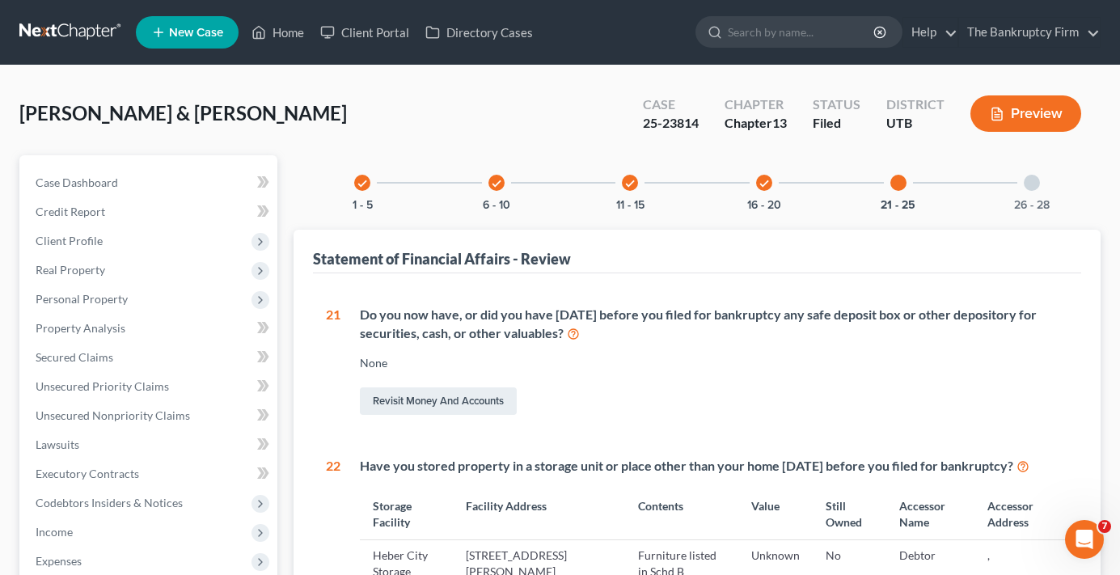
click at [770, 180] on div "check" at bounding box center [764, 183] width 16 height 16
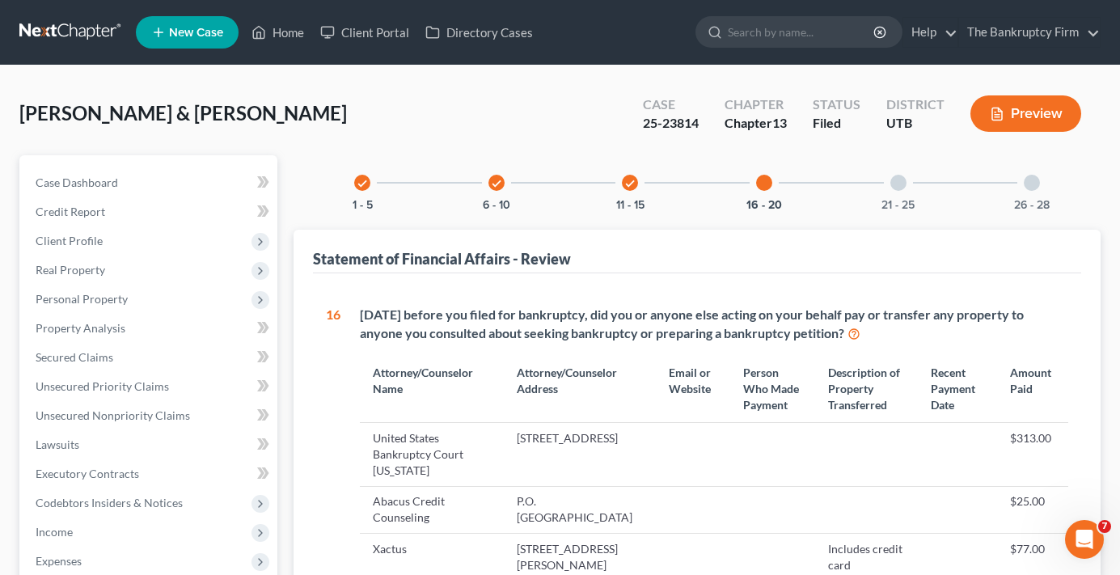
click at [1031, 181] on div at bounding box center [1032, 183] width 16 height 16
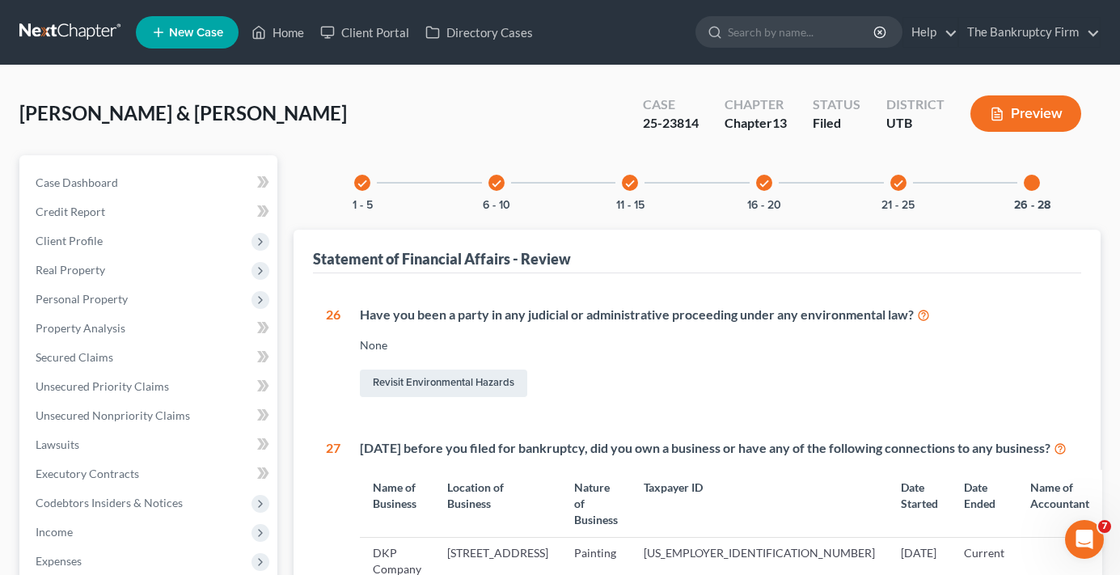
click at [273, 16] on ul "New Case Home Client Portal Directory Cases - No Result - See all results Or Pr…" at bounding box center [618, 32] width 965 height 42
click at [280, 32] on link "Home" at bounding box center [277, 32] width 69 height 29
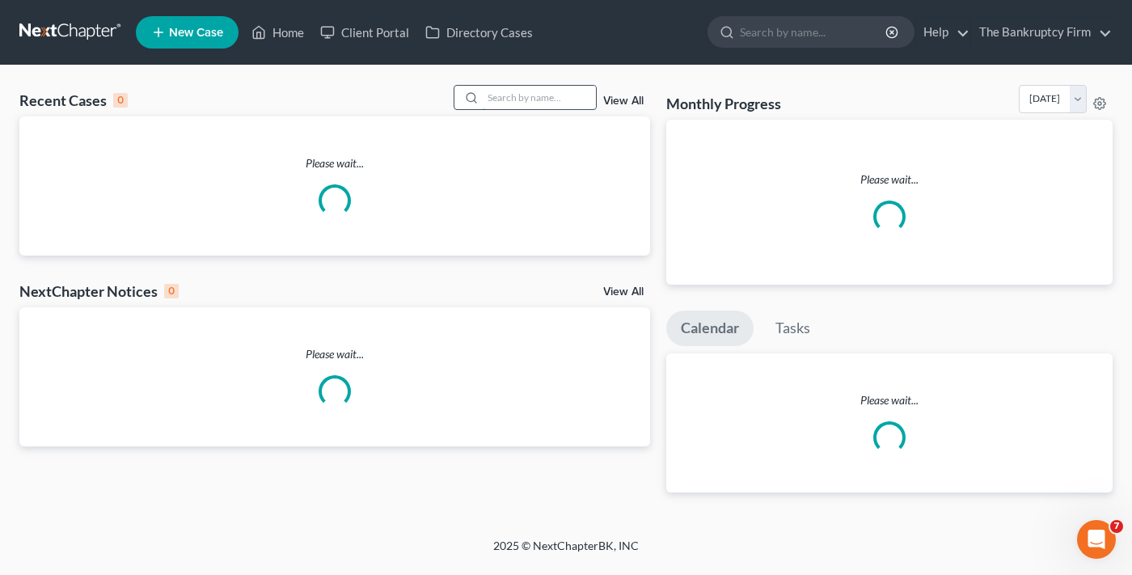
click at [483, 95] on input "search" at bounding box center [539, 97] width 113 height 23
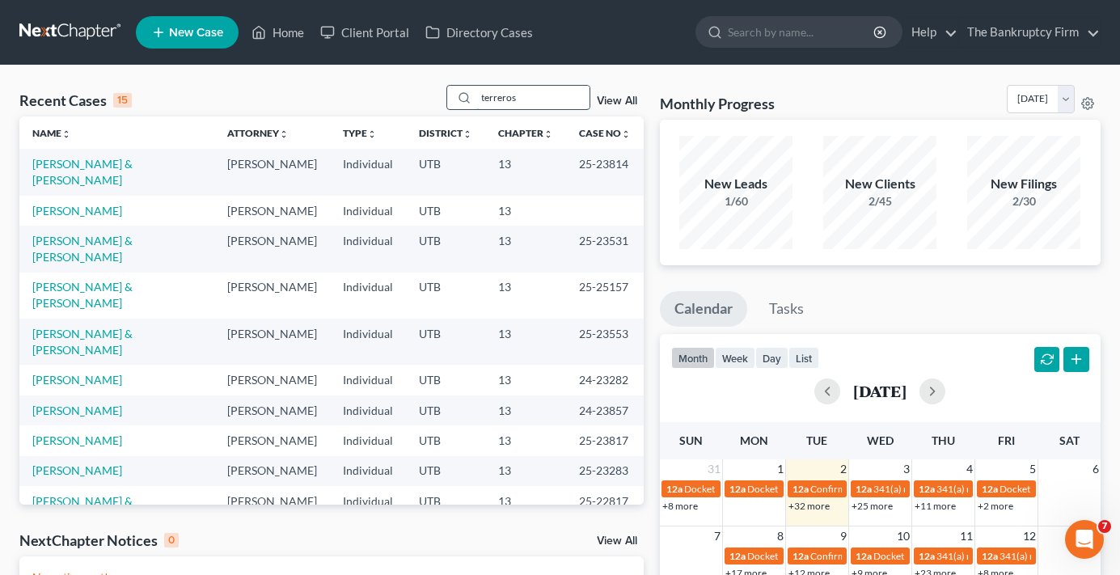
type input "terreros"
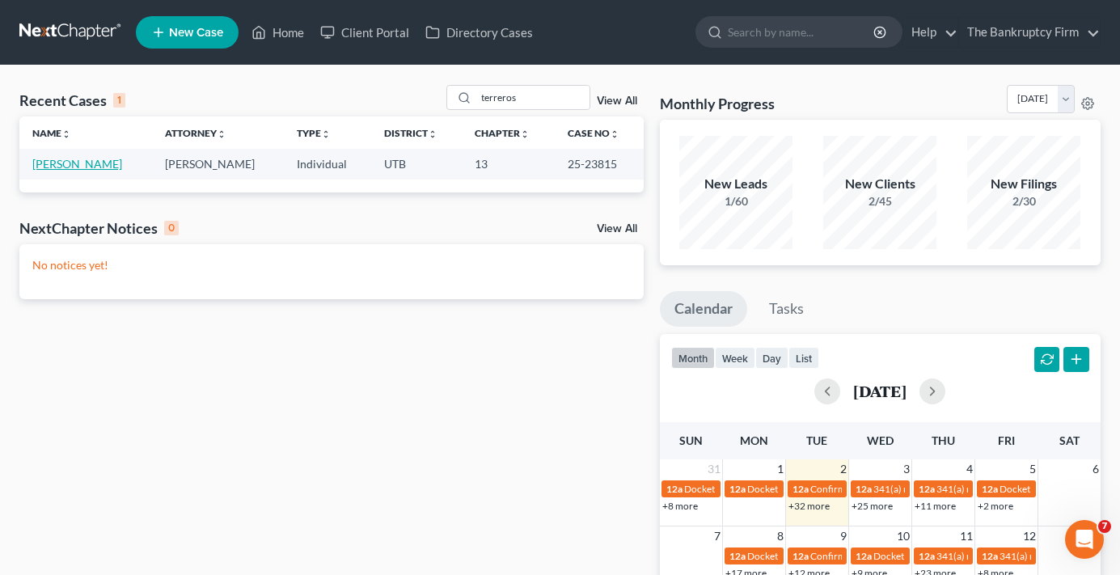
click at [90, 157] on link "[PERSON_NAME]" at bounding box center [77, 164] width 90 height 14
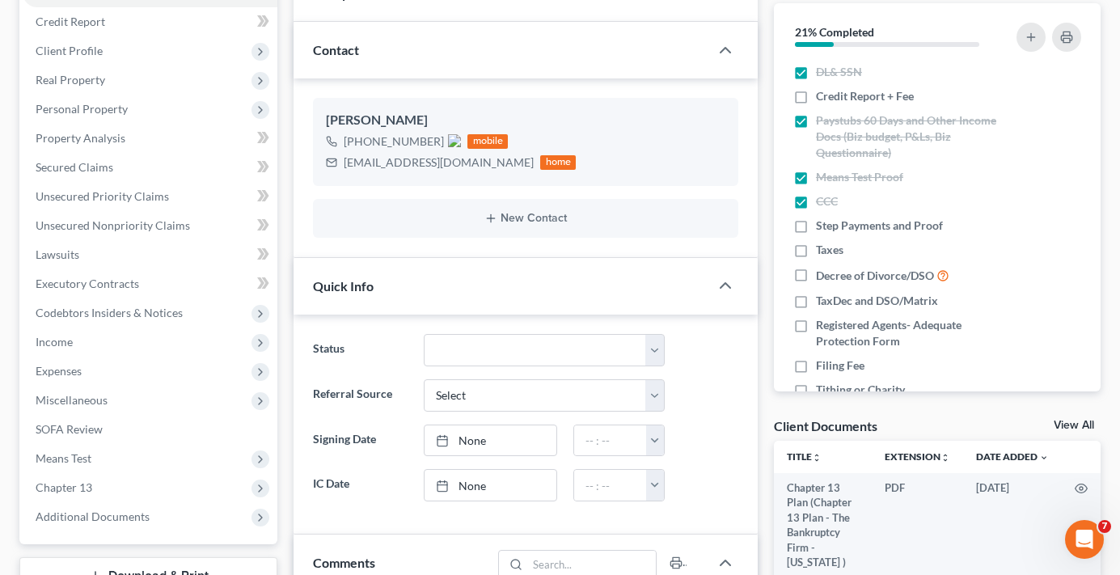
scroll to position [243, 0]
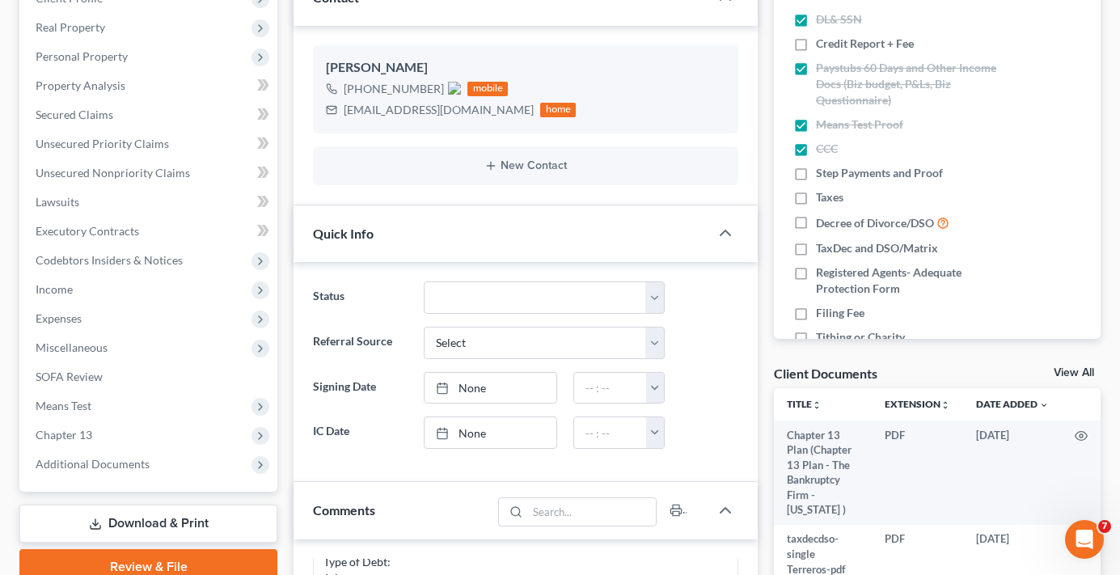
click at [1077, 374] on link "View All" at bounding box center [1074, 372] width 40 height 11
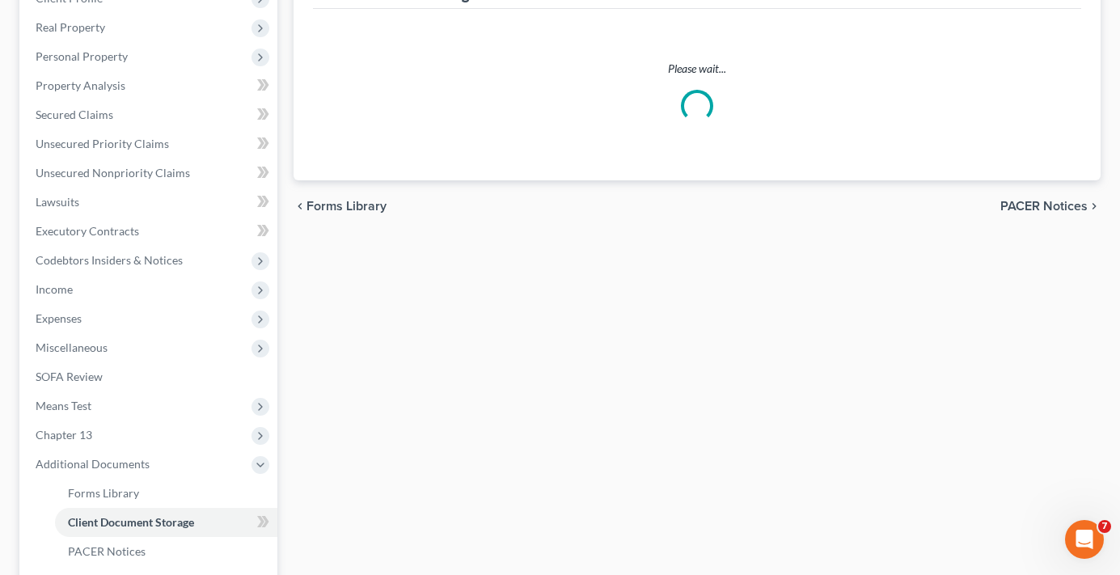
scroll to position [48, 0]
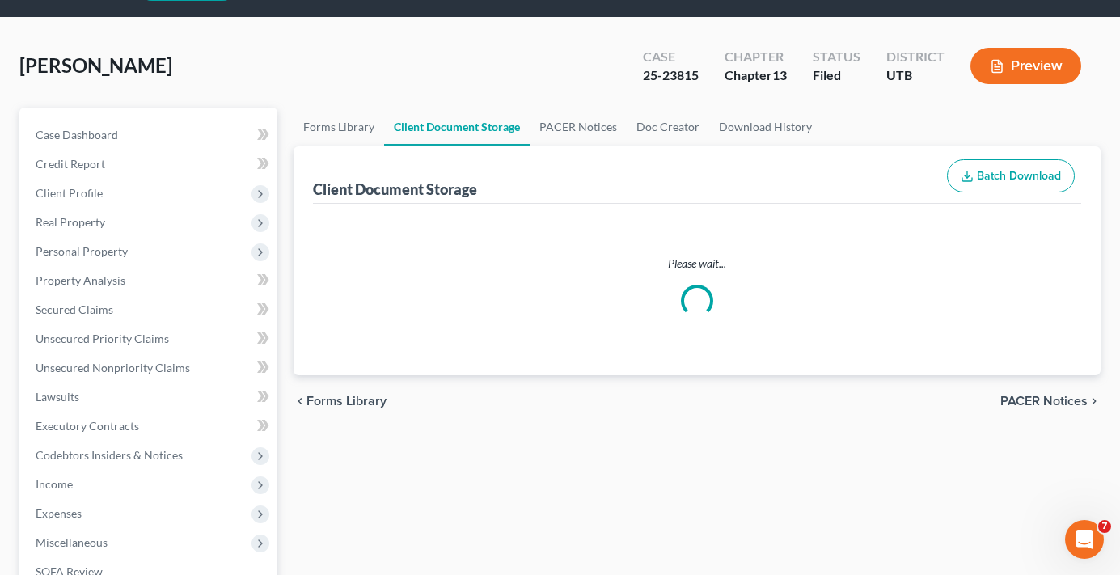
select select "30"
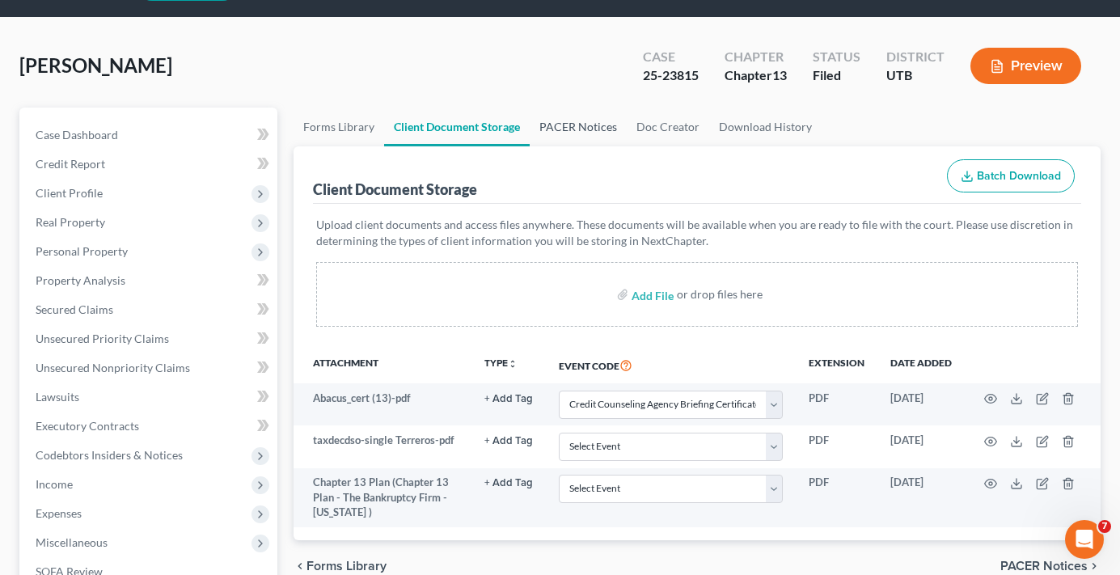
scroll to position [0, 0]
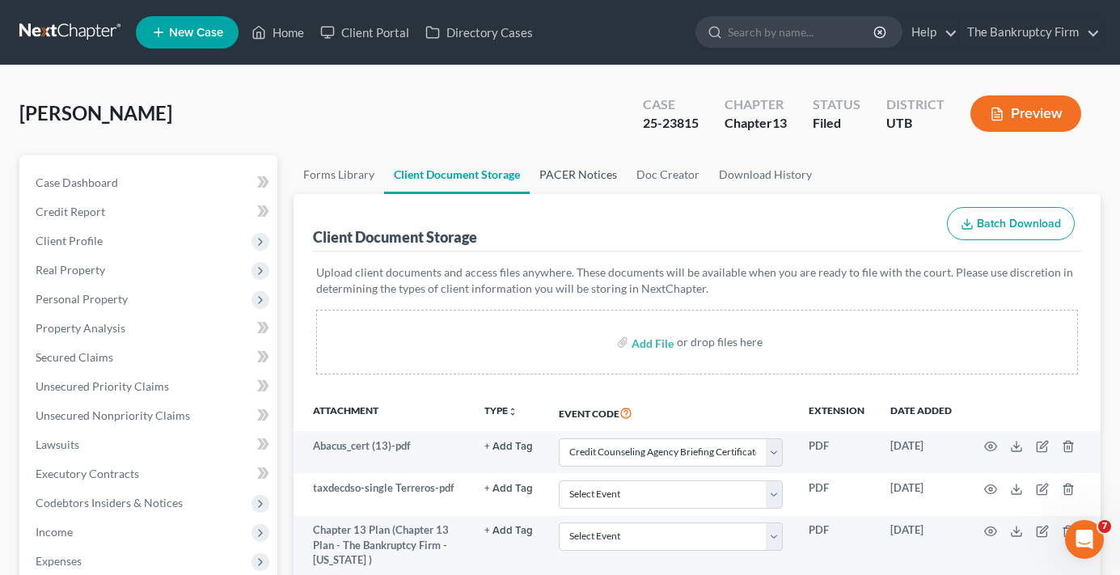
click at [575, 172] on link "PACER Notices" at bounding box center [578, 174] width 97 height 39
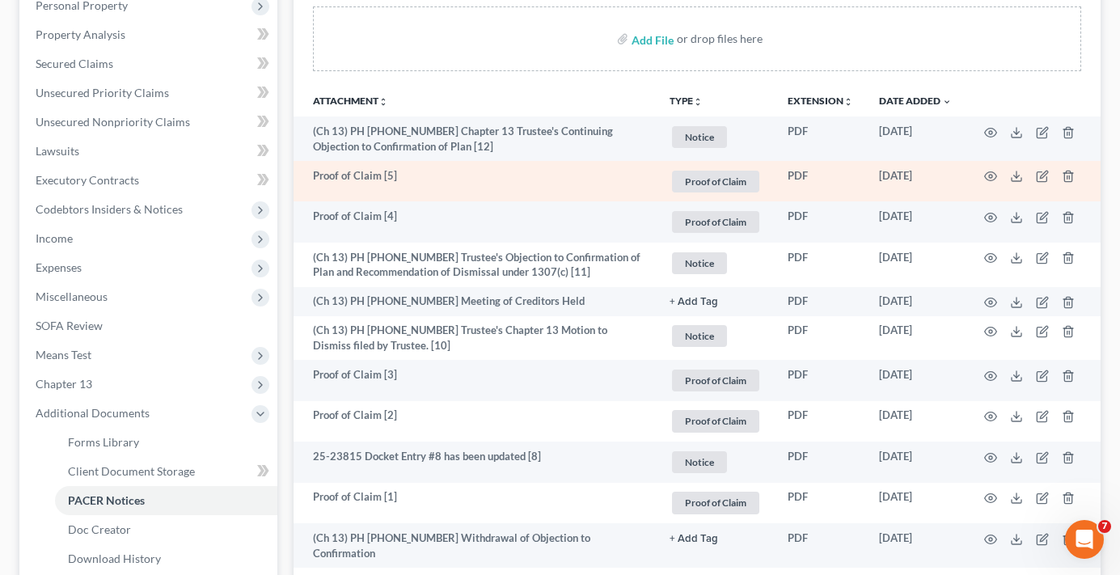
scroll to position [243, 0]
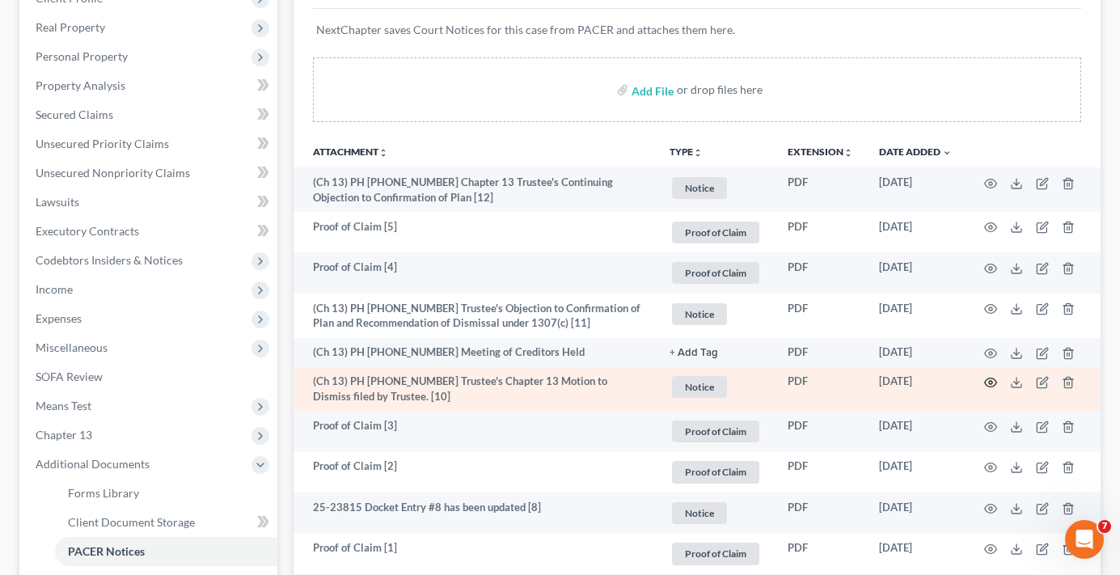
click at [990, 384] on circle "button" at bounding box center [990, 382] width 3 height 3
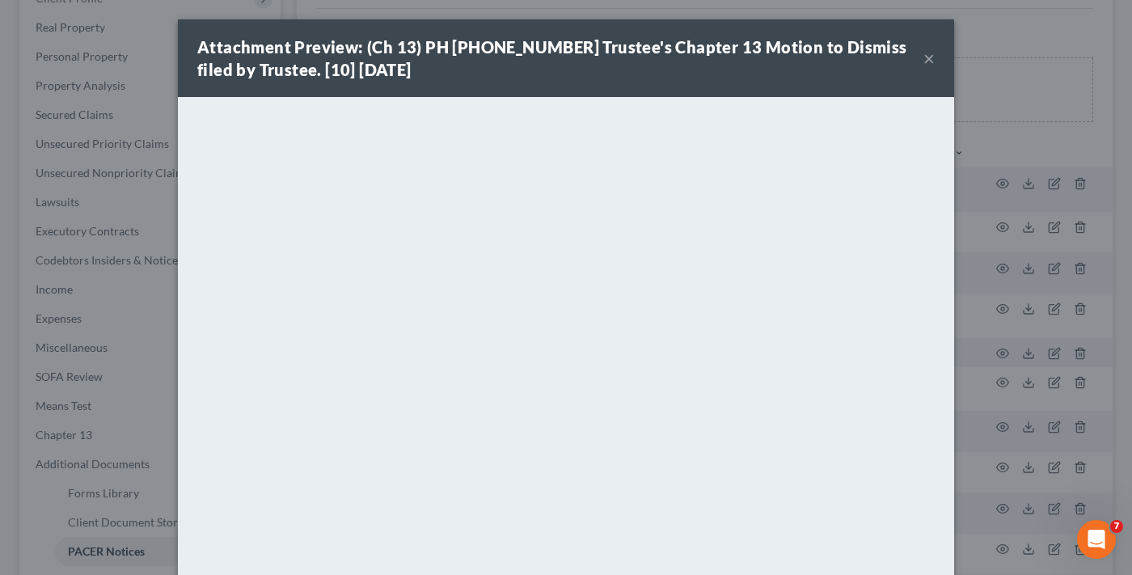
click at [923, 56] on button "×" at bounding box center [928, 58] width 11 height 19
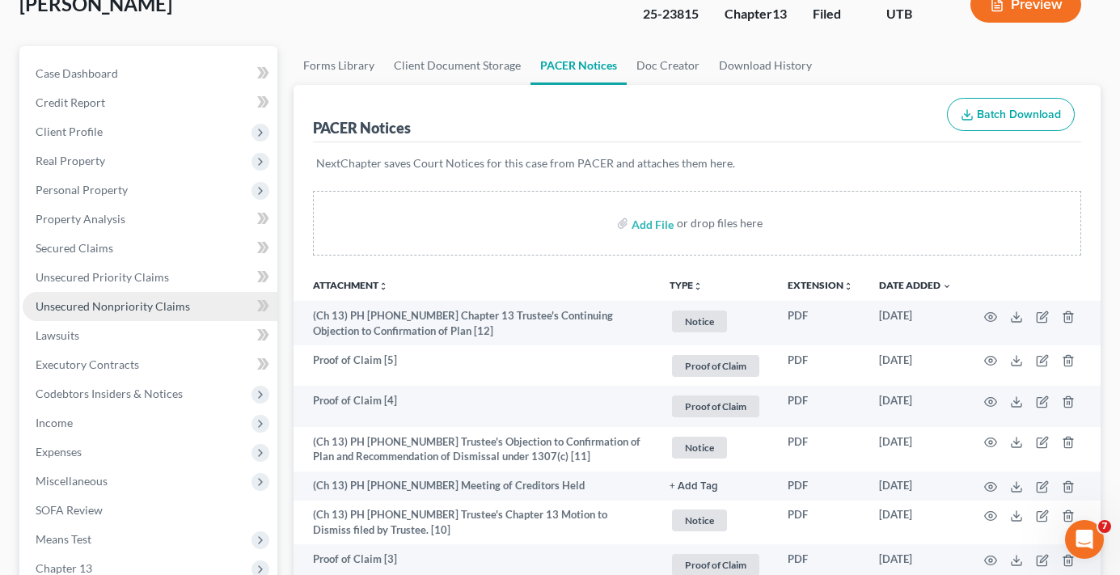
scroll to position [81, 0]
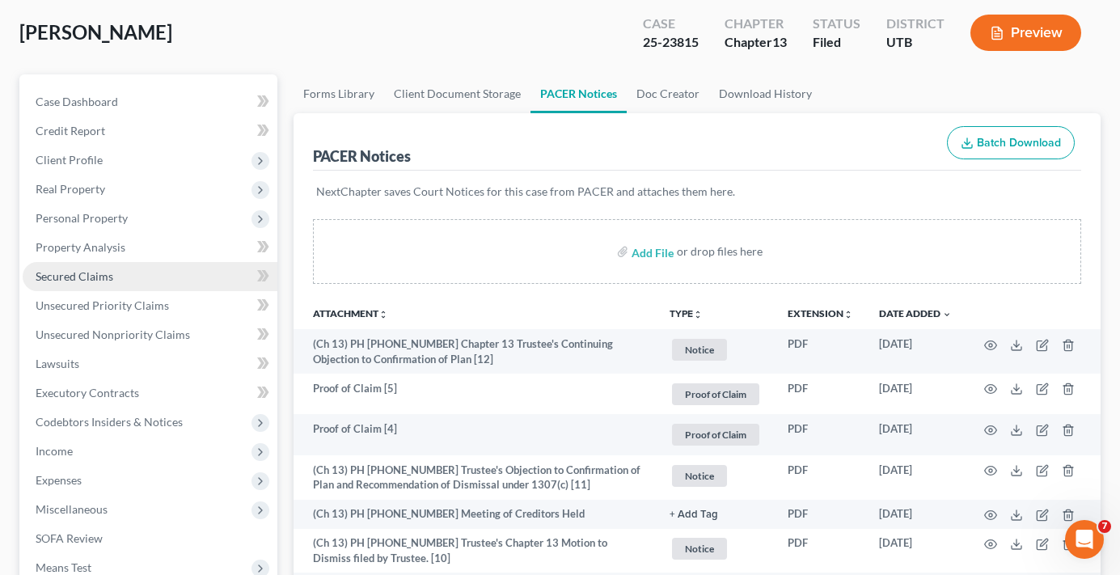
click at [84, 264] on link "Secured Claims" at bounding box center [150, 276] width 255 height 29
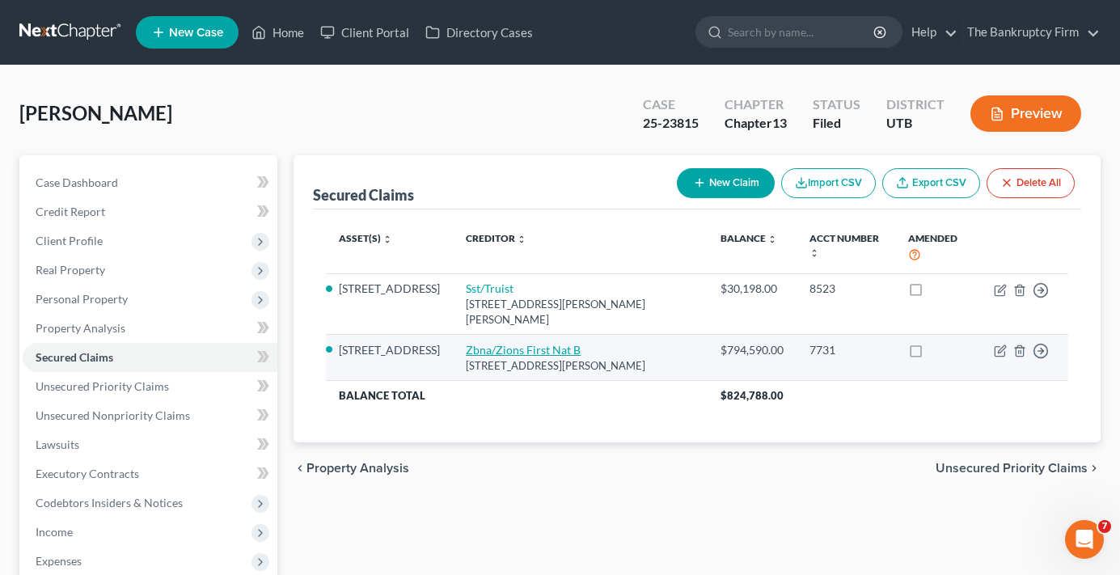
click at [496, 343] on link "Zbna/Zions First Nat B" at bounding box center [523, 350] width 115 height 14
select select "33"
select select "2"
select select "0"
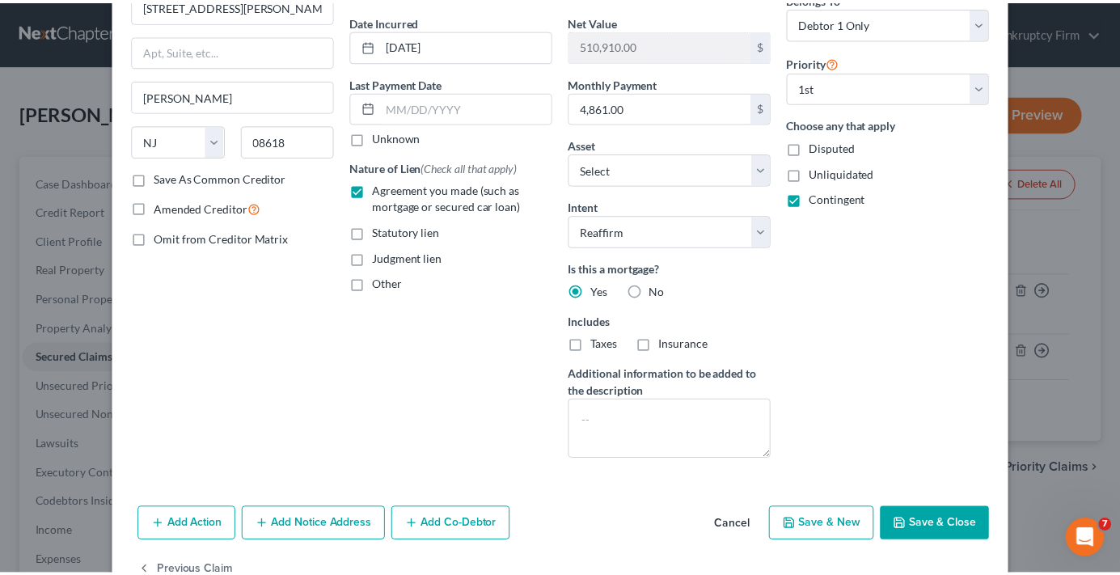
scroll to position [192, 0]
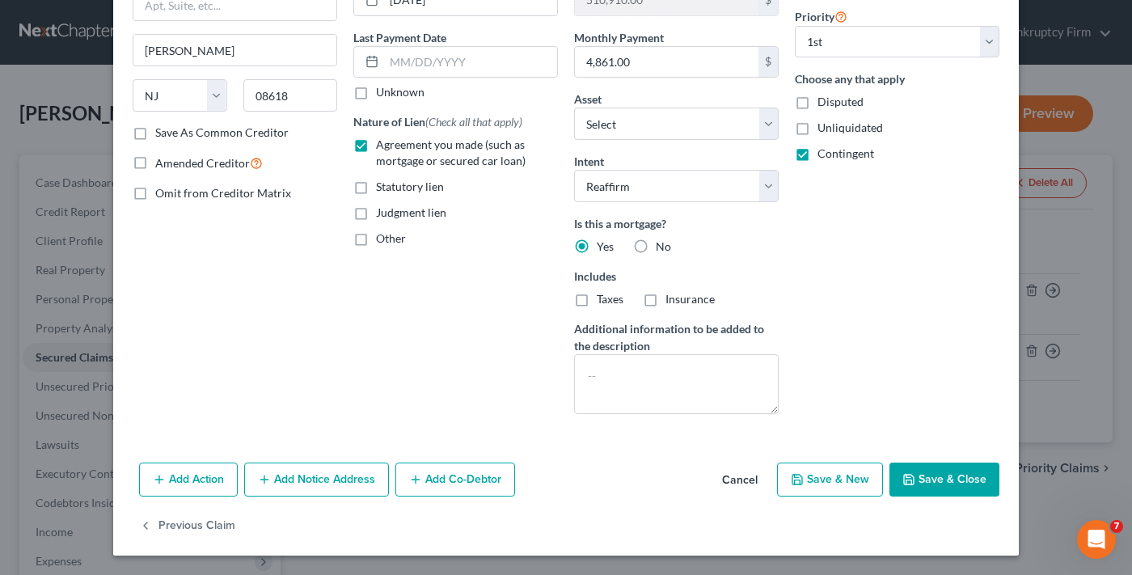
click at [742, 477] on button "Cancel" at bounding box center [739, 480] width 61 height 32
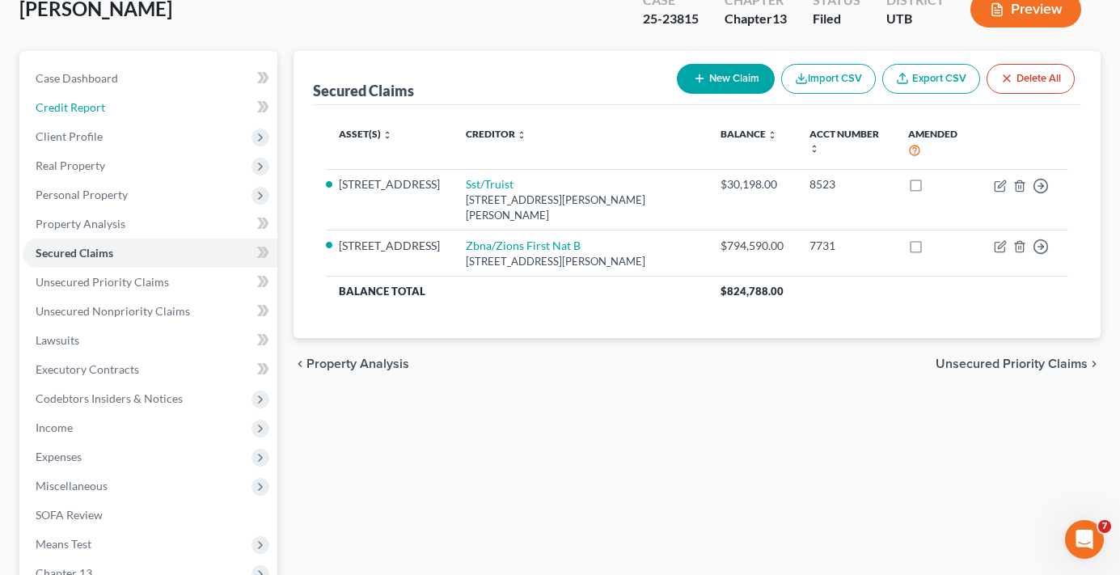
scroll to position [314, 0]
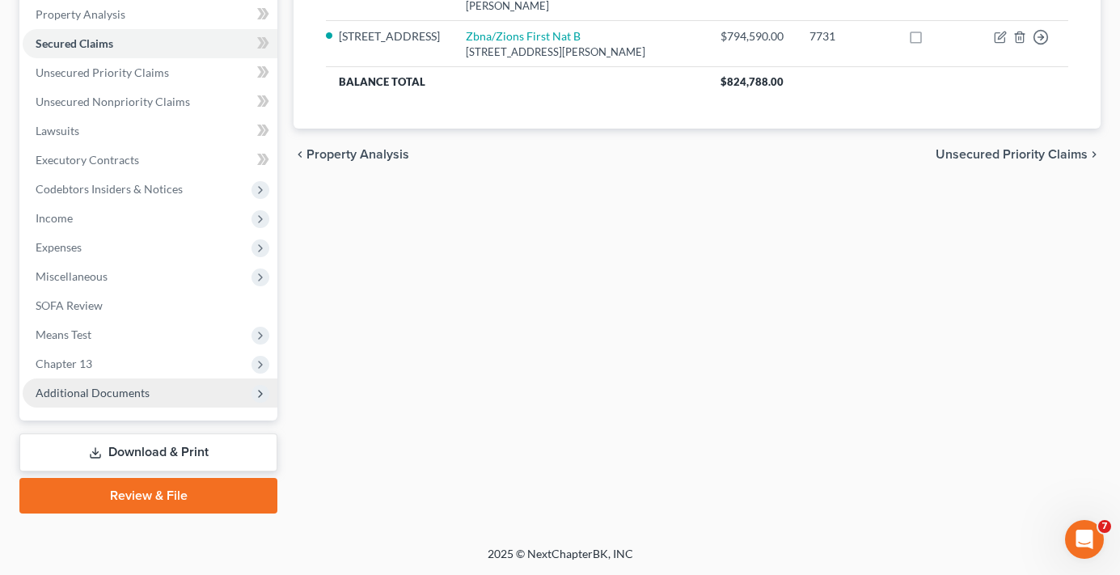
click at [81, 398] on span "Additional Documents" at bounding box center [93, 393] width 114 height 14
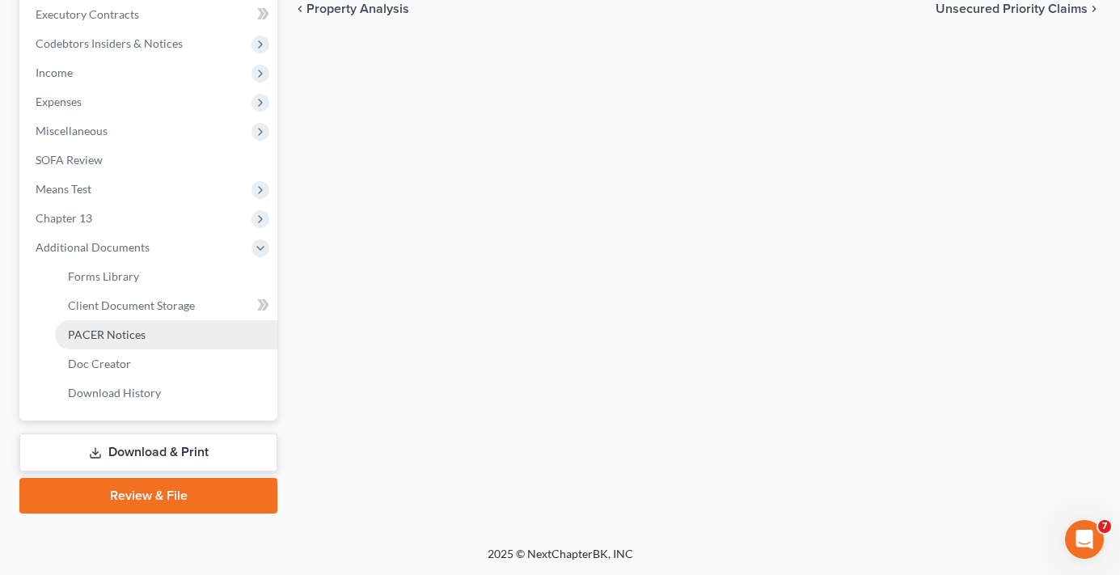
click at [99, 338] on span "PACER Notices" at bounding box center [107, 334] width 78 height 14
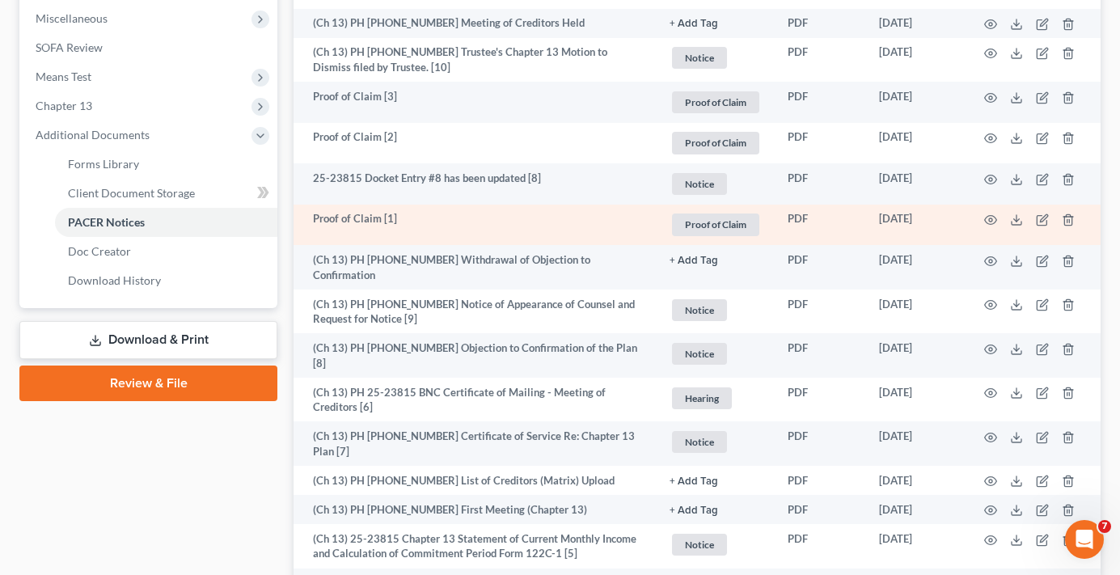
scroll to position [485, 0]
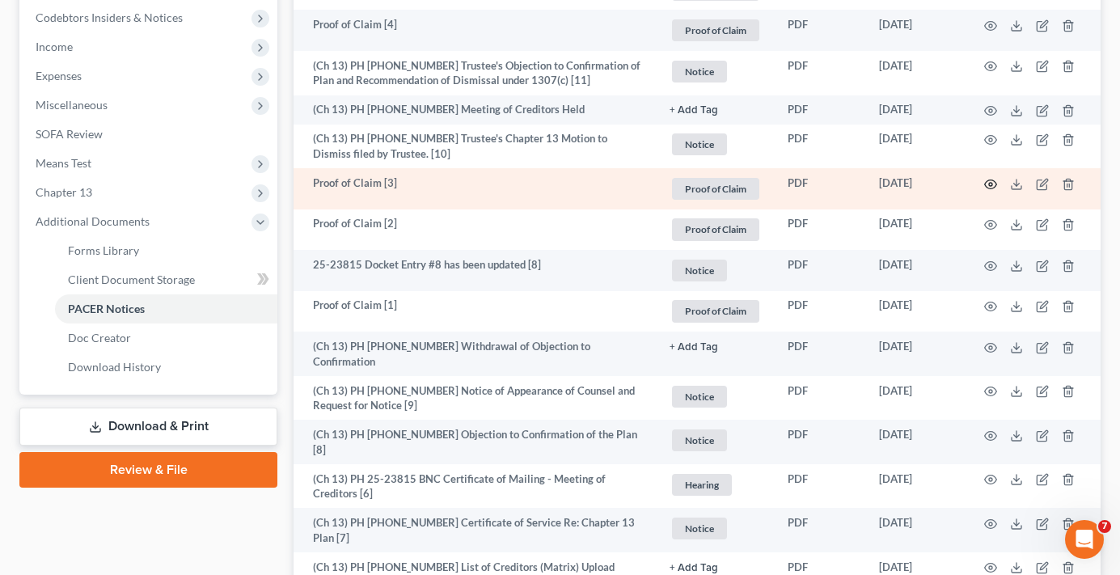
click at [989, 185] on circle "button" at bounding box center [990, 184] width 3 height 3
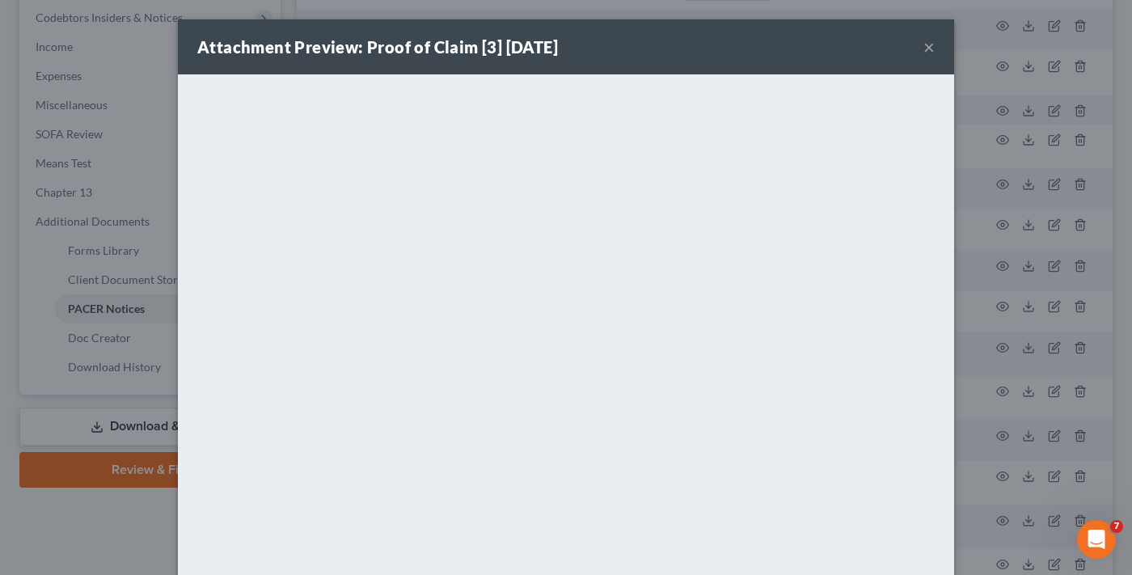
click at [926, 44] on button "×" at bounding box center [928, 46] width 11 height 19
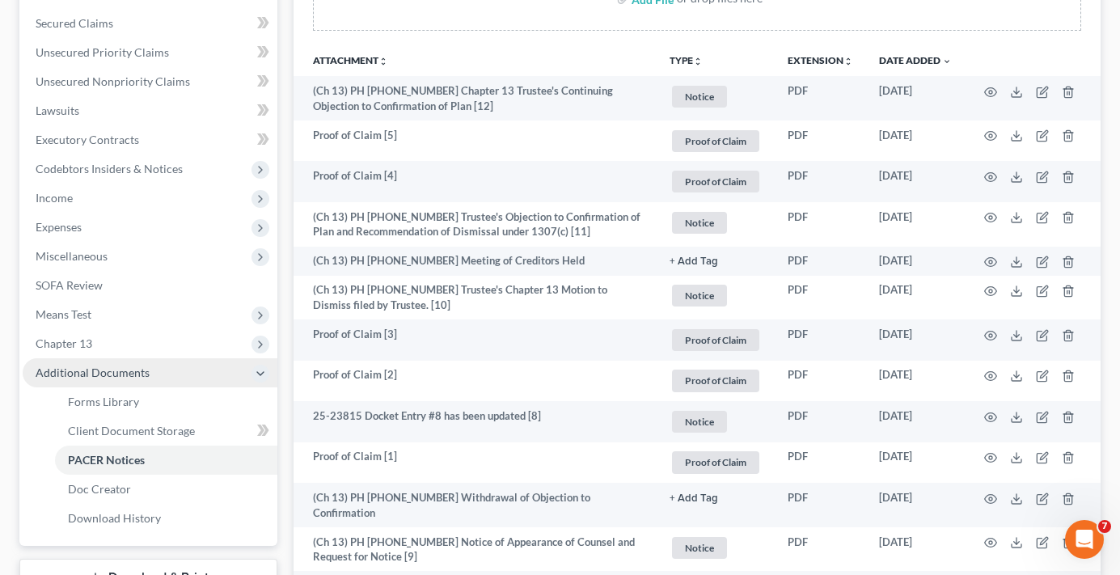
scroll to position [404, 0]
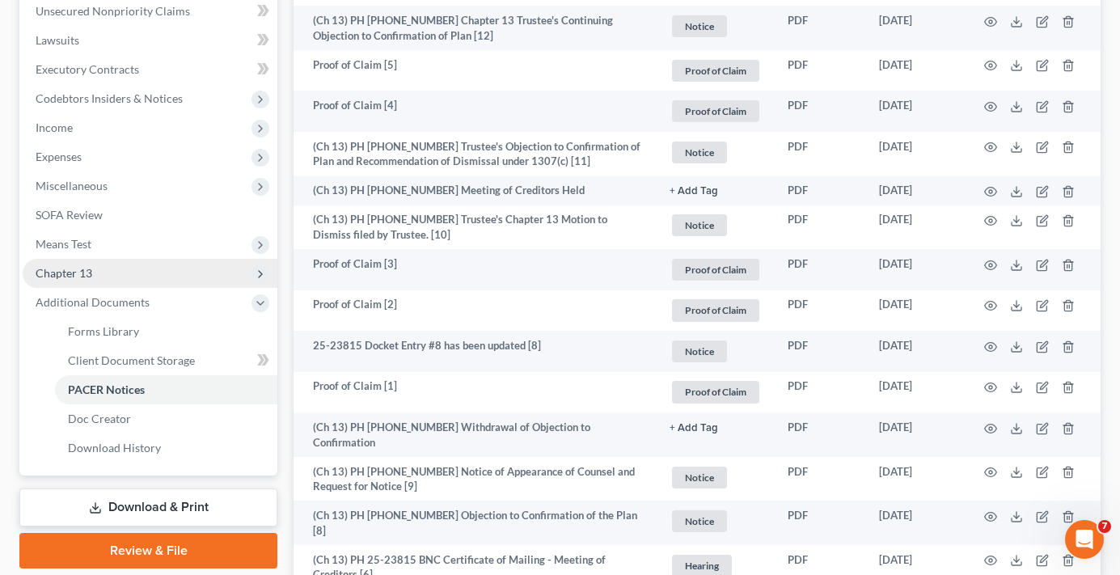
click at [79, 262] on span "Chapter 13" at bounding box center [150, 273] width 255 height 29
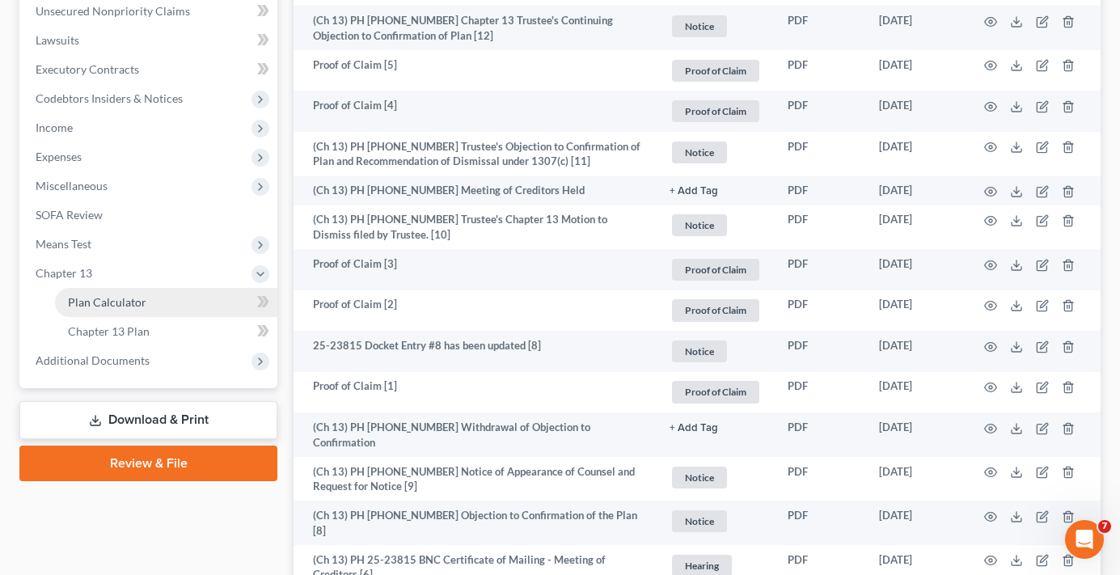
click at [122, 295] on span "Plan Calculator" at bounding box center [107, 302] width 78 height 14
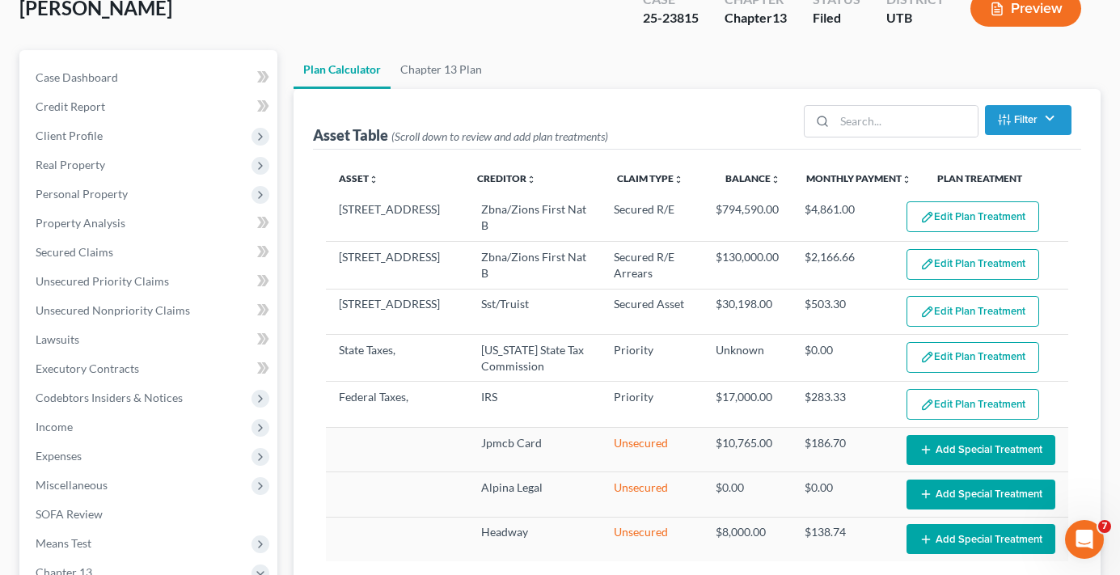
select select "59"
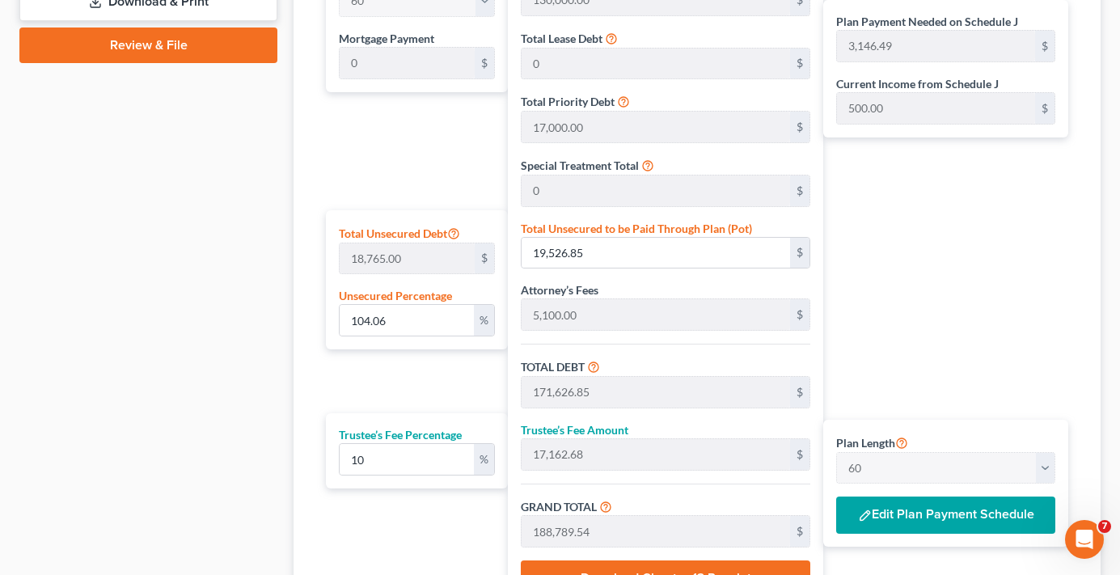
scroll to position [989, 0]
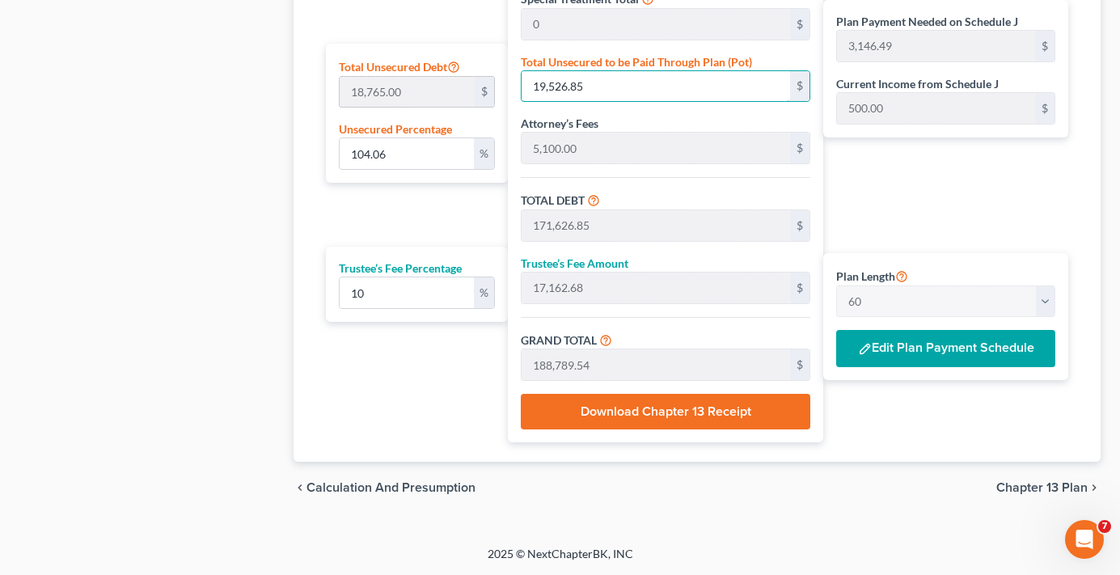
type input "0.010658140154543031"
type input "2"
type input "152,102.00"
type input "15,210.20"
type input "167,312.20"
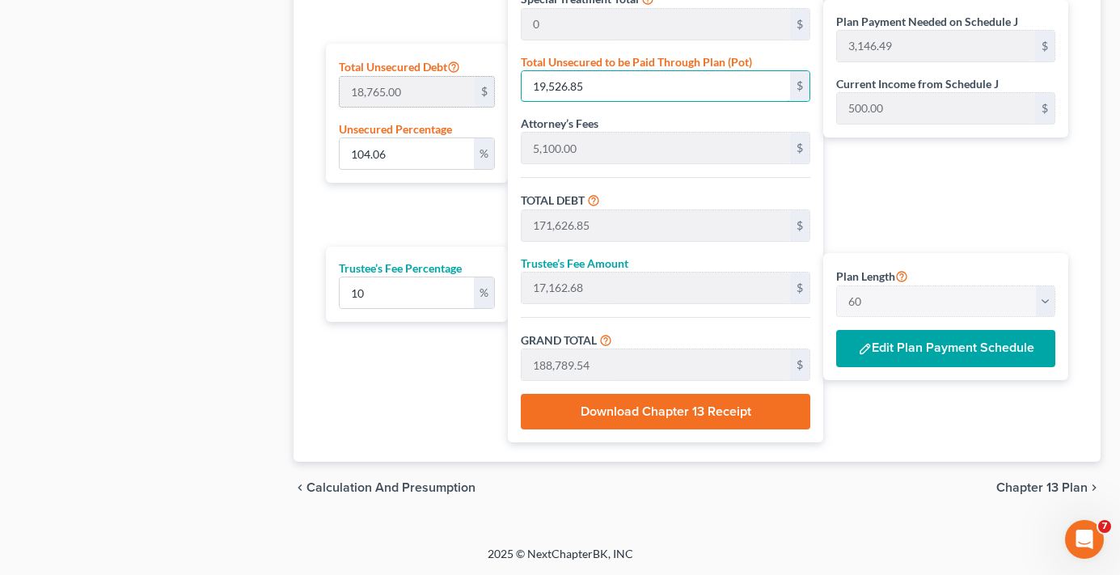
type input "2,788.53"
type input "0.14921396216360244"
type input "28"
type input "152,128.00"
type input "15,212.80"
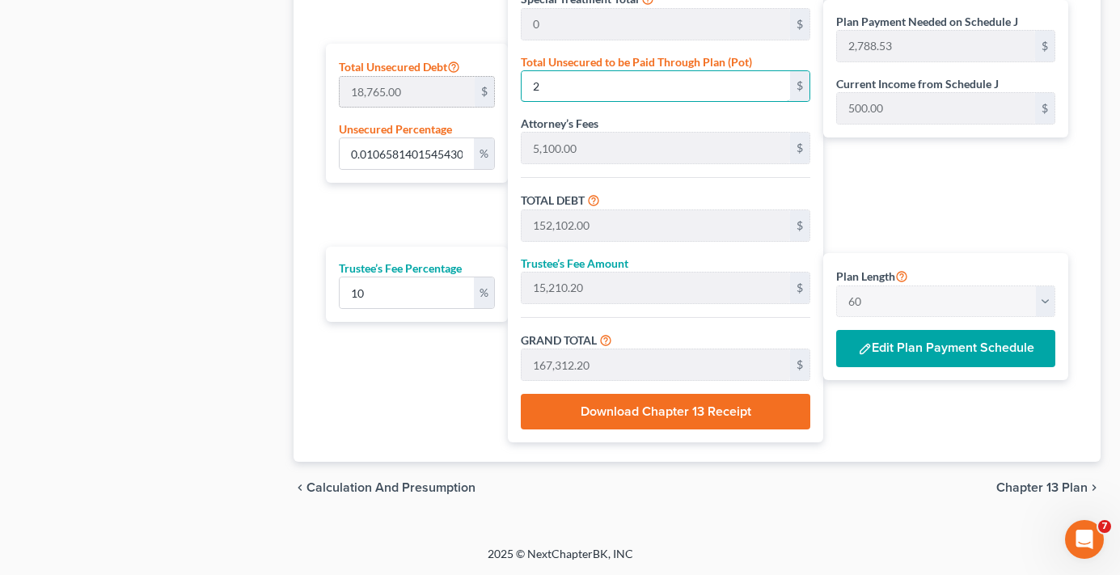
type input "167,340.80"
type input "2,789.01"
type input "1.5081268318678391"
type input "283"
type input "152,383.00"
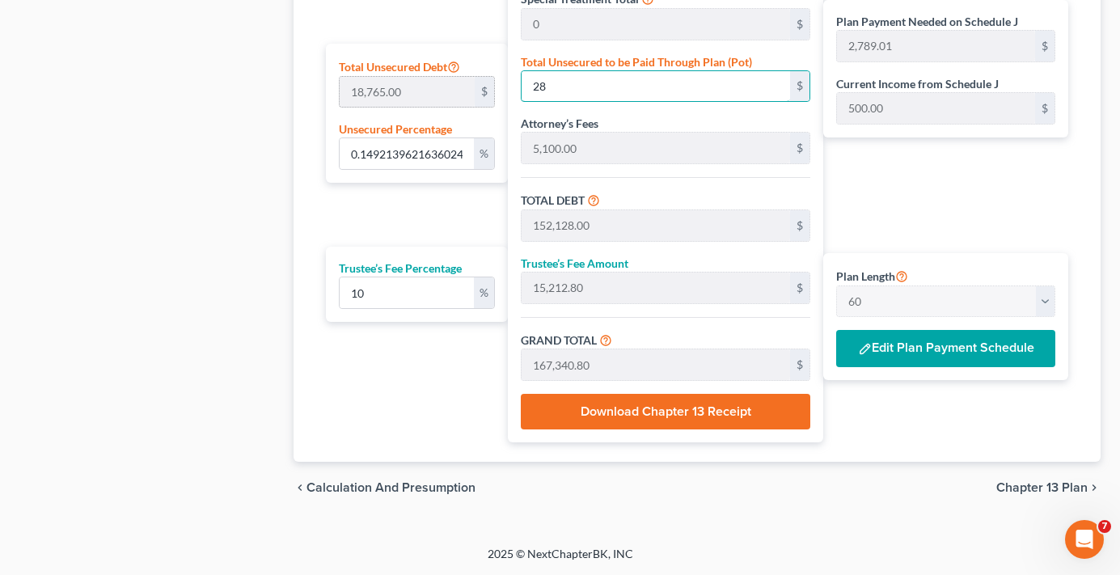
type input "15,238.30"
type input "167,621.30"
type input "2,793.68"
type input "15.107913669064748"
type input "2835"
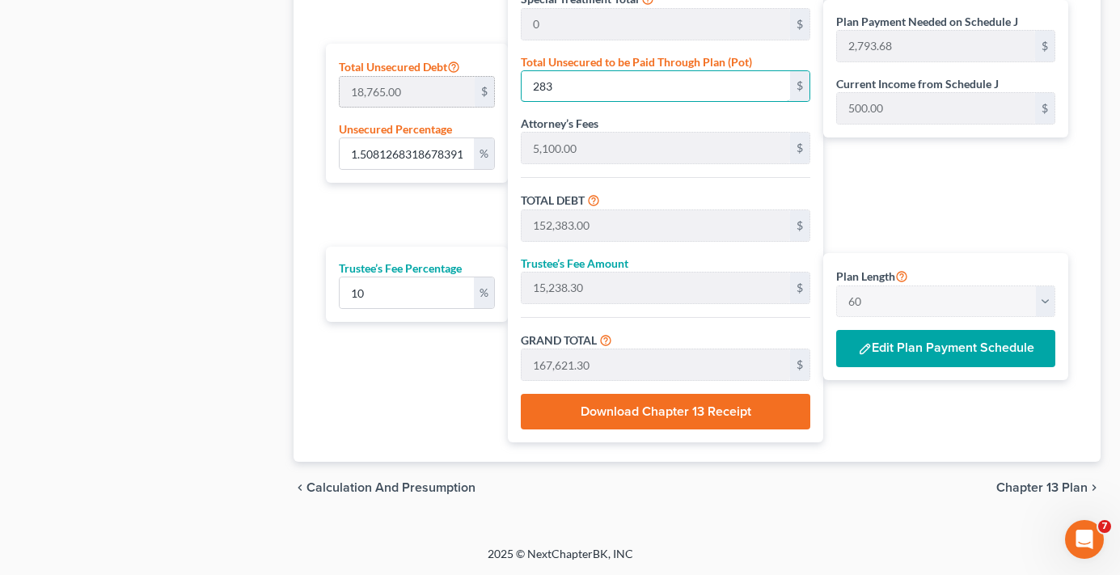
type input "154,935.00"
type input "15,493.50"
type input "170,428.50"
type input "2,840.47"
type input "151.0791366906475"
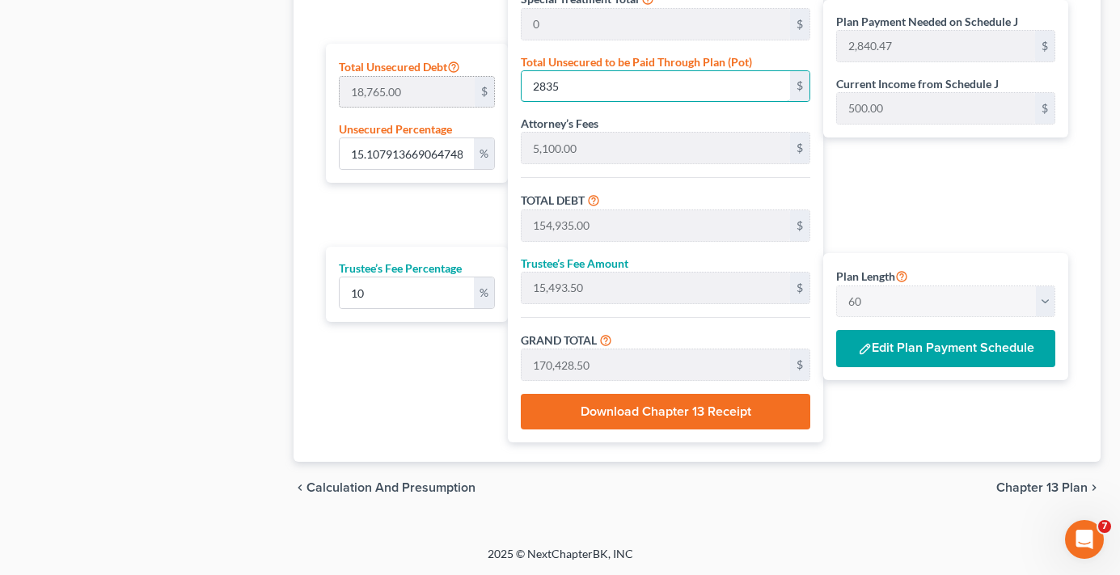
type input "28350"
type input "180,450.00"
type input "18,045.00"
type input "198,495.00"
type input "3,308.25"
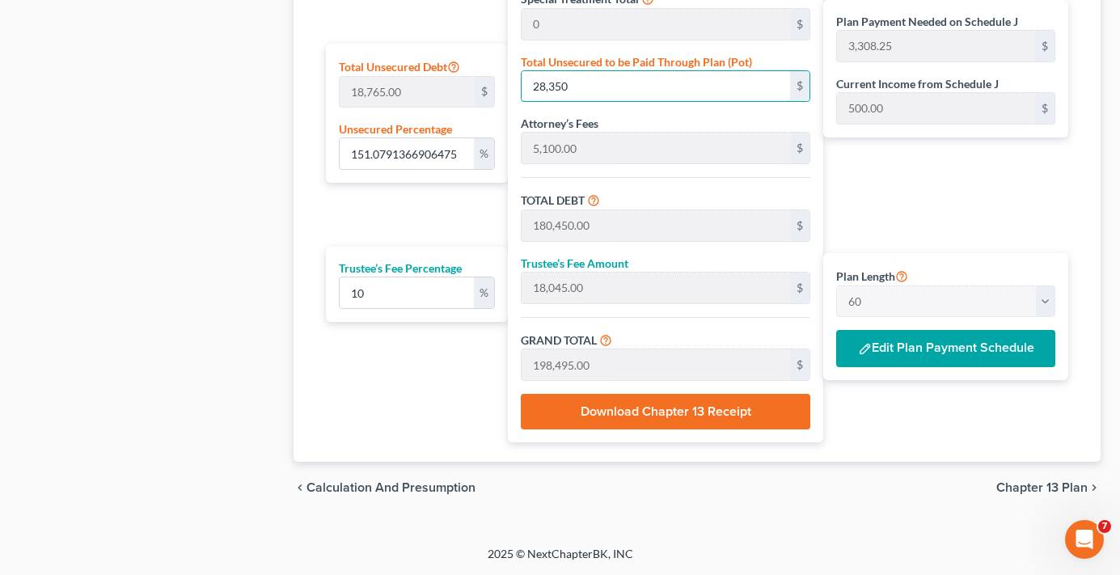
type input "28,350"
click at [961, 351] on button "Edit Plan Payment Schedule" at bounding box center [945, 348] width 219 height 37
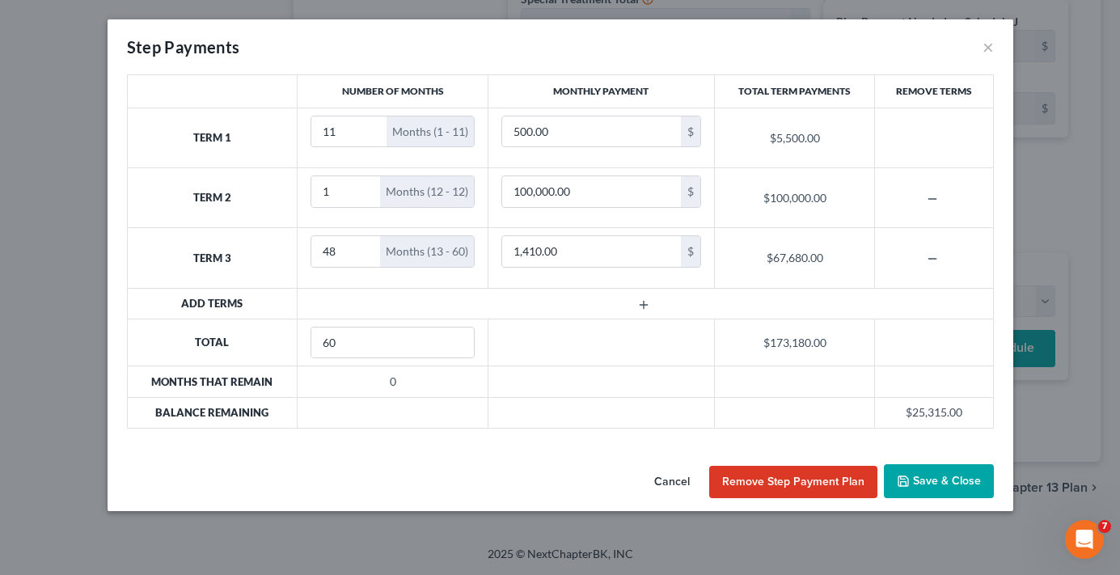
scroll to position [987, 0]
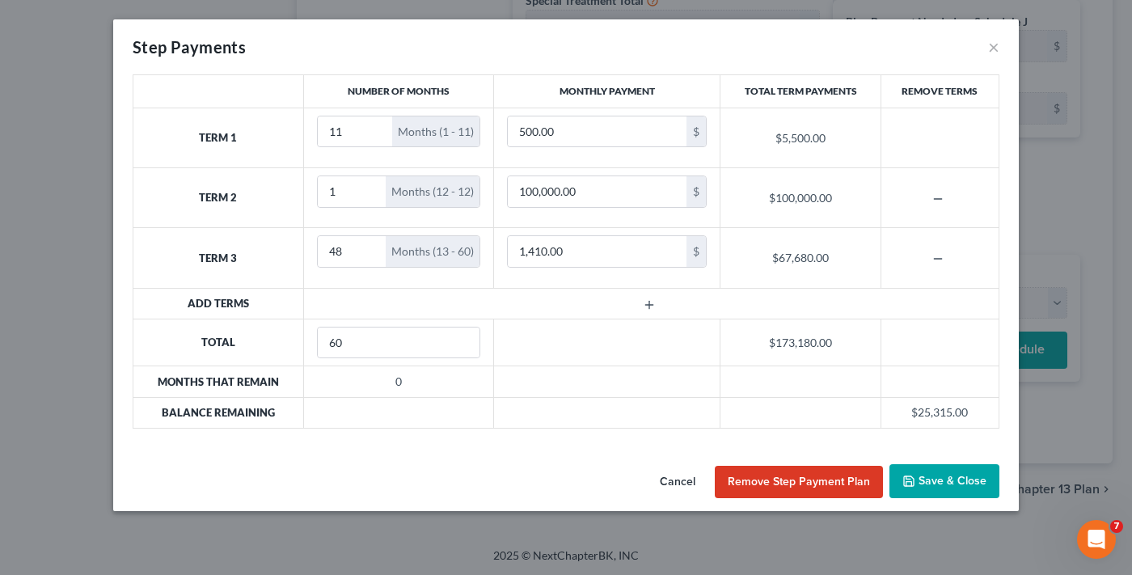
drag, startPoint x: 534, startPoint y: 319, endPoint x: 534, endPoint y: 301, distance: 17.8
drag, startPoint x: 534, startPoint y: 301, endPoint x: 400, endPoint y: 278, distance: 136.1
click at [445, 301] on td at bounding box center [650, 303] width 695 height 31
click at [955, 484] on button "Save & Close" at bounding box center [944, 481] width 110 height 34
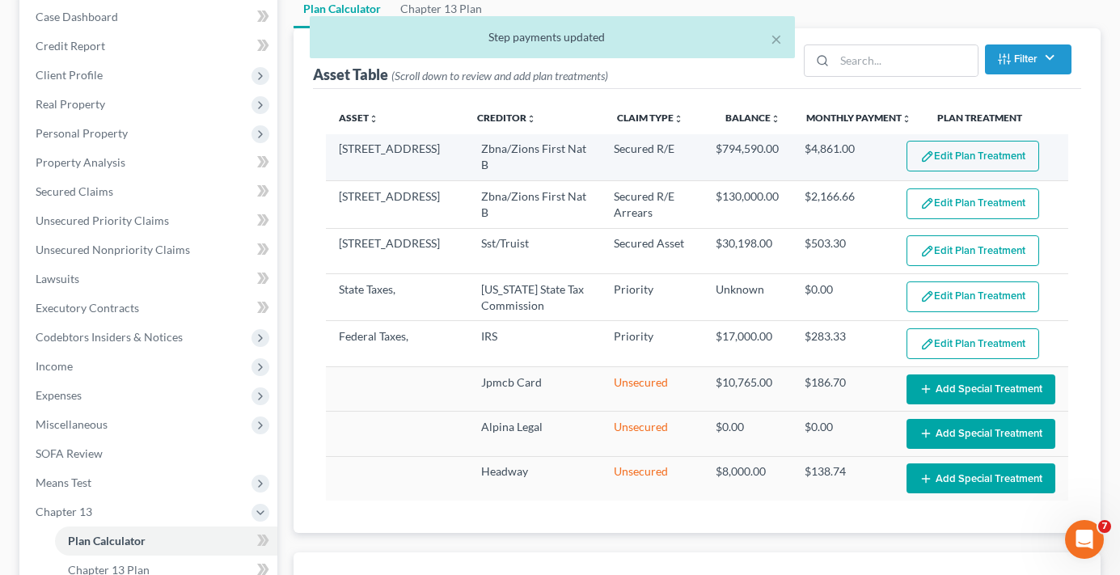
scroll to position [17, 0]
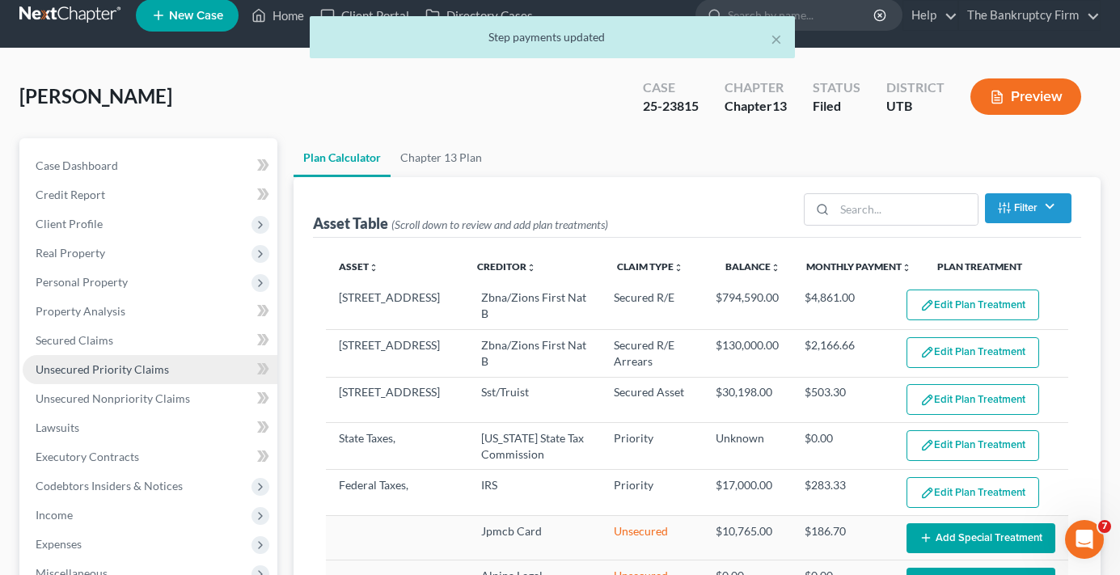
click at [95, 369] on span "Unsecured Priority Claims" at bounding box center [102, 369] width 133 height 14
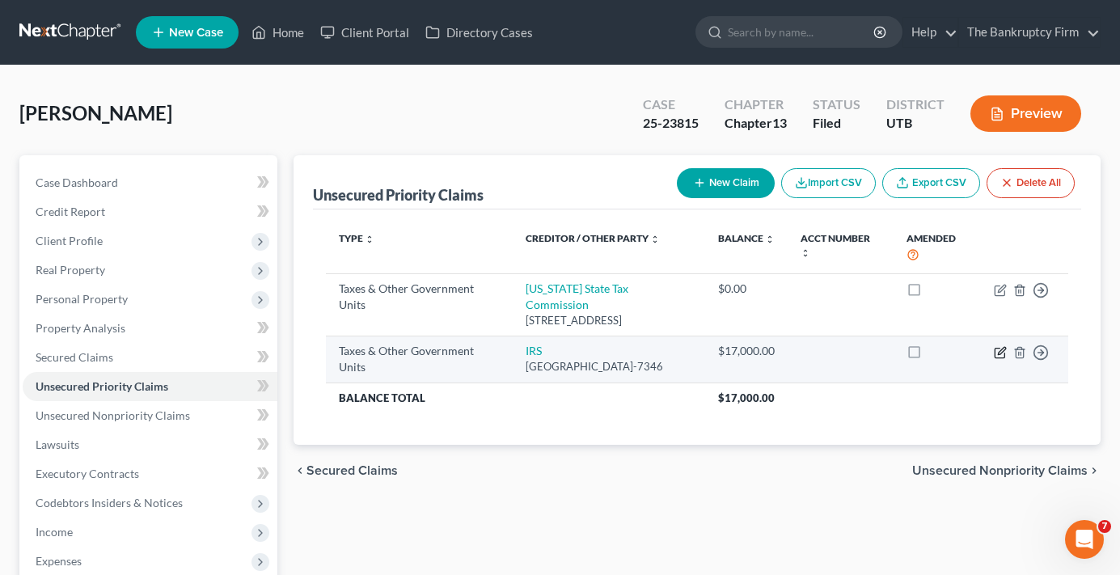
click at [1000, 352] on icon "button" at bounding box center [1000, 352] width 13 height 13
select select "0"
select select "39"
select select "0"
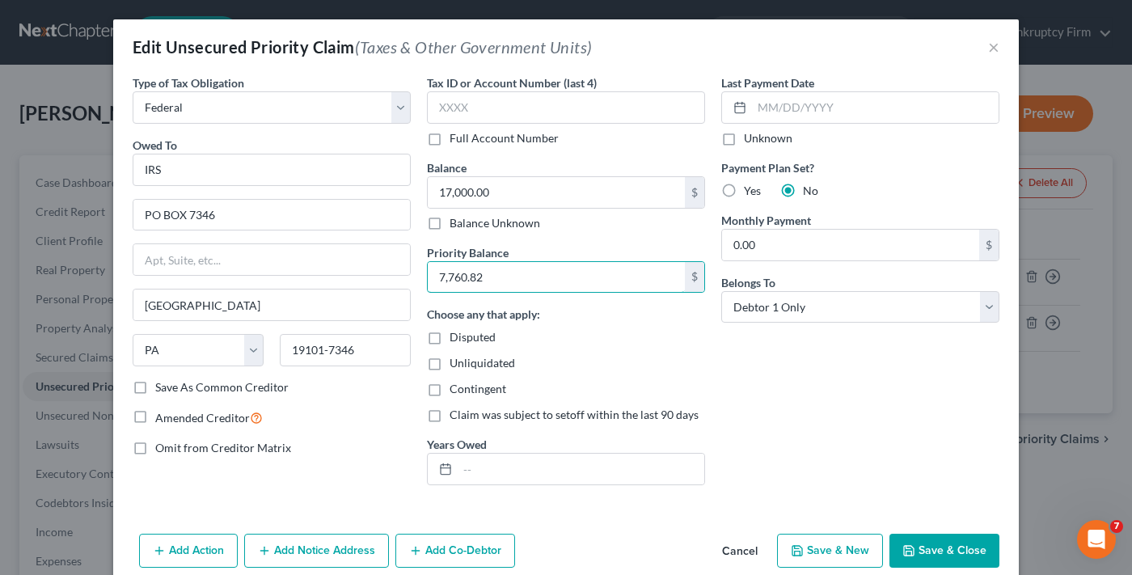
type input "7,760.82"
click at [941, 554] on button "Save & Close" at bounding box center [944, 551] width 110 height 34
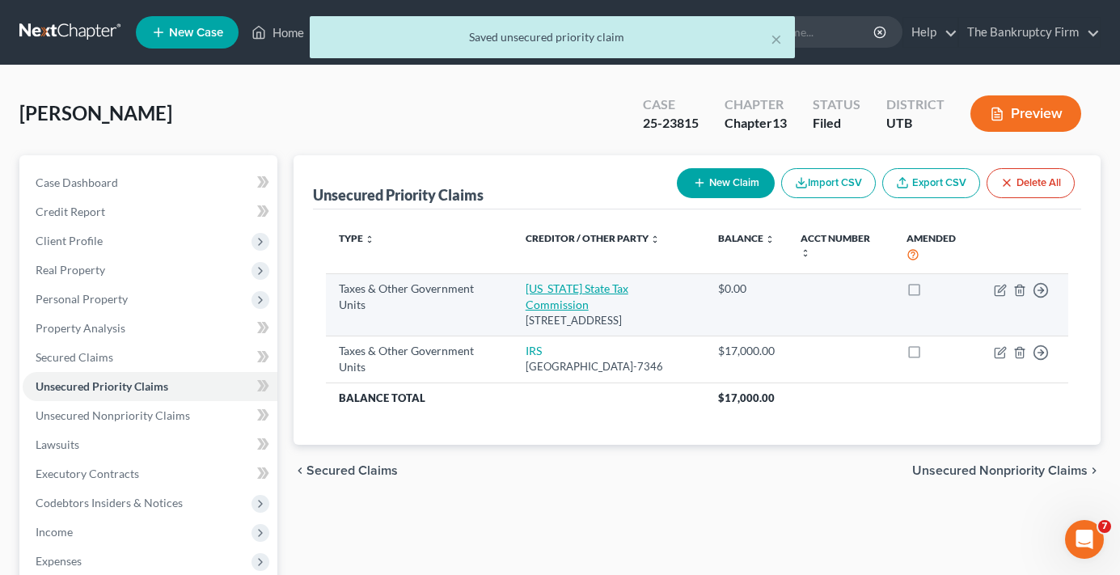
click at [570, 289] on link "[US_STATE] State Tax Commission" at bounding box center [577, 296] width 103 height 30
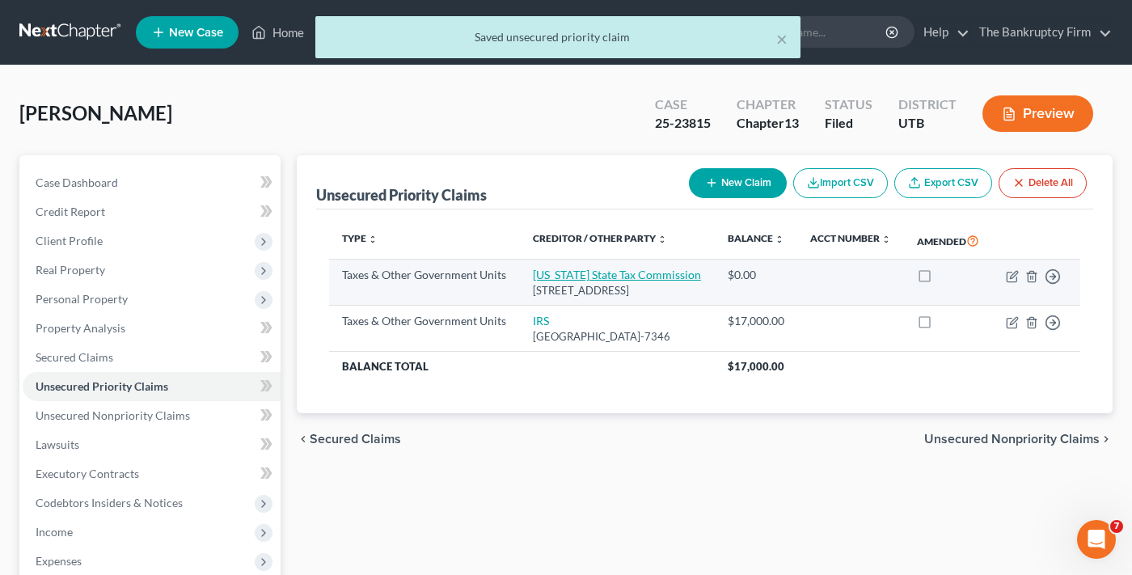
select select "2"
select select "46"
select select "0"
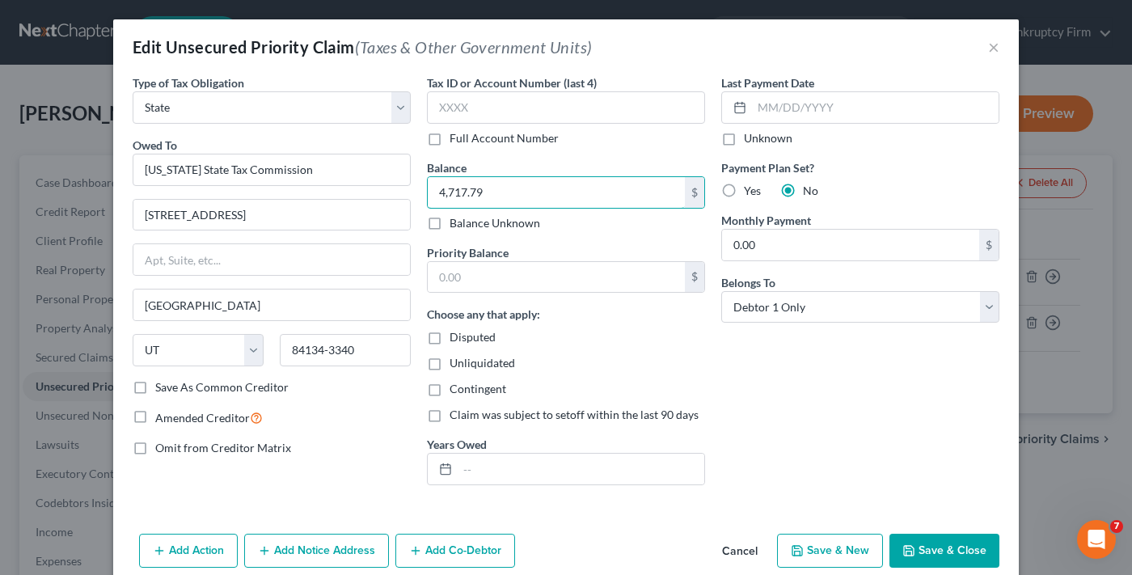
type input "4,717.79"
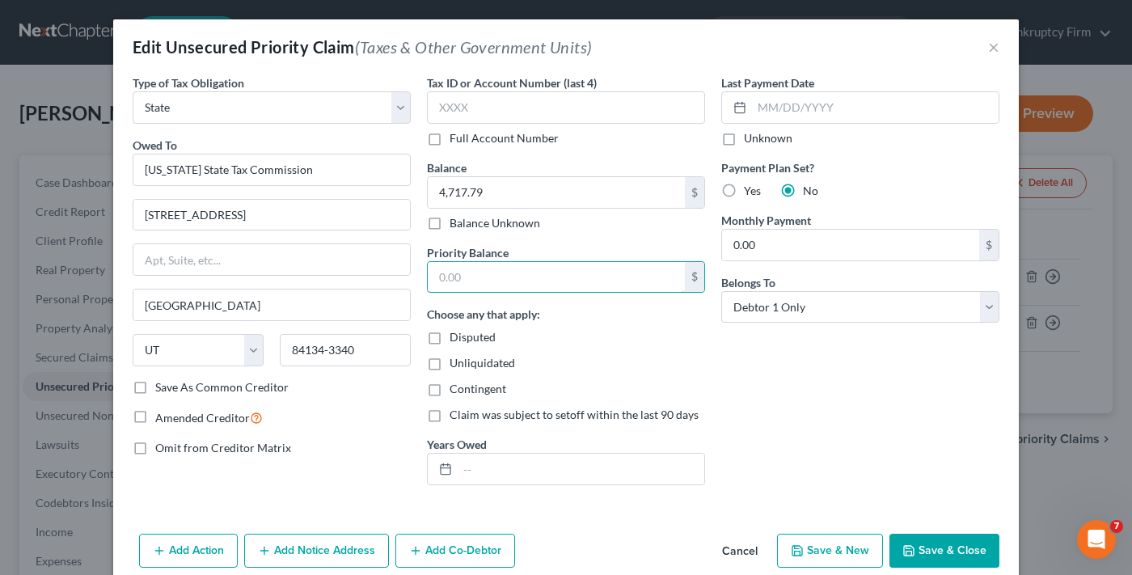
drag, startPoint x: 505, startPoint y: 283, endPoint x: 658, endPoint y: 386, distance: 185.2
click at [505, 283] on input "text" at bounding box center [556, 277] width 257 height 31
paste input "4,717.79"
type input "4,717.79"
click at [927, 551] on button "Save & Close" at bounding box center [944, 551] width 110 height 34
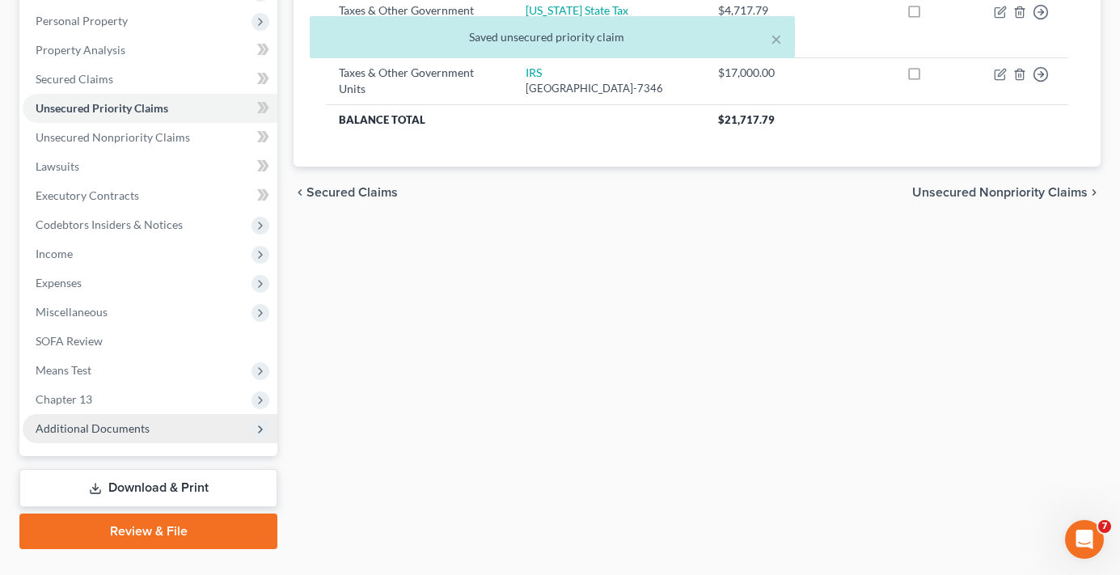
scroll to position [314, 0]
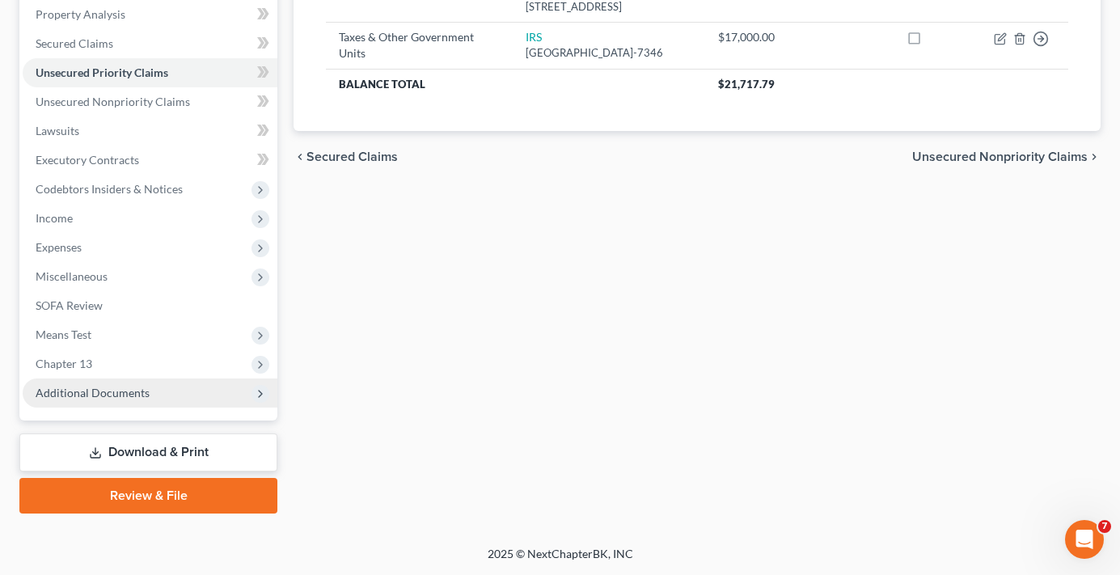
click at [139, 382] on span "Additional Documents" at bounding box center [150, 392] width 255 height 29
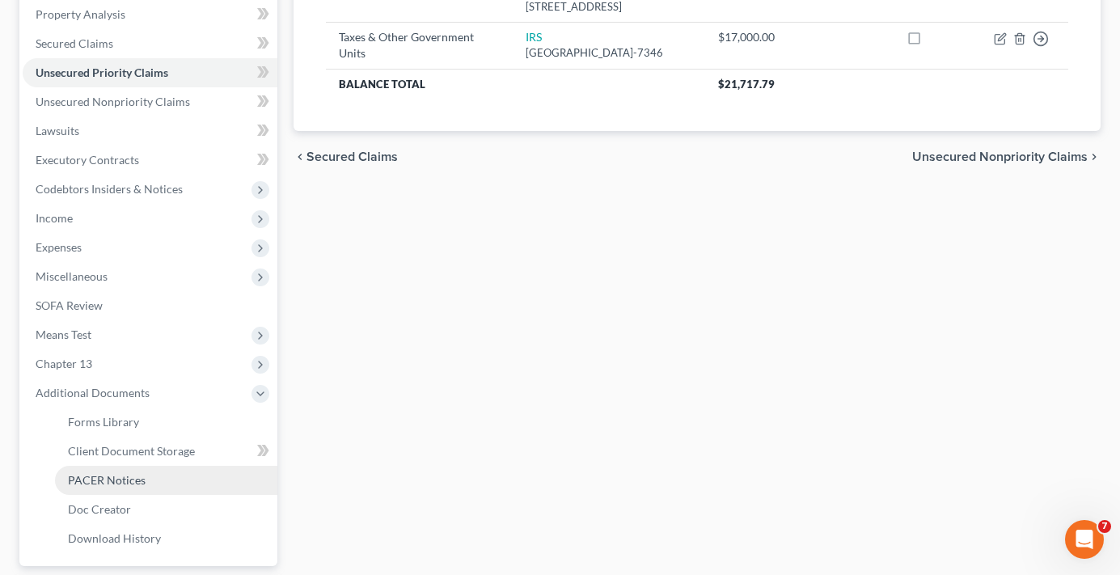
click at [112, 484] on span "PACER Notices" at bounding box center [107, 480] width 78 height 14
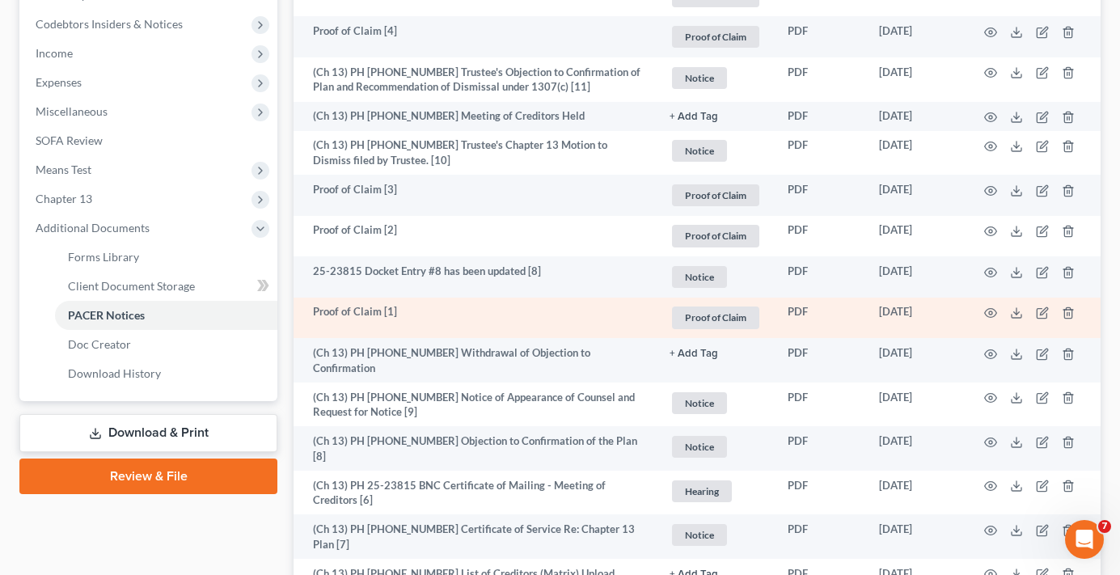
scroll to position [485, 0]
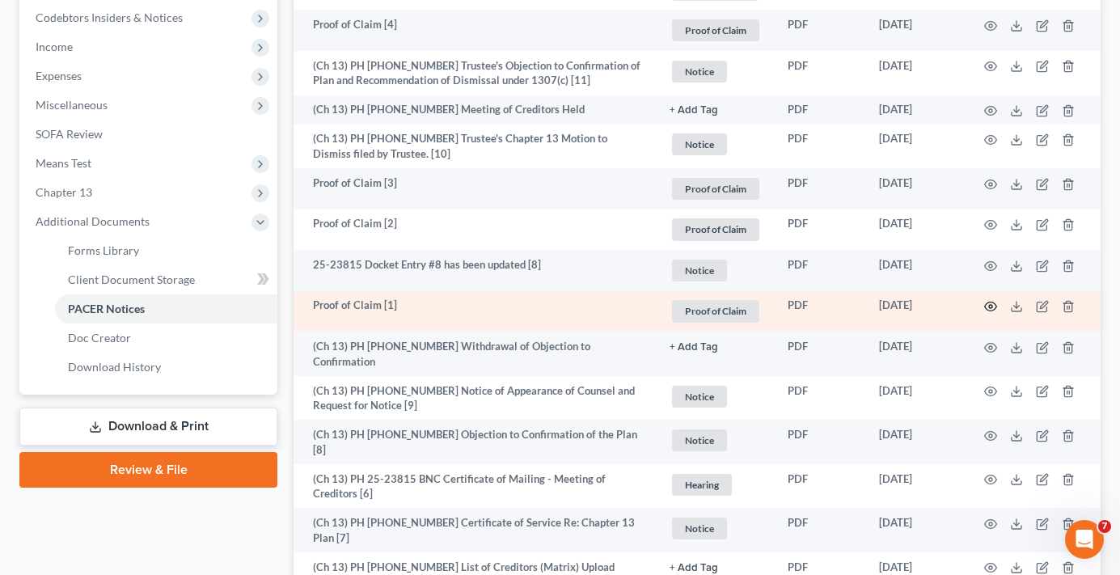
click at [987, 307] on icon "button" at bounding box center [990, 306] width 13 height 13
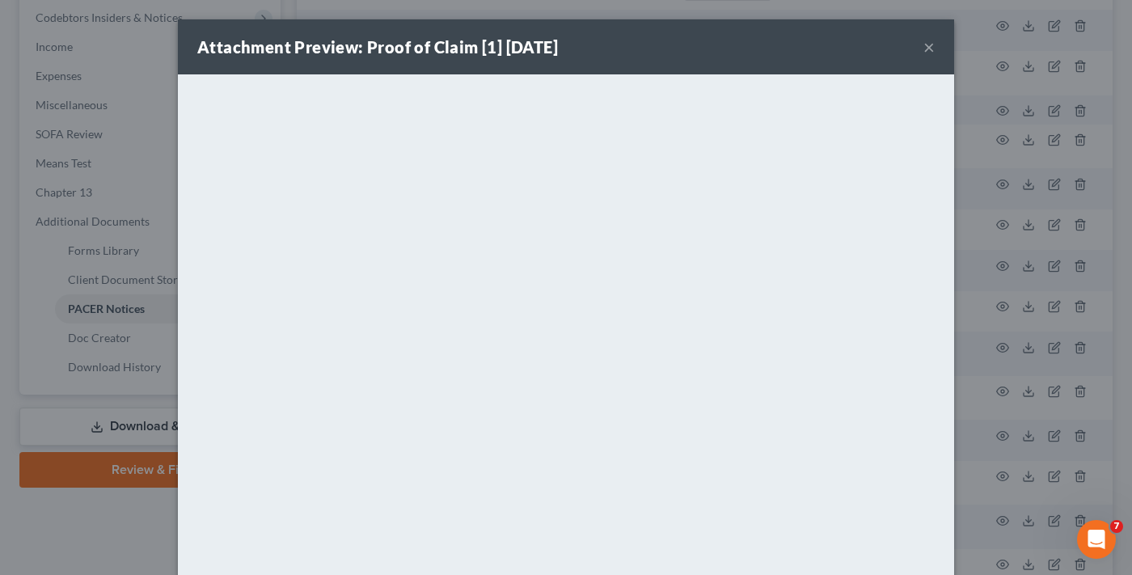
click at [926, 52] on button "×" at bounding box center [928, 46] width 11 height 19
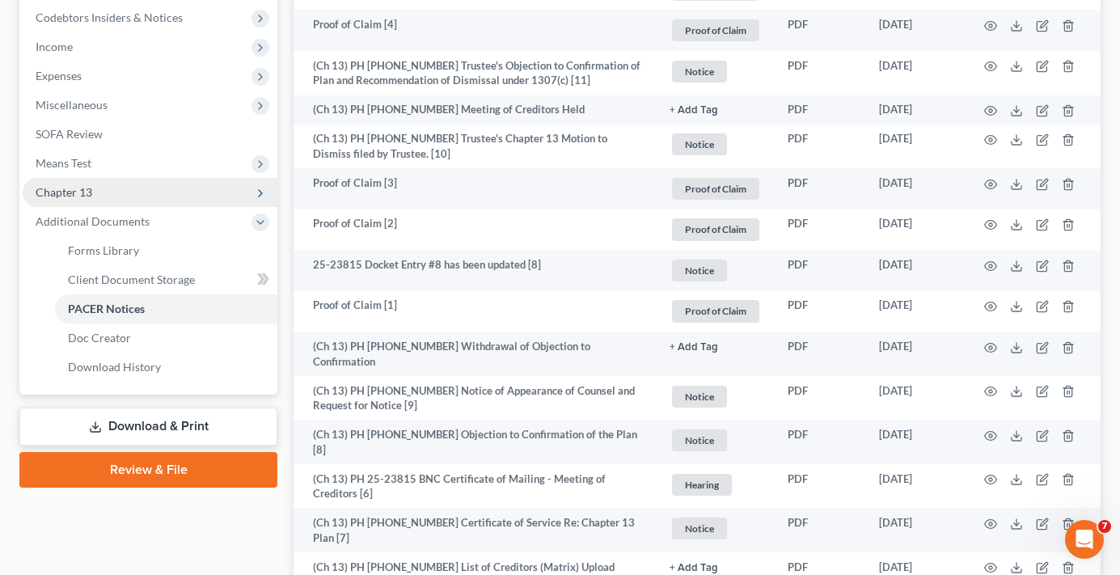
click at [95, 197] on span "Chapter 13" at bounding box center [150, 192] width 255 height 29
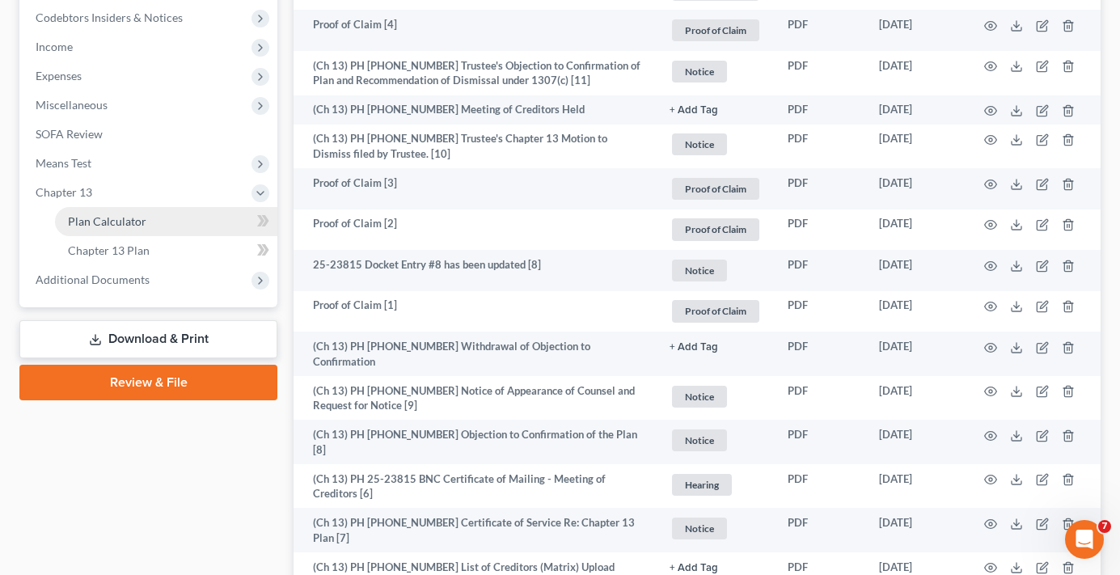
click at [136, 225] on span "Plan Calculator" at bounding box center [107, 221] width 78 height 14
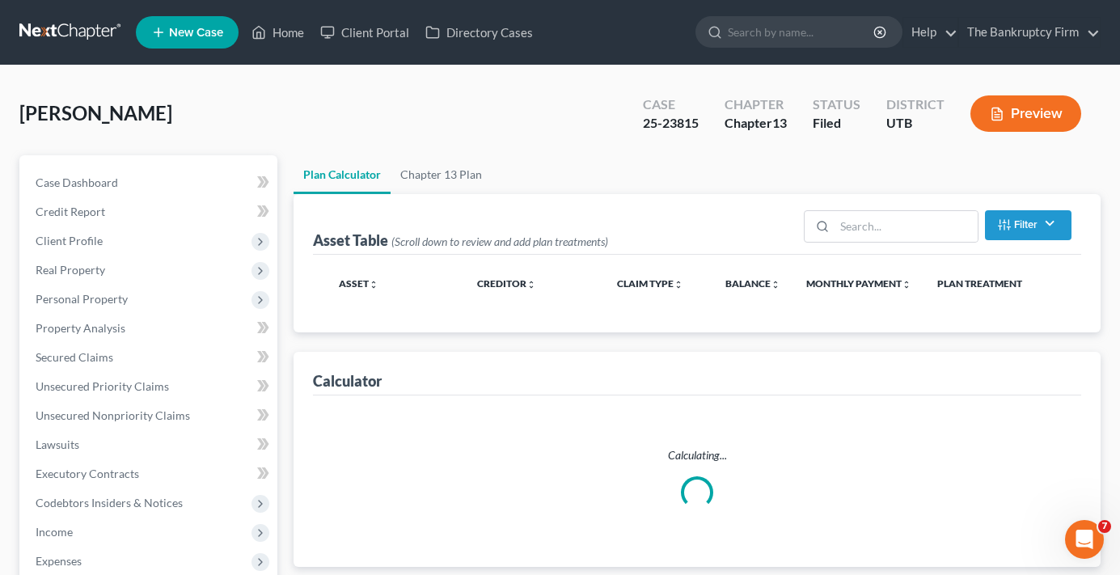
select select "59"
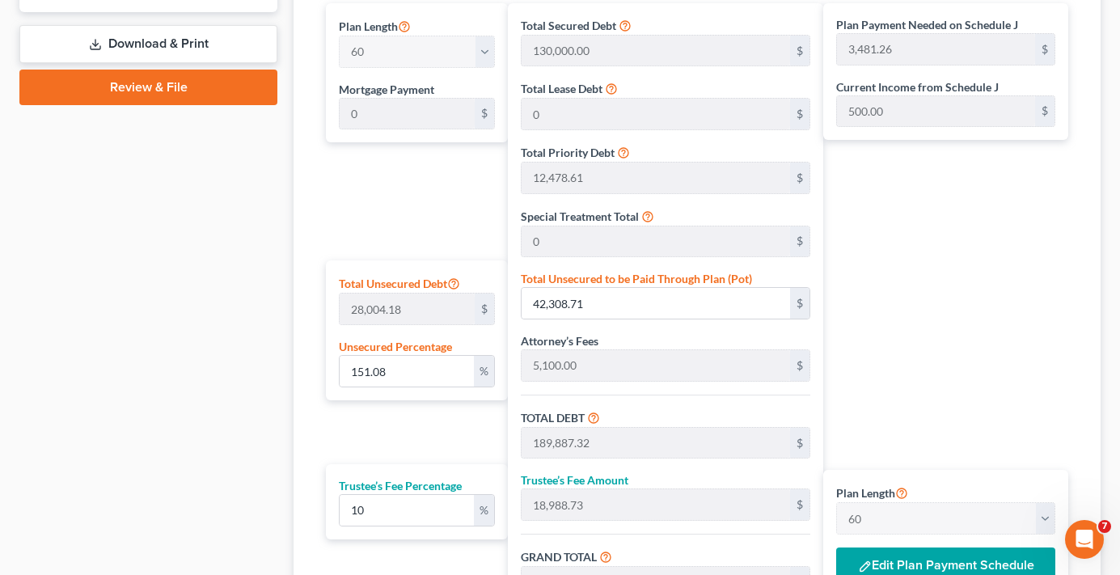
scroll to position [809, 0]
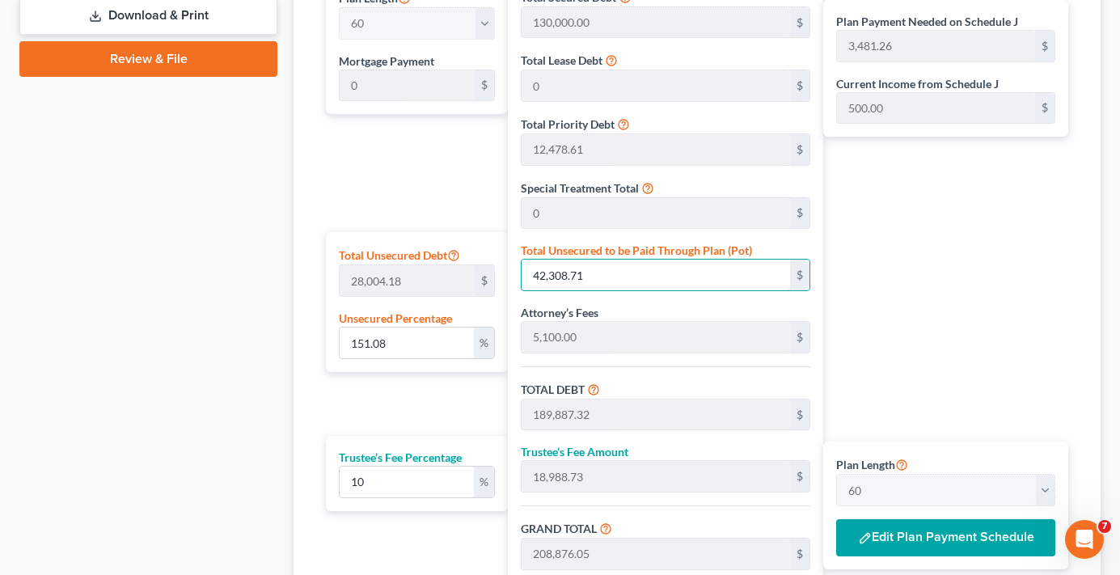
type input "0.0071417909754900874"
type input "2"
type input "147,580.61"
type input "14,758.06"
type input "162,338.67"
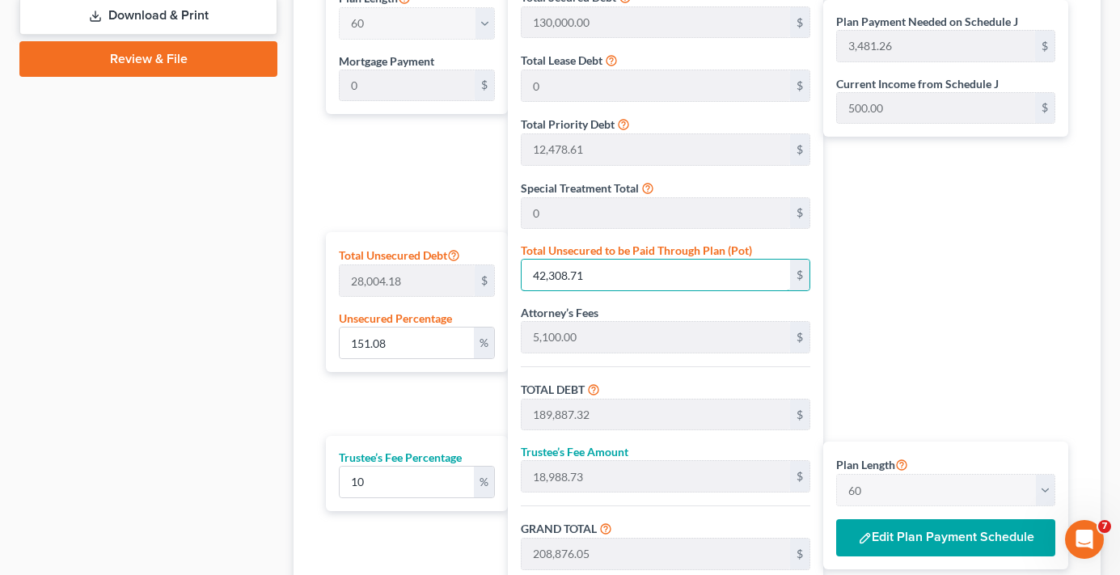
type input "2,705.64"
type input "0.09998507365686124"
type input "28"
type input "147,606.61"
type input "14,760.66"
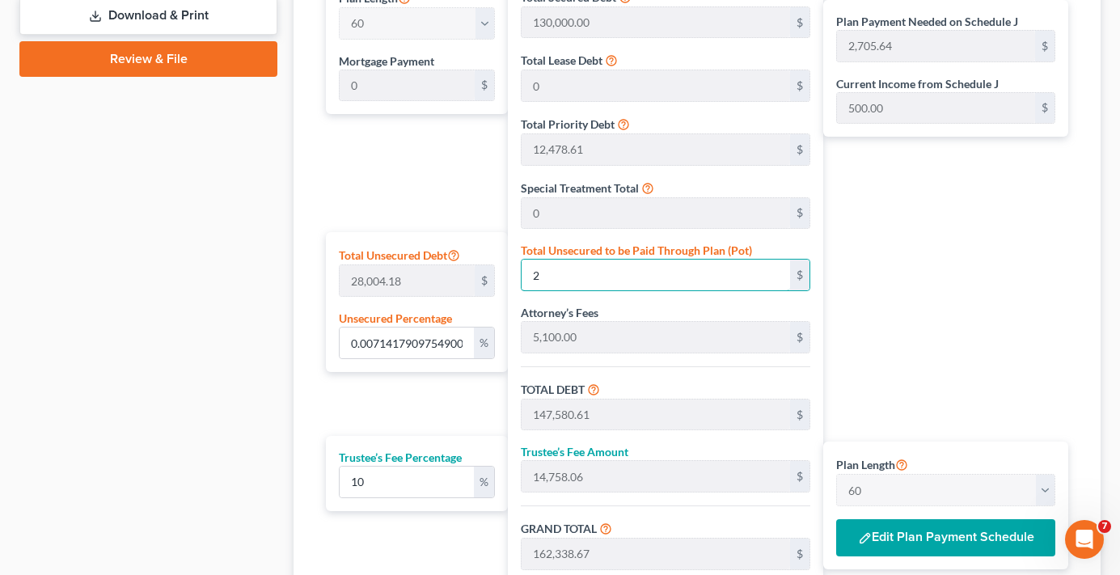
type input "162,367.27"
type input "2,706.12"
type input "1.0105634230318472"
type input "283"
type input "147,861.61"
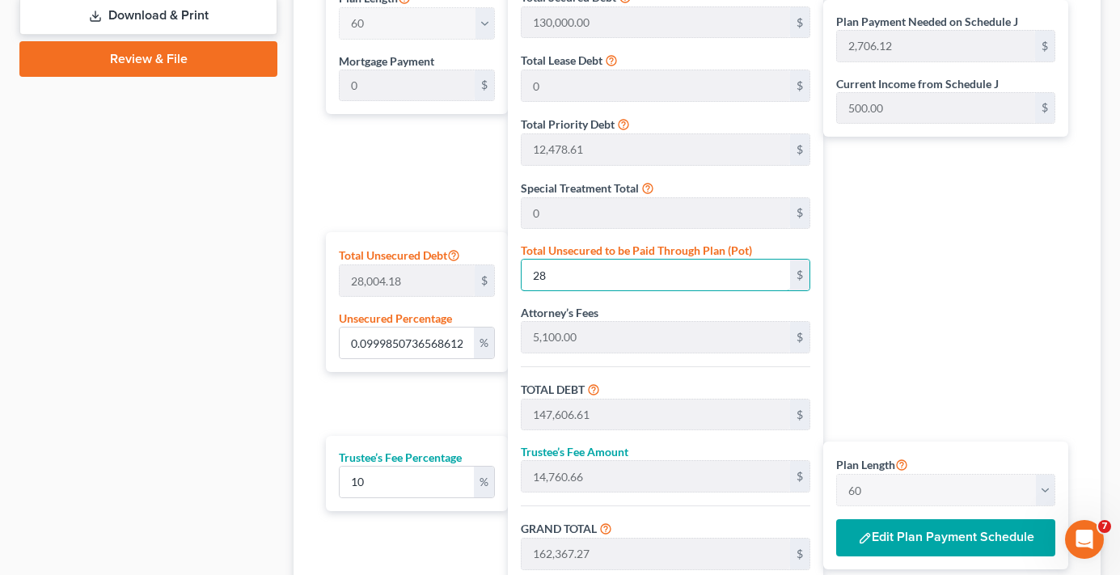
type input "14,786.16"
type input "162,647.77"
type input "2,710.79"
type input "10.127059603244943"
type input "2836"
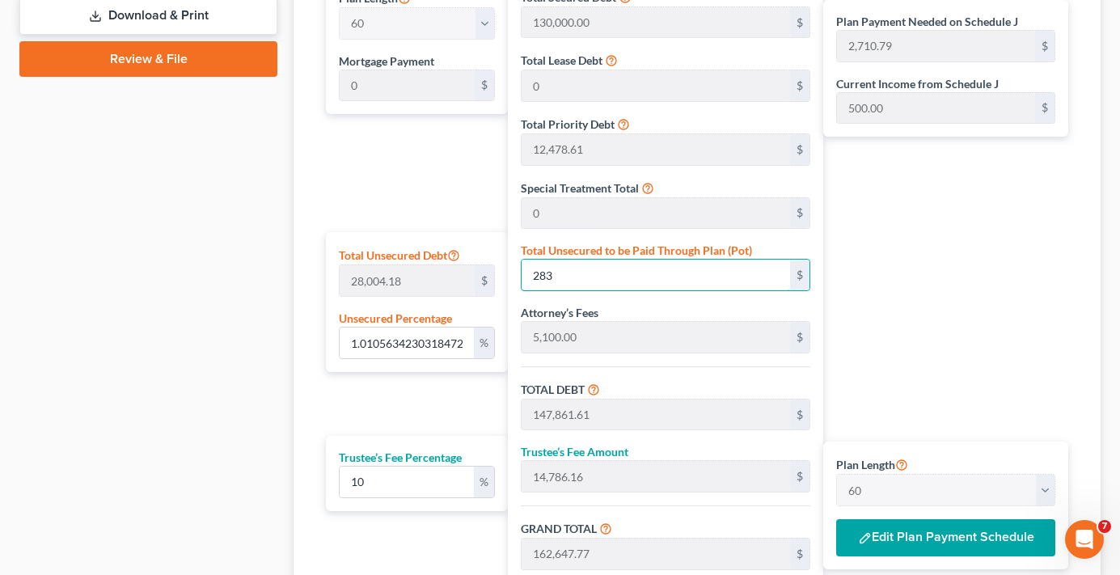
type input "150,414.61"
type input "15,041.46"
type input "165,456.07"
type input "2,757.60"
type input "2,836"
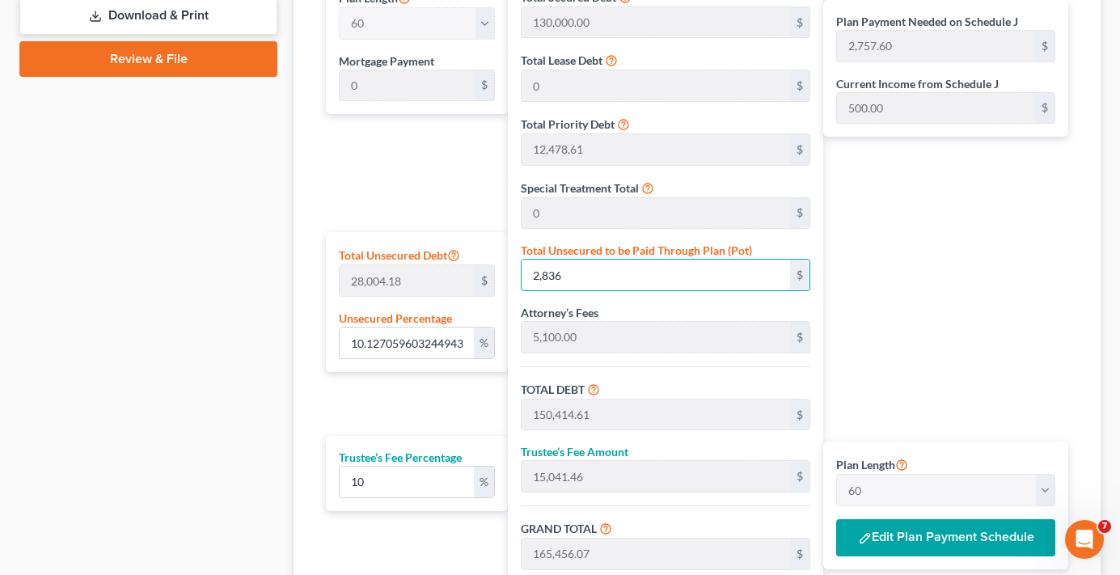
type input "101.28130871891268"
type input "2,8363"
type input "175,941.61"
type input "17,594.16"
type input "193,535.77"
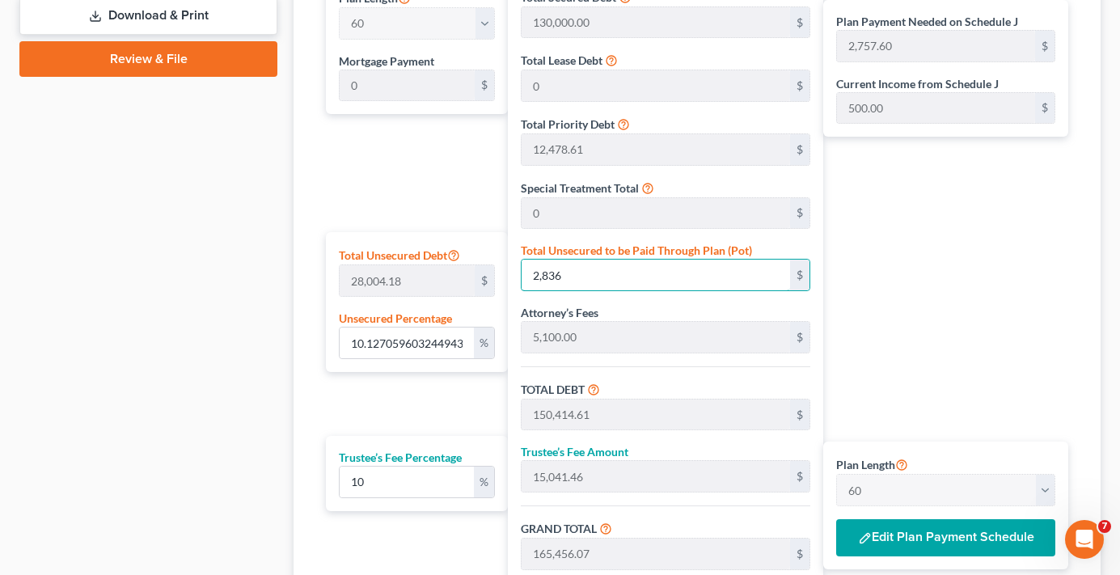
type input "3,225.59"
type input "28,363"
type input "10.127059603244943"
type input "28,36"
type input "150,414.61"
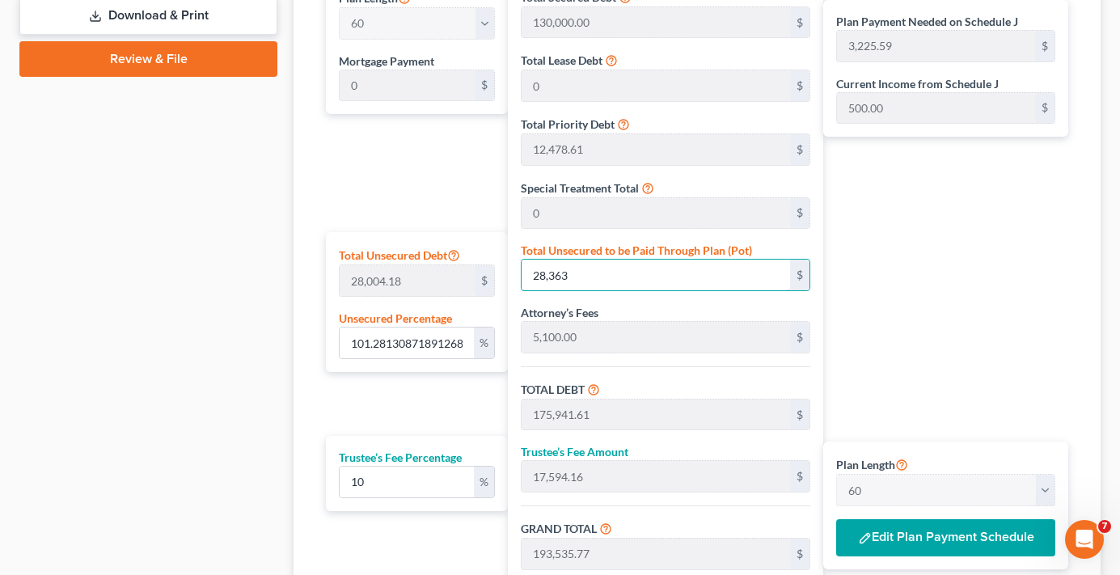
type input "15,041.46"
type input "165,456.07"
type input "2,757.60"
type input "2,836"
type input "1.0105634230318472"
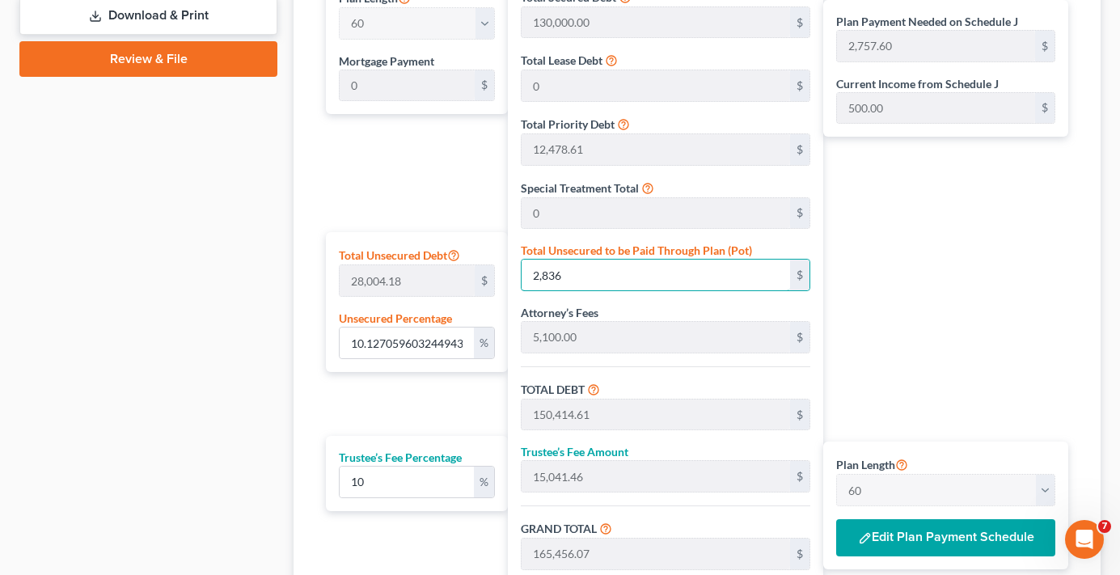
type input "2,83"
type input "147,861.61"
type input "14,786.16"
type input "162,647.77"
type input "2,710.79"
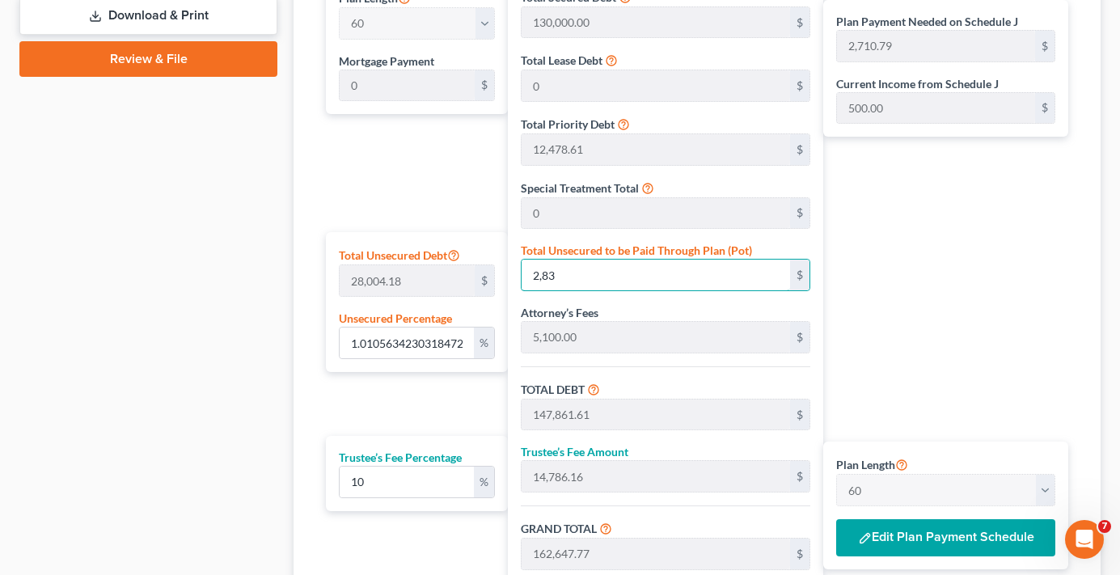
type input "283"
type input "0.09998507365686124"
type input "28"
click at [984, 378] on div "Plan Payment Needed on Schedule J 3,226.27 $ Current Income from Schedule J 500…" at bounding box center [949, 303] width 253 height 657
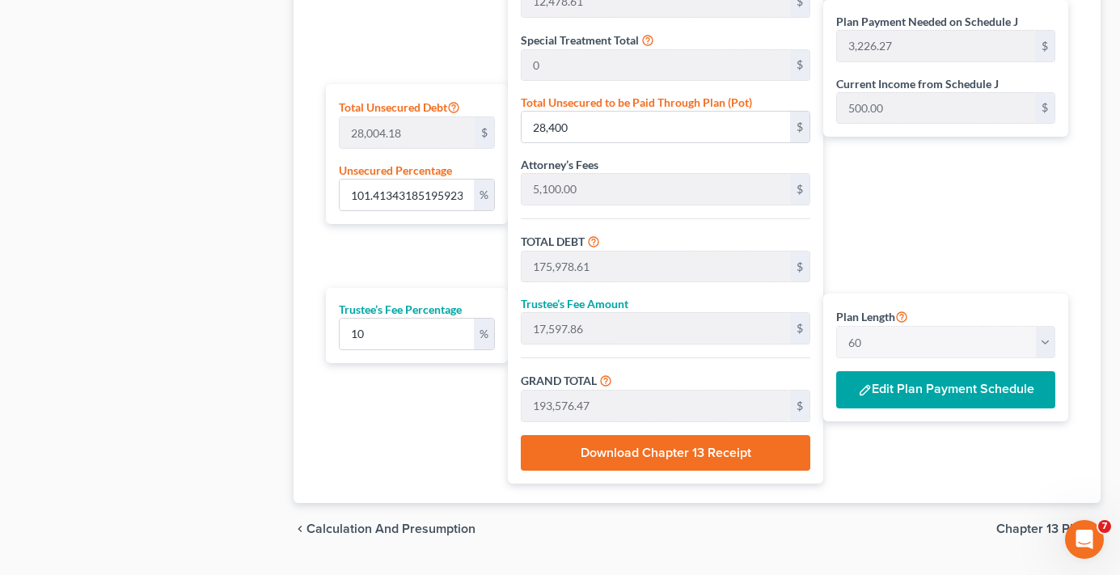
scroll to position [970, 0]
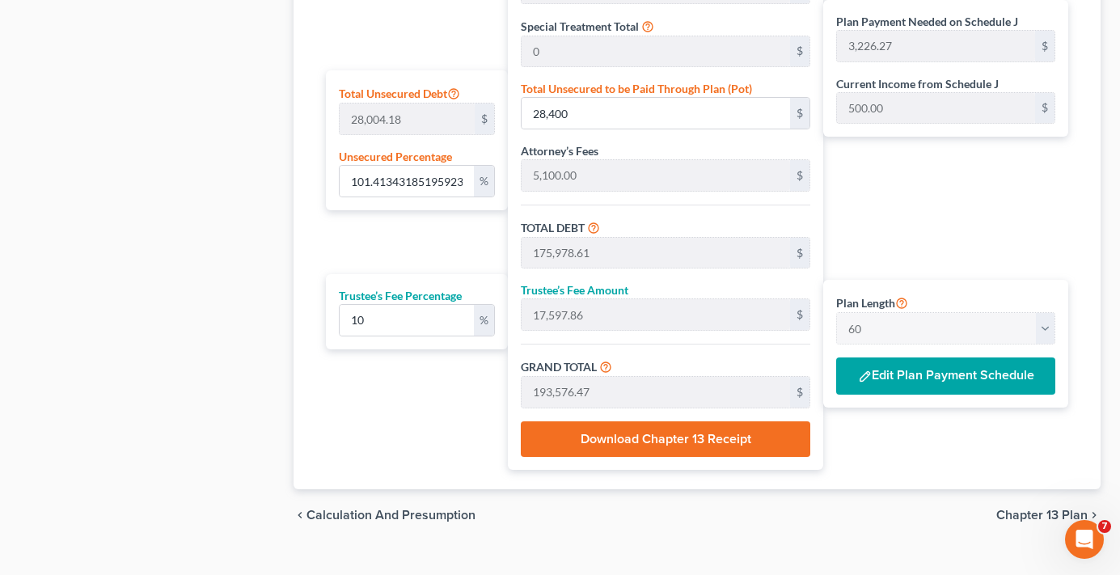
click at [923, 370] on button "Edit Plan Payment Schedule" at bounding box center [945, 375] width 219 height 37
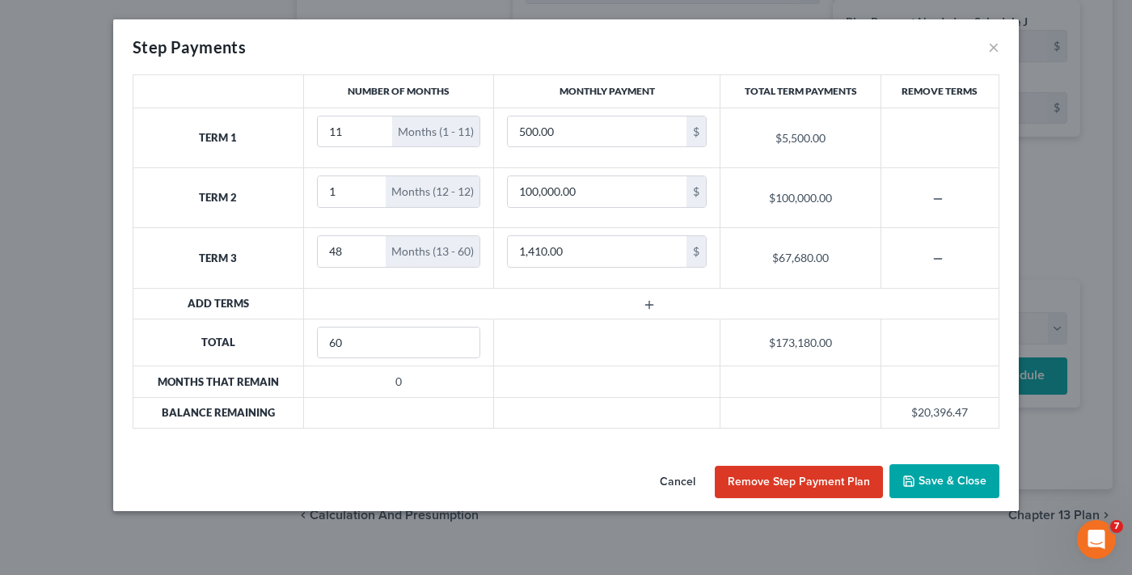
click at [954, 472] on button "Save & Close" at bounding box center [944, 481] width 110 height 34
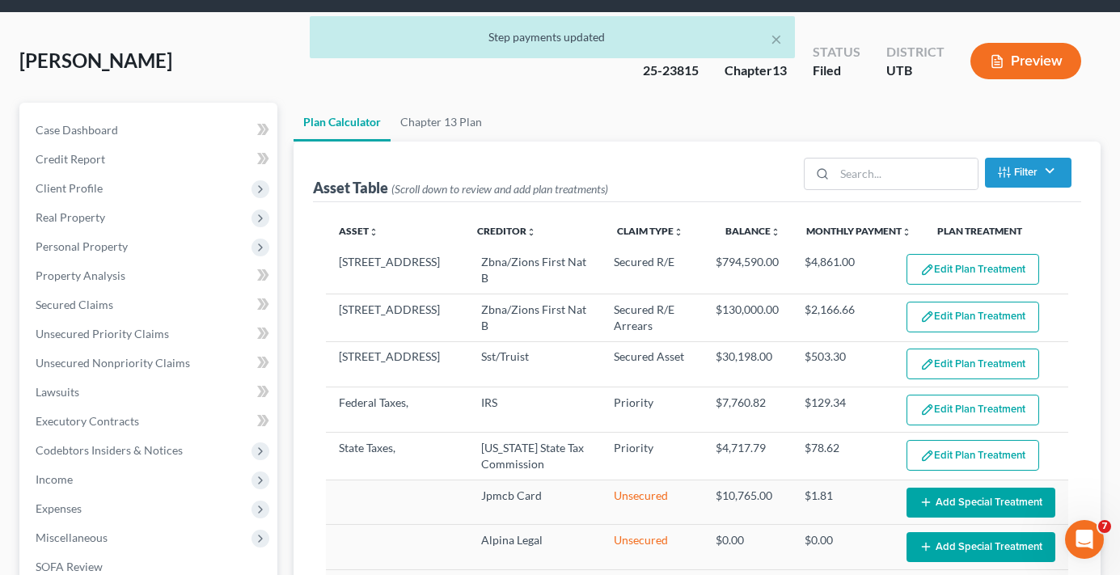
scroll to position [0, 0]
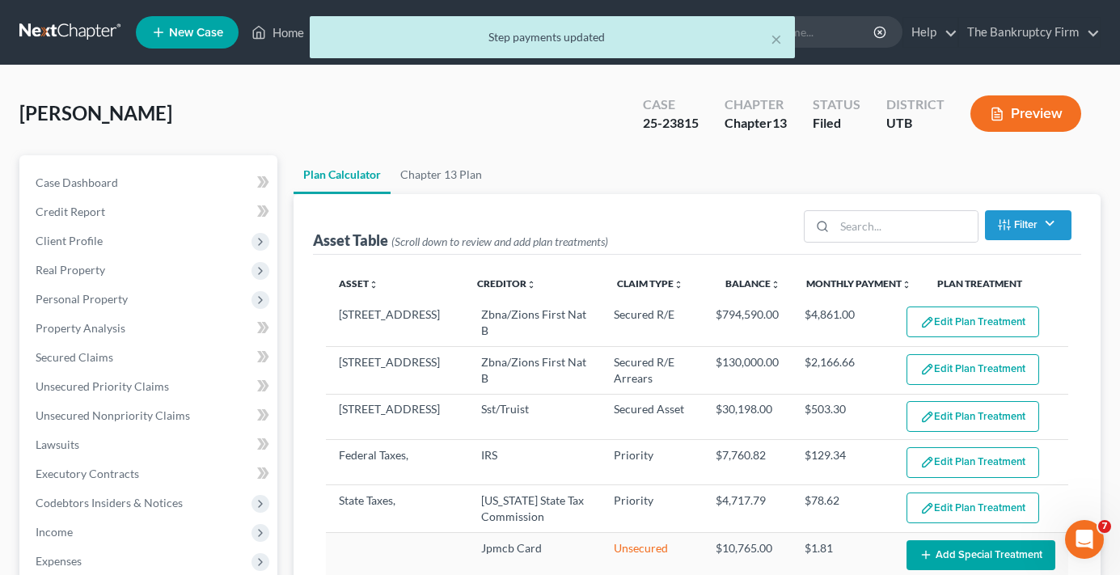
click at [274, 36] on div "× Step payments updated" at bounding box center [552, 41] width 1120 height 50
click at [285, 30] on div "× Step payments updated" at bounding box center [552, 41] width 1120 height 50
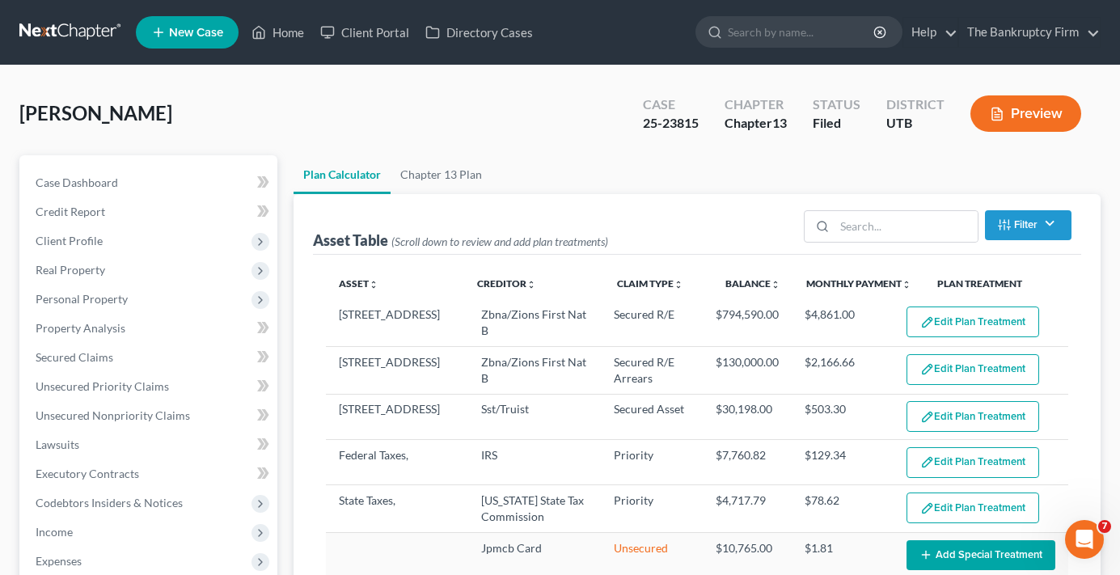
drag, startPoint x: 277, startPoint y: 82, endPoint x: 306, endPoint y: 66, distance: 32.6
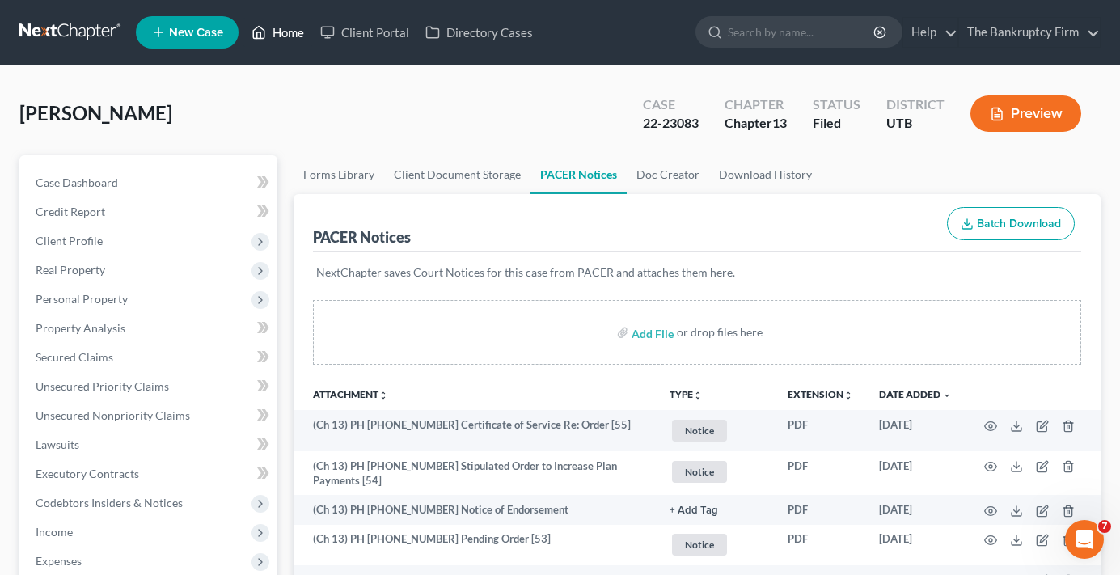
click at [283, 32] on link "Home" at bounding box center [277, 32] width 69 height 29
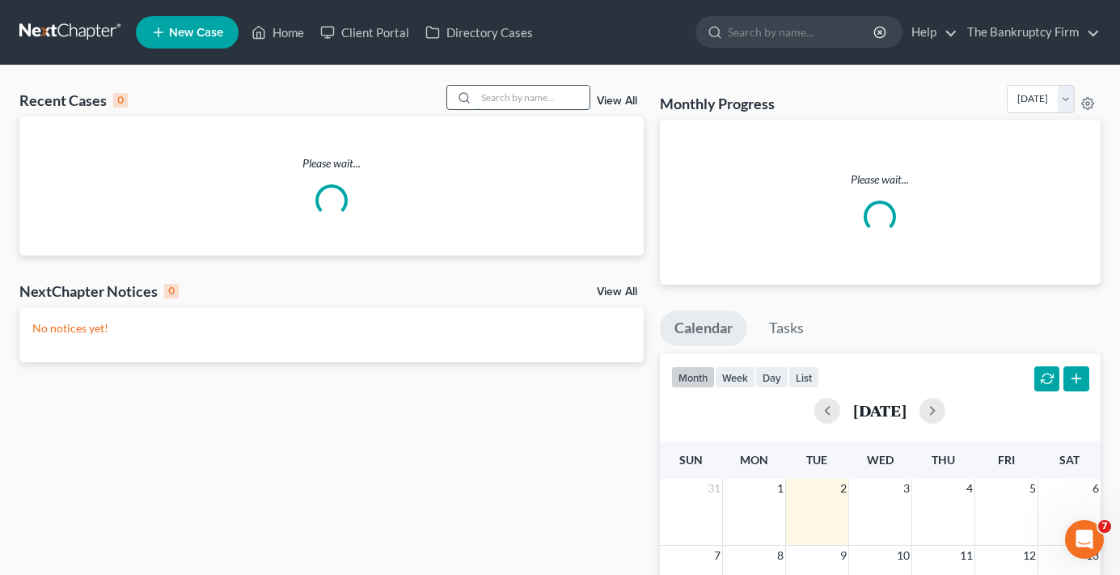
click at [513, 95] on input "search" at bounding box center [532, 97] width 113 height 23
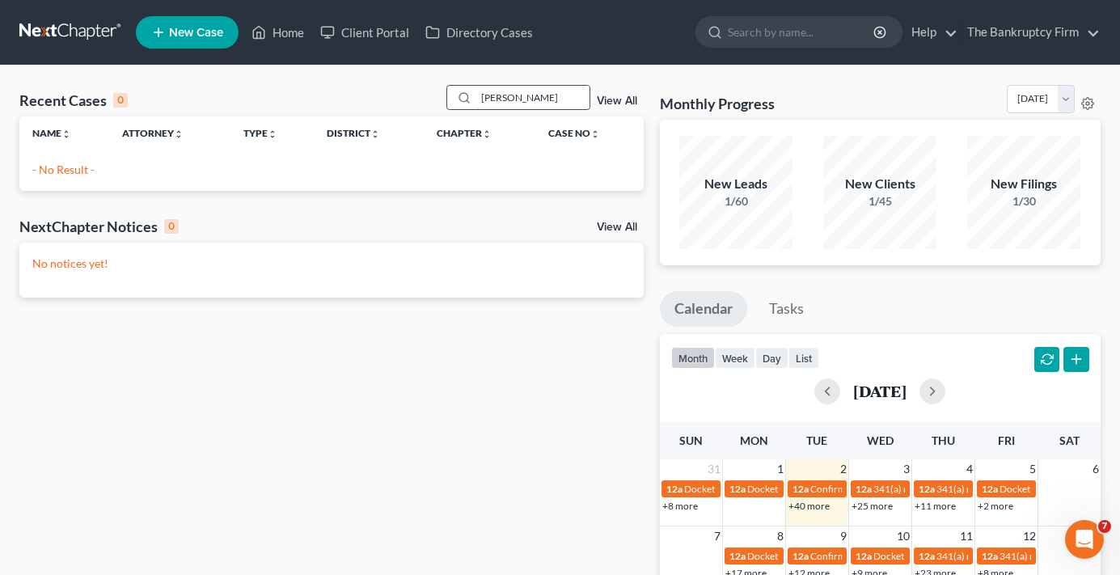
click at [487, 98] on input "okeefe" at bounding box center [532, 97] width 113 height 23
type input "o'keefe"
click at [618, 98] on link "View All" at bounding box center [617, 100] width 40 height 11
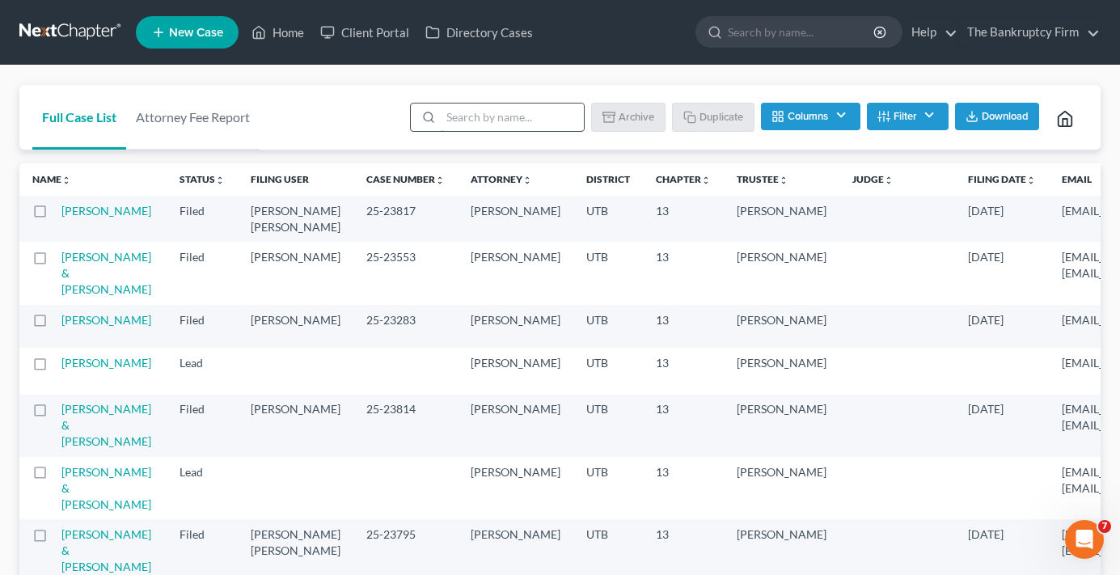
click at [492, 112] on input "search" at bounding box center [512, 116] width 143 height 27
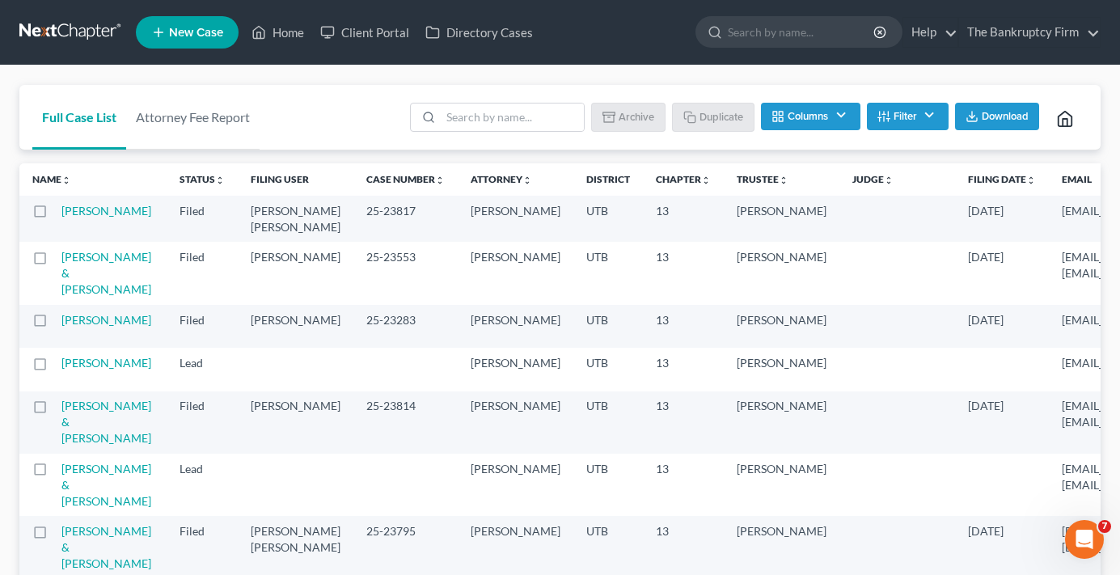
drag, startPoint x: 920, startPoint y: 77, endPoint x: 903, endPoint y: 81, distance: 17.5
click at [480, 116] on input "search" at bounding box center [512, 116] width 143 height 27
type input "brown"
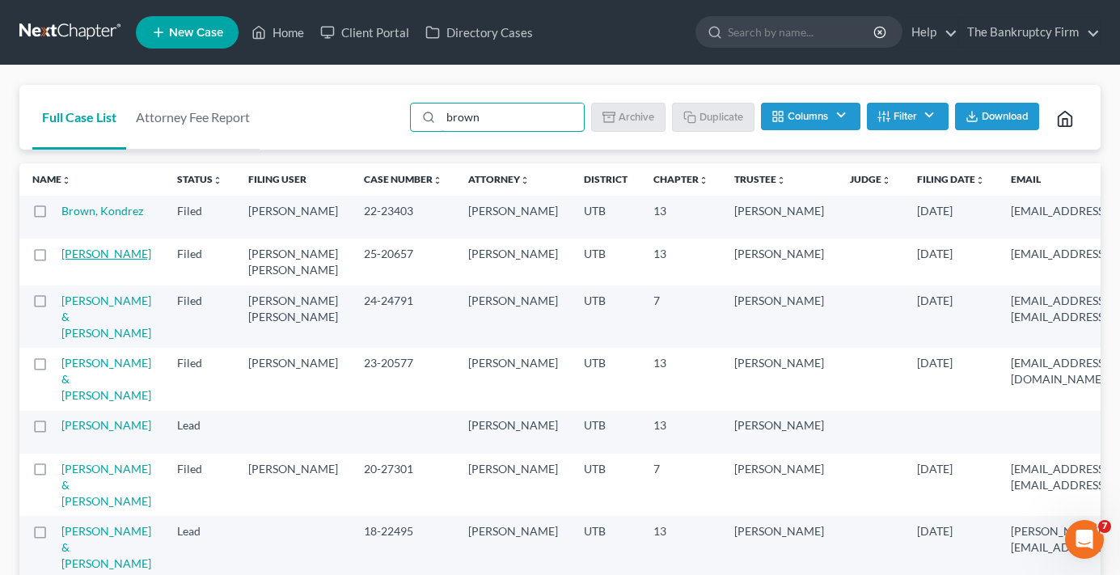
click at [80, 260] on link "Brown, Holly" at bounding box center [106, 254] width 90 height 14
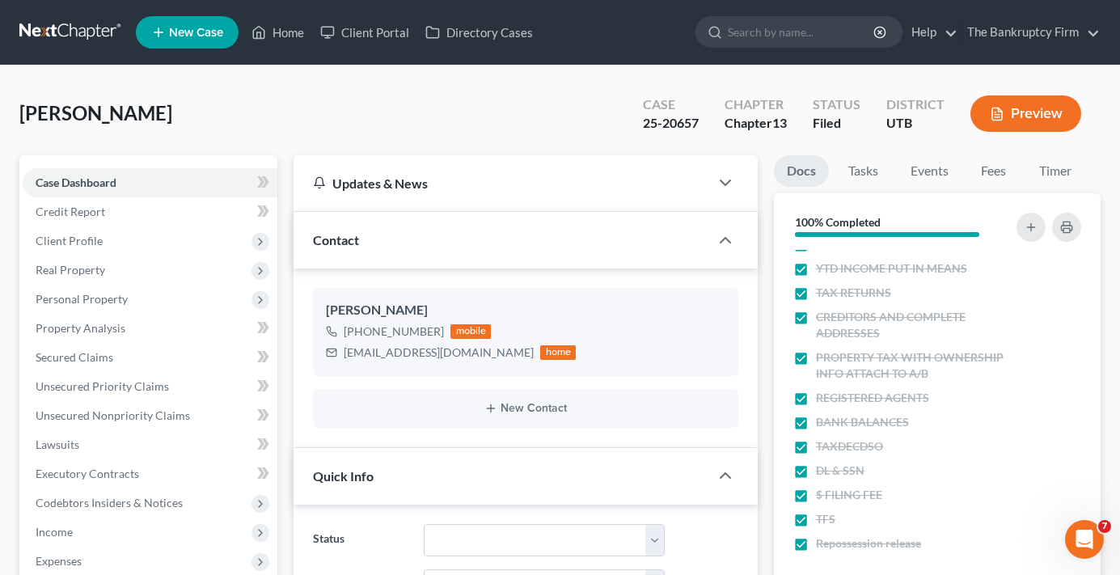
scroll to position [143, 0]
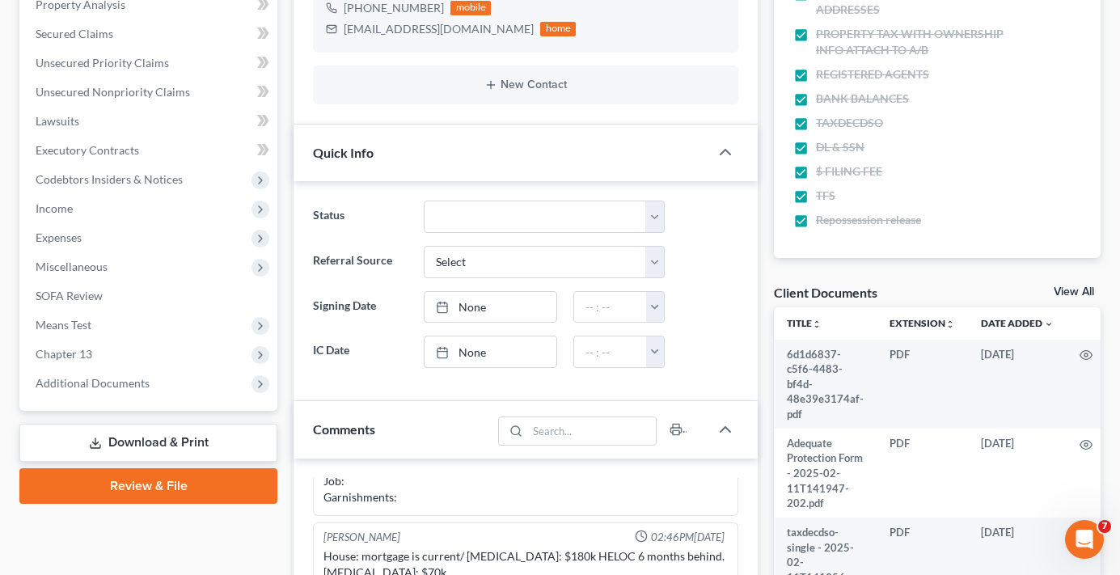
click at [1081, 290] on link "View All" at bounding box center [1074, 291] width 40 height 11
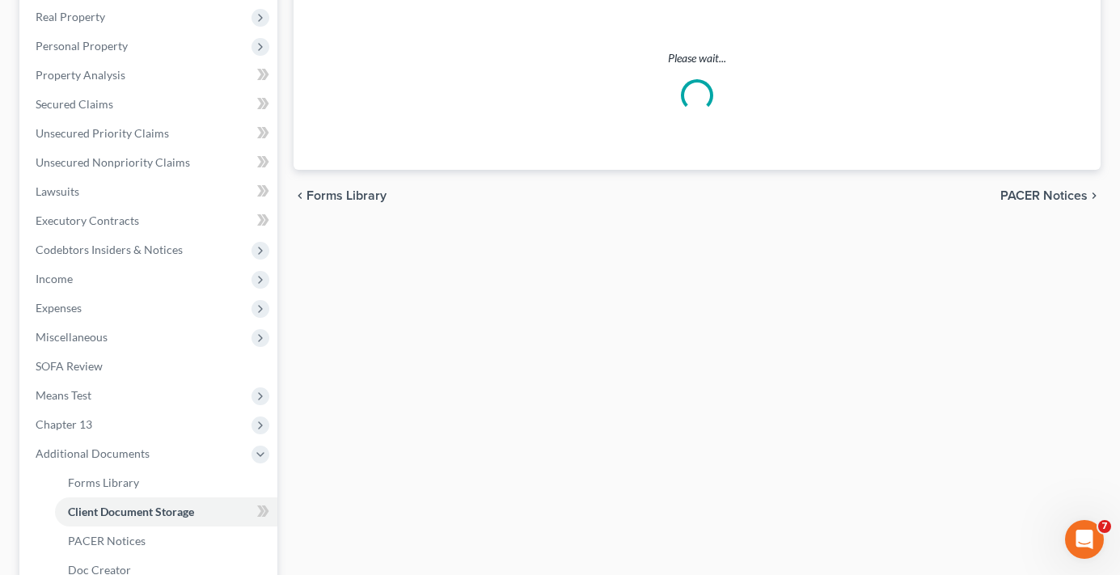
scroll to position [54, 0]
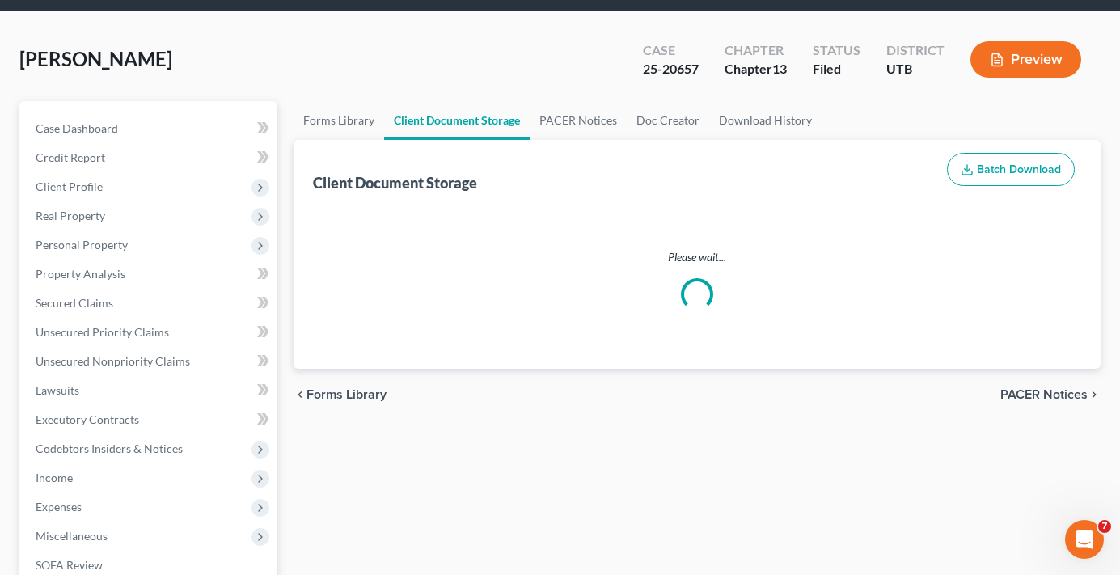
select select "30"
select select "26"
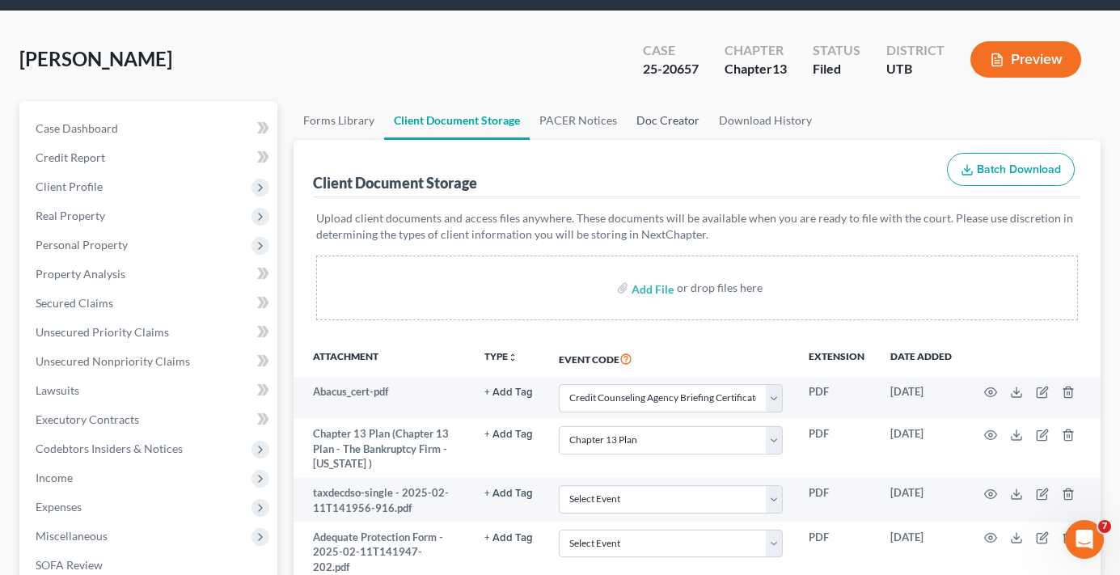
scroll to position [0, 0]
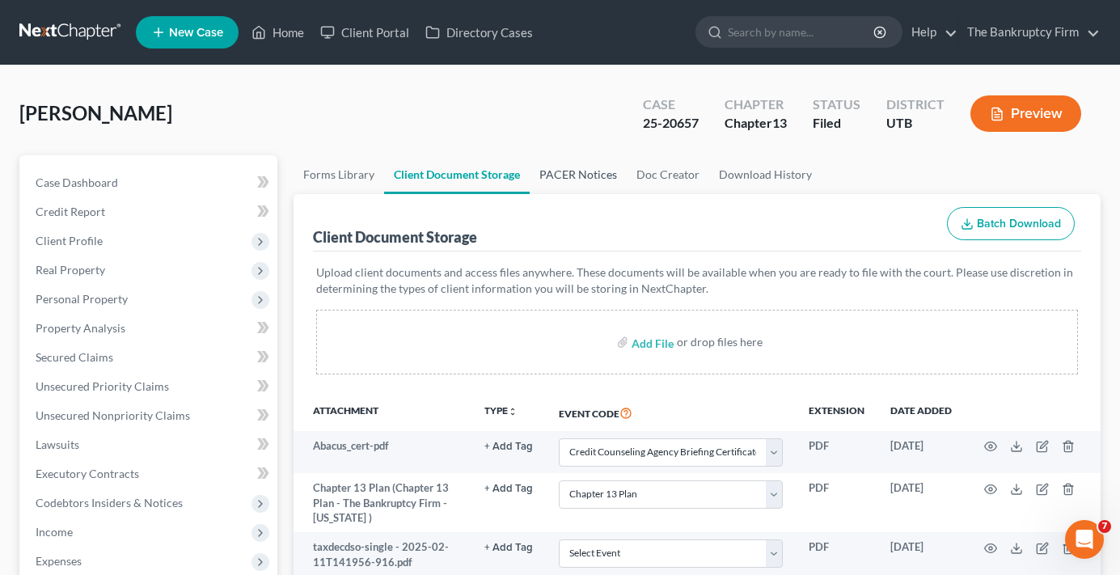
click at [577, 185] on link "PACER Notices" at bounding box center [578, 174] width 97 height 39
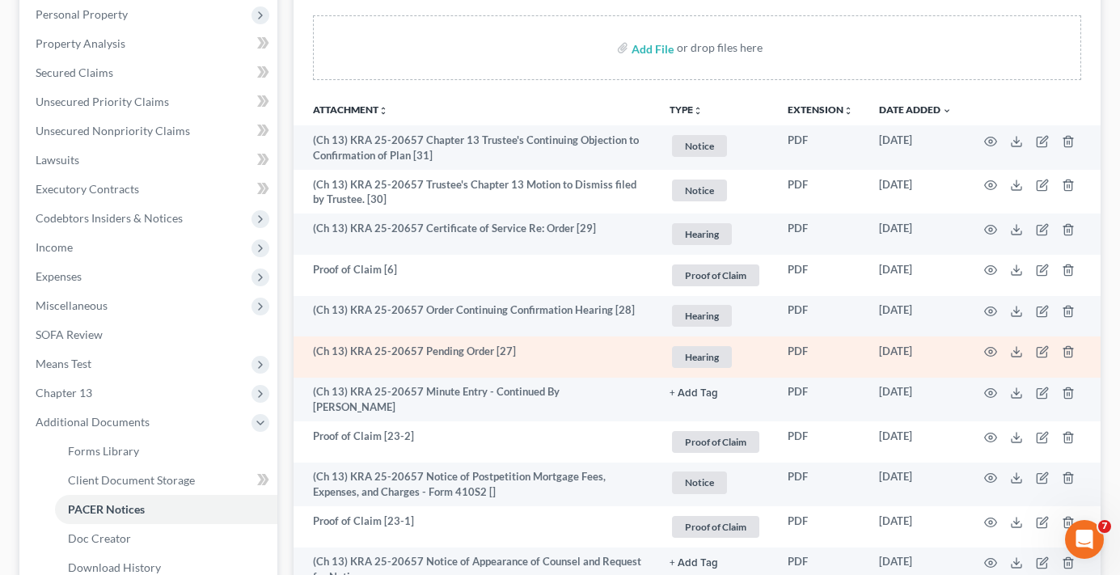
scroll to position [323, 0]
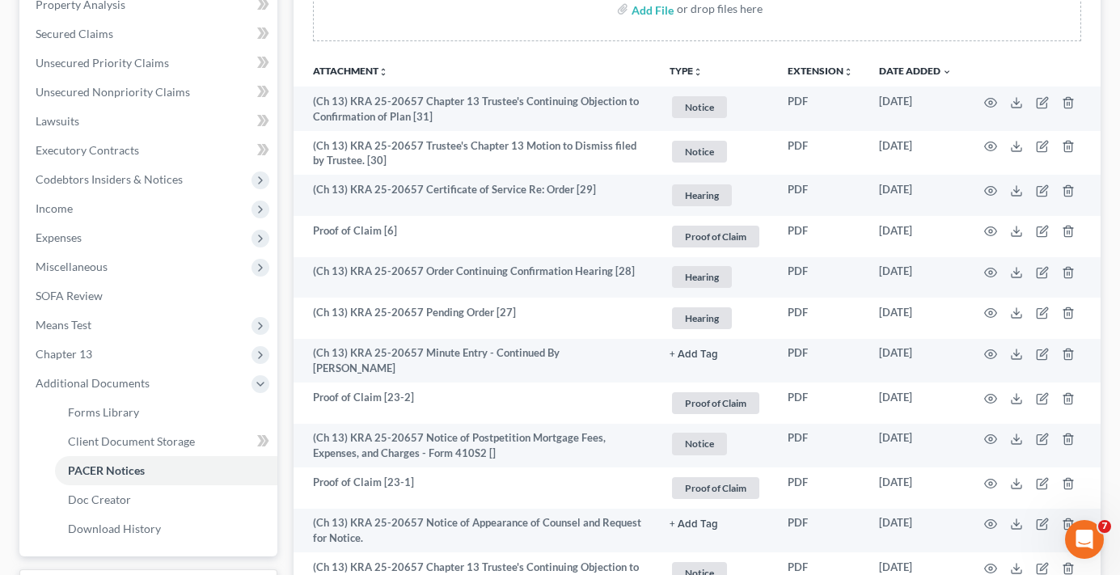
click at [768, 46] on div "Add File or drop files here" at bounding box center [696, 16] width 807 height 78
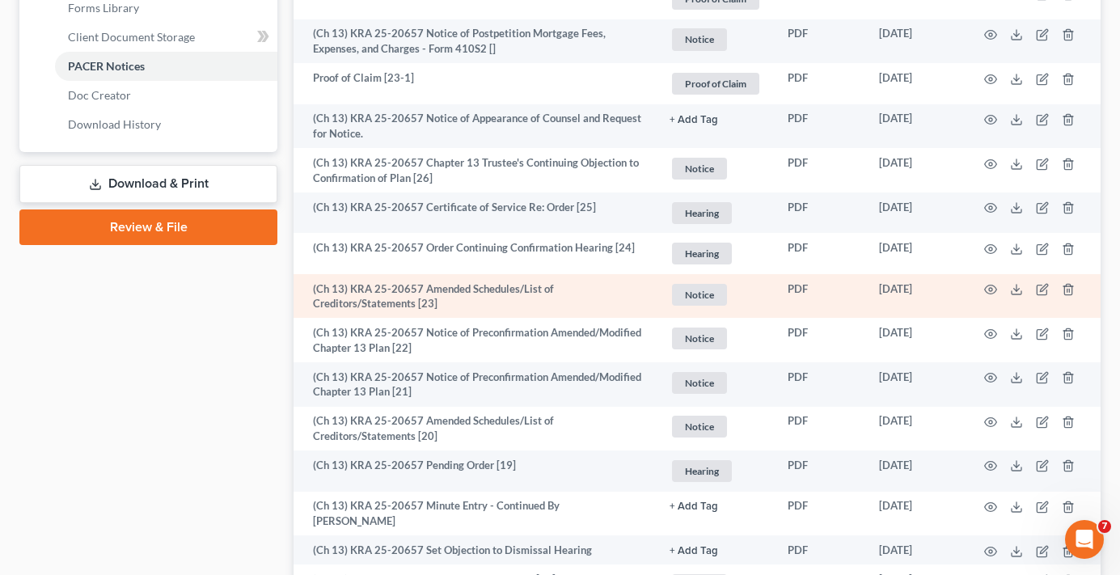
scroll to position [809, 0]
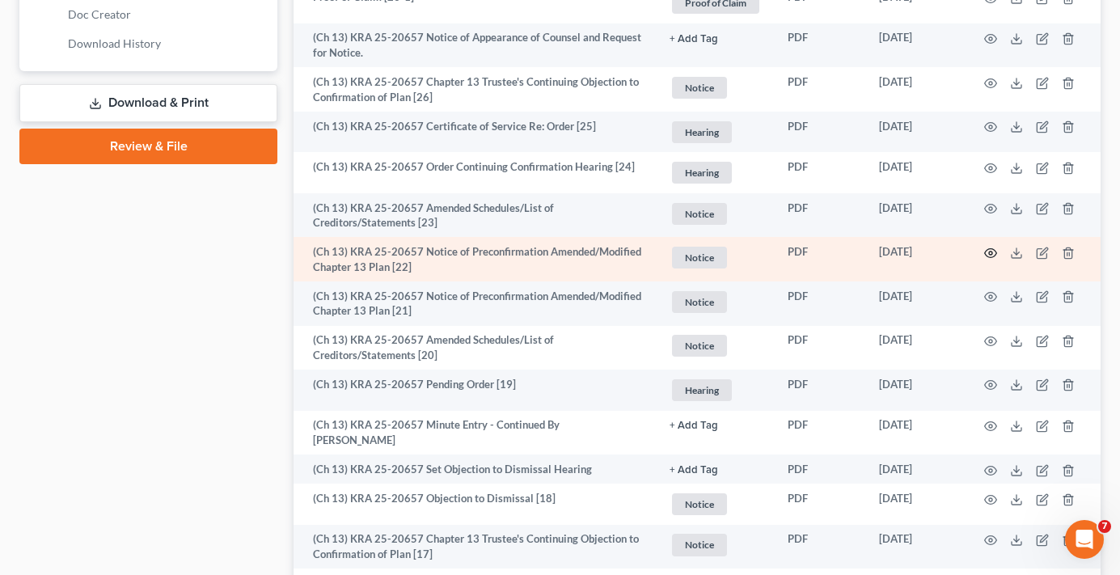
click at [990, 247] on icon "button" at bounding box center [990, 253] width 13 height 13
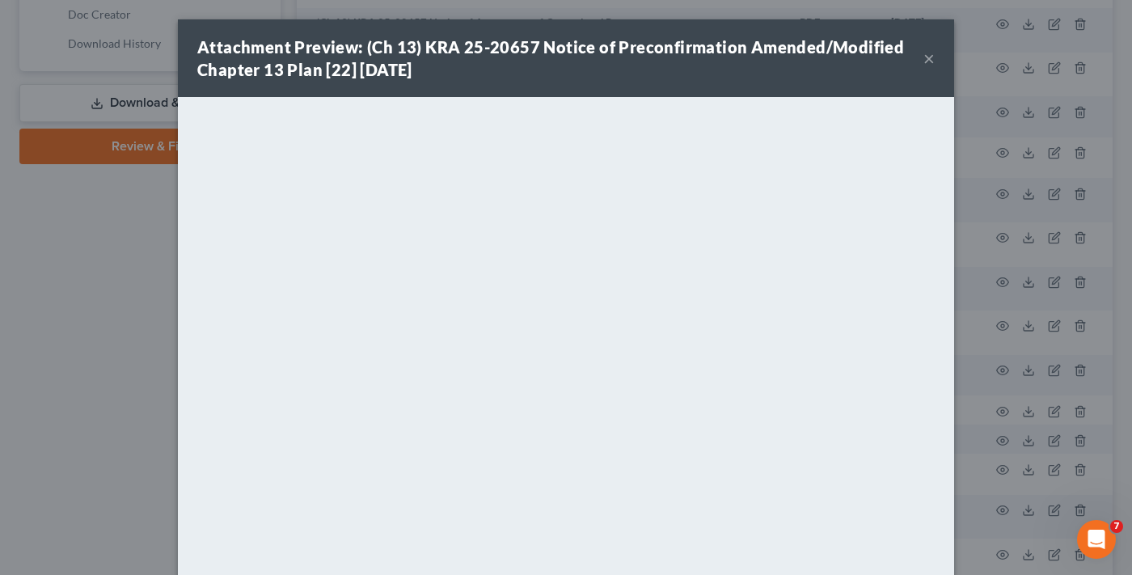
click at [923, 53] on button "×" at bounding box center [928, 58] width 11 height 19
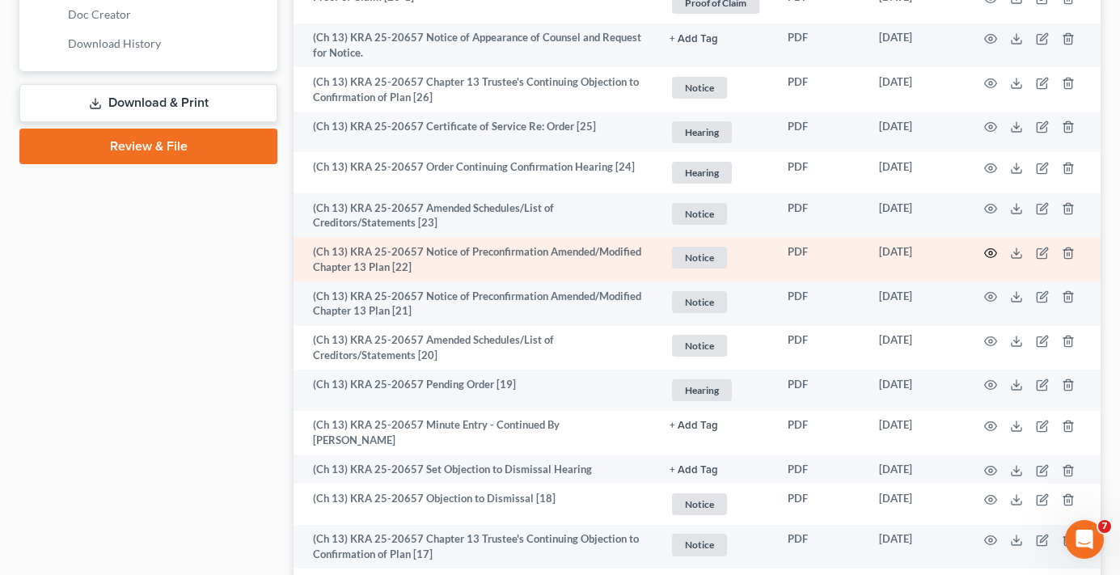
click at [990, 247] on icon "button" at bounding box center [990, 253] width 13 height 13
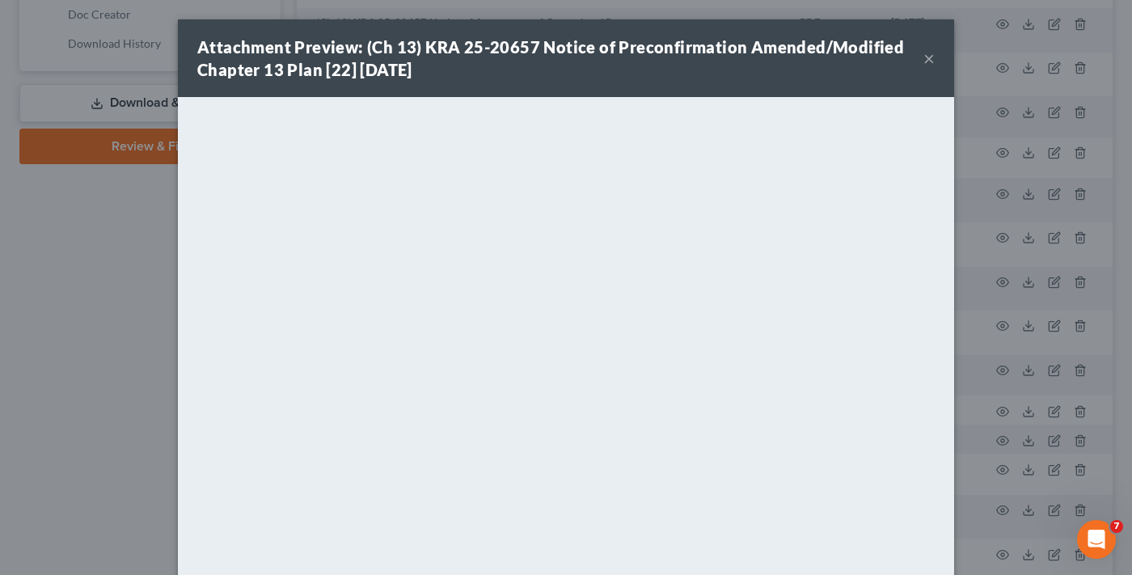
click at [923, 58] on button "×" at bounding box center [928, 58] width 11 height 19
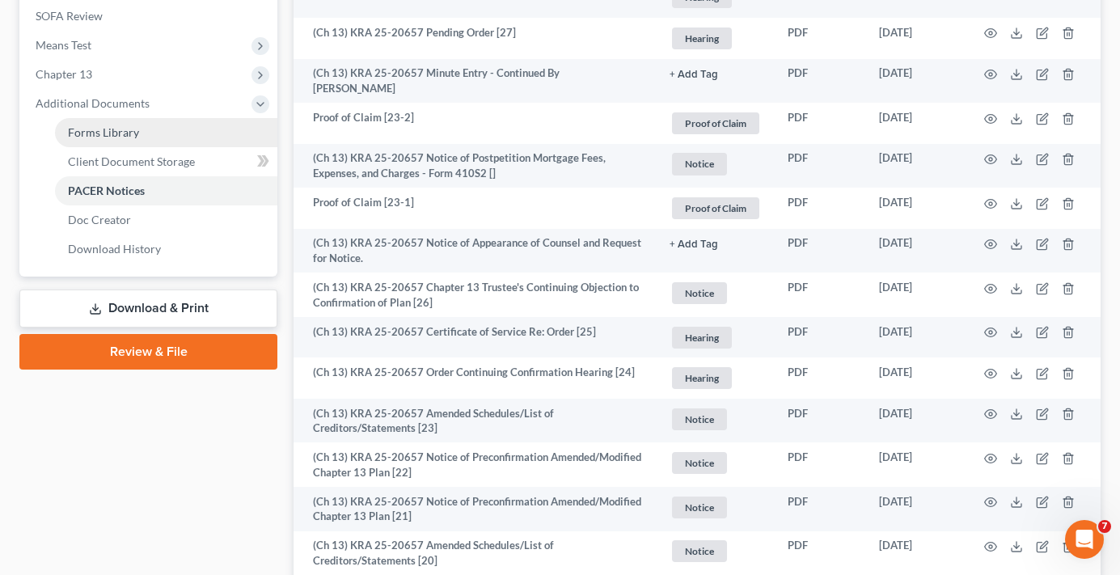
scroll to position [566, 0]
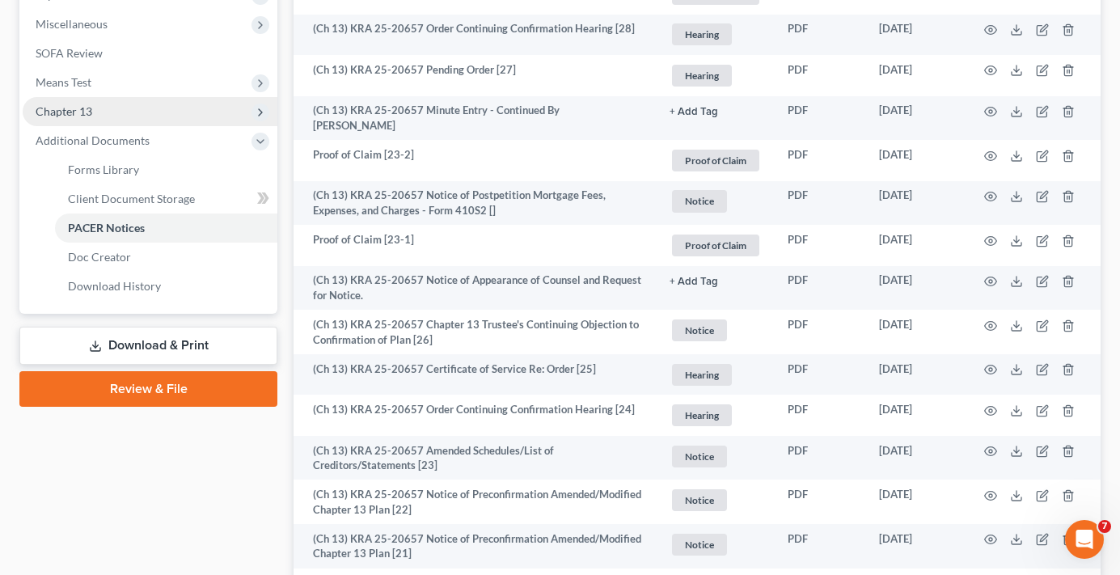
click at [64, 118] on span "Chapter 13" at bounding box center [150, 111] width 255 height 29
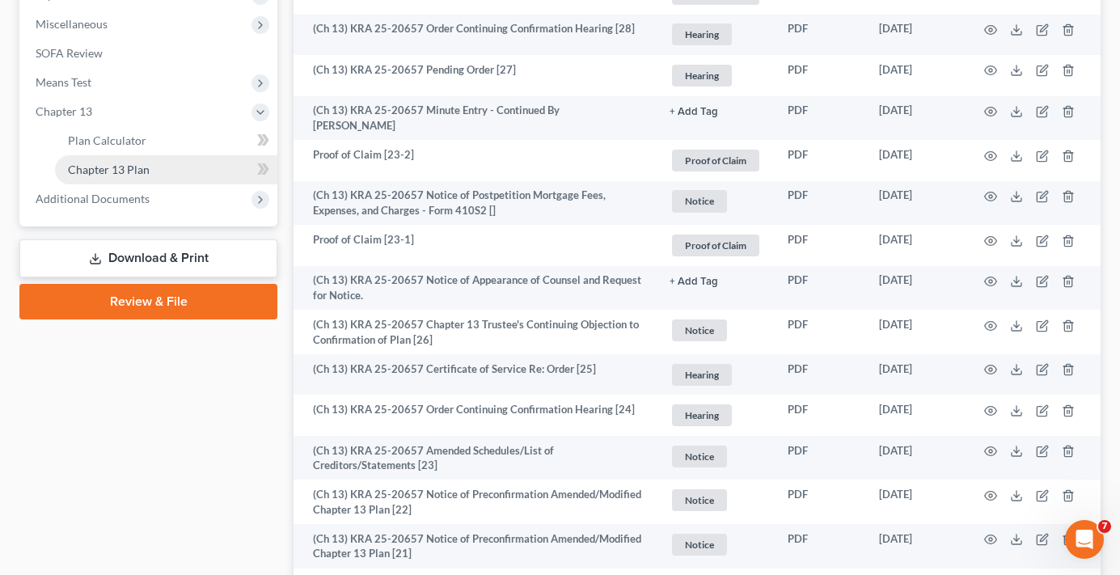
click at [139, 167] on span "Chapter 13 Plan" at bounding box center [109, 170] width 82 height 14
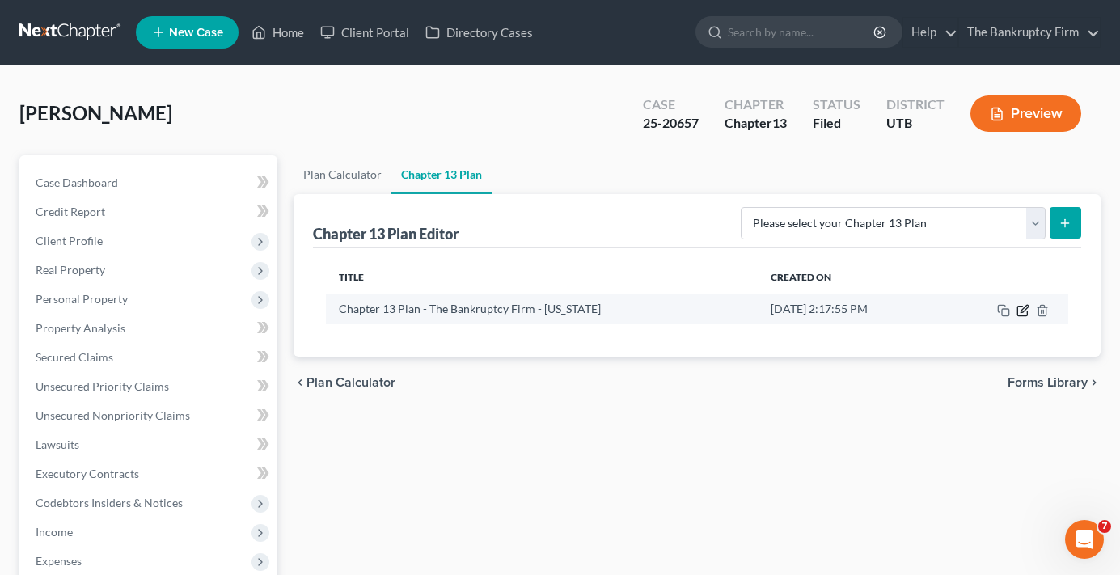
click at [1020, 310] on icon "button" at bounding box center [1022, 310] width 13 height 13
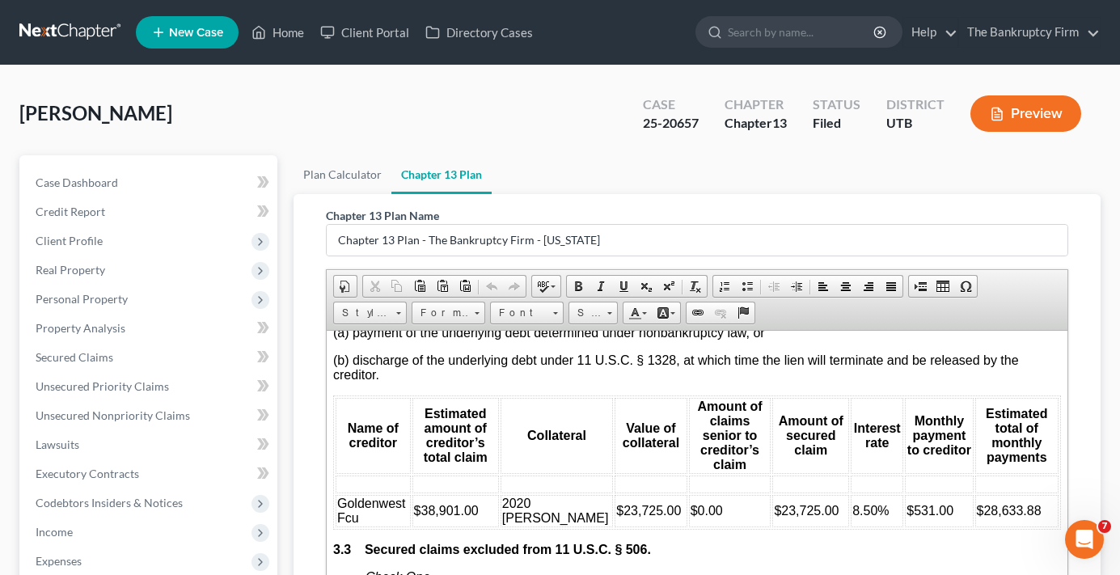
scroll to position [2426, 0]
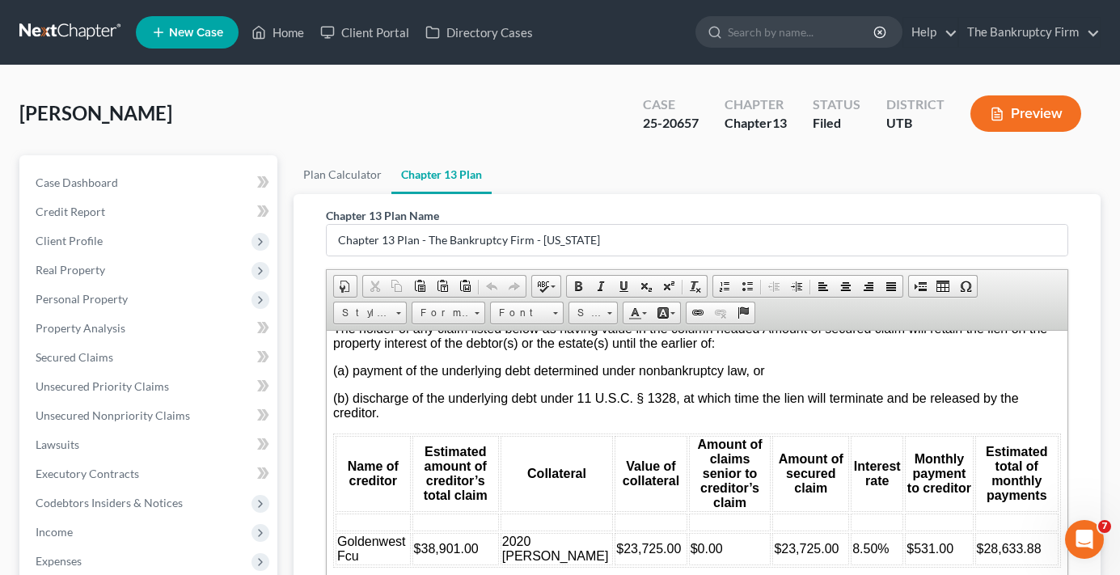
click at [932, 175] on ul "Plan Calculator Chapter 13 Plan" at bounding box center [696, 174] width 807 height 39
click at [100, 181] on span "Case Dashboard" at bounding box center [77, 182] width 82 height 14
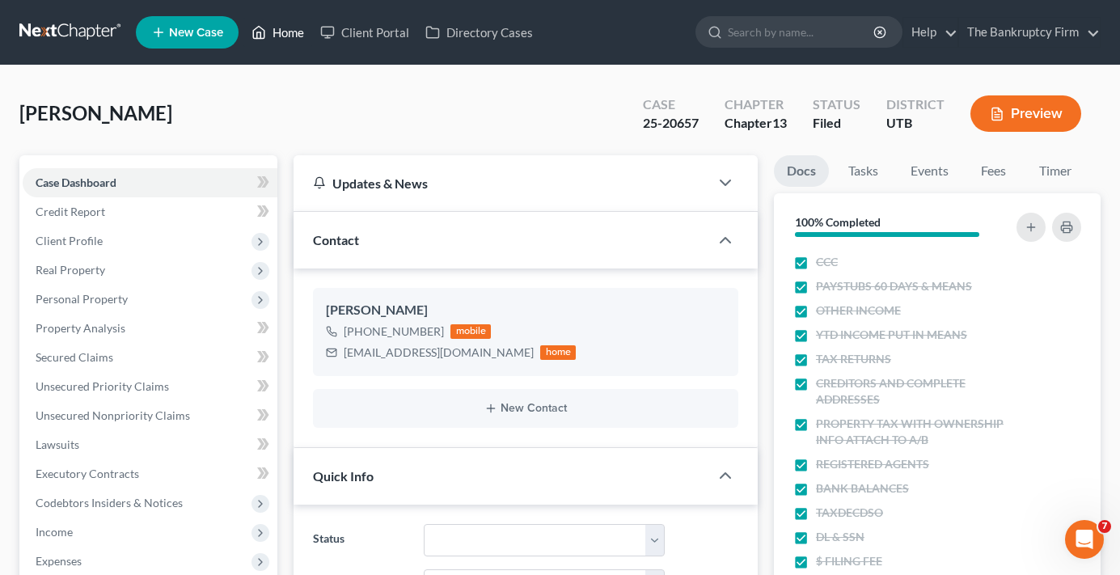
click at [279, 42] on link "Home" at bounding box center [277, 32] width 69 height 29
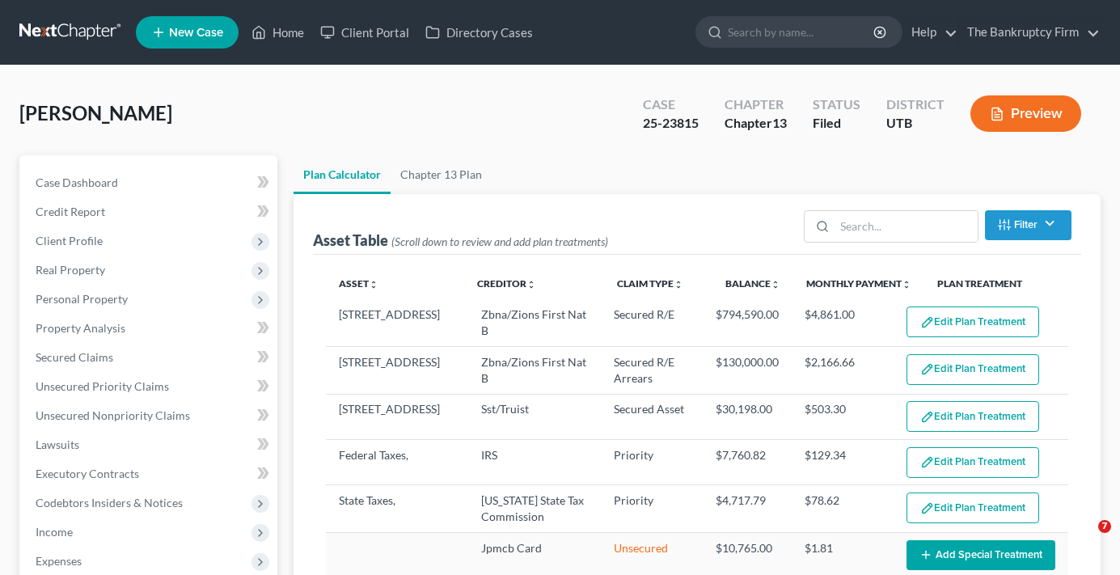
select select "59"
click at [293, 38] on link "Home" at bounding box center [277, 32] width 69 height 29
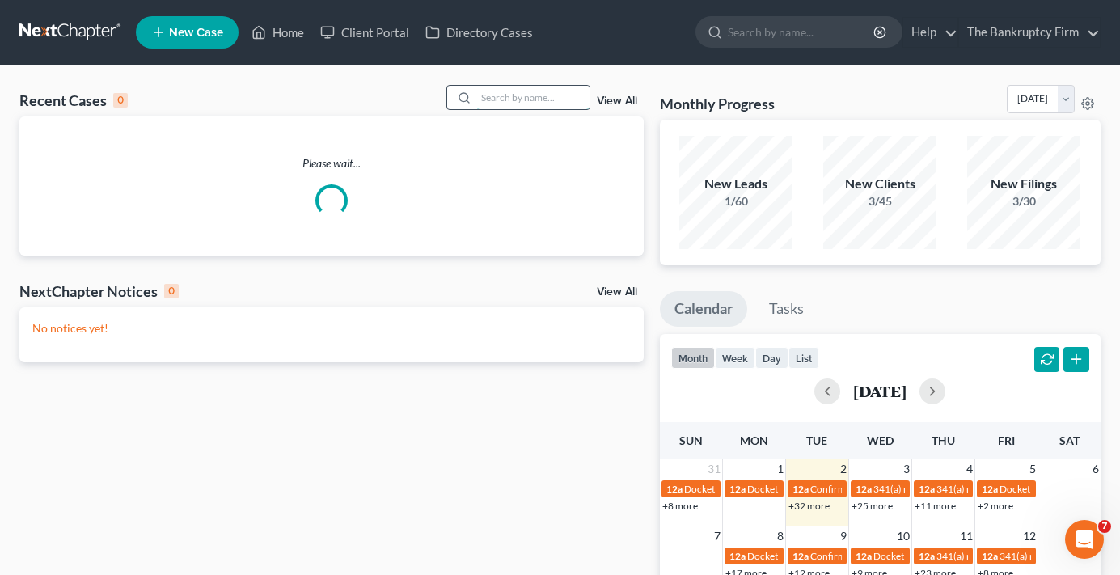
click at [533, 99] on input "search" at bounding box center [532, 97] width 113 height 23
type input "king"
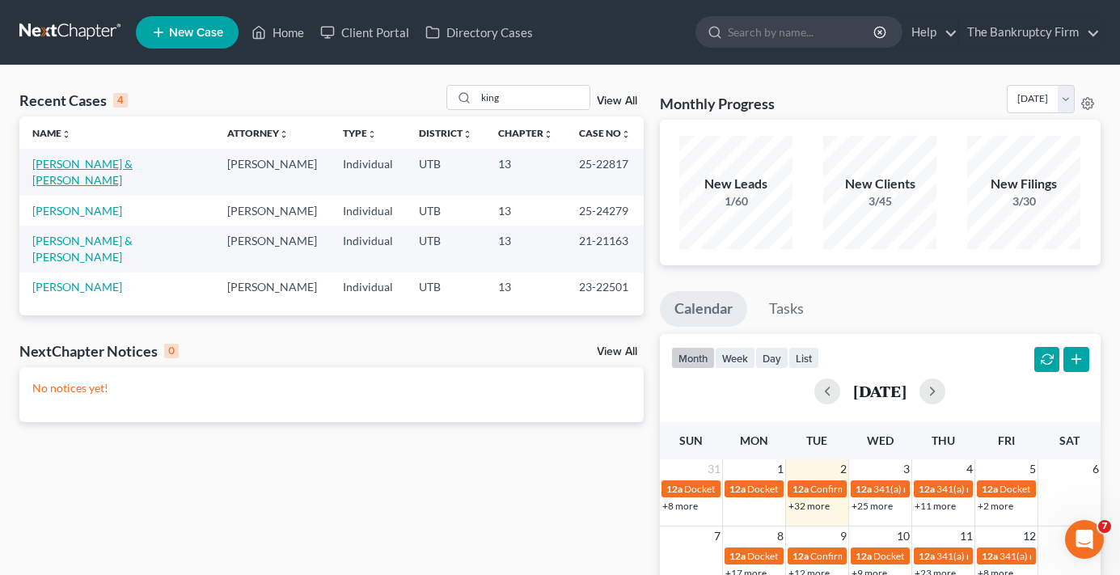
click at [71, 159] on link "[PERSON_NAME] & [PERSON_NAME]" at bounding box center [82, 172] width 100 height 30
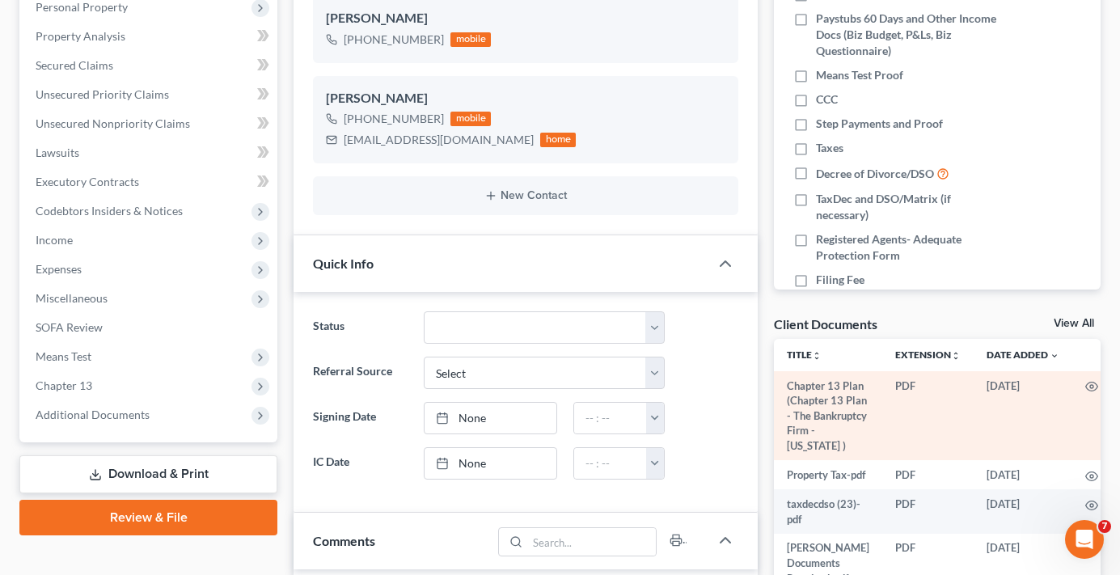
scroll to position [323, 0]
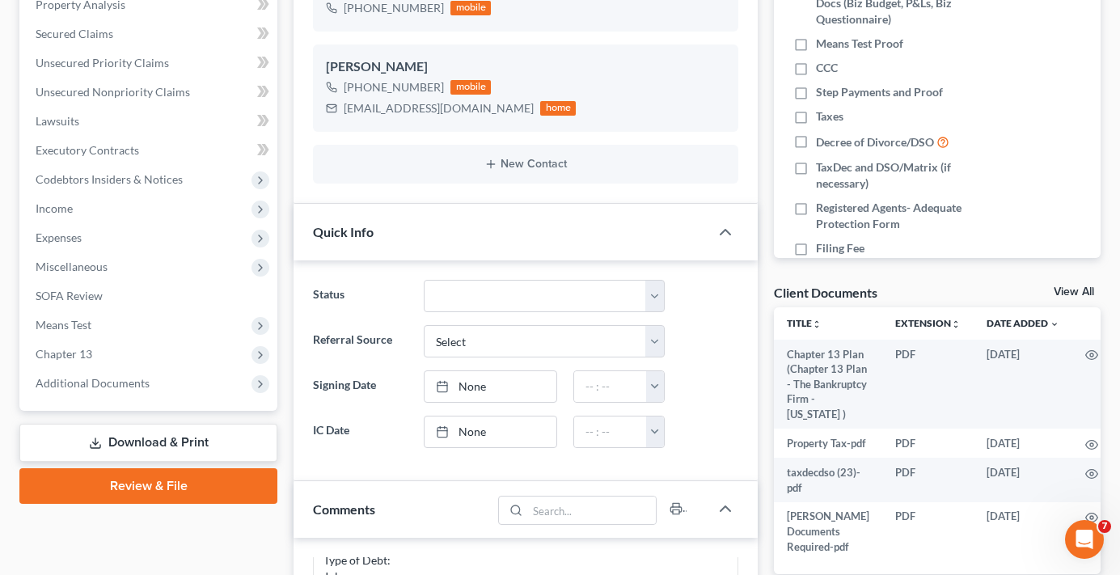
click at [1067, 287] on link "View All" at bounding box center [1074, 291] width 40 height 11
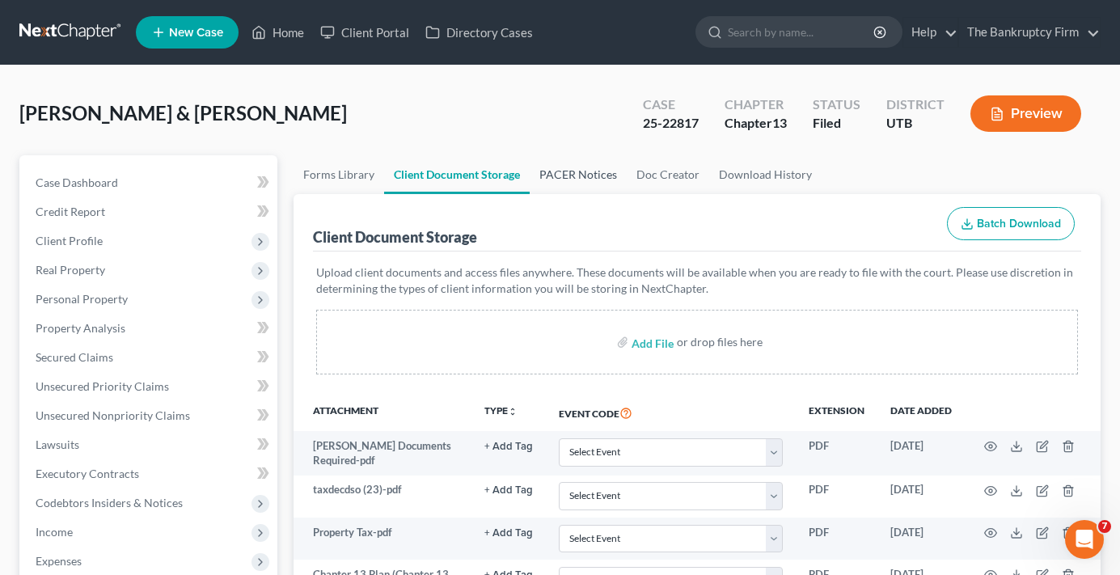
click at [562, 171] on link "PACER Notices" at bounding box center [578, 174] width 97 height 39
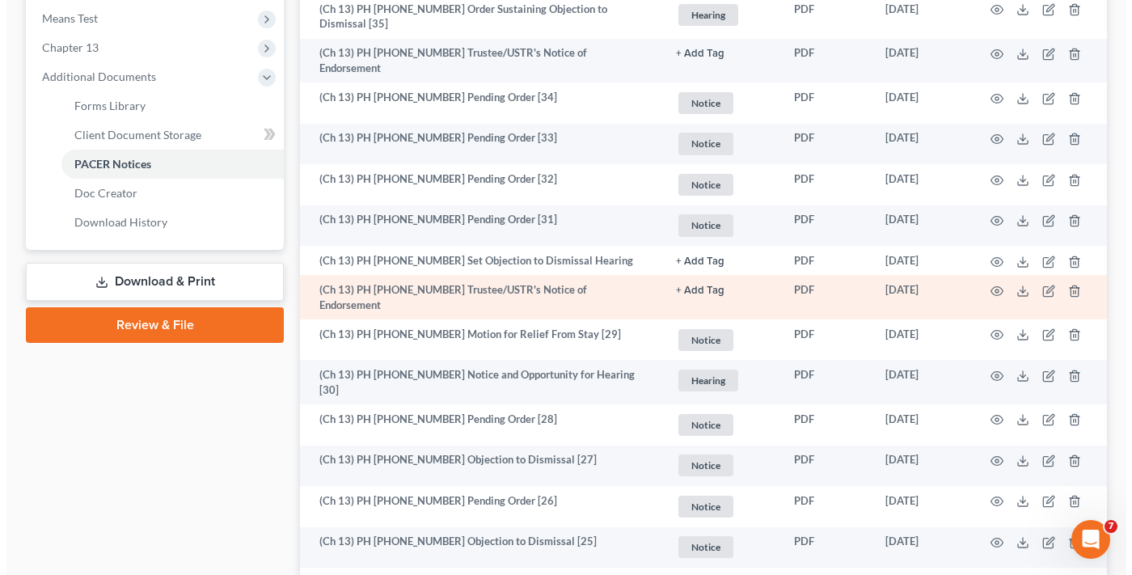
scroll to position [647, 0]
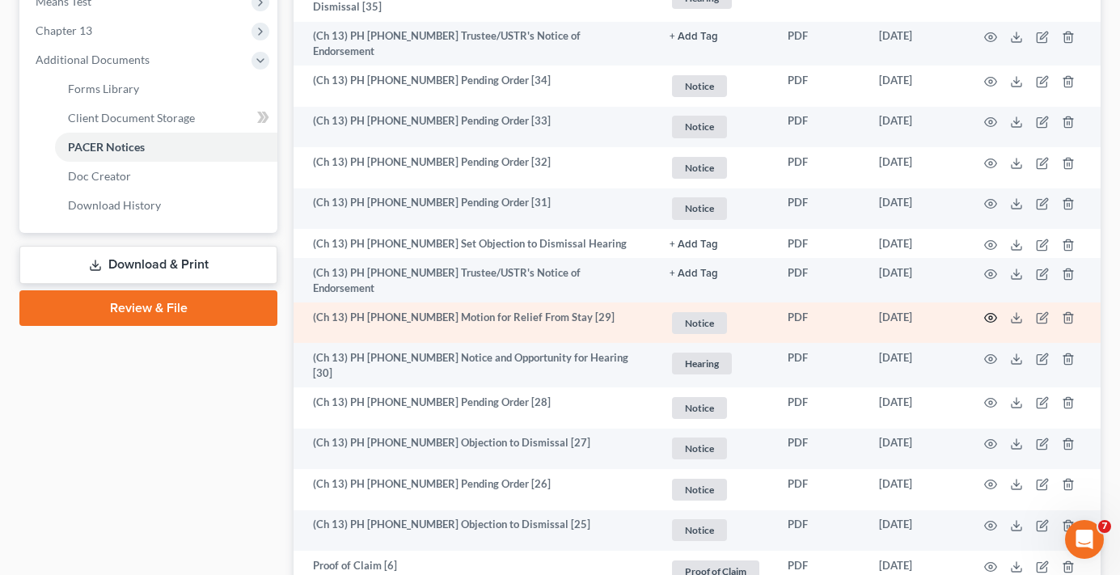
click at [990, 316] on circle "button" at bounding box center [990, 317] width 3 height 3
